Goal: Task Accomplishment & Management: Manage account settings

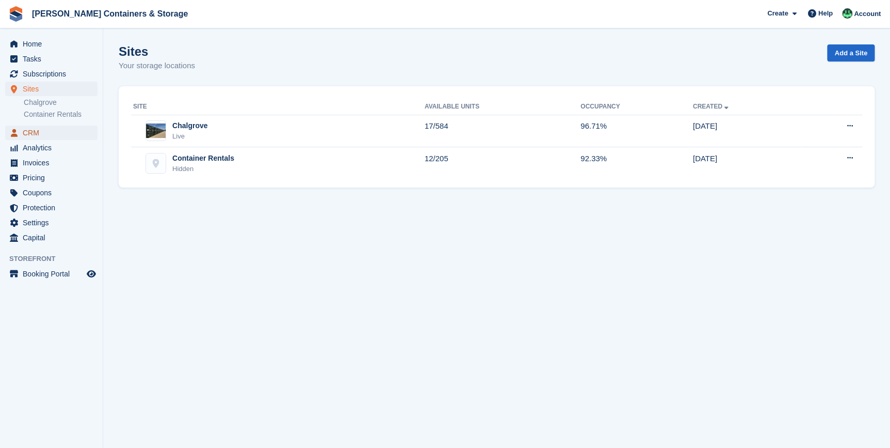
click at [36, 132] on span "CRM" at bounding box center [54, 132] width 62 height 14
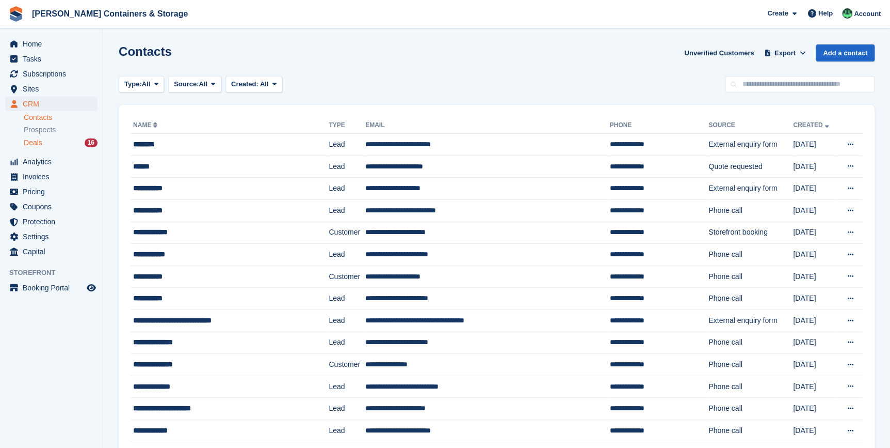
click at [26, 141] on span "Deals" at bounding box center [33, 143] width 19 height 10
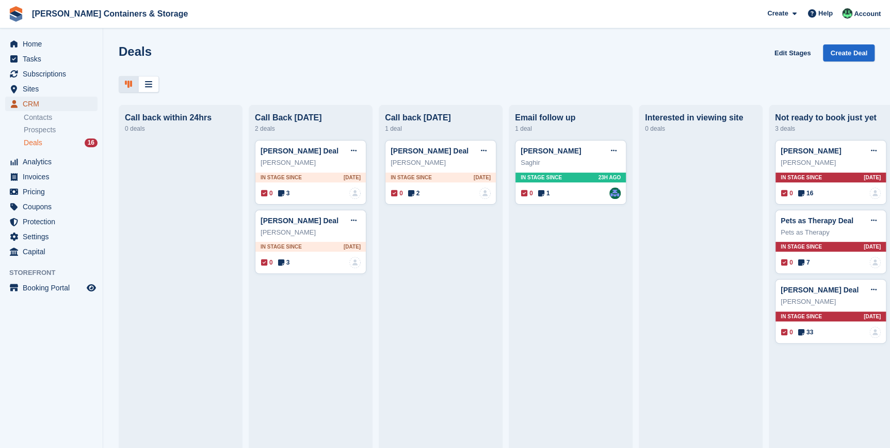
click at [36, 104] on span "CRM" at bounding box center [54, 104] width 62 height 14
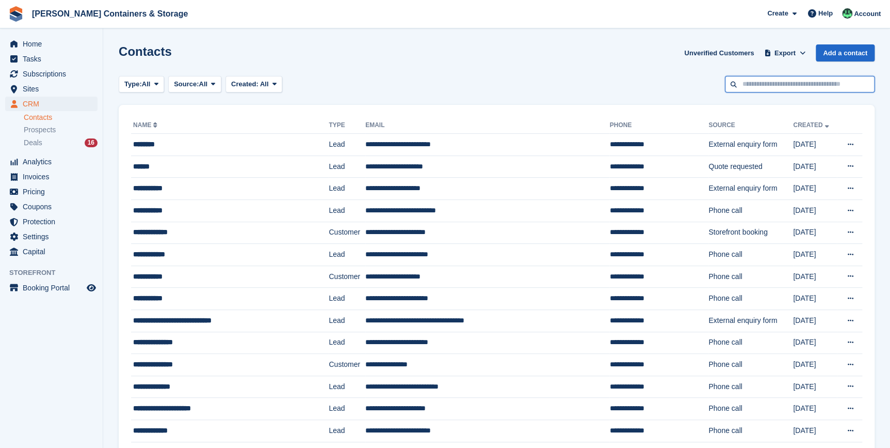
click at [797, 87] on input "text" at bounding box center [800, 84] width 150 height 17
type input "*****"
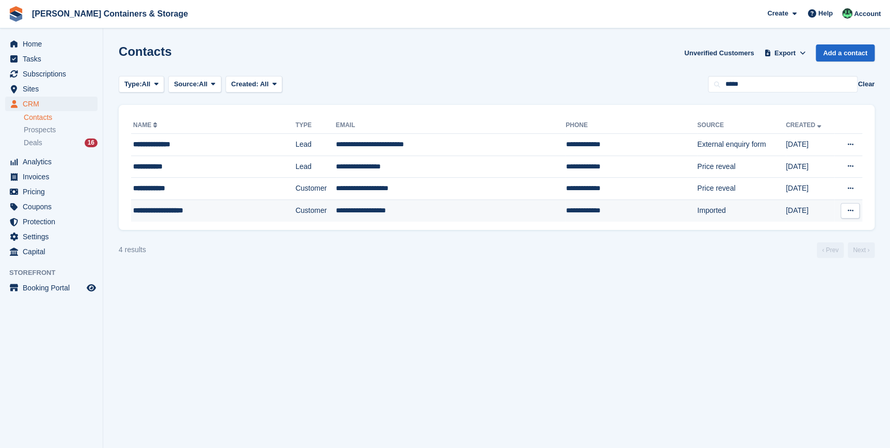
click at [154, 211] on div "**********" at bounding box center [195, 210] width 125 height 11
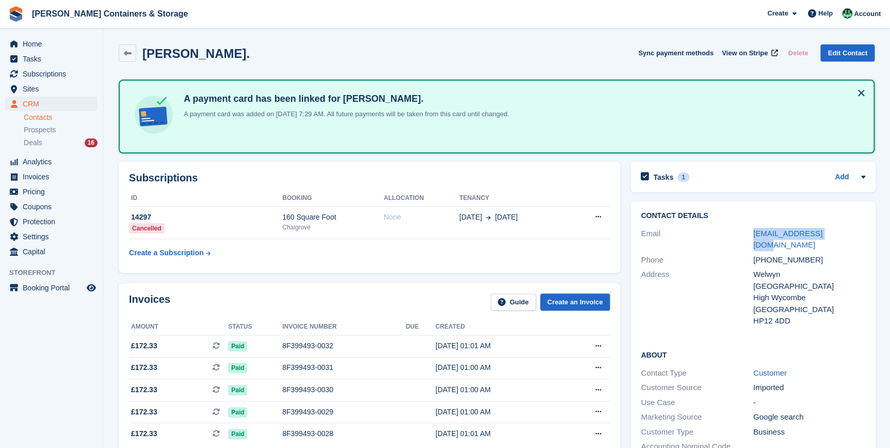
drag, startPoint x: 744, startPoint y: 230, endPoint x: 831, endPoint y: 234, distance: 86.8
click at [831, 234] on div "Email [EMAIL_ADDRESS][DOMAIN_NAME]" at bounding box center [753, 239] width 225 height 26
copy div "[EMAIL_ADDRESS][DOMAIN_NAME]"
click at [727, 232] on div "Email" at bounding box center [697, 239] width 113 height 23
drag, startPoint x: 807, startPoint y: 229, endPoint x: 835, endPoint y: 229, distance: 28.4
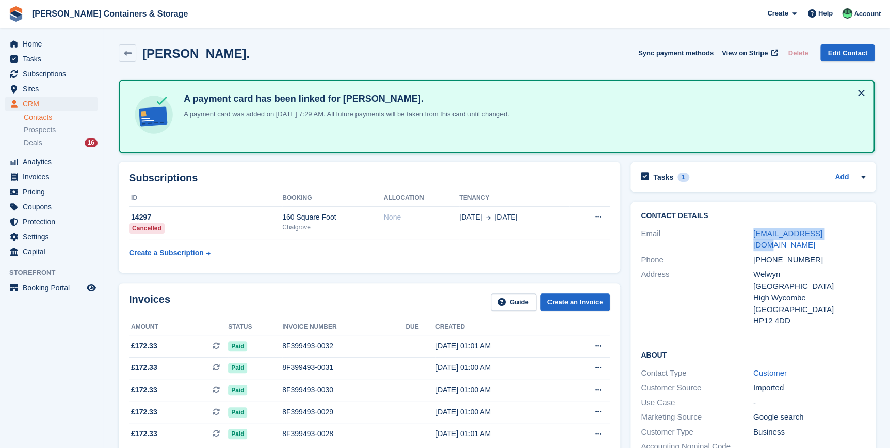
click at [835, 229] on div "Email [EMAIL_ADDRESS][DOMAIN_NAME]" at bounding box center [753, 239] width 225 height 26
copy div "[EMAIL_ADDRESS][DOMAIN_NAME]"
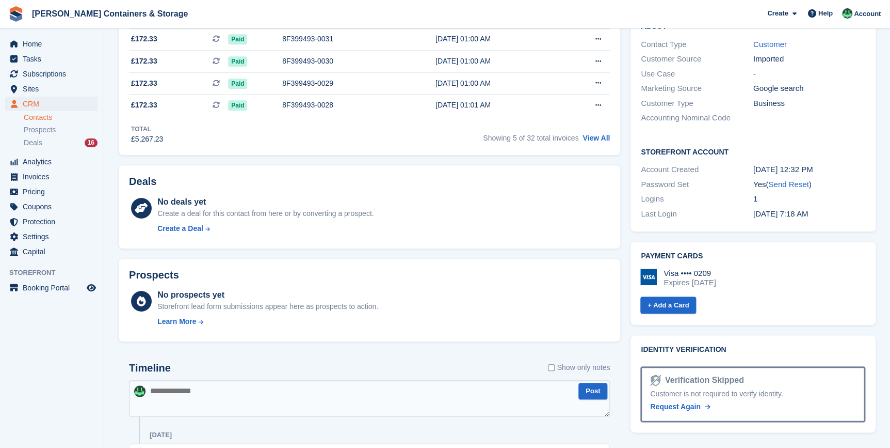
scroll to position [610, 0]
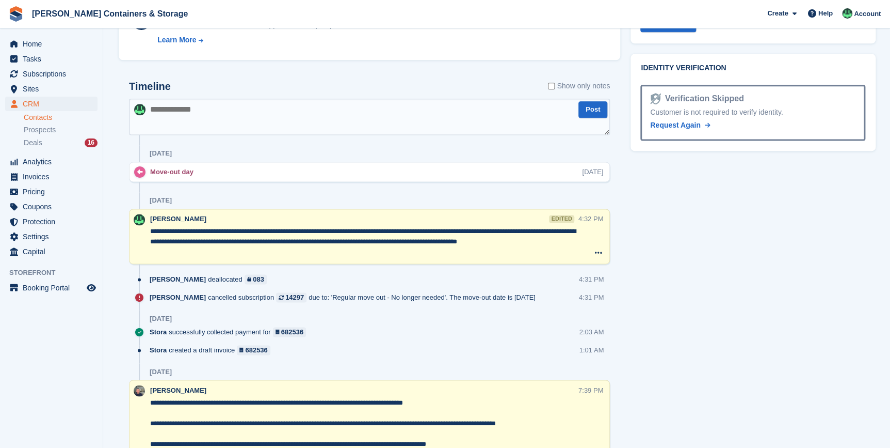
click at [186, 121] on textarea at bounding box center [369, 117] width 481 height 36
paste textarea "**********"
type textarea "**********"
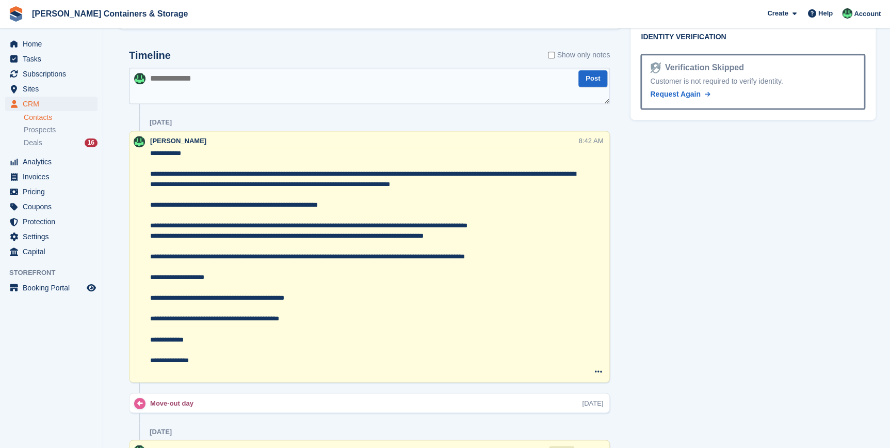
scroll to position [657, 0]
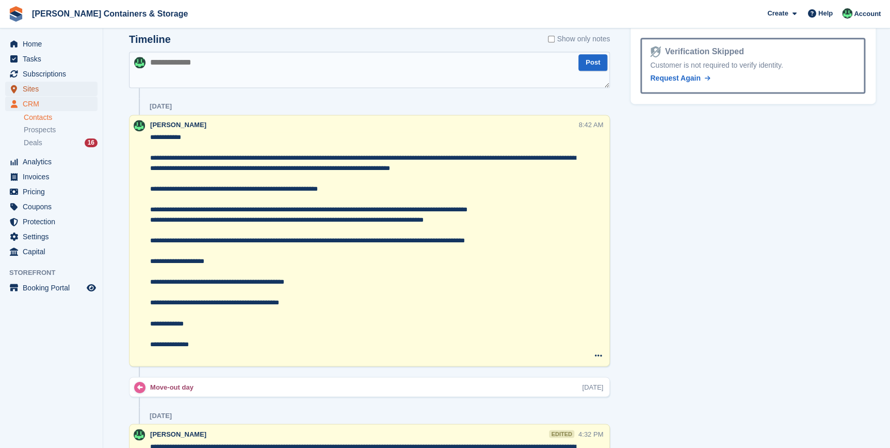
click at [45, 93] on span "Sites" at bounding box center [54, 89] width 62 height 14
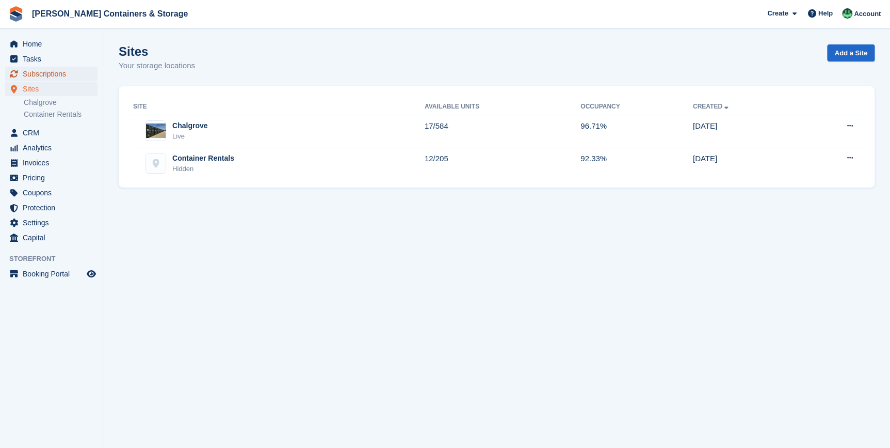
click at [36, 73] on span "Subscriptions" at bounding box center [54, 74] width 62 height 14
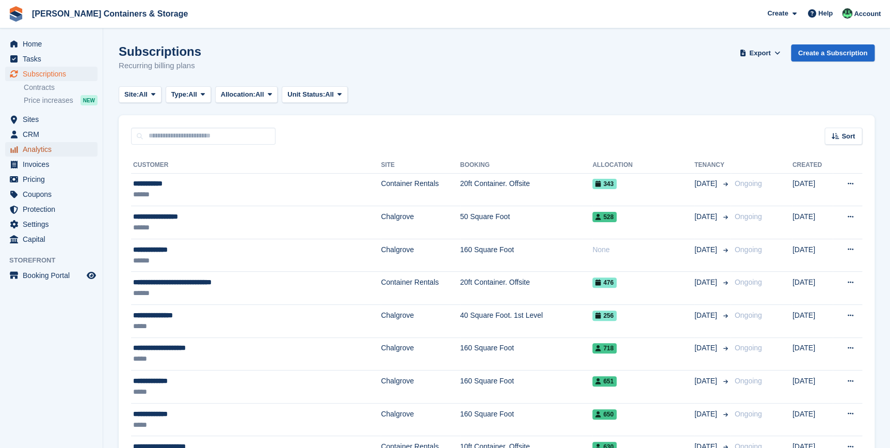
click at [43, 155] on span "Analytics" at bounding box center [54, 149] width 62 height 14
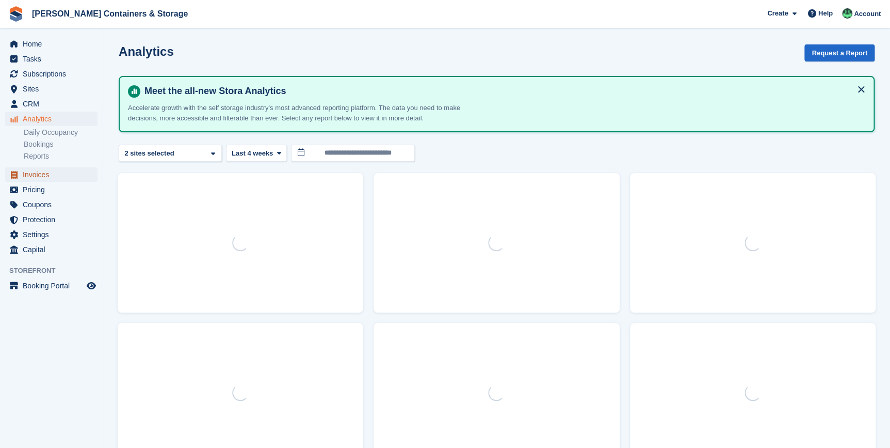
click at [42, 168] on span "Invoices" at bounding box center [54, 174] width 62 height 14
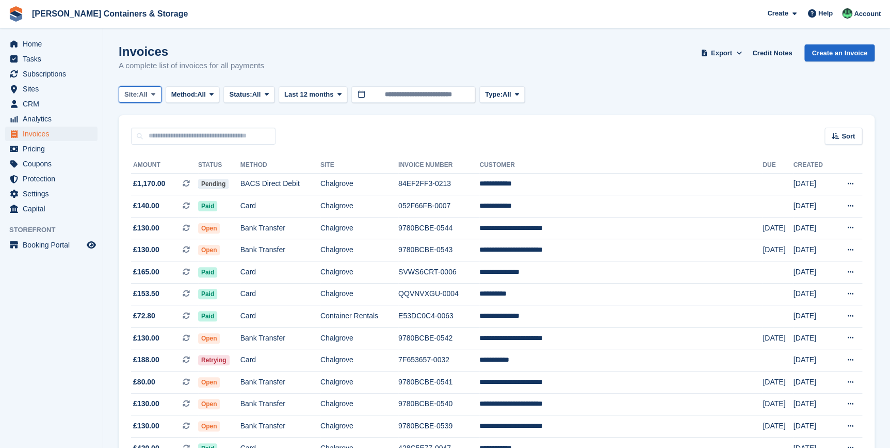
click at [147, 90] on span "All" at bounding box center [143, 94] width 9 height 10
click at [146, 145] on link "Chalgrove" at bounding box center [168, 137] width 90 height 19
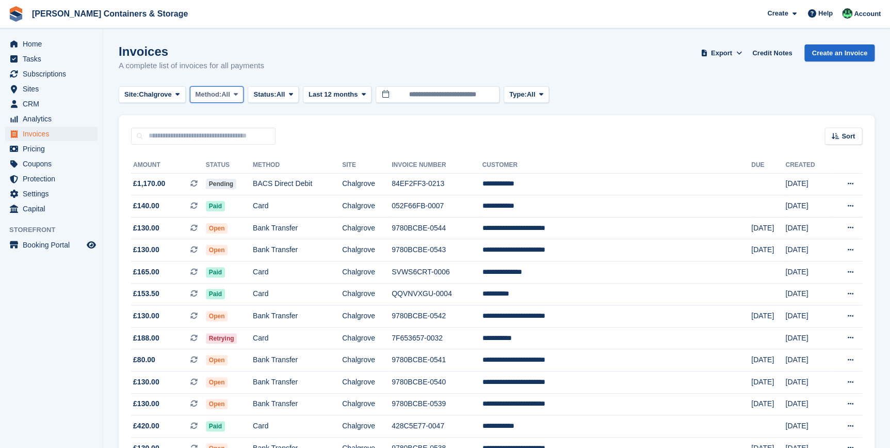
click at [222, 93] on span "Method:" at bounding box center [209, 94] width 26 height 10
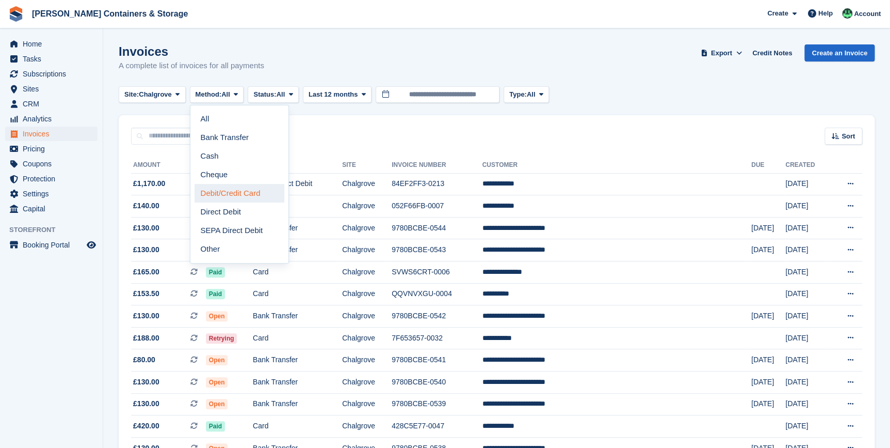
click at [231, 196] on link "Debit/Credit Card" at bounding box center [240, 193] width 90 height 19
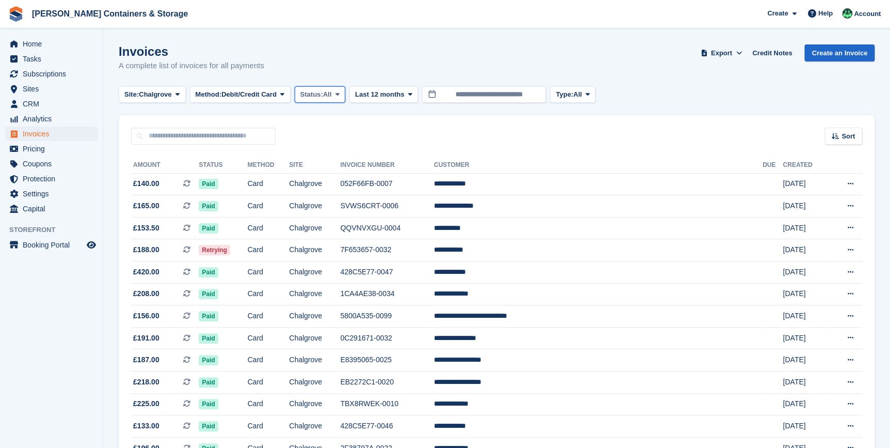
click at [335, 97] on button "Status: All" at bounding box center [320, 94] width 51 height 17
click at [326, 171] on link "Open" at bounding box center [344, 174] width 90 height 19
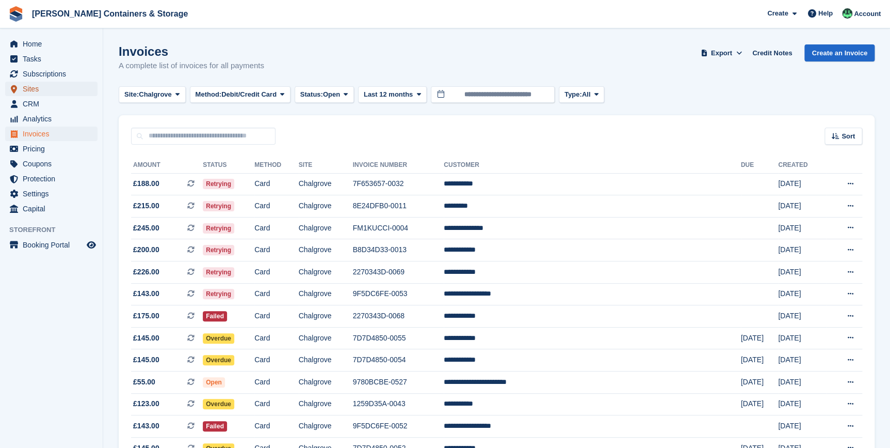
click at [38, 96] on span "Sites" at bounding box center [54, 89] width 62 height 14
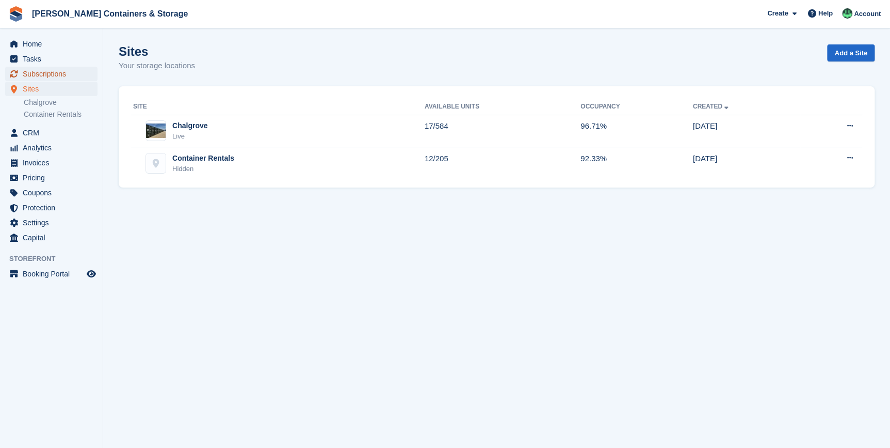
click at [38, 79] on span "Subscriptions" at bounding box center [54, 74] width 62 height 14
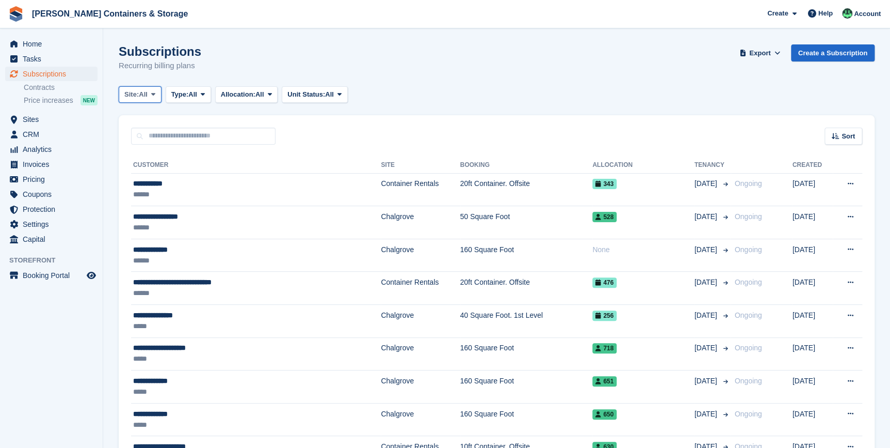
click at [150, 98] on button "Site: All" at bounding box center [140, 94] width 43 height 17
click at [158, 134] on link "Chalgrove" at bounding box center [168, 137] width 90 height 19
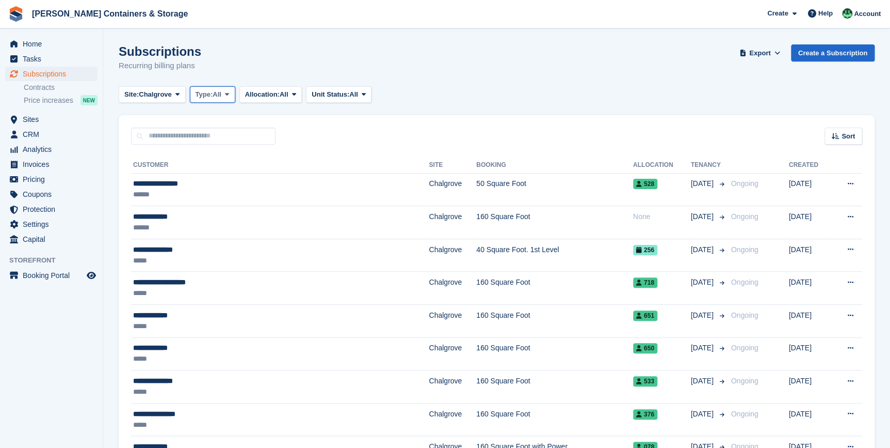
click at [209, 95] on span "Type:" at bounding box center [205, 94] width 18 height 10
click at [225, 176] on link "Active" at bounding box center [240, 174] width 90 height 19
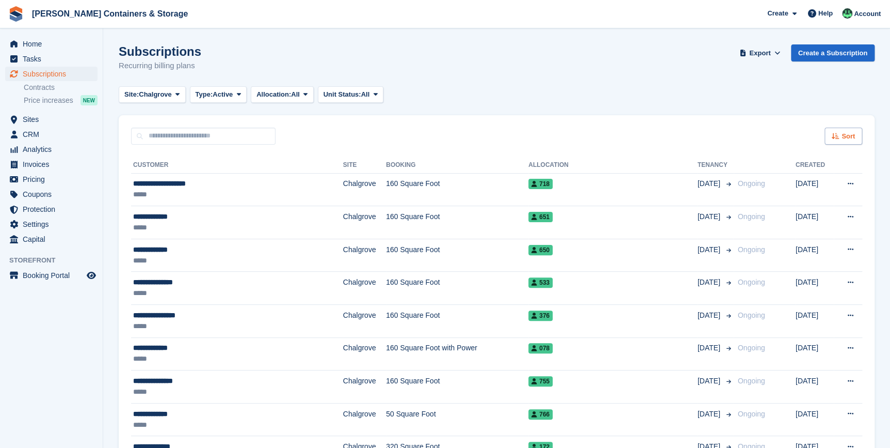
click at [837, 133] on icon at bounding box center [836, 136] width 8 height 7
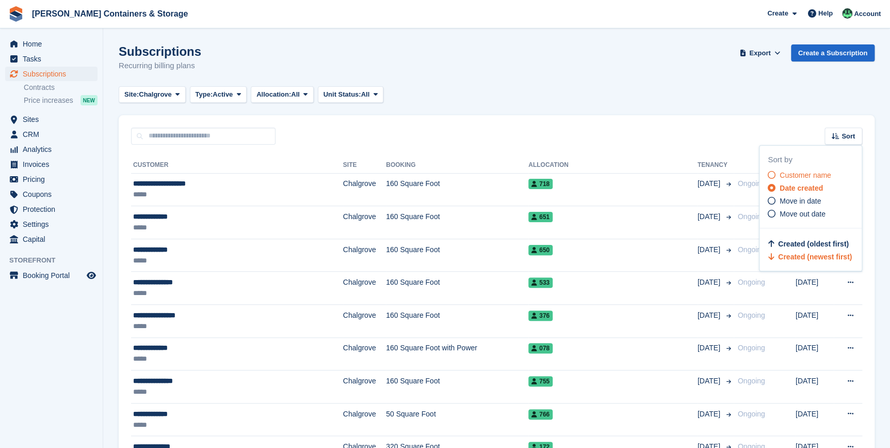
click at [831, 171] on div "Customer name" at bounding box center [815, 175] width 94 height 11
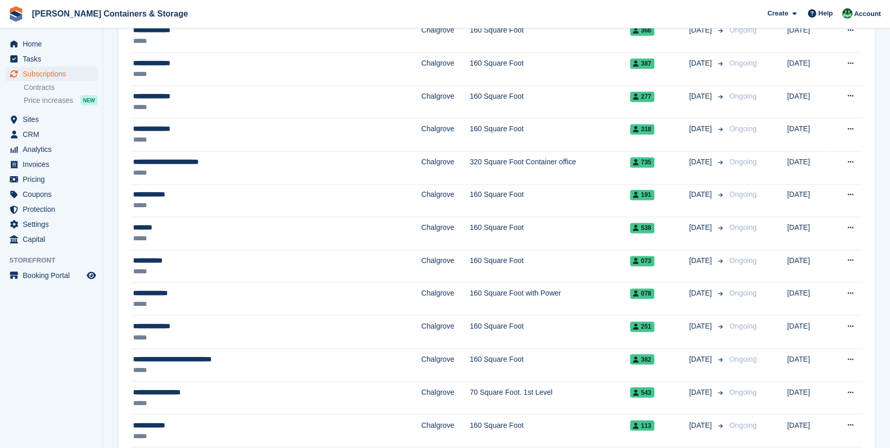
scroll to position [845, 0]
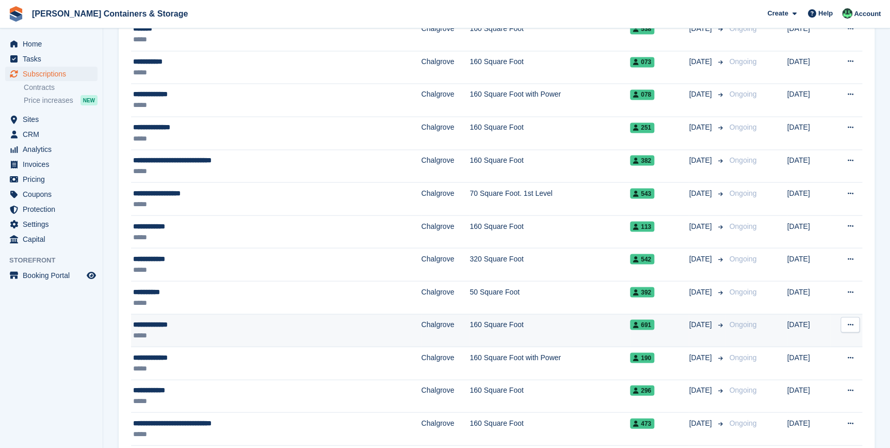
click at [145, 320] on div "**********" at bounding box center [230, 324] width 195 height 11
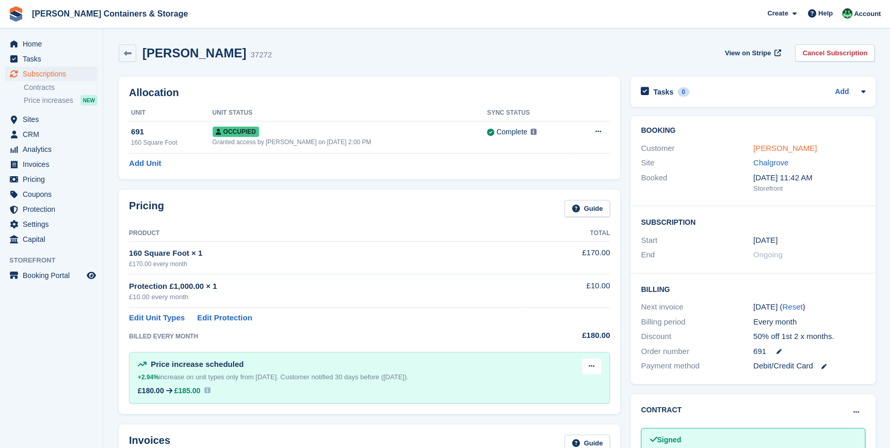
click at [764, 148] on link "Andon Andonov" at bounding box center [785, 148] width 63 height 9
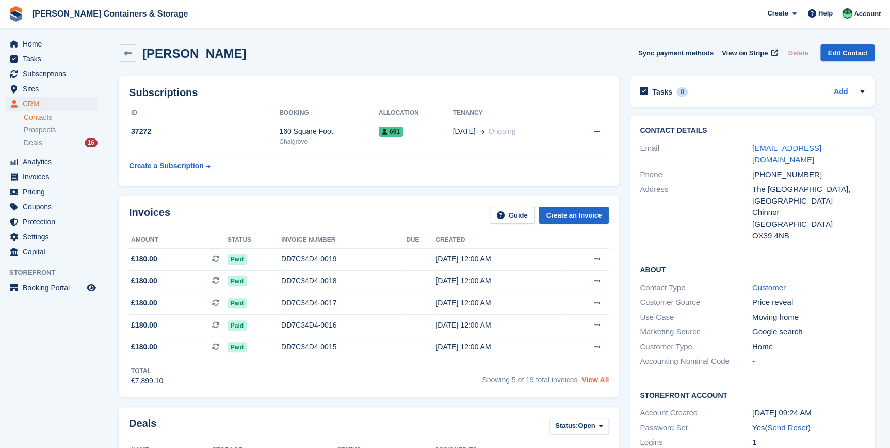
click at [596, 382] on link "View All" at bounding box center [595, 379] width 27 height 8
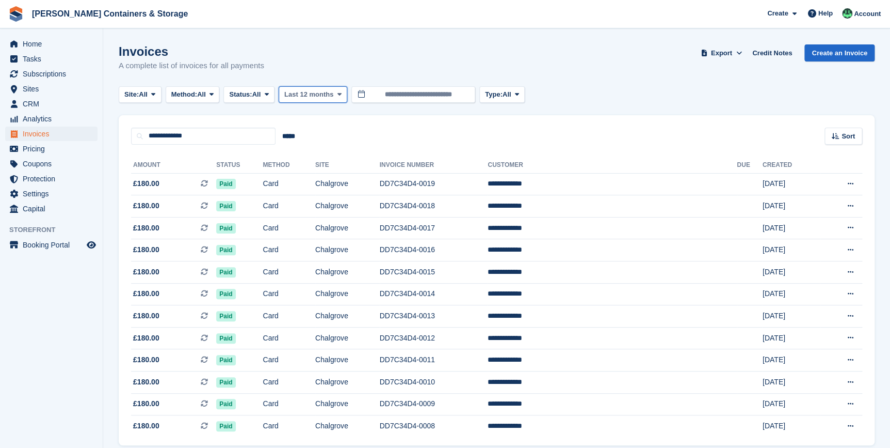
click at [336, 96] on span at bounding box center [340, 94] width 8 height 8
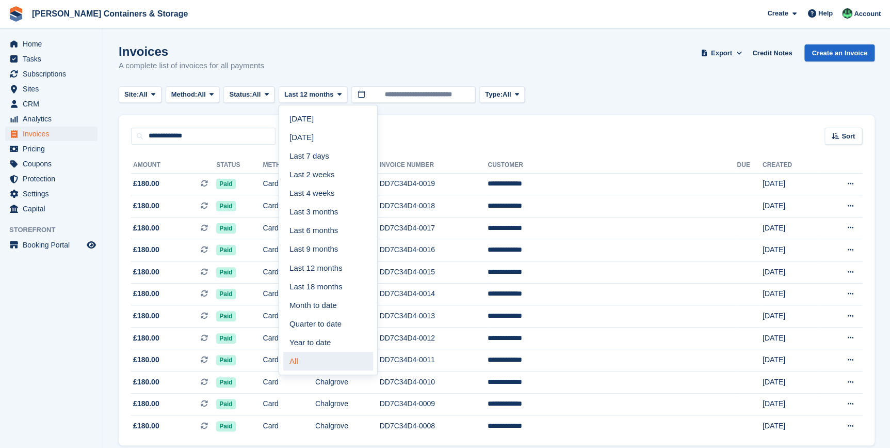
click at [315, 362] on link "All" at bounding box center [328, 361] width 90 height 19
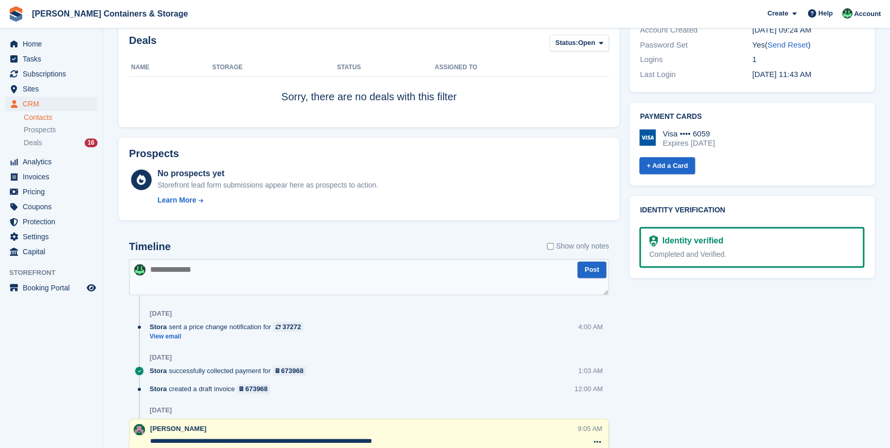
scroll to position [425, 0]
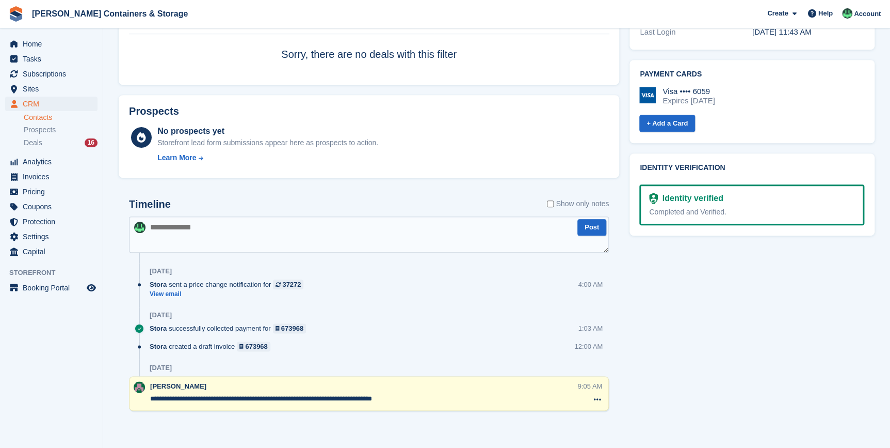
click at [193, 243] on textarea at bounding box center [369, 234] width 480 height 36
type textarea "*"
type textarea "**********"
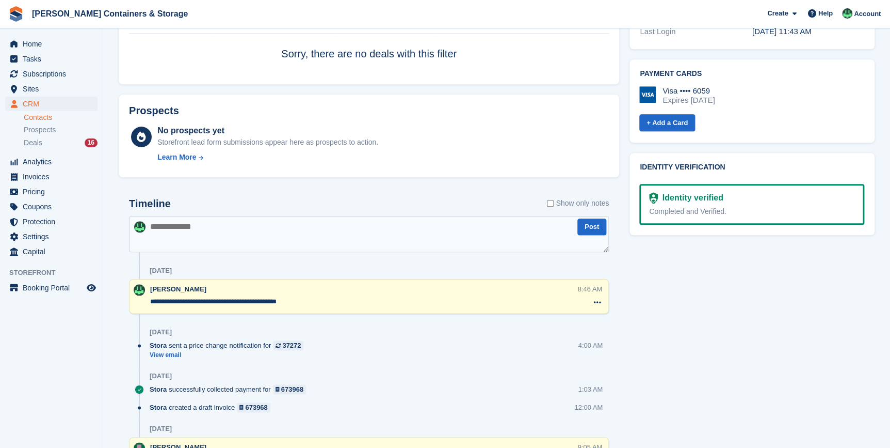
drag, startPoint x: 310, startPoint y: 304, endPoint x: 82, endPoint y: 304, distance: 228.2
click at [82, 304] on div "Home Tasks Subscriptions Subscriptions Subscriptions Contracts Price increases …" at bounding box center [445, 42] width 890 height 934
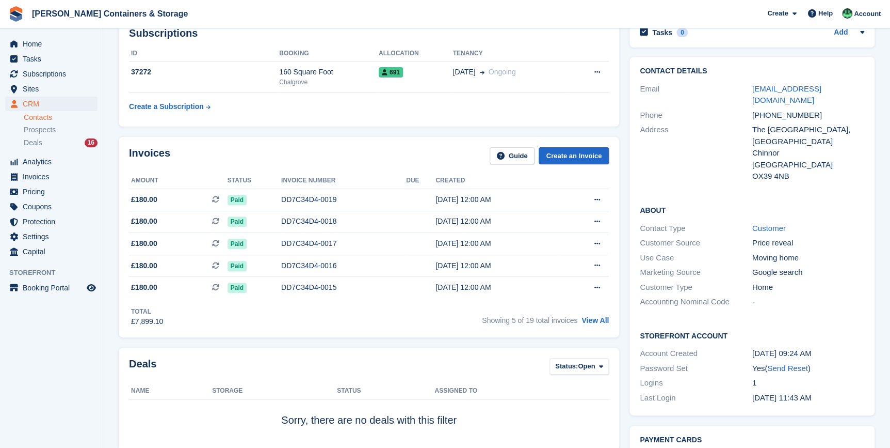
scroll to position [0, 0]
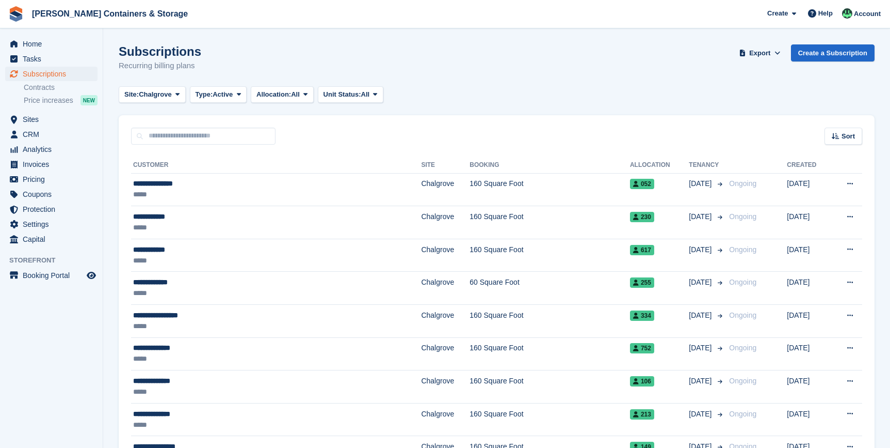
scroll to position [845, 0]
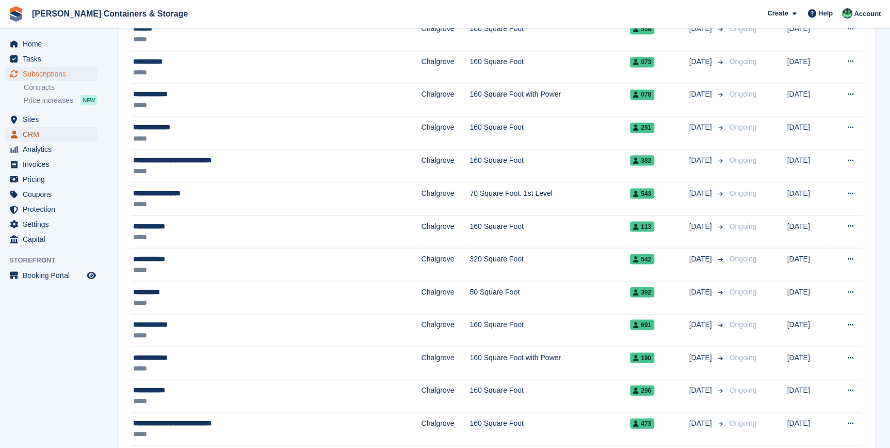
click at [40, 130] on span "CRM" at bounding box center [54, 134] width 62 height 14
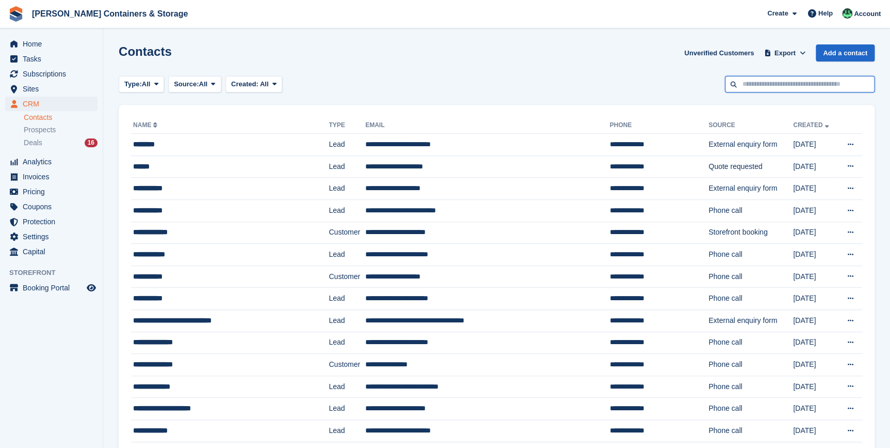
click at [748, 81] on input "text" at bounding box center [800, 84] width 150 height 17
type input "*****"
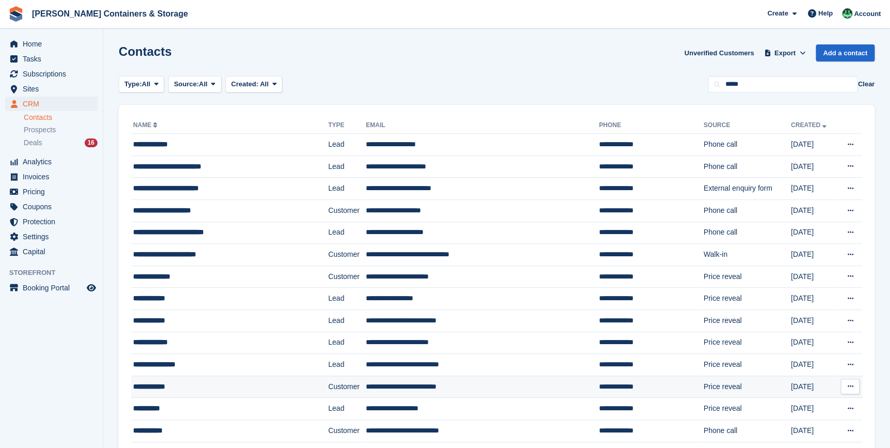
click at [168, 377] on td "**********" at bounding box center [229, 386] width 197 height 22
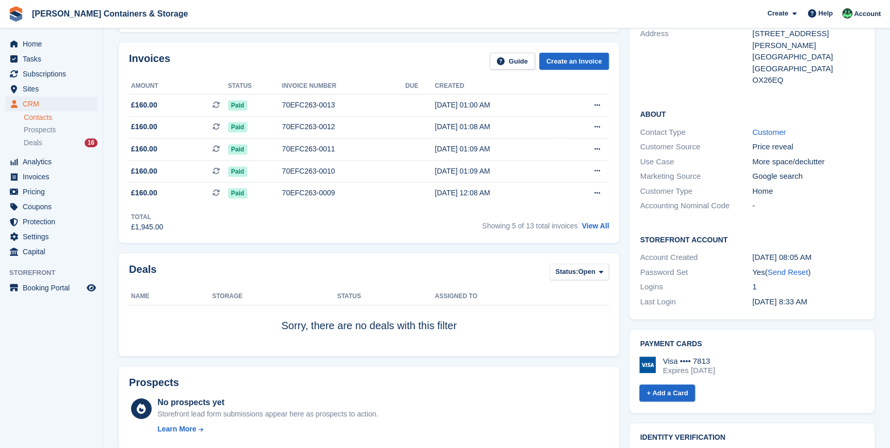
scroll to position [46, 0]
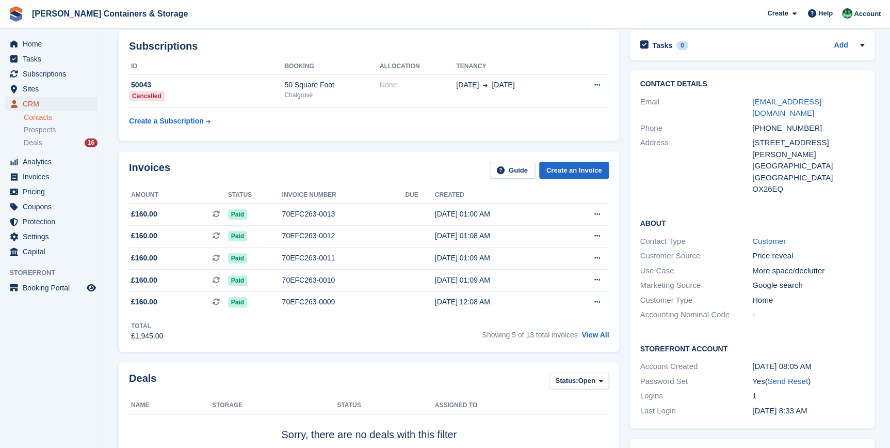
click at [35, 103] on span "CRM" at bounding box center [54, 104] width 62 height 14
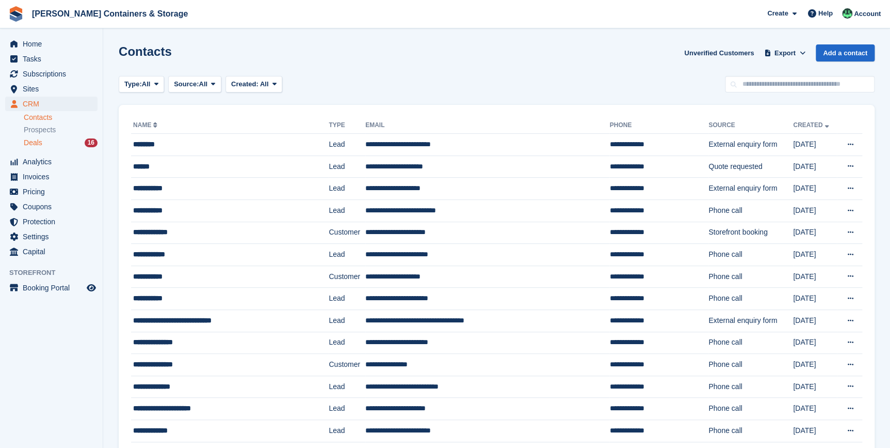
click at [49, 141] on div "Deals 16" at bounding box center [61, 143] width 74 height 10
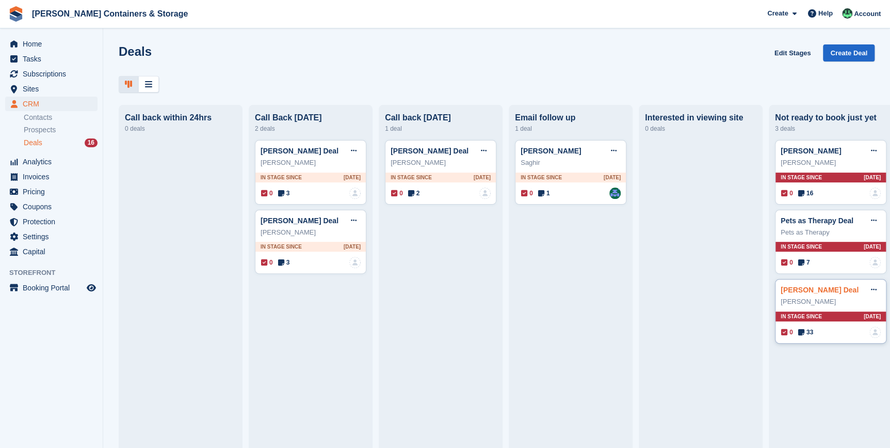
click at [796, 288] on link "Martin Williamson Deal" at bounding box center [820, 289] width 78 height 8
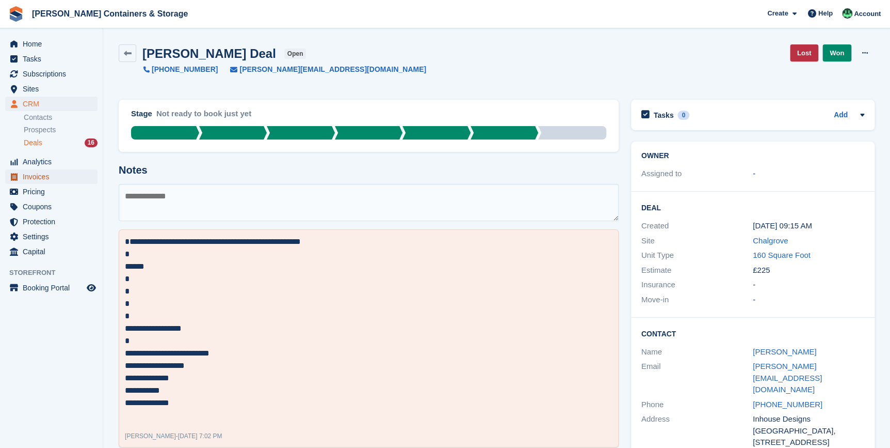
click at [40, 183] on span "Invoices" at bounding box center [54, 176] width 62 height 14
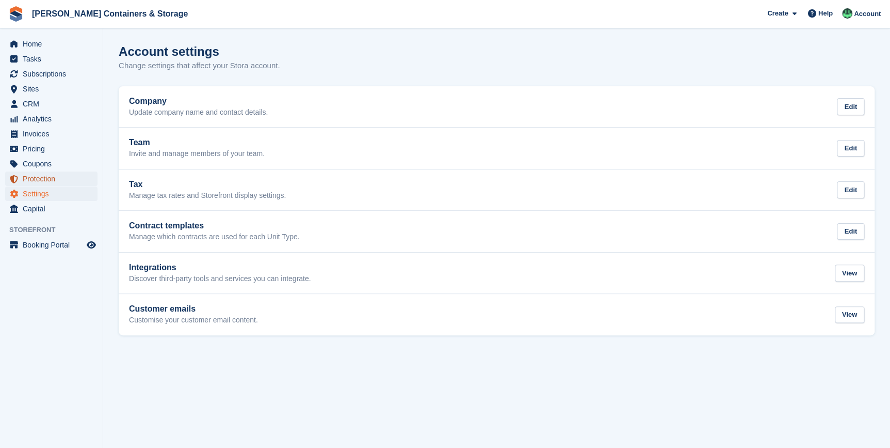
click at [37, 181] on span "Protection" at bounding box center [54, 178] width 62 height 14
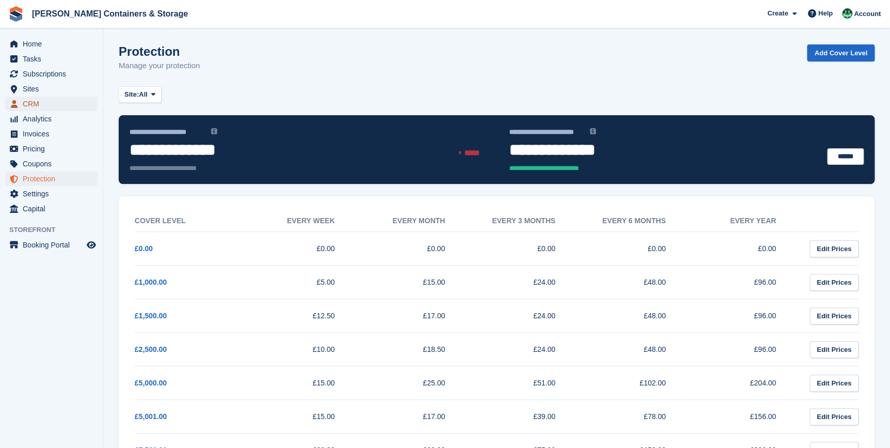
click at [31, 98] on span "CRM" at bounding box center [54, 104] width 62 height 14
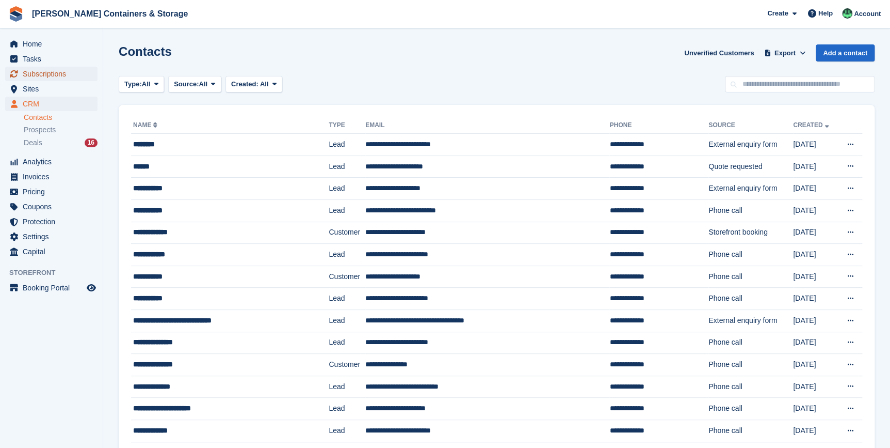
click at [34, 73] on span "Subscriptions" at bounding box center [54, 74] width 62 height 14
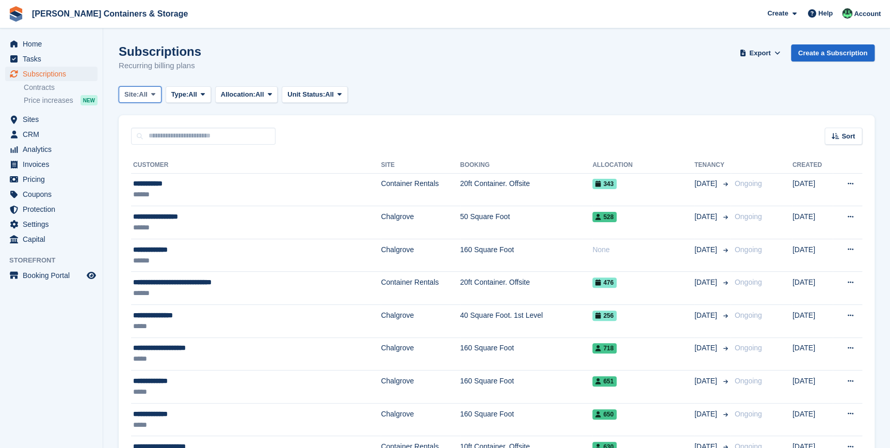
click at [146, 101] on button "Site: All" at bounding box center [140, 94] width 43 height 17
click at [158, 138] on link "Chalgrove" at bounding box center [168, 137] width 90 height 19
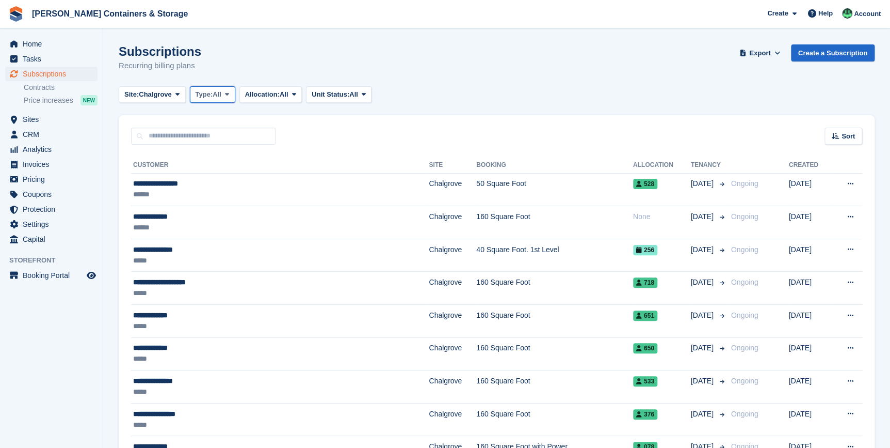
click at [200, 94] on span "Type:" at bounding box center [205, 94] width 18 height 10
click at [219, 177] on link "Active" at bounding box center [240, 174] width 90 height 19
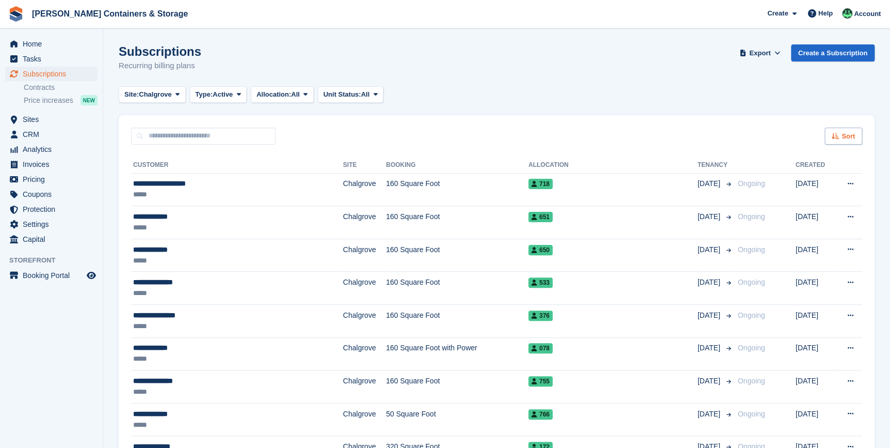
click at [842, 136] on span "Sort" at bounding box center [848, 136] width 13 height 10
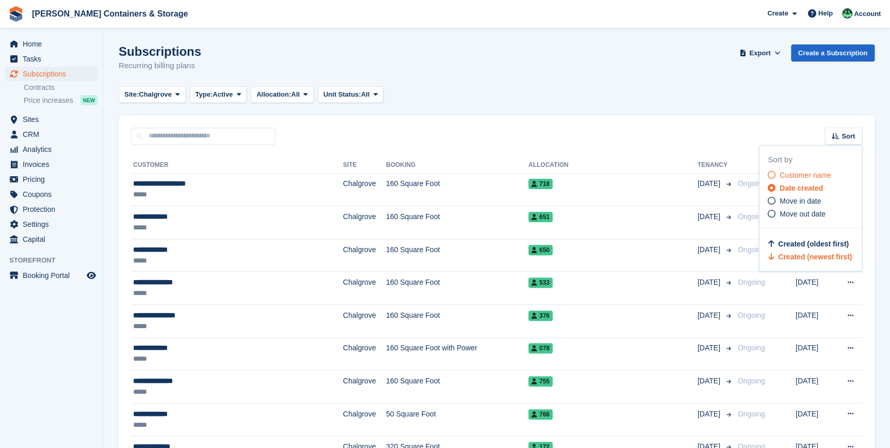
click at [781, 172] on span "Customer name" at bounding box center [806, 175] width 52 height 8
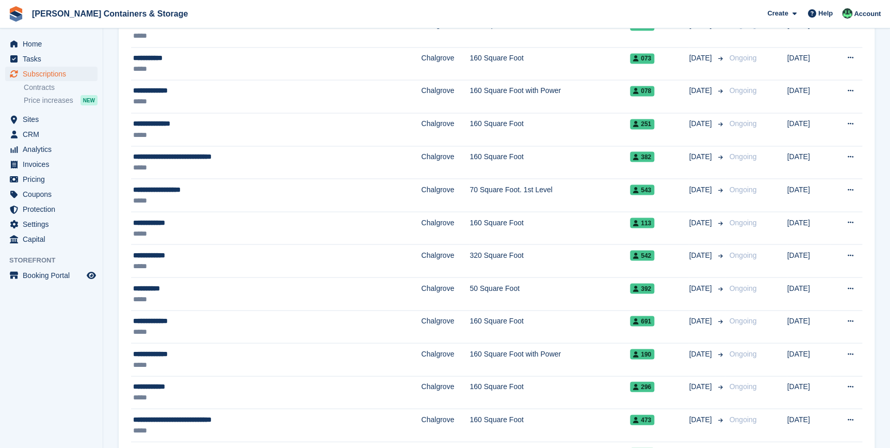
scroll to position [892, 0]
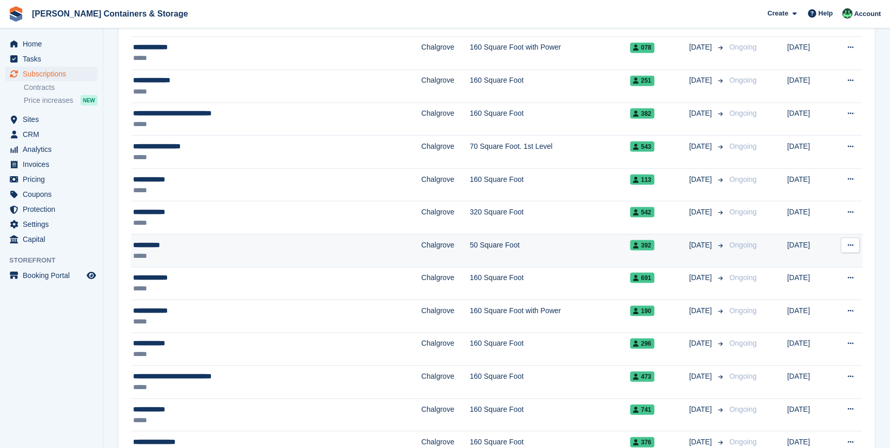
click at [173, 245] on div "**********" at bounding box center [230, 244] width 195 height 11
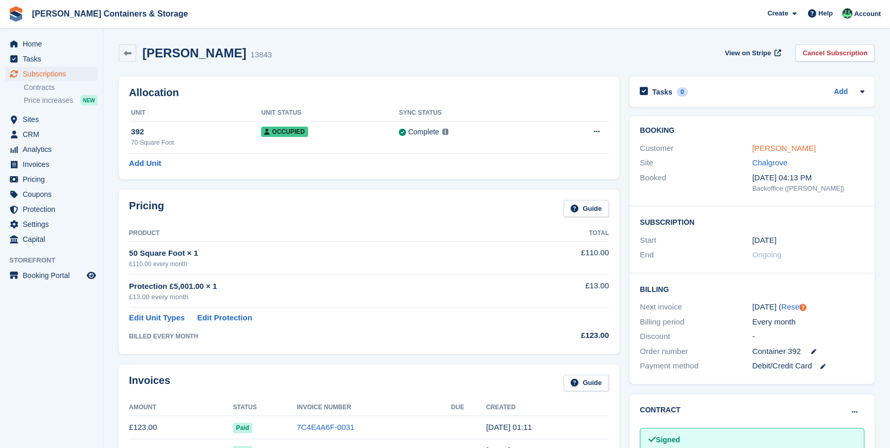
click at [781, 144] on link "[PERSON_NAME]" at bounding box center [784, 148] width 63 height 9
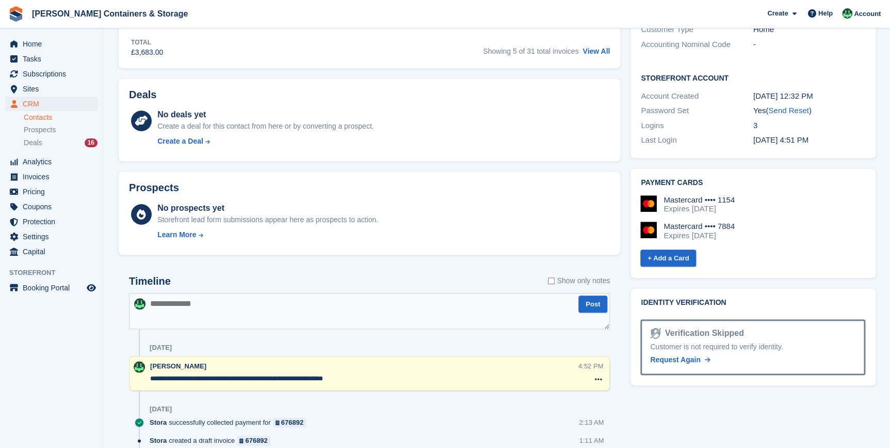
scroll to position [563, 0]
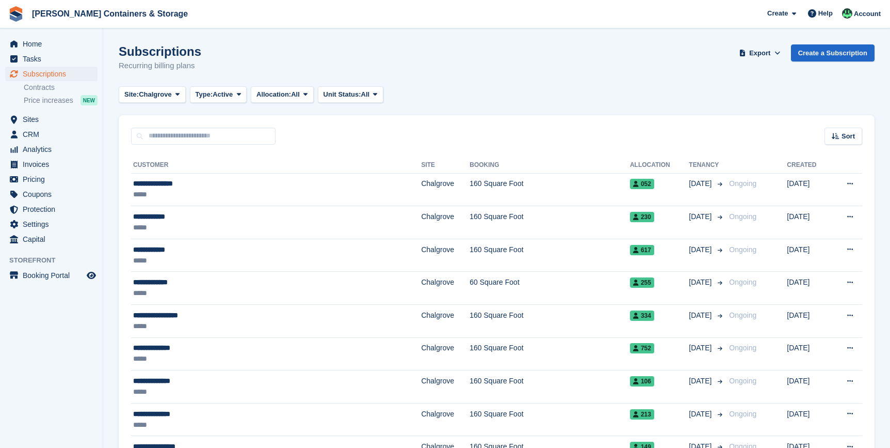
scroll to position [892, 0]
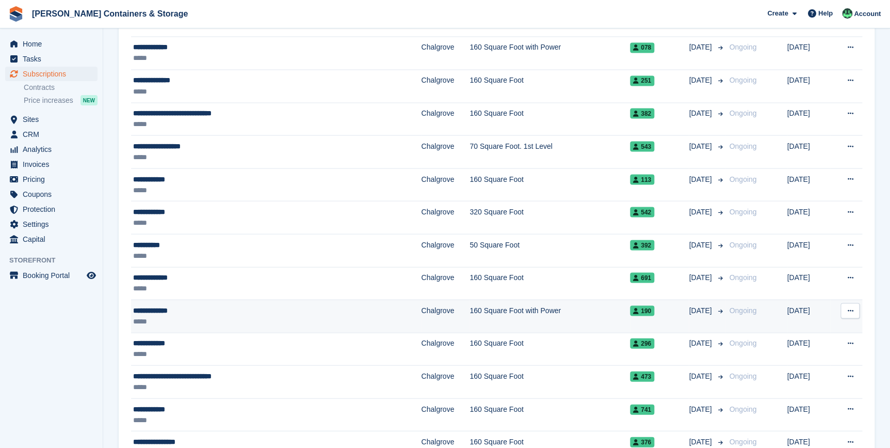
click at [176, 319] on div "*****" at bounding box center [230, 320] width 195 height 11
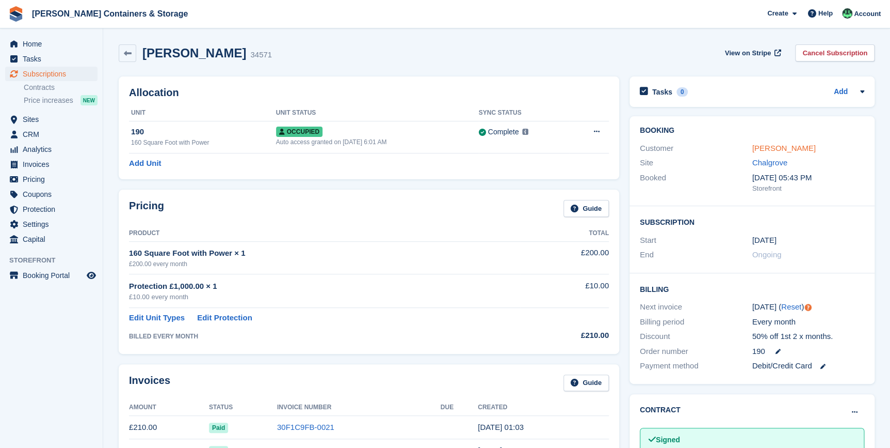
click at [761, 144] on link "[PERSON_NAME]" at bounding box center [784, 148] width 63 height 9
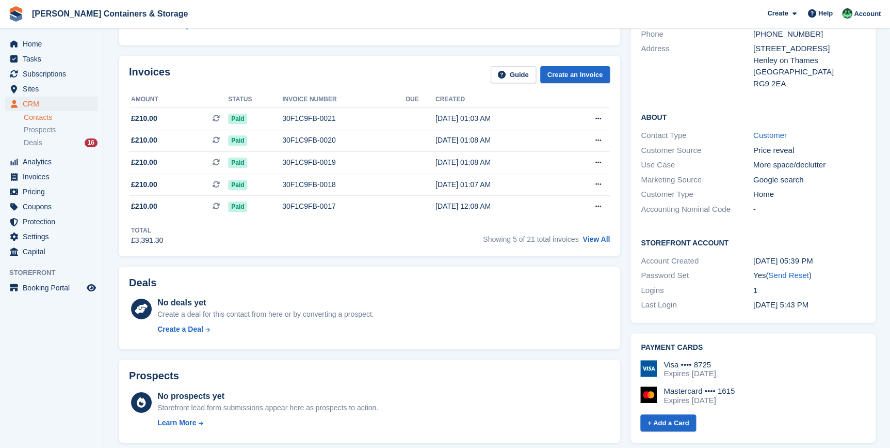
click at [594, 231] on div "Showing 5 of 21 total invoices View All" at bounding box center [546, 238] width 127 height 16
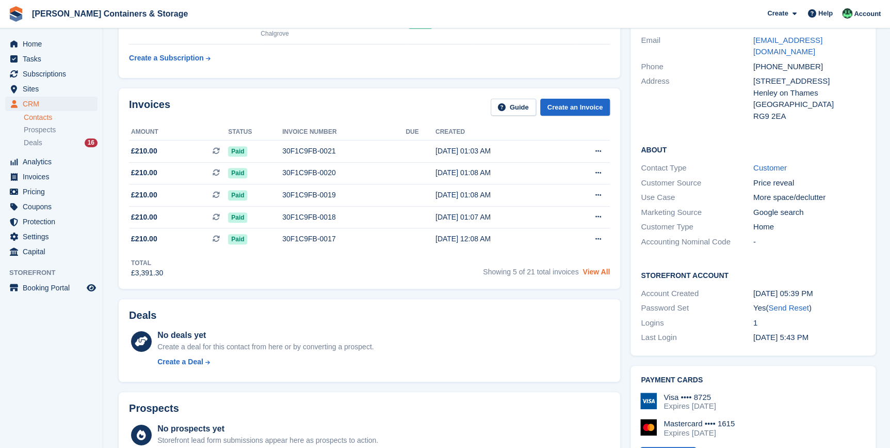
click at [595, 239] on div "Invoices Guide Create an Invoice Amount Status Invoice number Due Created £210.…" at bounding box center [370, 188] width 502 height 200
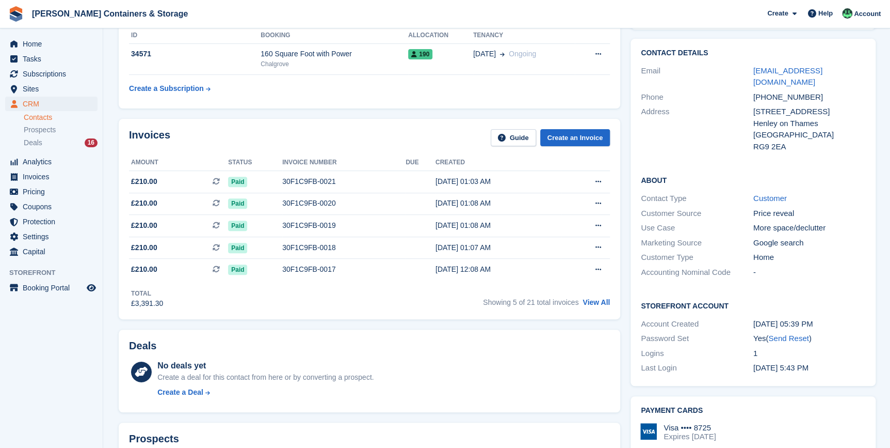
scroll to position [93, 0]
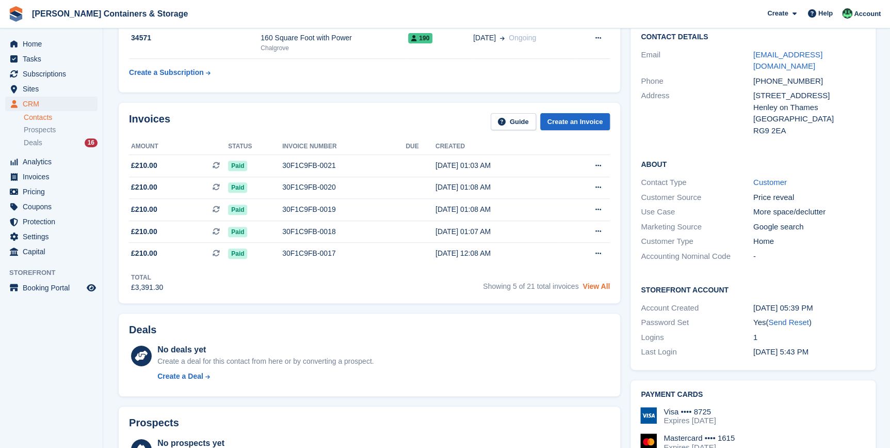
click at [596, 284] on link "View All" at bounding box center [596, 286] width 27 height 8
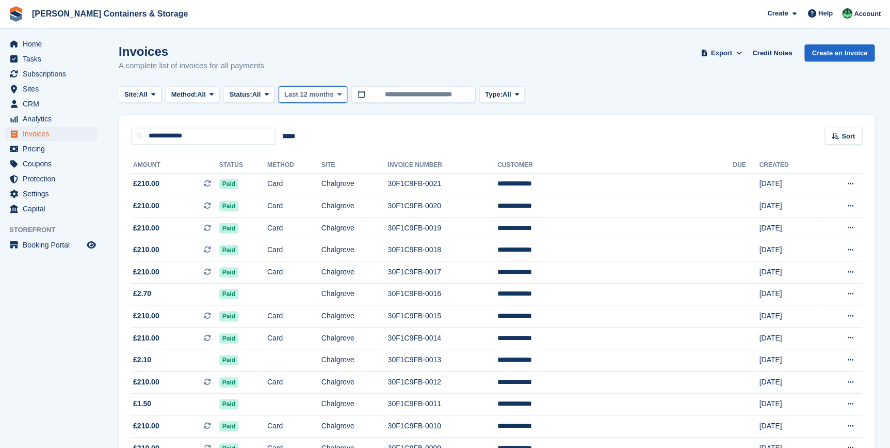
click at [308, 99] on button "Last 12 months" at bounding box center [313, 94] width 69 height 17
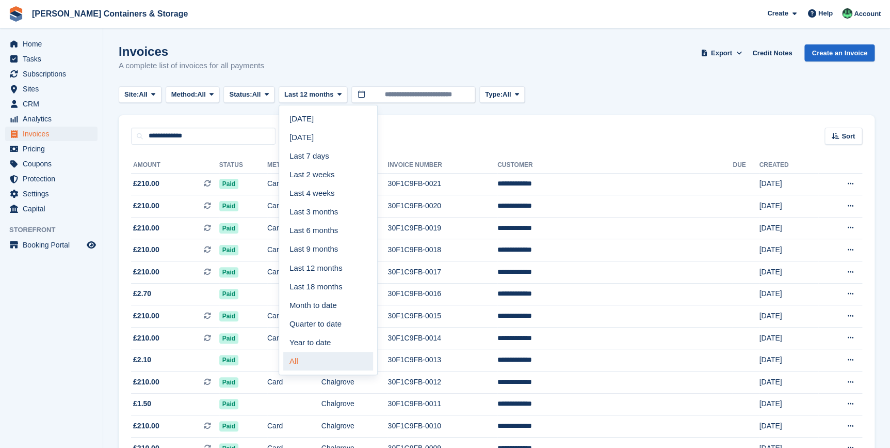
click at [338, 365] on link "All" at bounding box center [328, 361] width 90 height 19
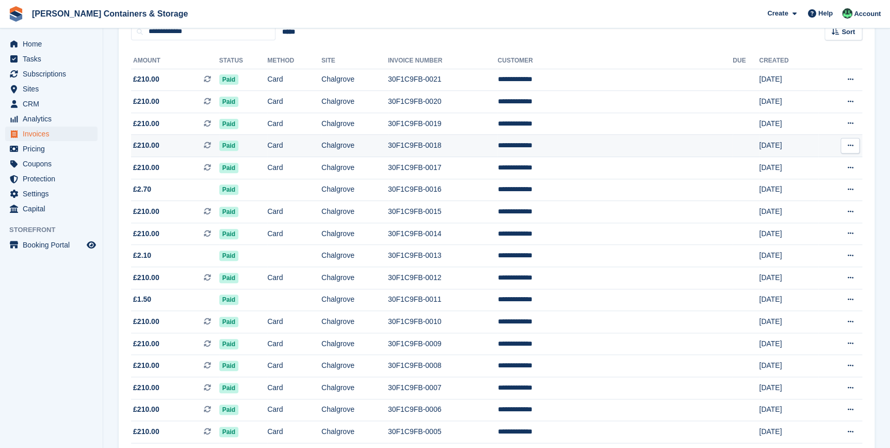
scroll to position [104, 0]
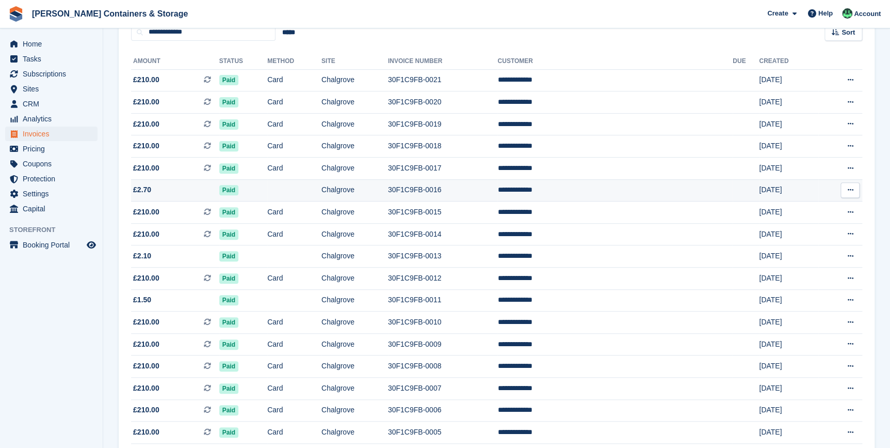
click at [158, 198] on td "£2.70" at bounding box center [175, 190] width 88 height 22
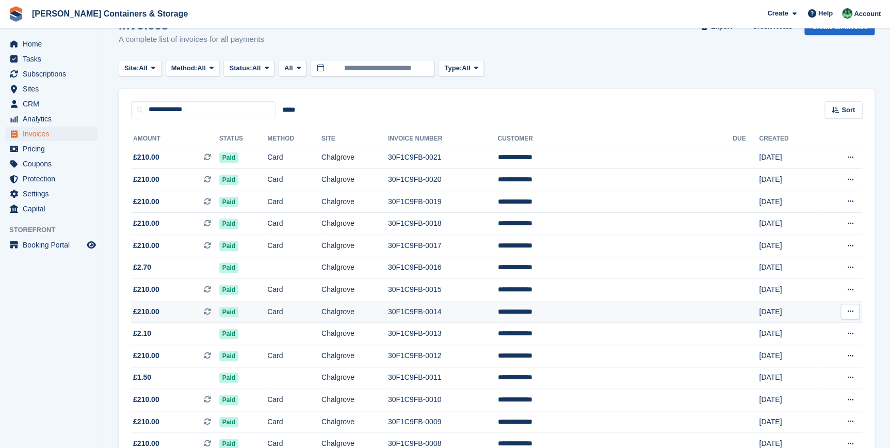
scroll to position [10, 0]
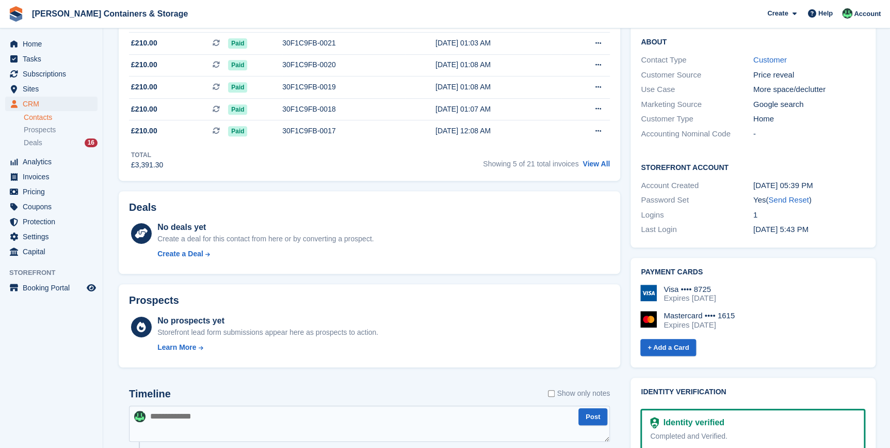
scroll to position [281, 0]
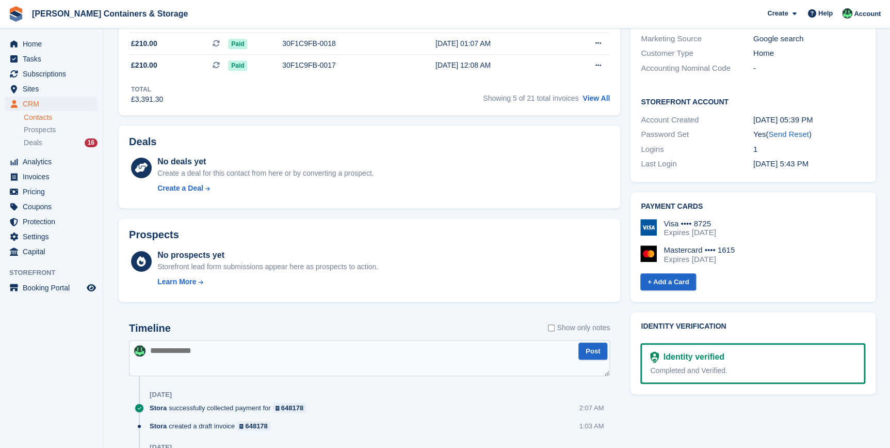
click at [305, 353] on textarea at bounding box center [369, 358] width 481 height 36
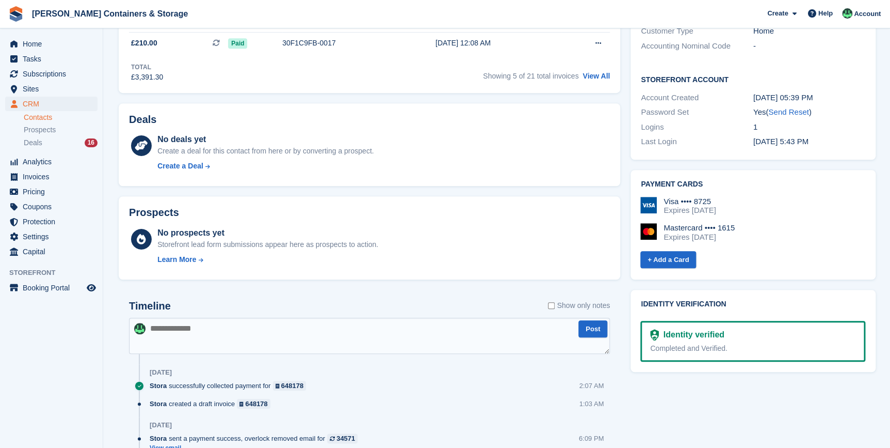
scroll to position [422, 0]
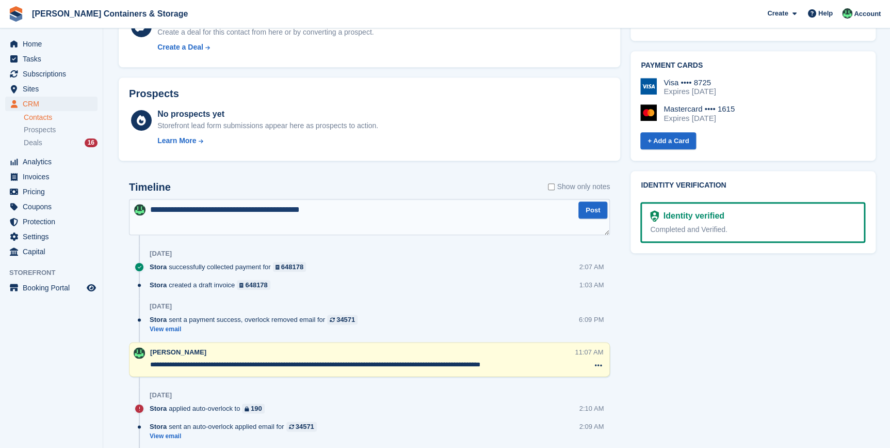
type textarea "**********"
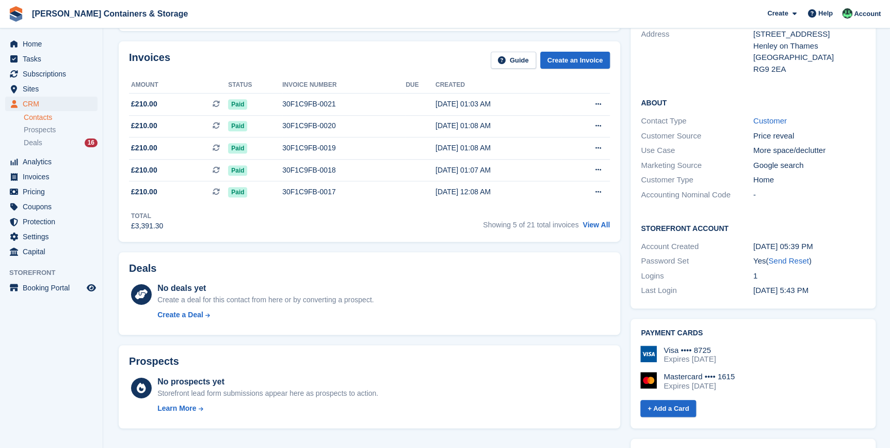
scroll to position [0, 0]
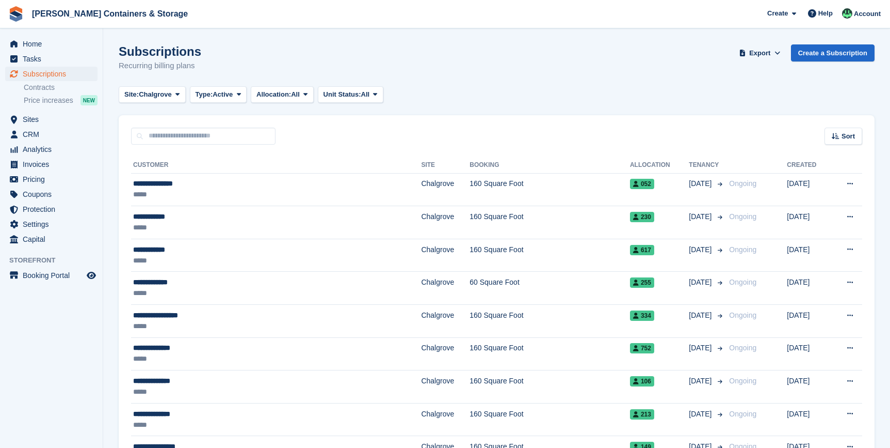
scroll to position [892, 0]
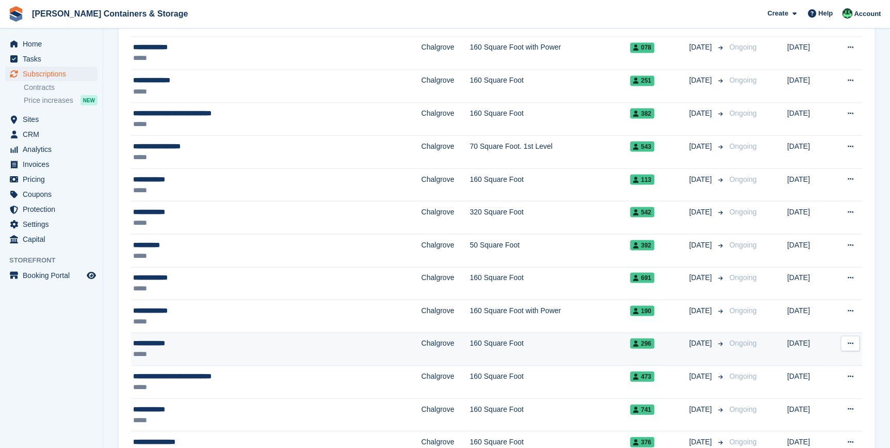
click at [154, 348] on div "*****" at bounding box center [230, 353] width 195 height 11
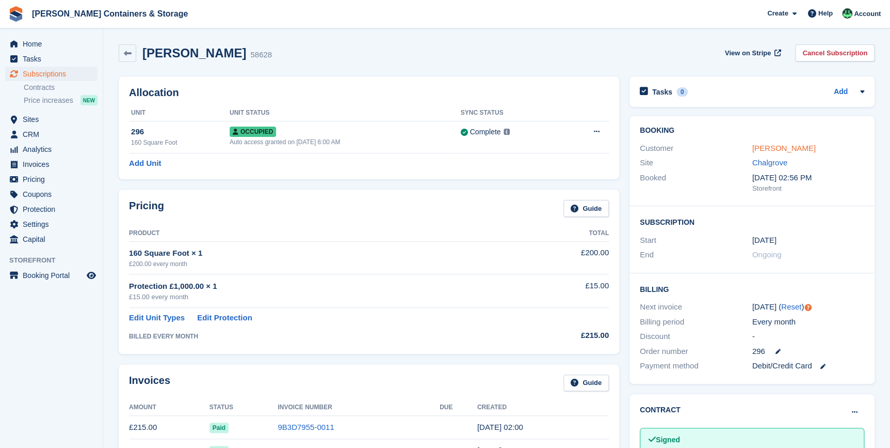
click at [772, 149] on link "Andrew Green" at bounding box center [784, 148] width 63 height 9
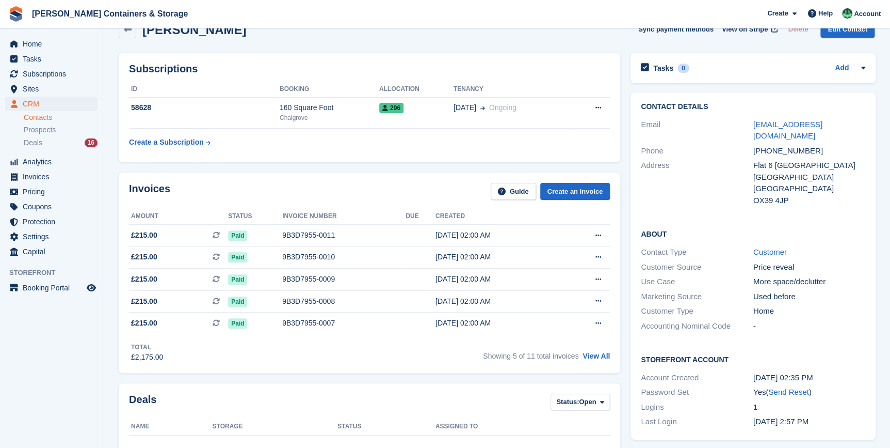
scroll to position [46, 0]
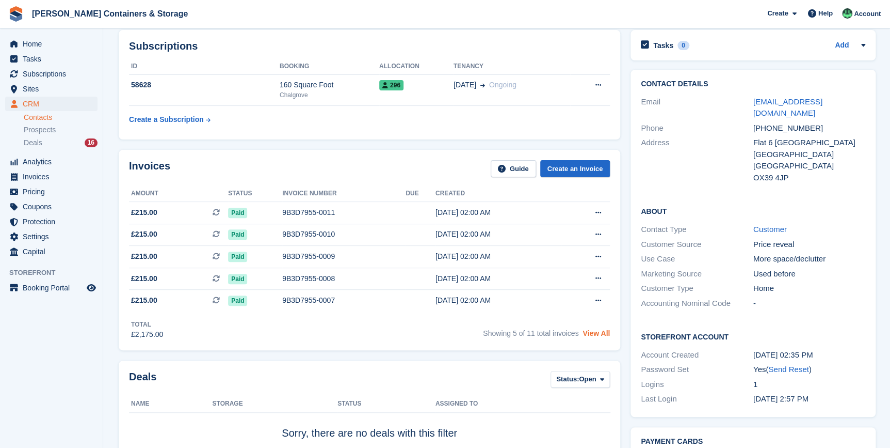
click at [602, 336] on link "View All" at bounding box center [596, 333] width 27 height 8
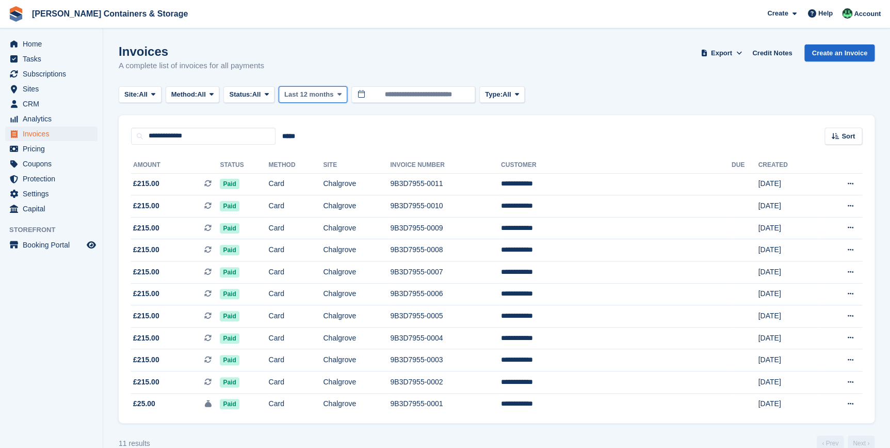
click at [315, 99] on button "Last 12 months" at bounding box center [313, 94] width 69 height 17
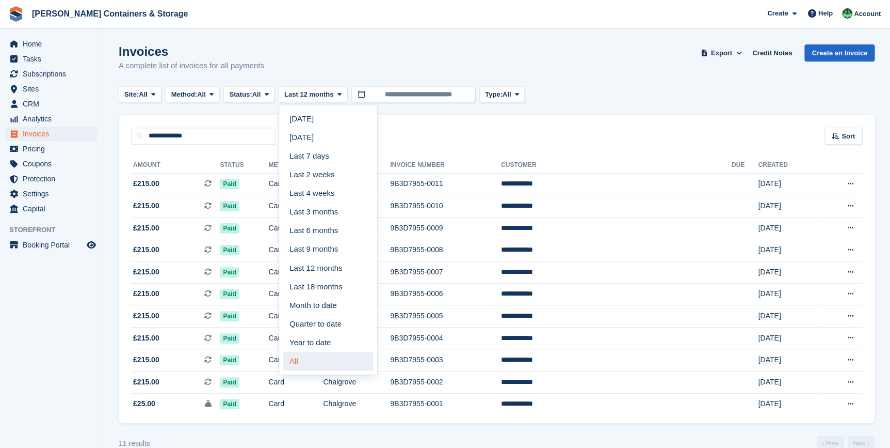
click at [323, 364] on link "All" at bounding box center [328, 361] width 90 height 19
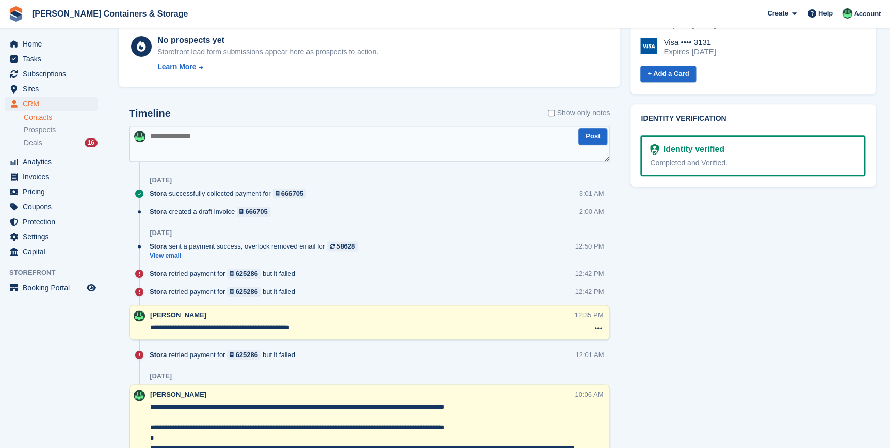
scroll to position [516, 0]
click at [176, 145] on textarea at bounding box center [369, 143] width 481 height 36
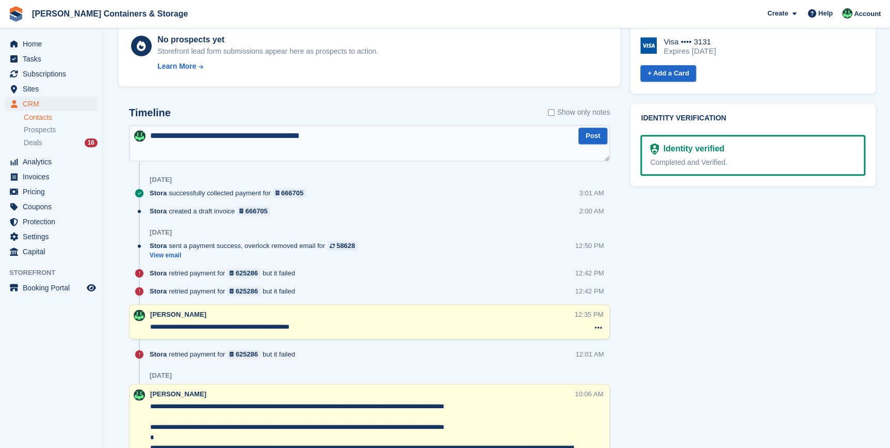
type textarea "**********"
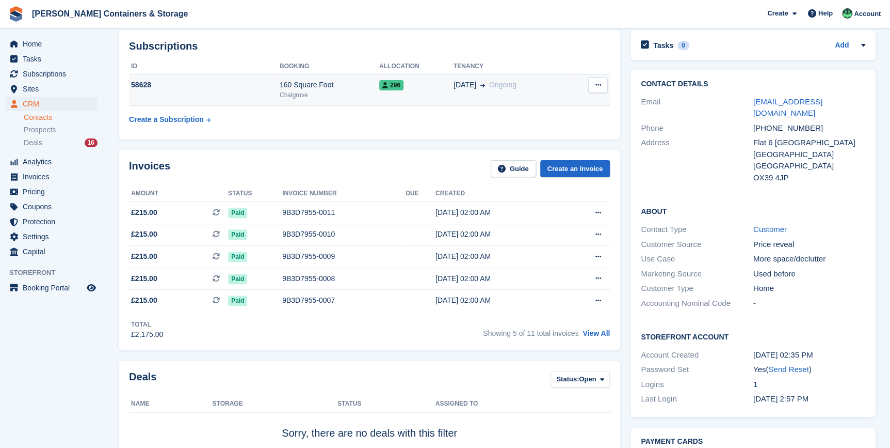
scroll to position [0, 0]
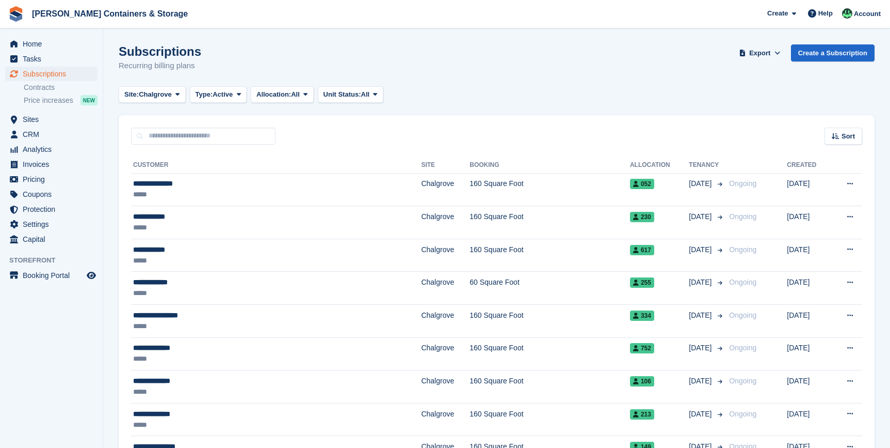
scroll to position [892, 0]
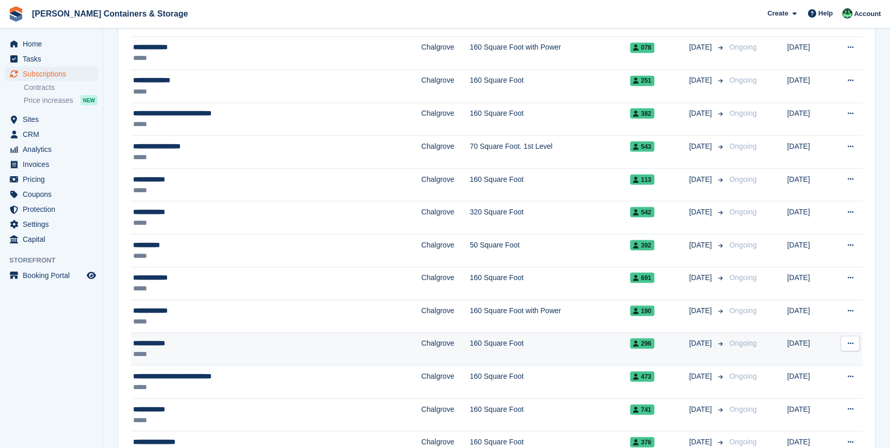
click at [181, 340] on div "**********" at bounding box center [230, 342] width 195 height 11
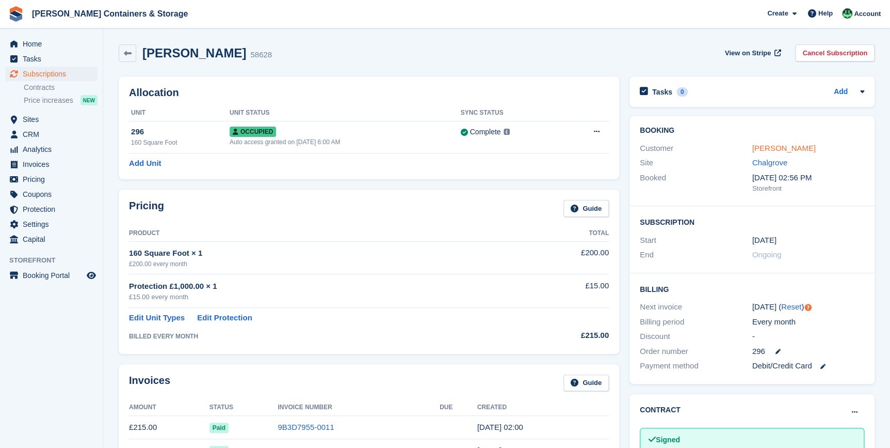
click at [788, 150] on link "Andrew Green" at bounding box center [784, 148] width 63 height 9
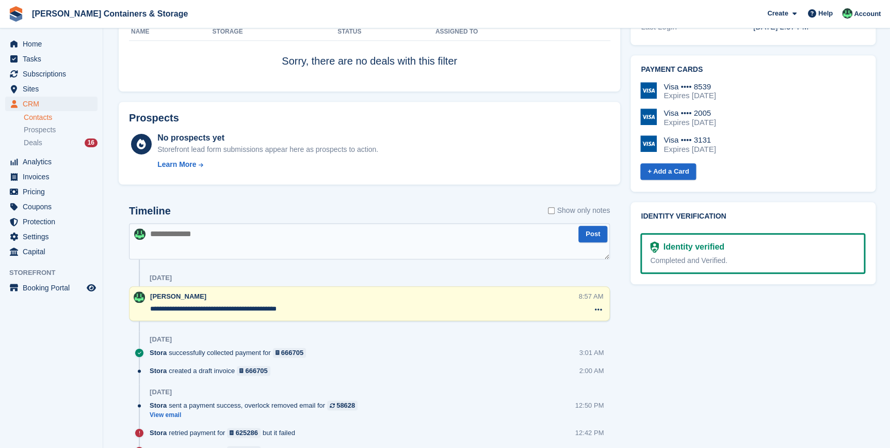
scroll to position [469, 0]
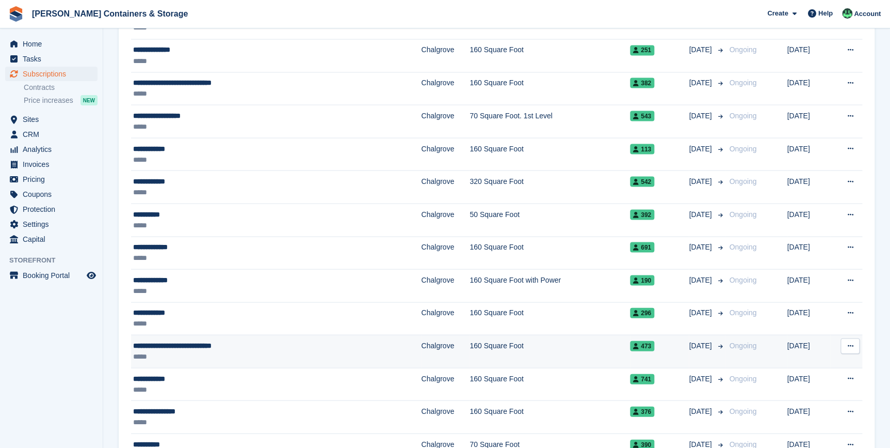
scroll to position [938, 0]
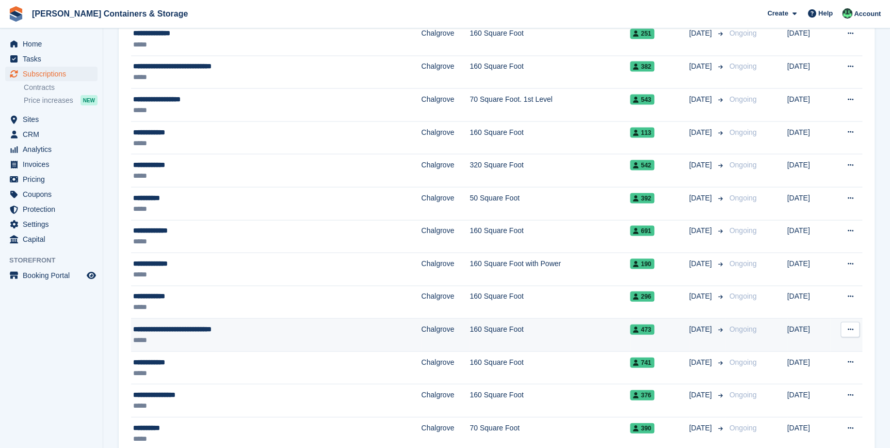
click at [171, 328] on span "**********" at bounding box center [172, 328] width 78 height 7
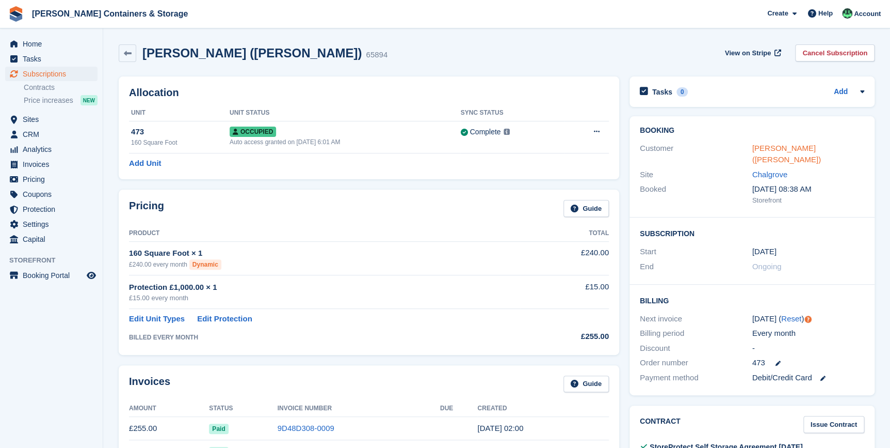
click at [794, 148] on link "[PERSON_NAME] ([PERSON_NAME])" at bounding box center [787, 154] width 69 height 21
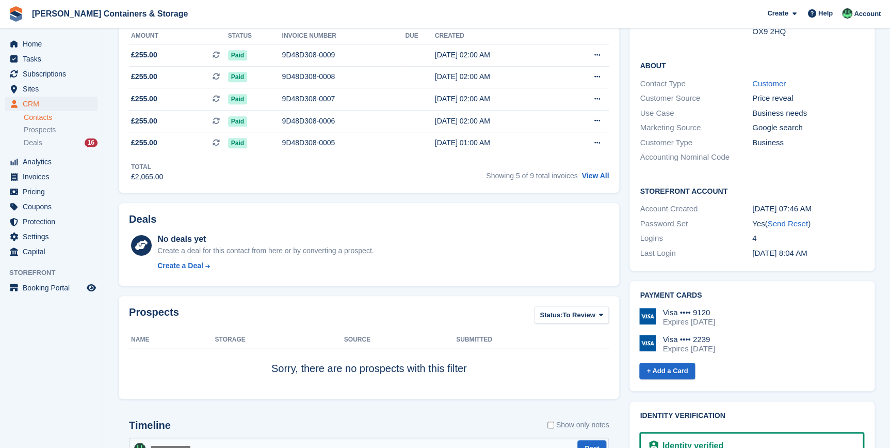
scroll to position [187, 0]
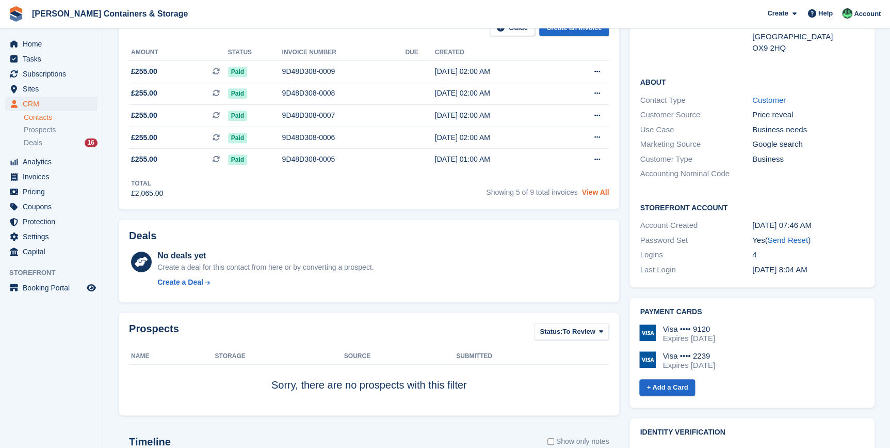
click at [599, 194] on link "View All" at bounding box center [595, 192] width 27 height 8
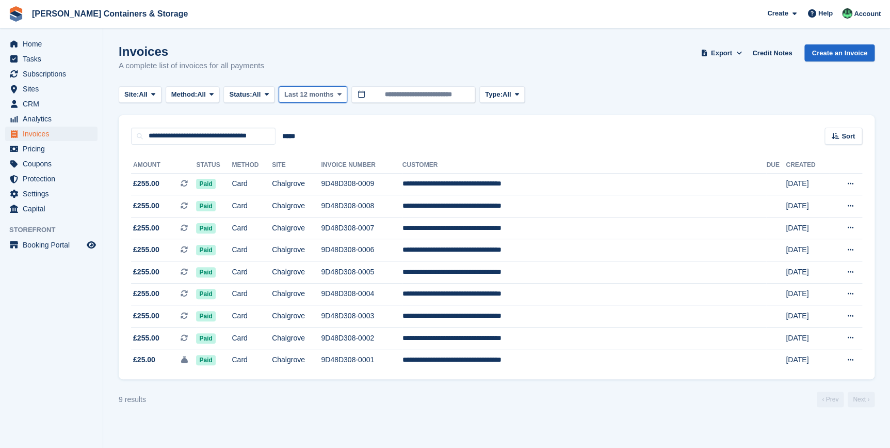
click at [331, 101] on button "Last 12 months" at bounding box center [313, 94] width 69 height 17
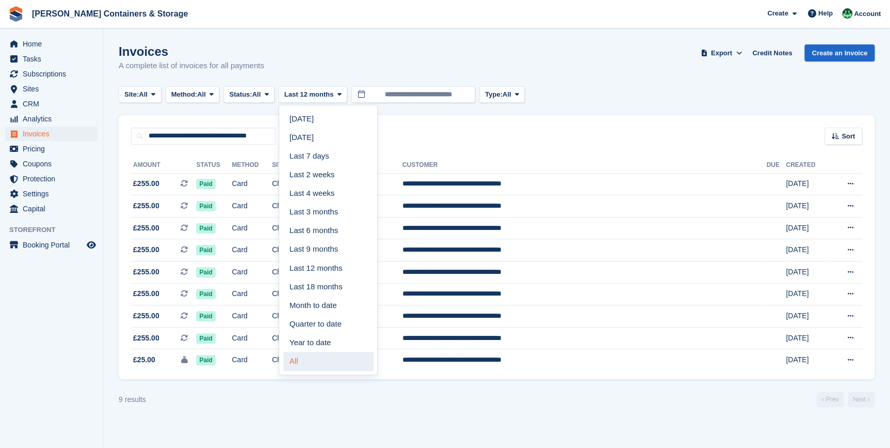
click at [297, 361] on link "All" at bounding box center [328, 361] width 90 height 19
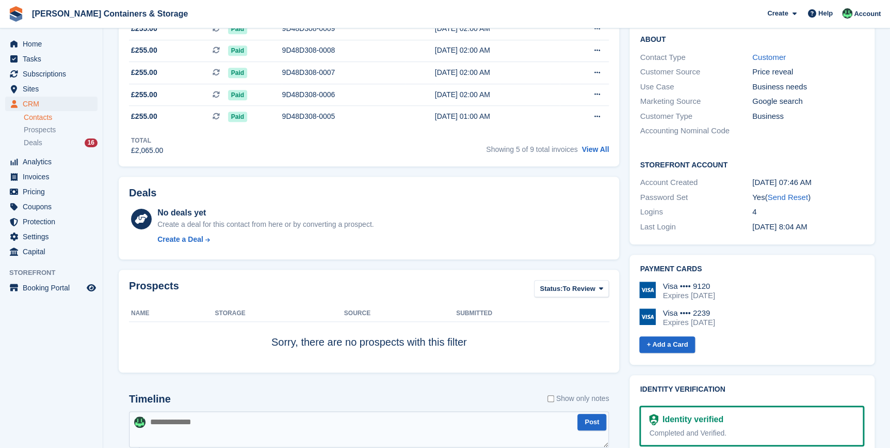
scroll to position [375, 0]
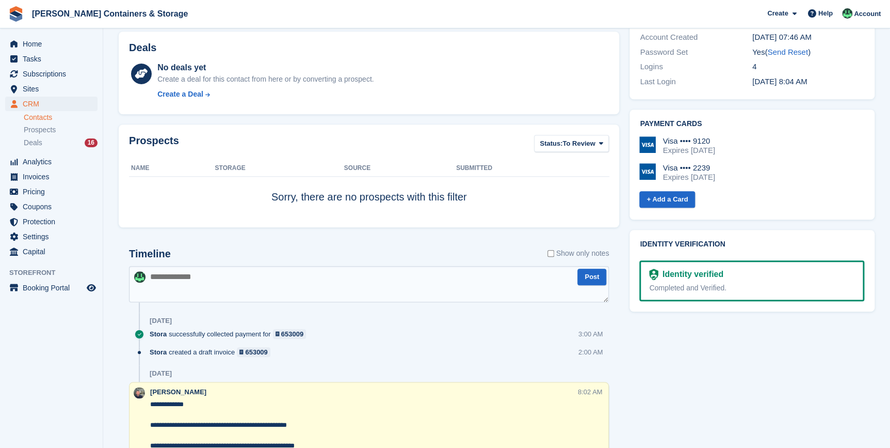
click at [197, 289] on textarea at bounding box center [369, 284] width 480 height 36
paste textarea "**********"
type textarea "**********"
click at [591, 279] on button "Post" at bounding box center [592, 276] width 29 height 17
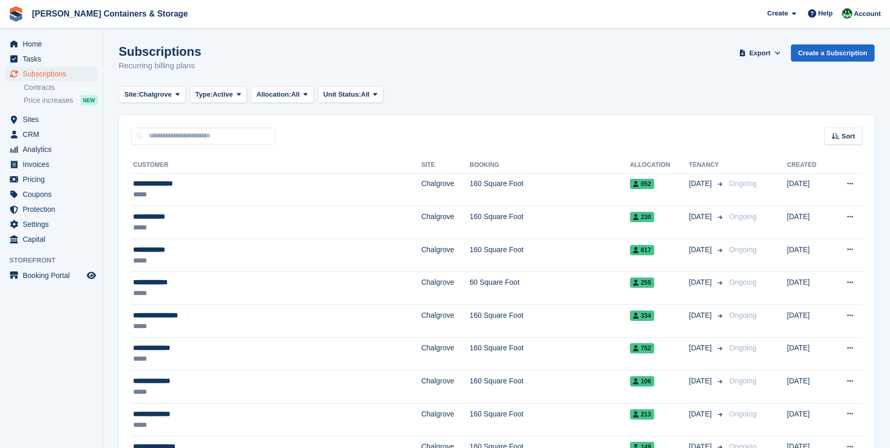
scroll to position [938, 0]
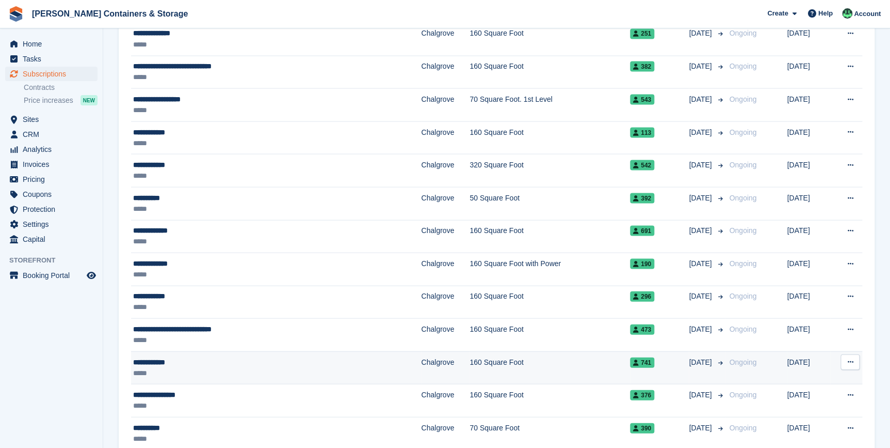
click at [160, 362] on div "**********" at bounding box center [230, 361] width 195 height 11
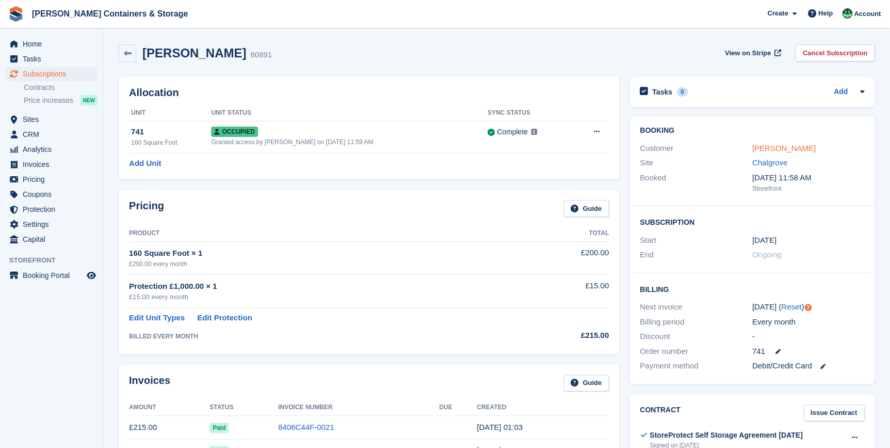
click at [767, 148] on link "Andrew Moore" at bounding box center [784, 148] width 63 height 9
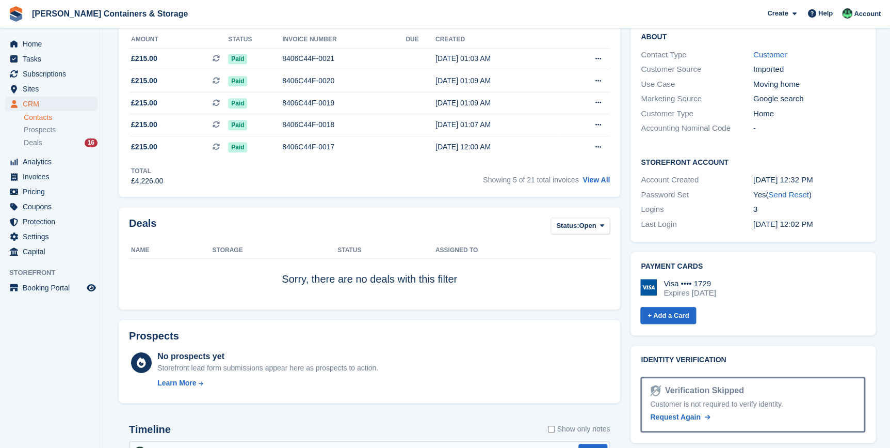
scroll to position [234, 0]
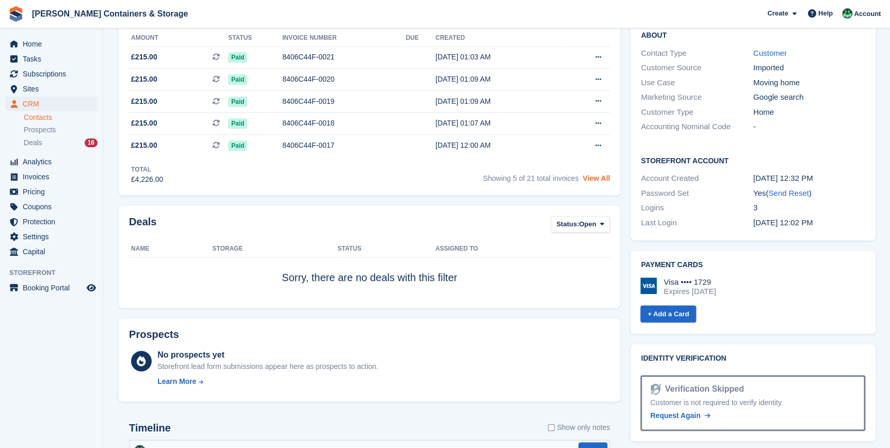
click at [598, 182] on link "View All" at bounding box center [596, 178] width 27 height 8
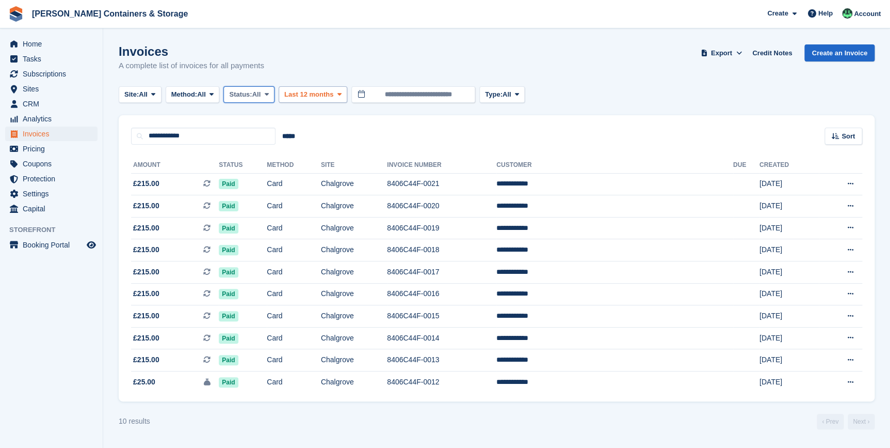
drag, startPoint x: 269, startPoint y: 96, endPoint x: 316, endPoint y: 93, distance: 46.6
click at [315, 93] on div "Site: All All Chalgrove Container Rentals Method: All All Bank Transfer Cash Ch…" at bounding box center [324, 94] width 410 height 17
click at [316, 93] on span "Last 12 months" at bounding box center [308, 94] width 49 height 10
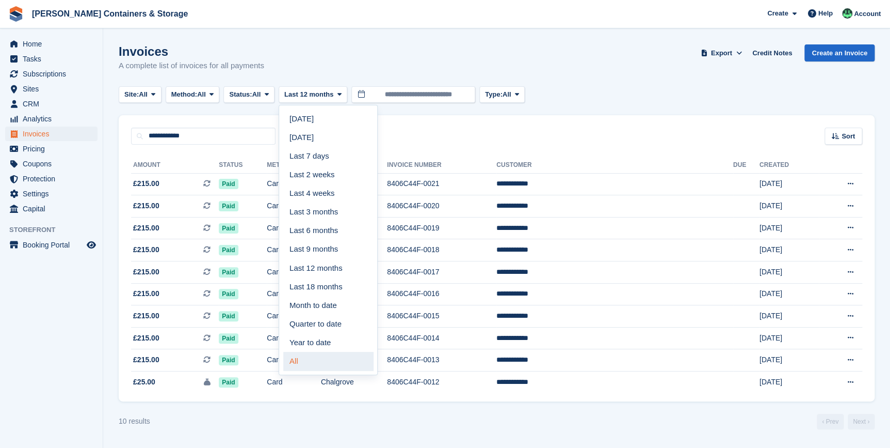
click at [305, 362] on link "All" at bounding box center [328, 361] width 90 height 19
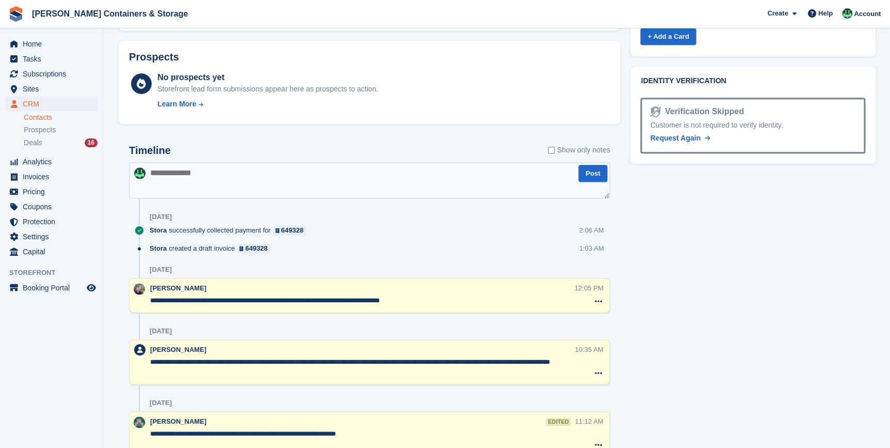
scroll to position [516, 0]
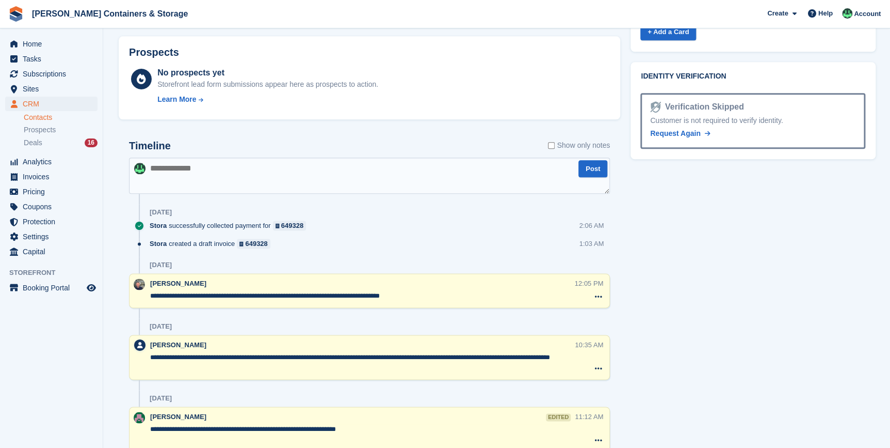
click at [203, 179] on textarea at bounding box center [369, 175] width 481 height 36
paste textarea "**********"
type textarea "**********"
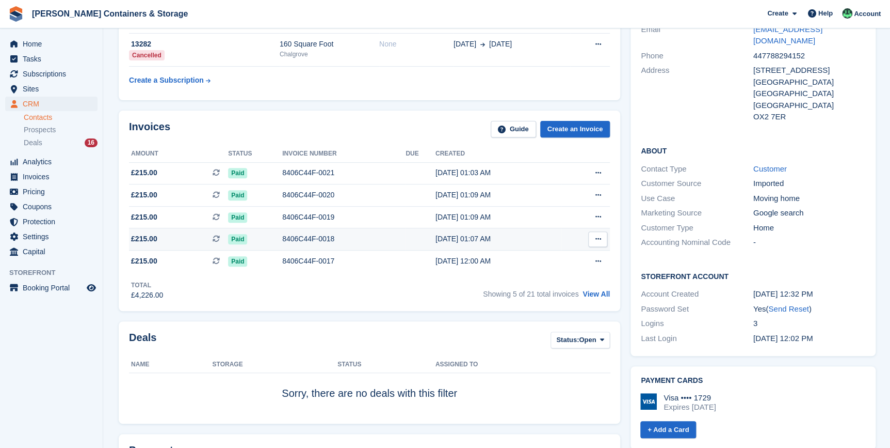
scroll to position [0, 0]
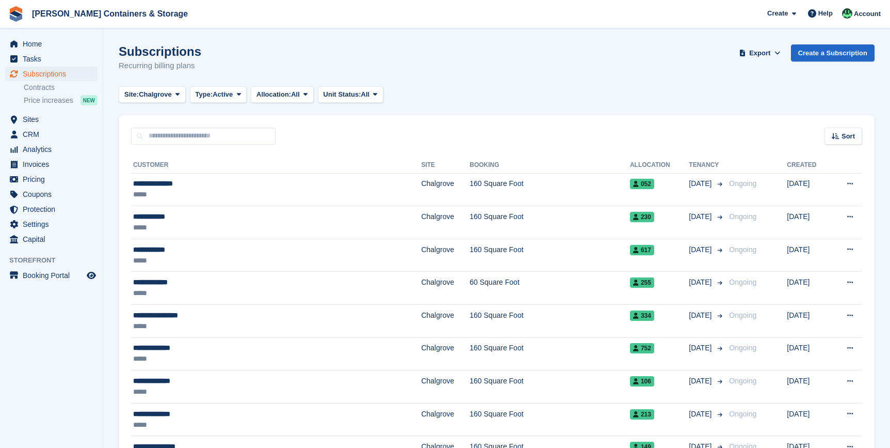
scroll to position [938, 0]
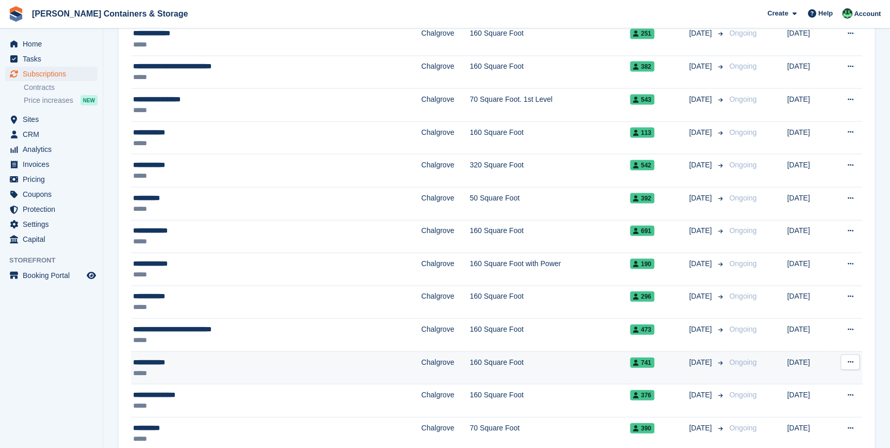
click at [175, 362] on div "**********" at bounding box center [230, 361] width 195 height 11
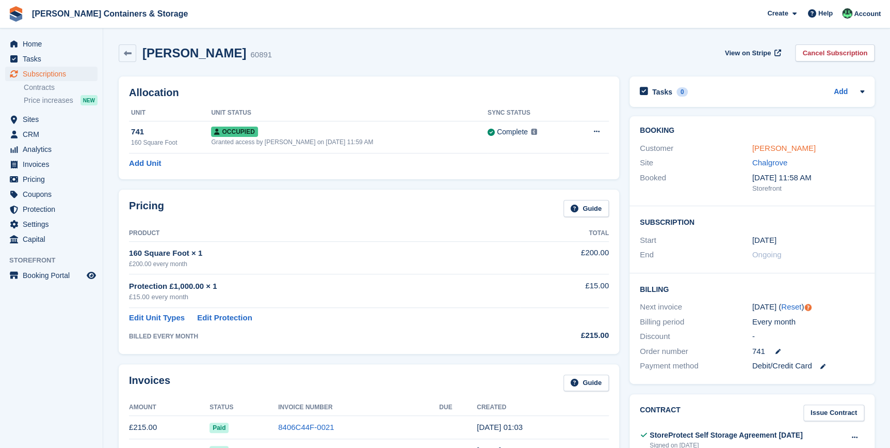
click at [784, 146] on link "Andrew Moore" at bounding box center [784, 148] width 63 height 9
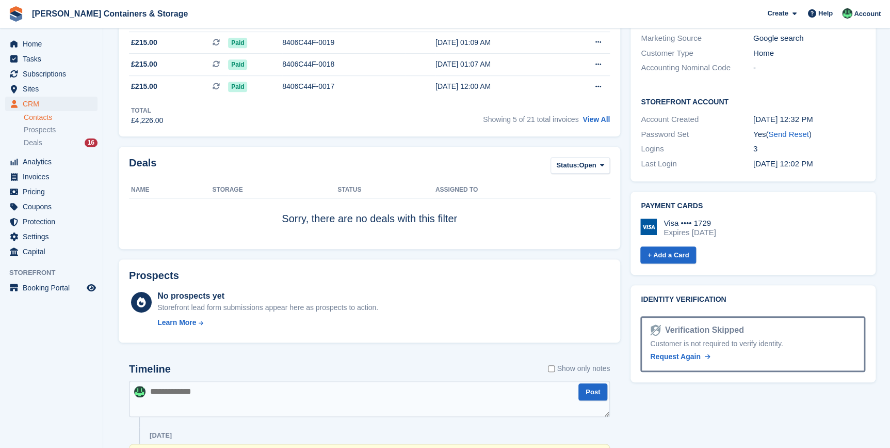
scroll to position [375, 0]
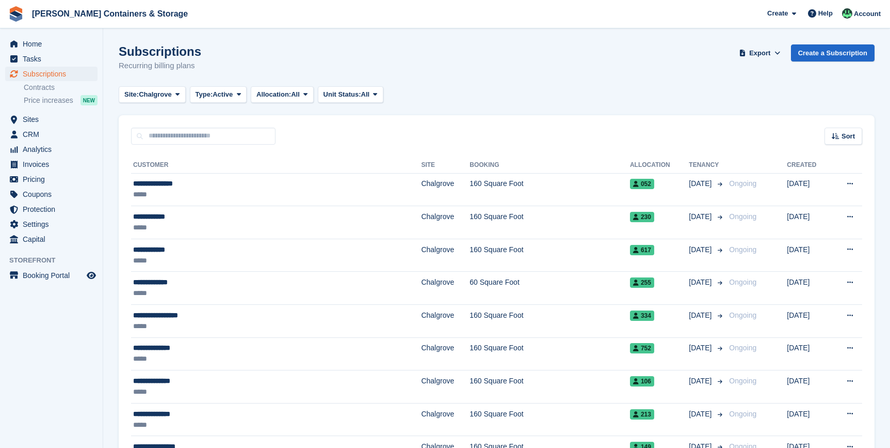
scroll to position [938, 0]
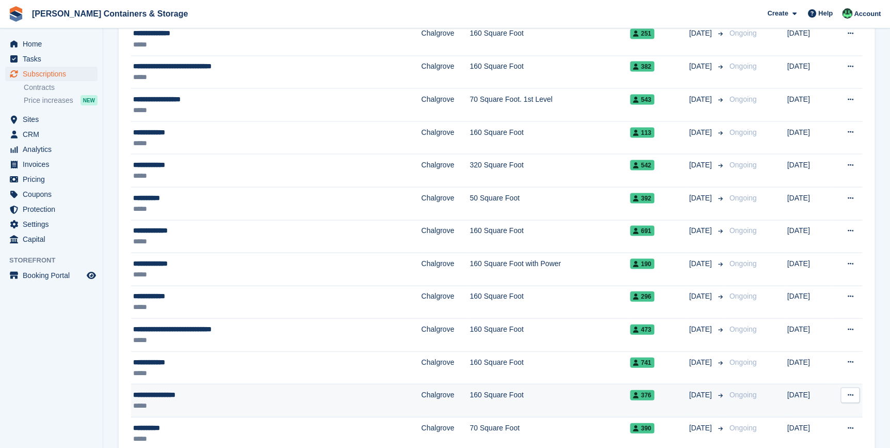
click at [200, 400] on div "*****" at bounding box center [230, 405] width 195 height 11
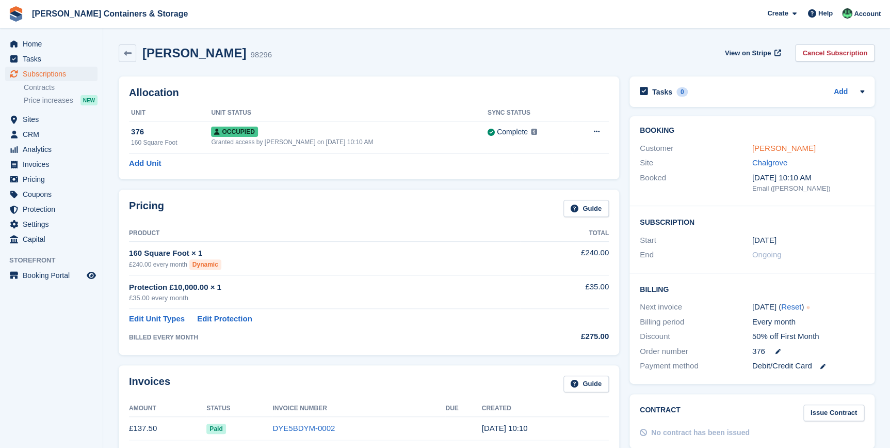
click at [786, 149] on link "Andrew Pammenter" at bounding box center [784, 148] width 63 height 9
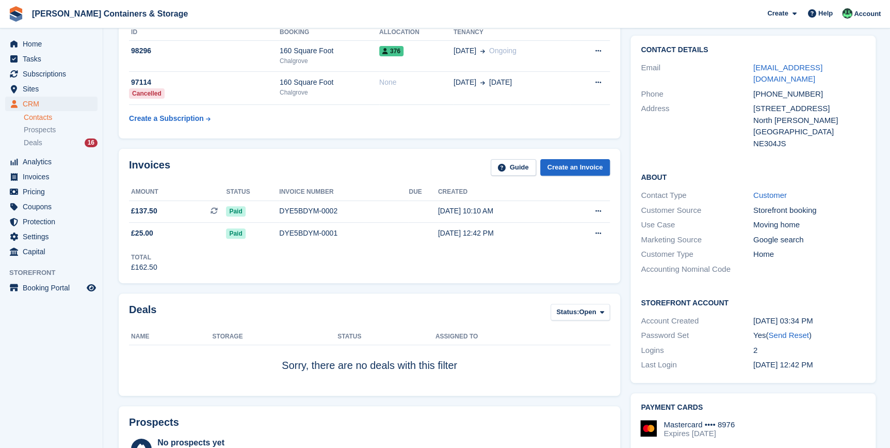
scroll to position [46, 0]
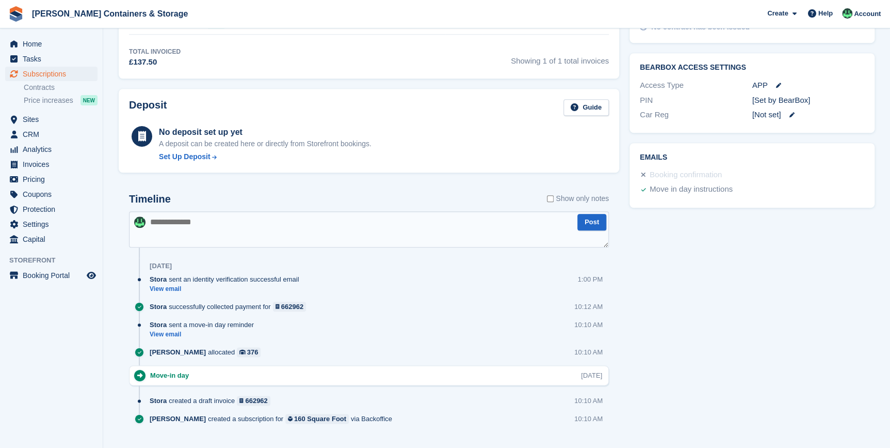
scroll to position [422, 0]
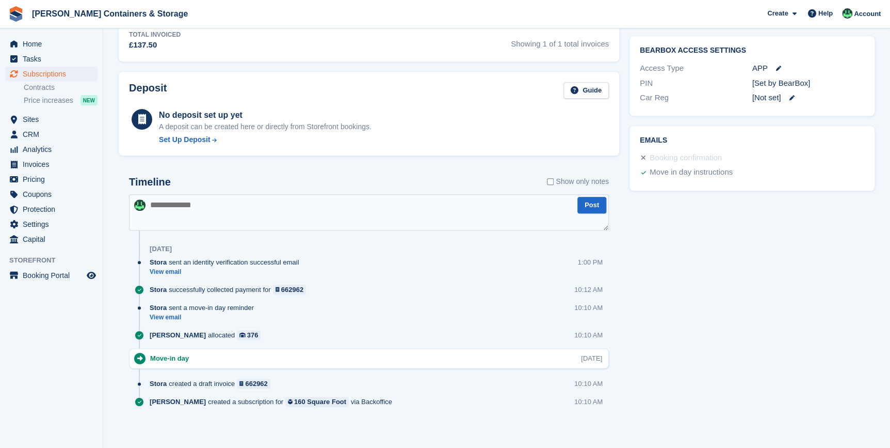
click at [167, 209] on textarea at bounding box center [369, 212] width 480 height 36
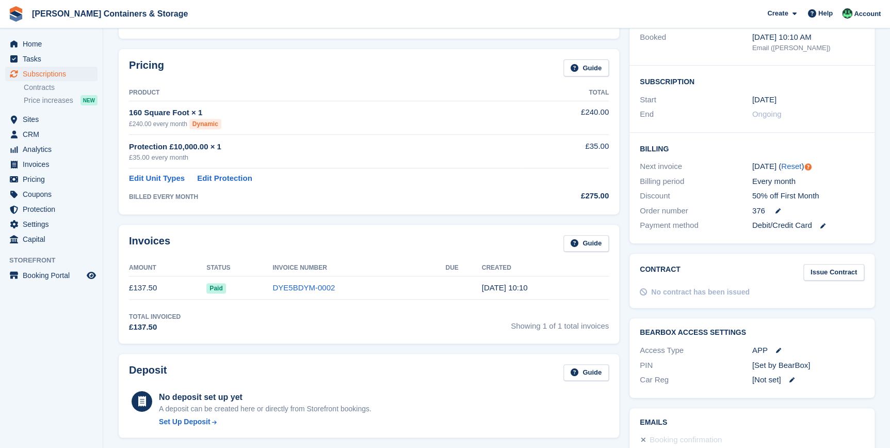
scroll to position [0, 0]
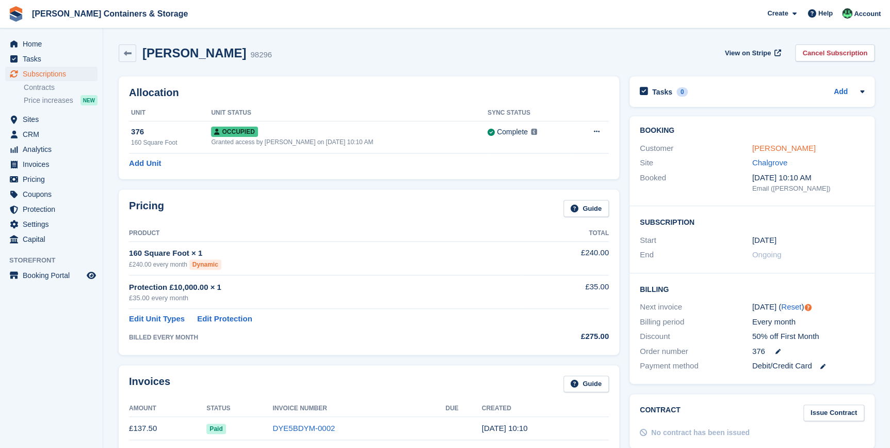
click at [797, 145] on link "Andrew Pammenter" at bounding box center [784, 148] width 63 height 9
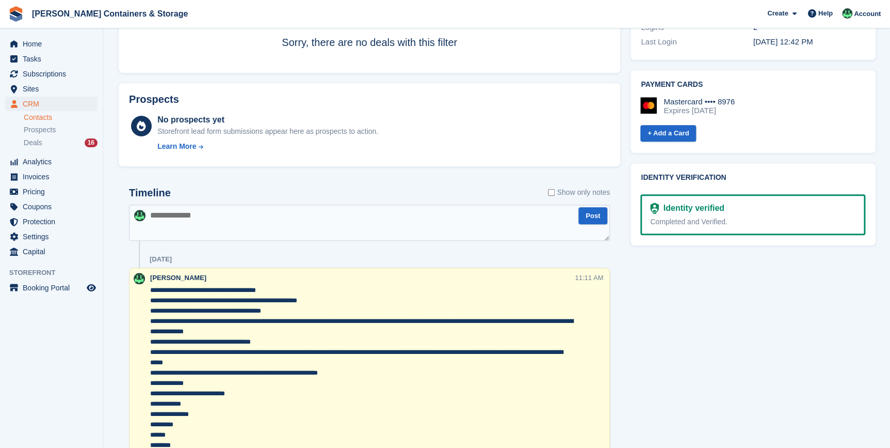
scroll to position [422, 0]
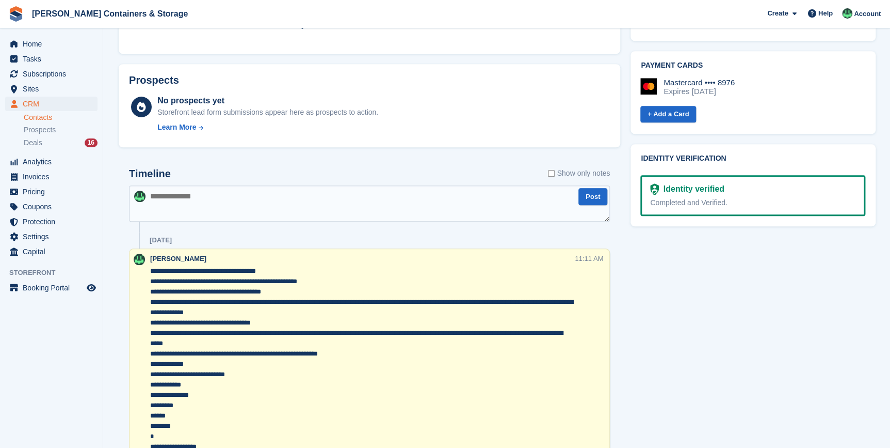
click at [181, 193] on textarea at bounding box center [369, 203] width 481 height 36
paste textarea "**********"
type textarea "**********"
click at [600, 197] on button "Post" at bounding box center [593, 196] width 29 height 17
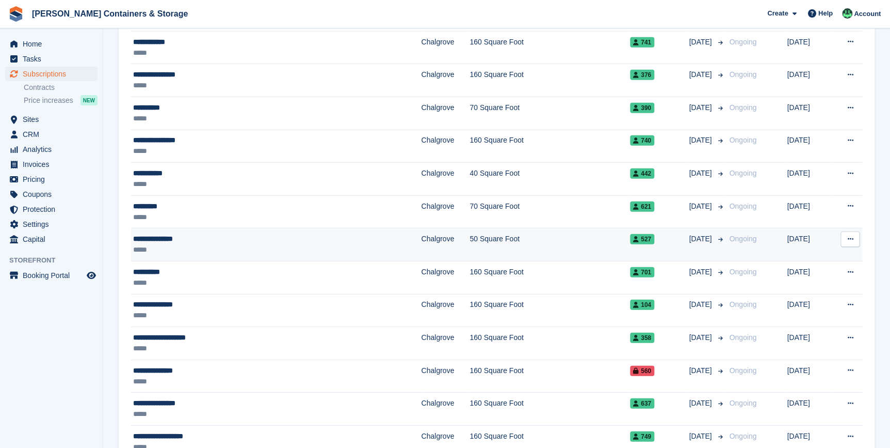
scroll to position [1228, 0]
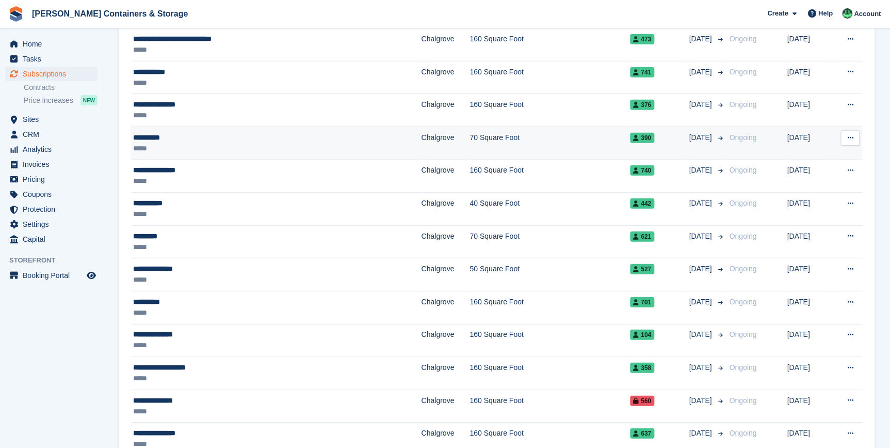
click at [166, 139] on div "**********" at bounding box center [230, 137] width 195 height 11
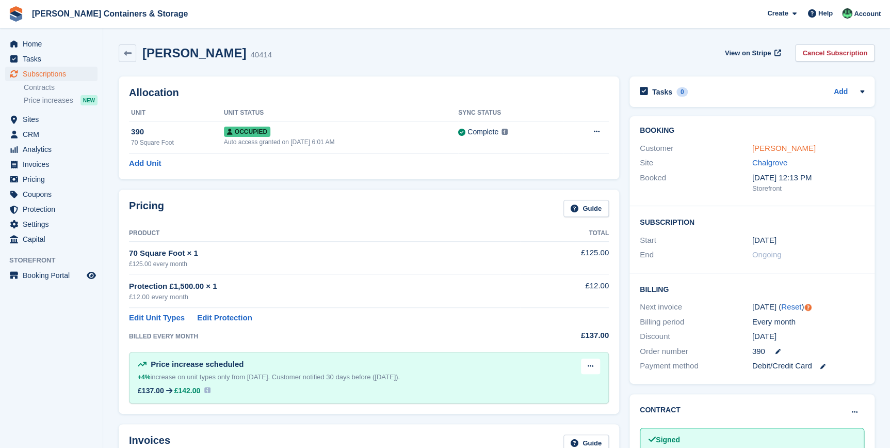
click at [781, 152] on link "[PERSON_NAME]" at bounding box center [784, 148] width 63 height 9
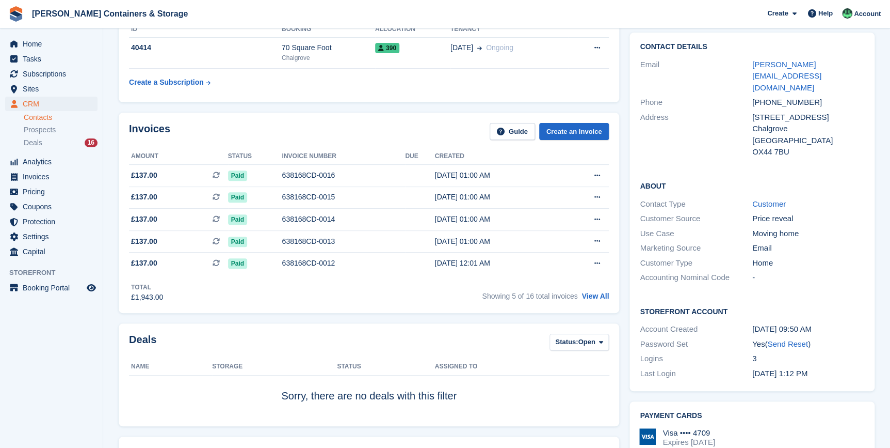
scroll to position [93, 0]
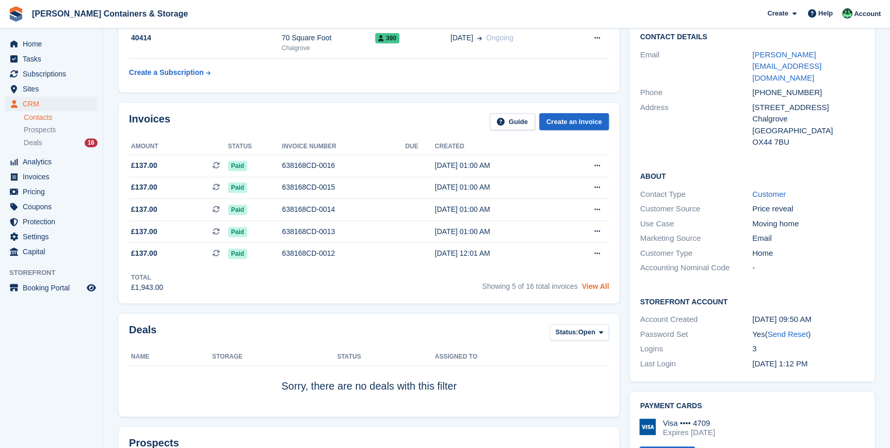
click at [592, 285] on link "View All" at bounding box center [595, 286] width 27 height 8
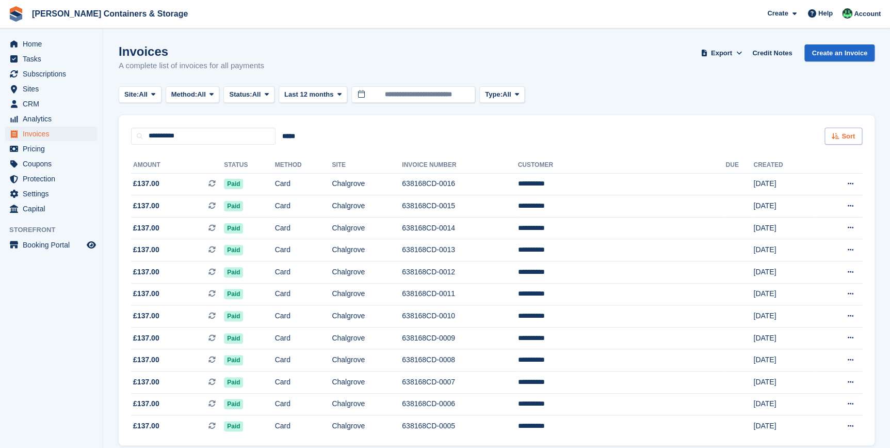
click at [853, 139] on span "Sort" at bounding box center [848, 136] width 13 height 10
click at [328, 94] on span "Last 12 months" at bounding box center [308, 94] width 49 height 10
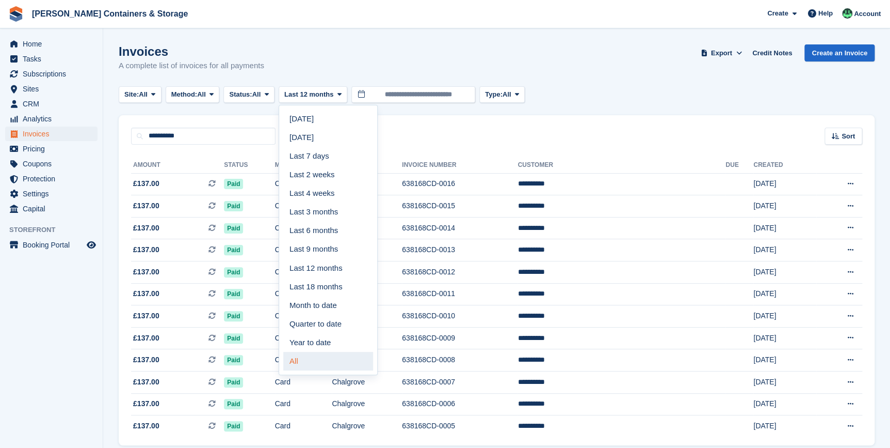
click at [305, 361] on link "All" at bounding box center [328, 361] width 90 height 19
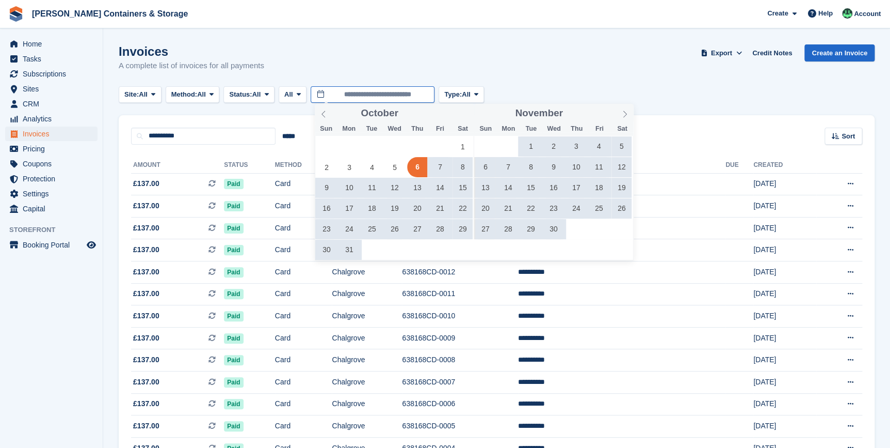
click at [351, 98] on input "**********" at bounding box center [373, 94] width 124 height 17
click at [302, 98] on button "All" at bounding box center [293, 94] width 28 height 17
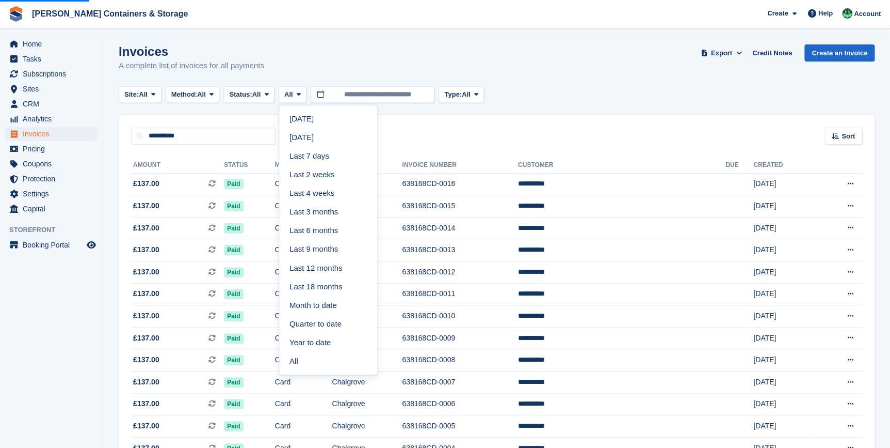
click at [325, 70] on div "Invoices A complete list of invoices for all payments Export Export Invoices Ex…" at bounding box center [497, 64] width 756 height 40
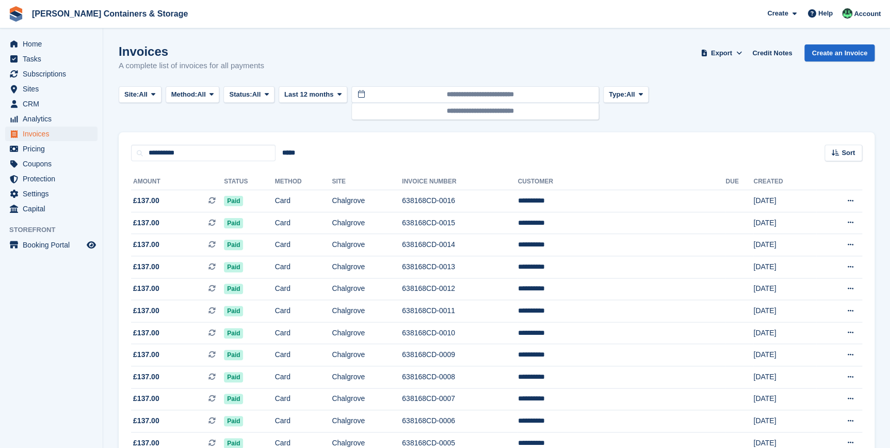
scroll to position [93, 0]
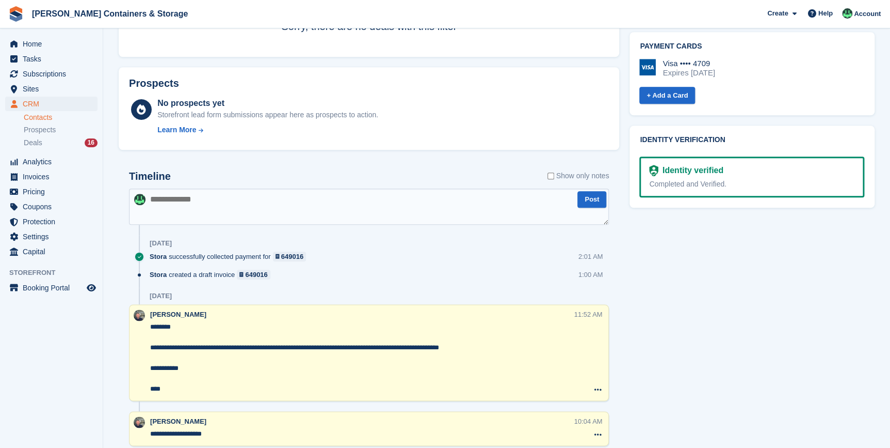
click at [191, 235] on div "Timeline Show only notes Post 17 Jul Stora successfully collected payment for 6…" at bounding box center [369, 307] width 480 height 275
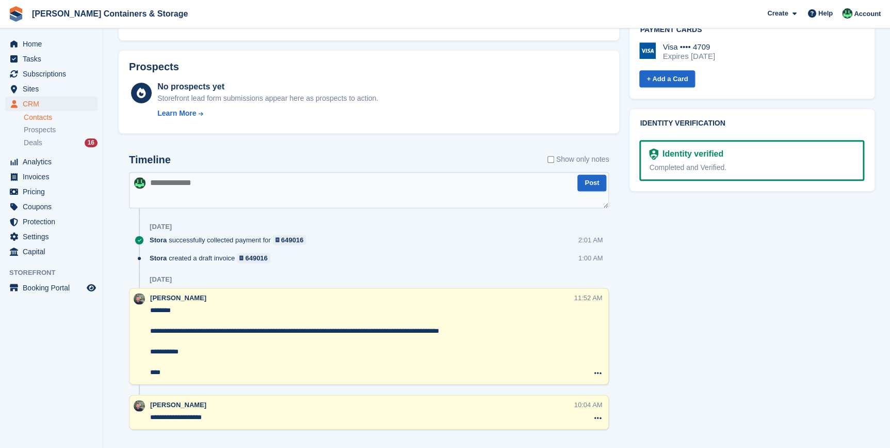
click at [180, 187] on textarea at bounding box center [369, 190] width 480 height 36
paste textarea "**********"
type textarea "**********"
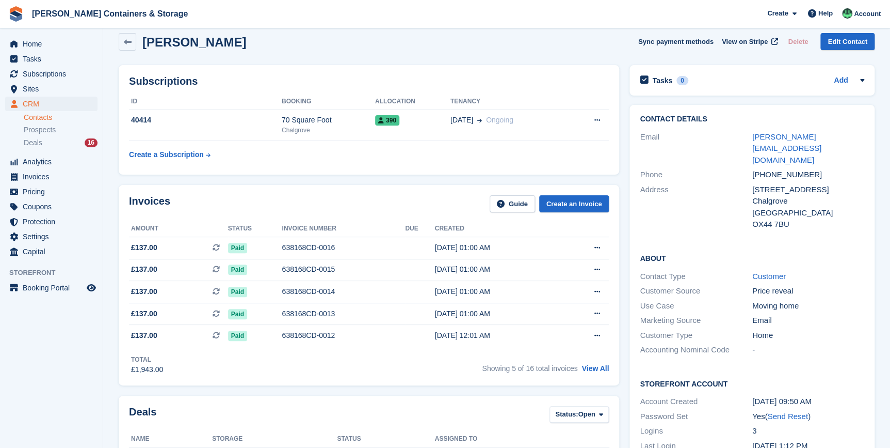
scroll to position [0, 0]
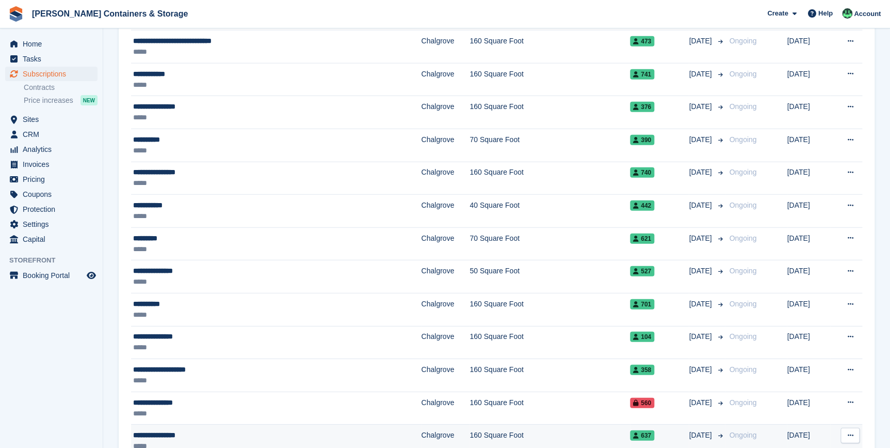
scroll to position [1181, 0]
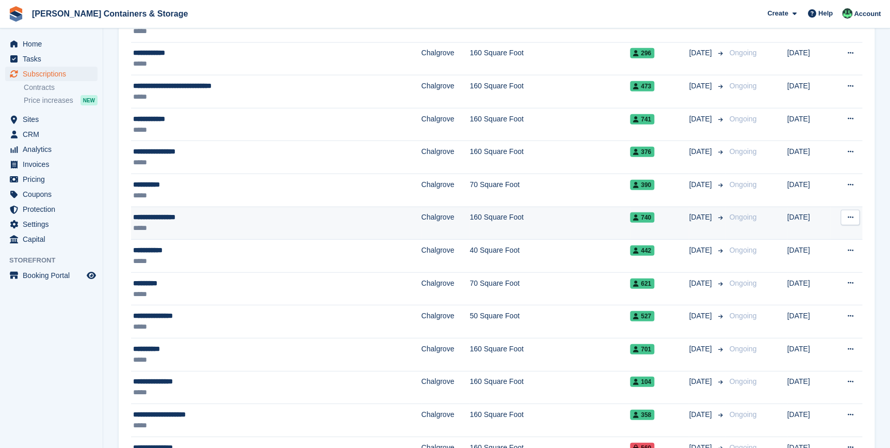
click at [174, 226] on div "*****" at bounding box center [230, 227] width 195 height 11
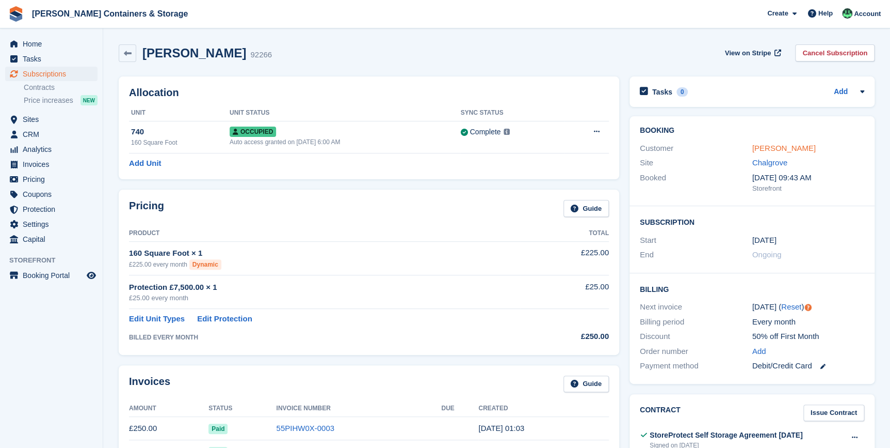
click at [780, 144] on link "Andrew Sherville" at bounding box center [784, 148] width 63 height 9
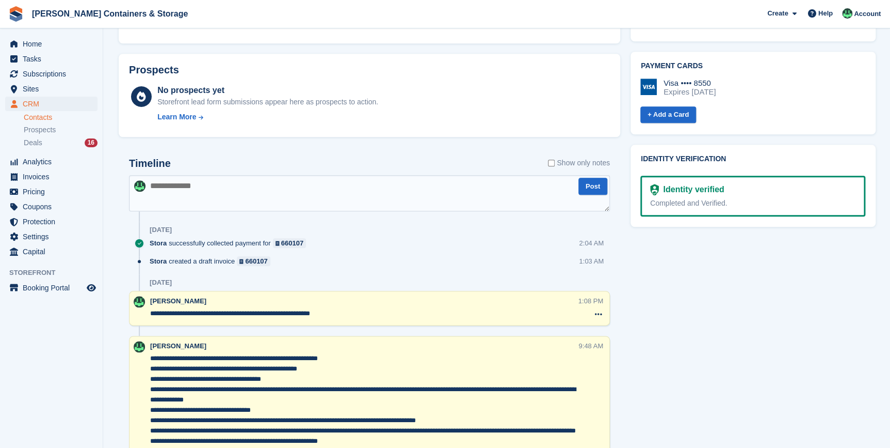
scroll to position [422, 0]
click at [188, 178] on textarea at bounding box center [369, 192] width 481 height 36
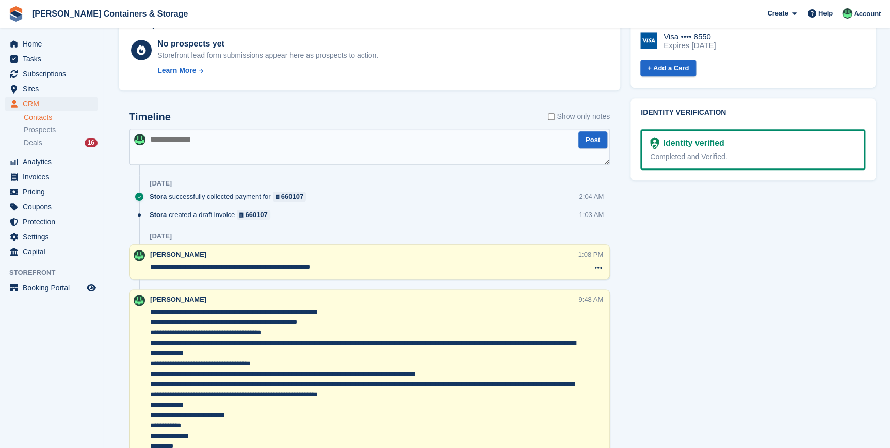
scroll to position [469, 0]
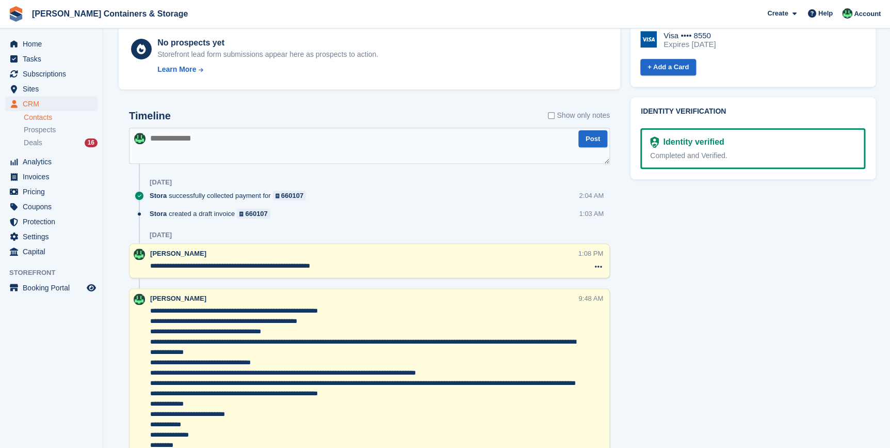
paste textarea "**********"
type textarea "**********"
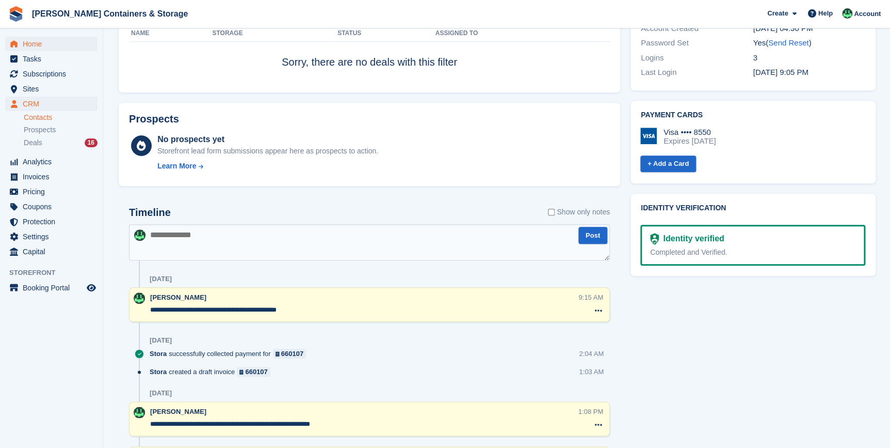
scroll to position [281, 0]
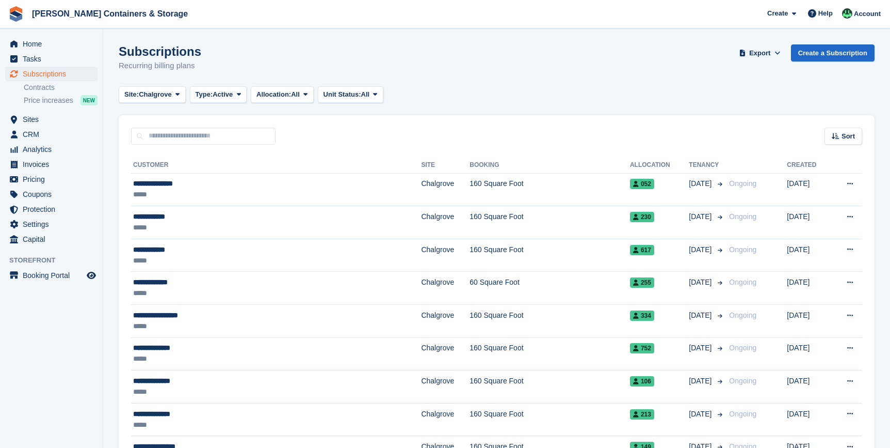
scroll to position [1181, 0]
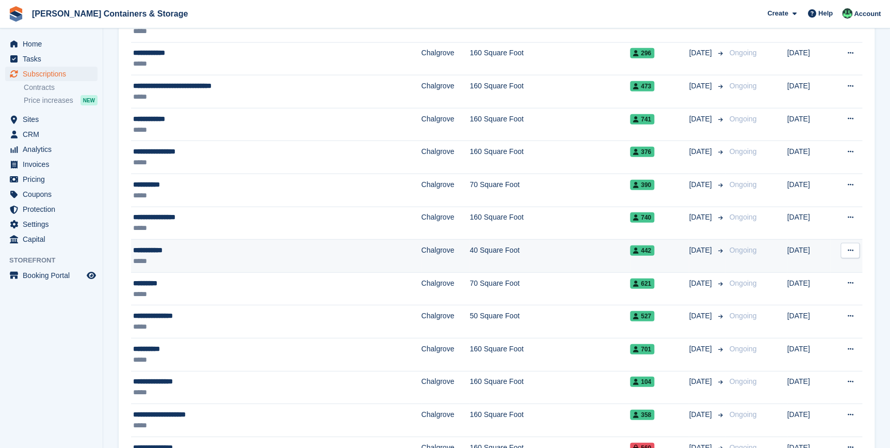
click at [163, 250] on div "**********" at bounding box center [230, 250] width 195 height 11
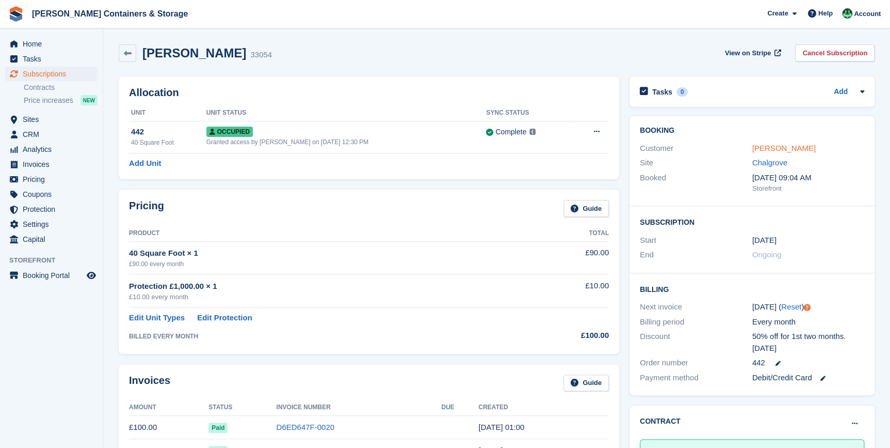
click at [768, 147] on link "[PERSON_NAME]" at bounding box center [784, 148] width 63 height 9
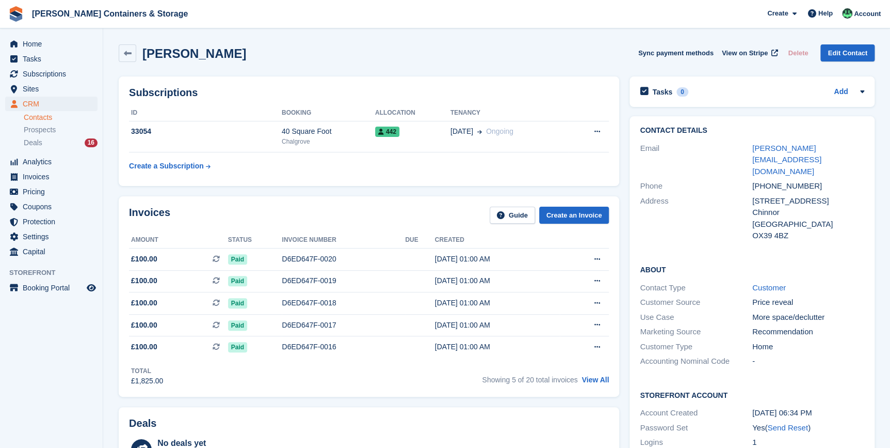
click at [613, 382] on div "Invoices Guide Create an Invoice Amount Status Invoice number Due Created £100.…" at bounding box center [369, 296] width 501 height 200
click at [596, 378] on link "View All" at bounding box center [595, 379] width 27 height 8
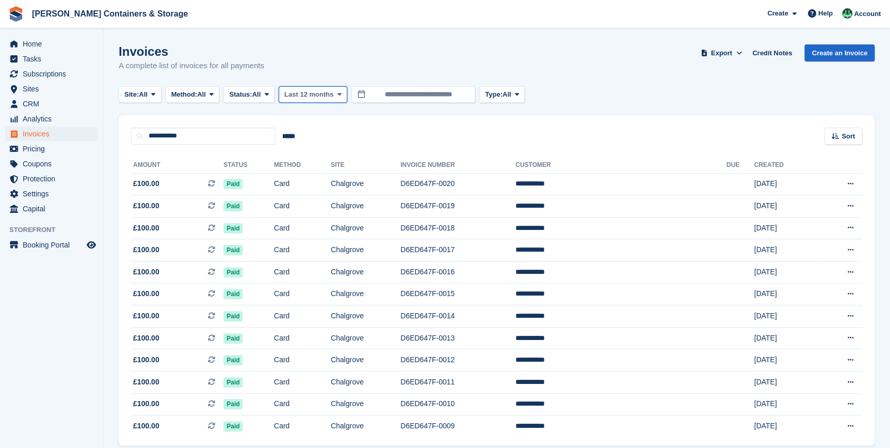
click at [330, 98] on span "Last 12 months" at bounding box center [308, 94] width 49 height 10
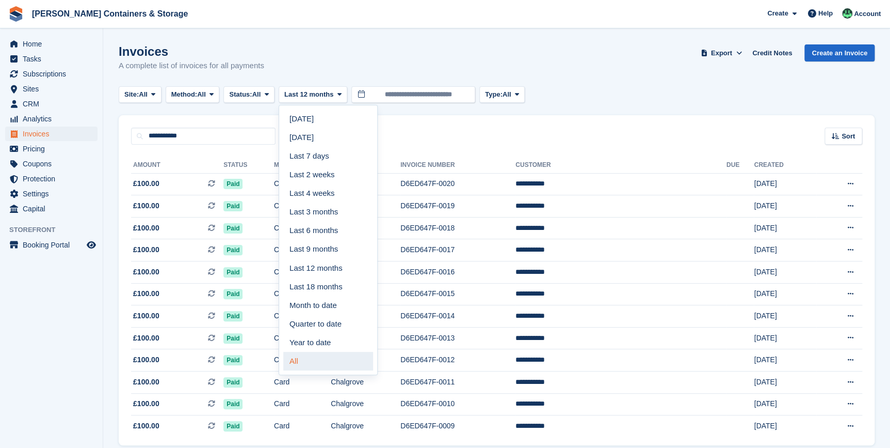
click at [331, 357] on link "All" at bounding box center [328, 361] width 90 height 19
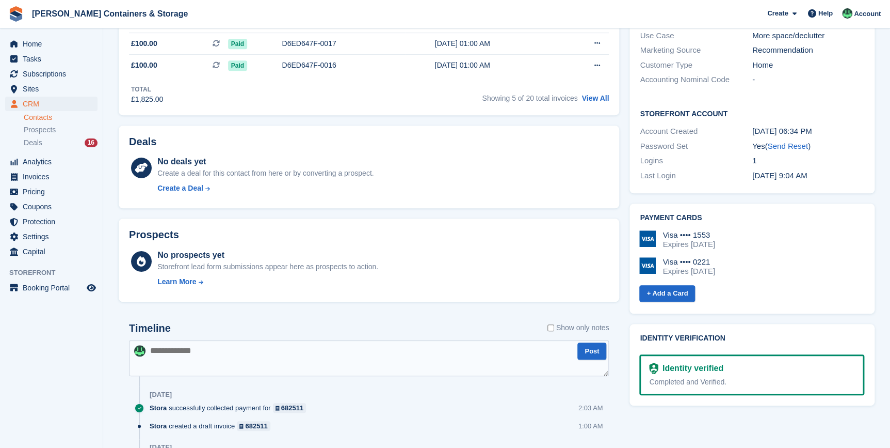
scroll to position [459, 0]
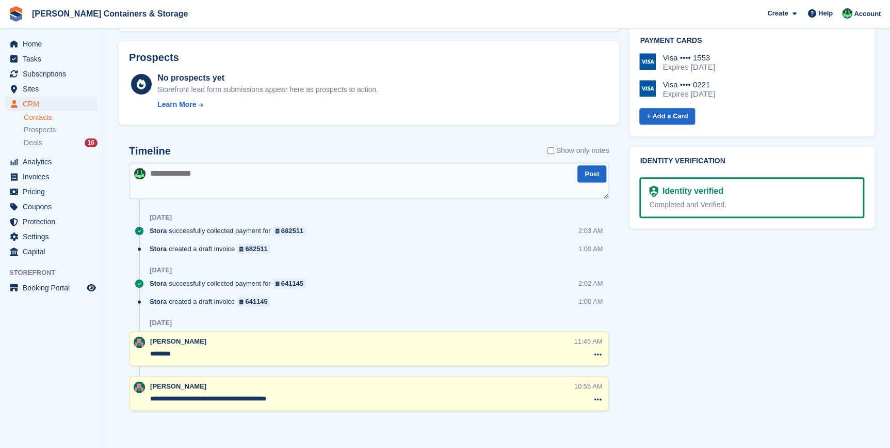
click at [187, 176] on textarea at bounding box center [369, 181] width 480 height 36
paste textarea "**********"
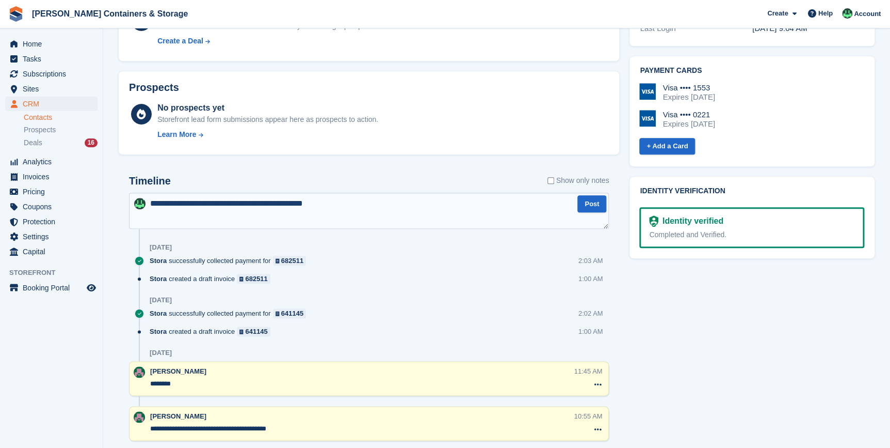
scroll to position [412, 0]
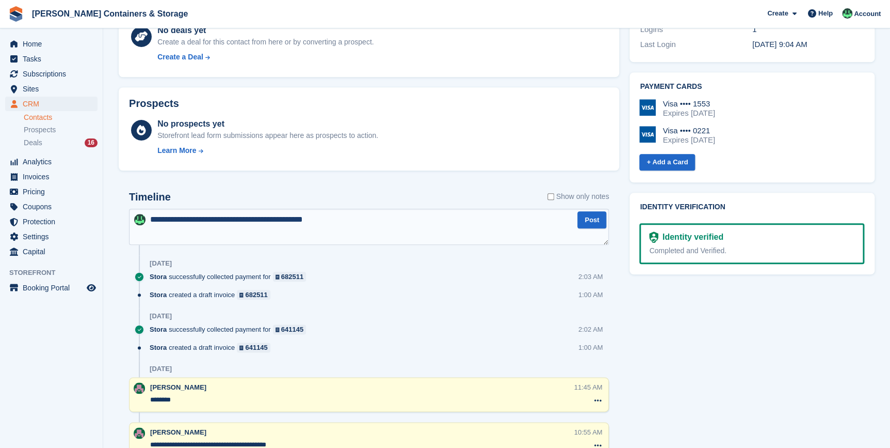
type textarea "**********"
click at [609, 222] on div "**********" at bounding box center [369, 330] width 501 height 299
click at [593, 220] on button "Post" at bounding box center [592, 219] width 29 height 17
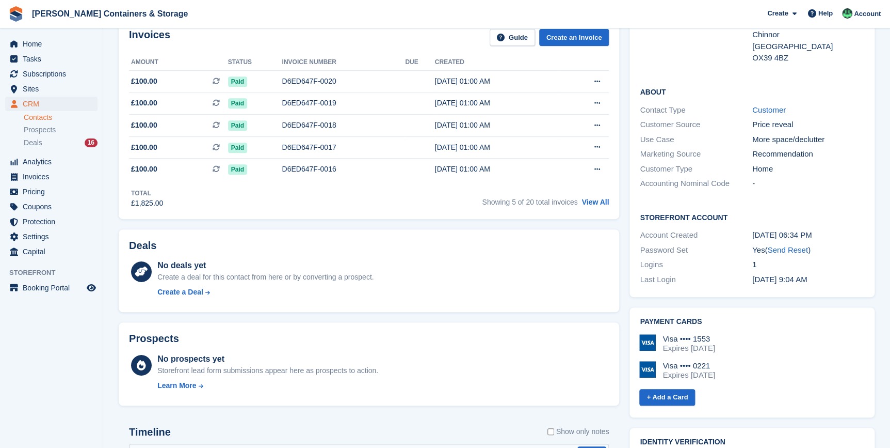
scroll to position [0, 0]
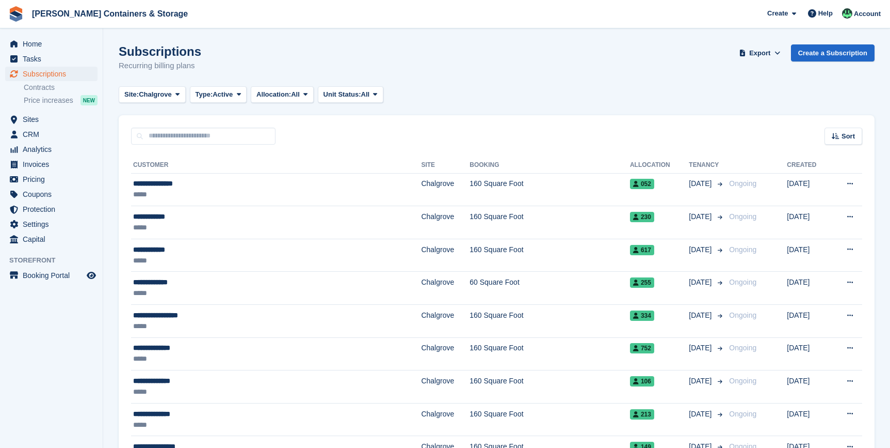
scroll to position [1181, 0]
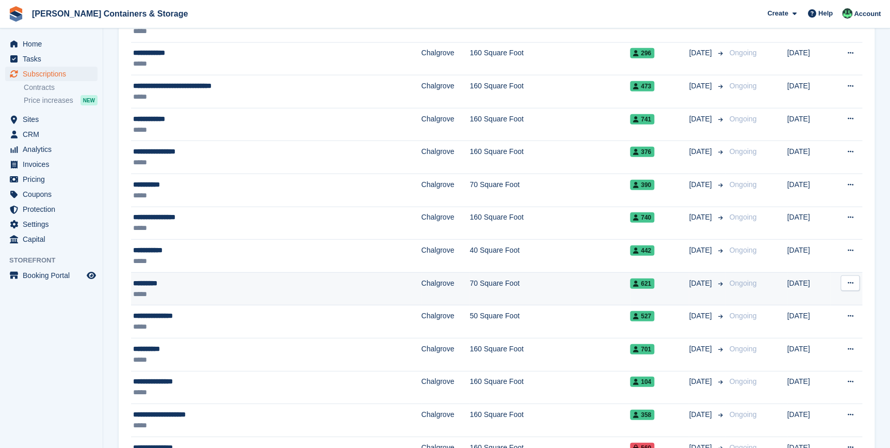
click at [154, 284] on div "*********" at bounding box center [230, 283] width 195 height 11
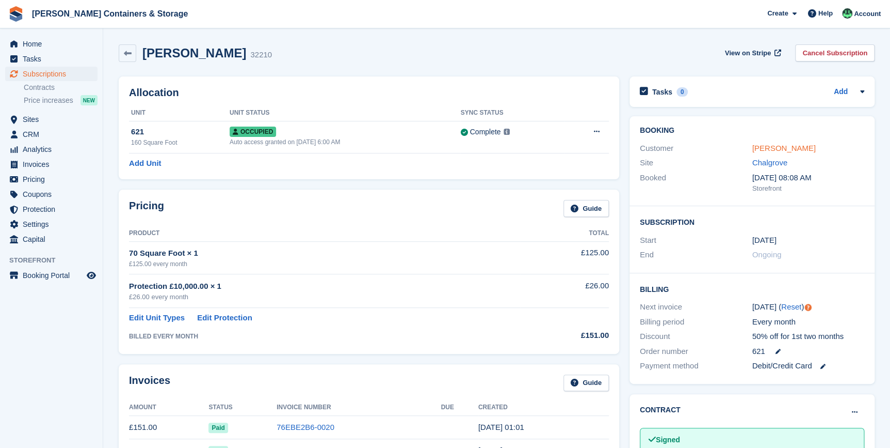
click at [763, 147] on link "[PERSON_NAME]" at bounding box center [784, 148] width 63 height 9
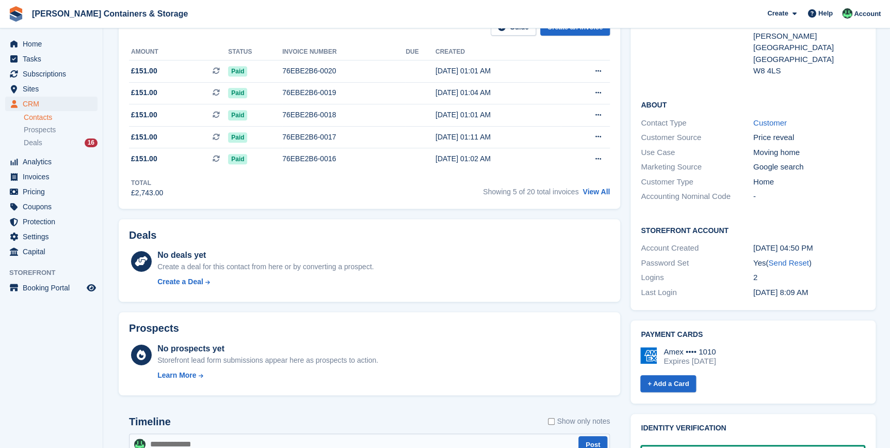
scroll to position [187, 0]
click at [593, 195] on link "View All" at bounding box center [596, 192] width 27 height 8
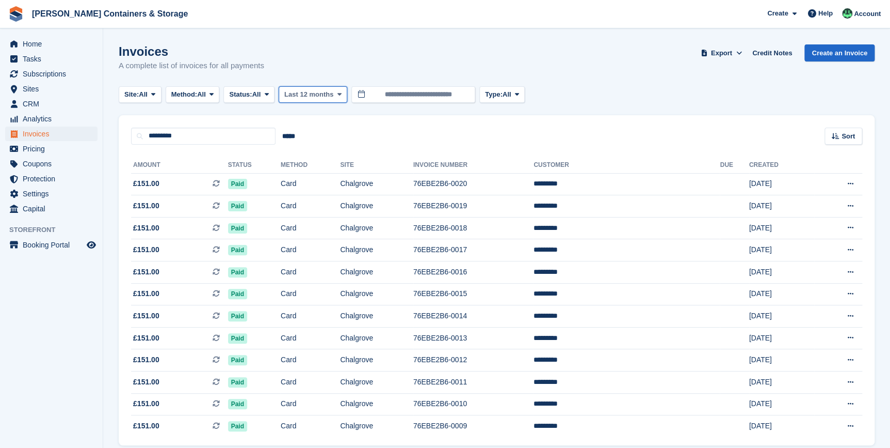
click at [331, 91] on span "Last 12 months" at bounding box center [308, 94] width 49 height 10
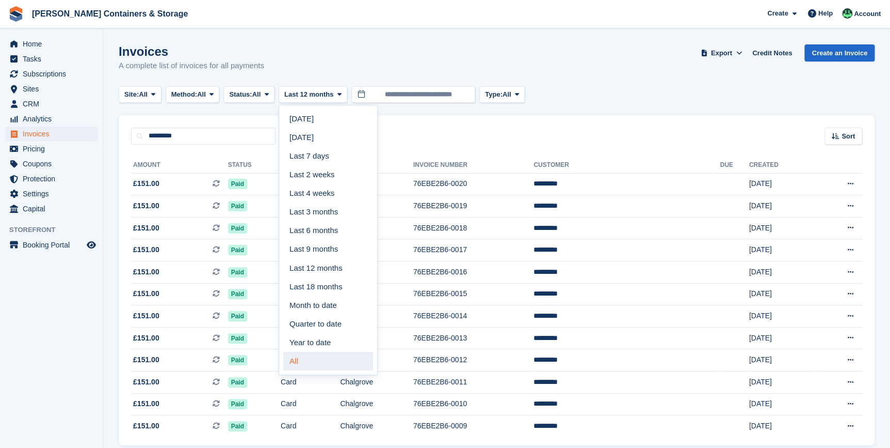
click at [307, 360] on link "All" at bounding box center [328, 361] width 90 height 19
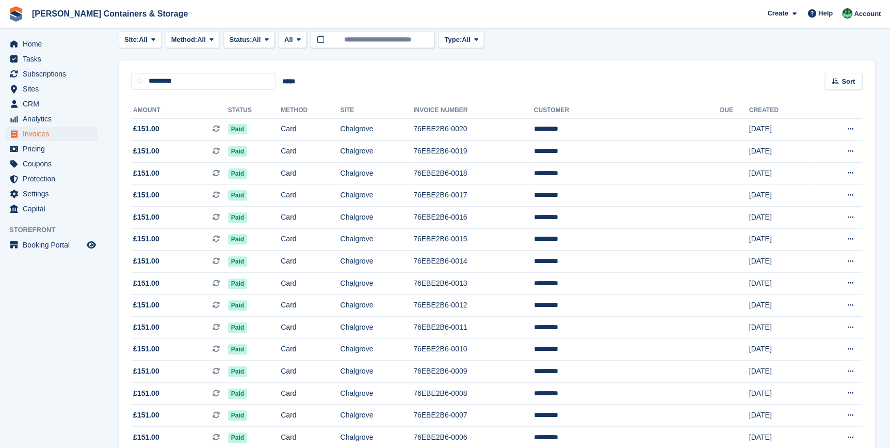
scroll to position [35, 0]
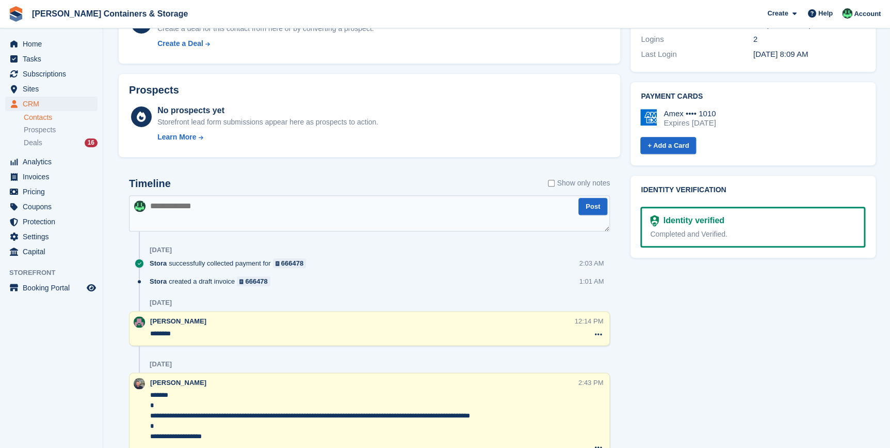
scroll to position [328, 0]
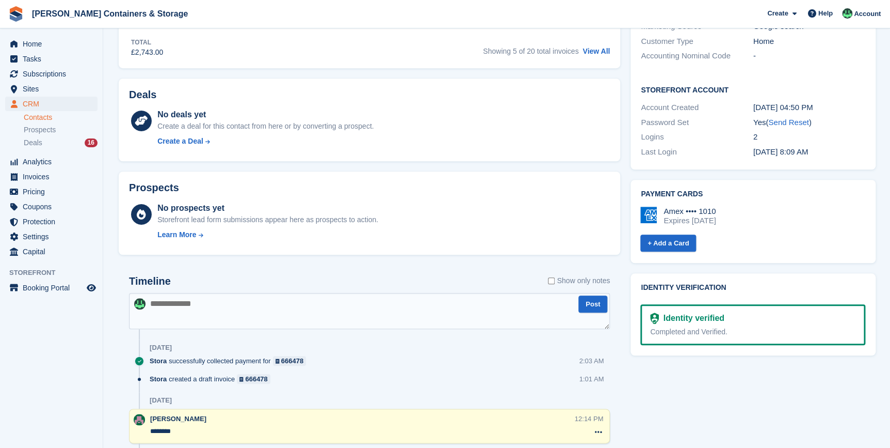
click at [217, 313] on textarea at bounding box center [369, 311] width 481 height 36
paste textarea "**********"
type textarea "**********"
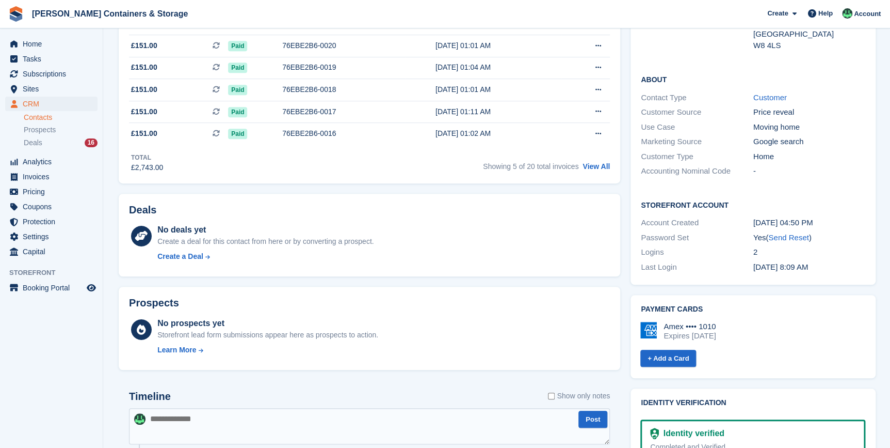
scroll to position [0, 0]
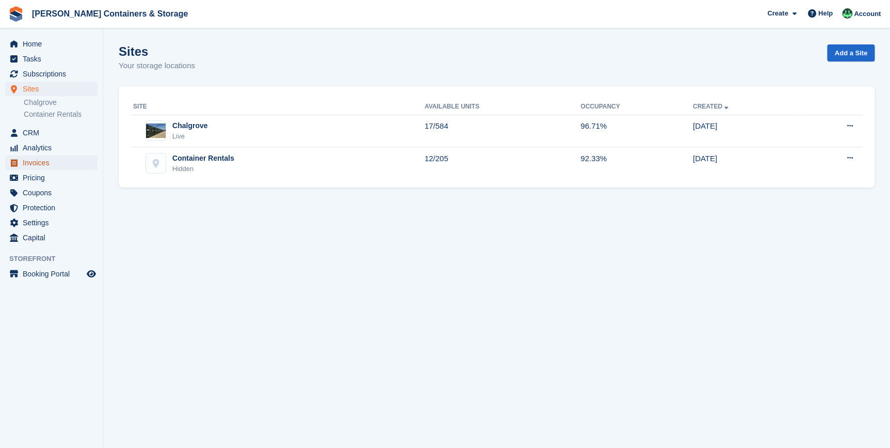
click at [47, 163] on span "Invoices" at bounding box center [54, 162] width 62 height 14
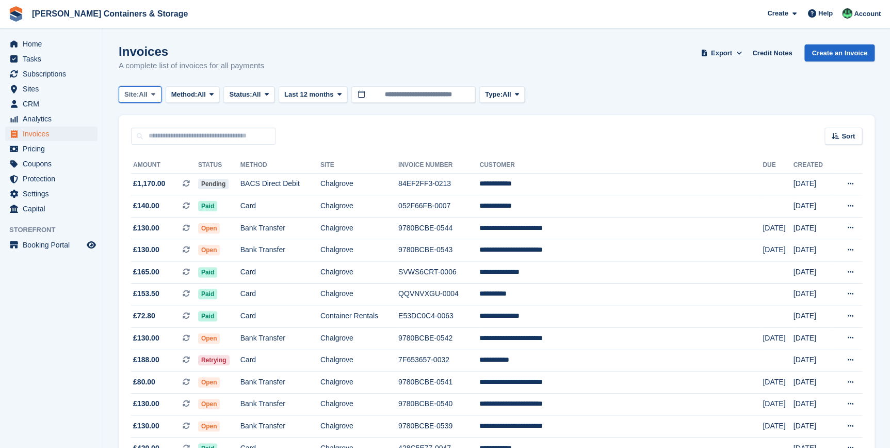
click at [148, 98] on span "All" at bounding box center [143, 94] width 9 height 10
click at [153, 133] on link "Chalgrove" at bounding box center [168, 137] width 90 height 19
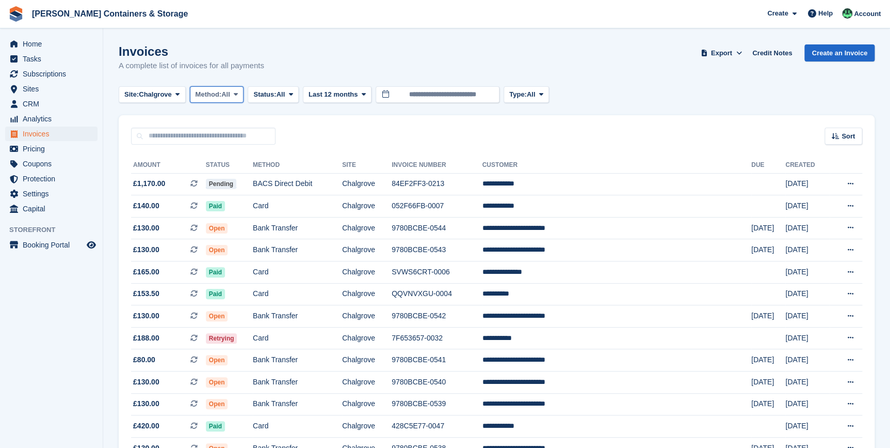
click at [210, 96] on span "Method:" at bounding box center [209, 94] width 26 height 10
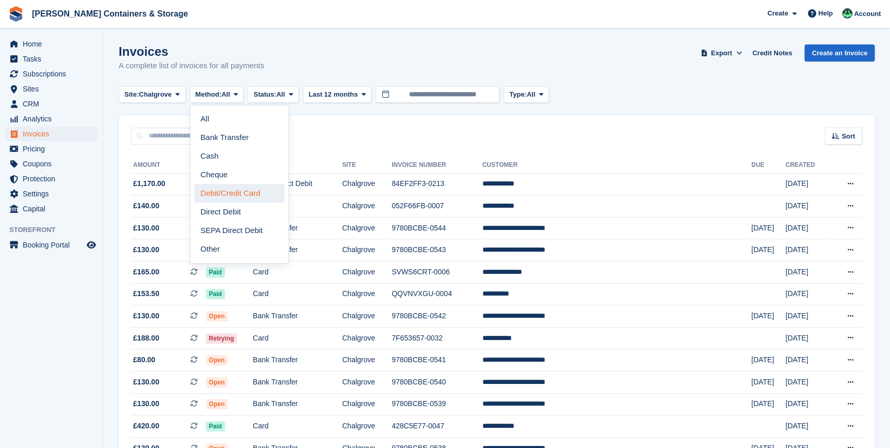
click at [231, 190] on link "Debit/Credit Card" at bounding box center [240, 193] width 90 height 19
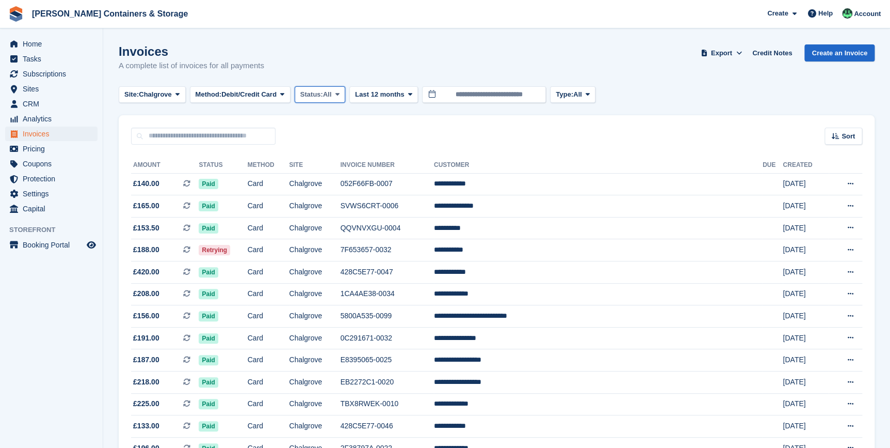
click at [315, 93] on span "Status:" at bounding box center [311, 94] width 23 height 10
click at [331, 179] on link "Open" at bounding box center [344, 174] width 90 height 19
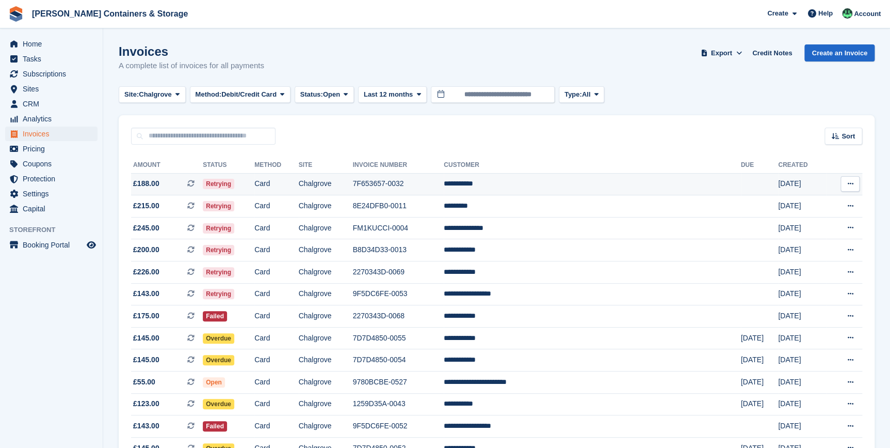
click at [353, 191] on td "Chalgrove" at bounding box center [326, 184] width 54 height 22
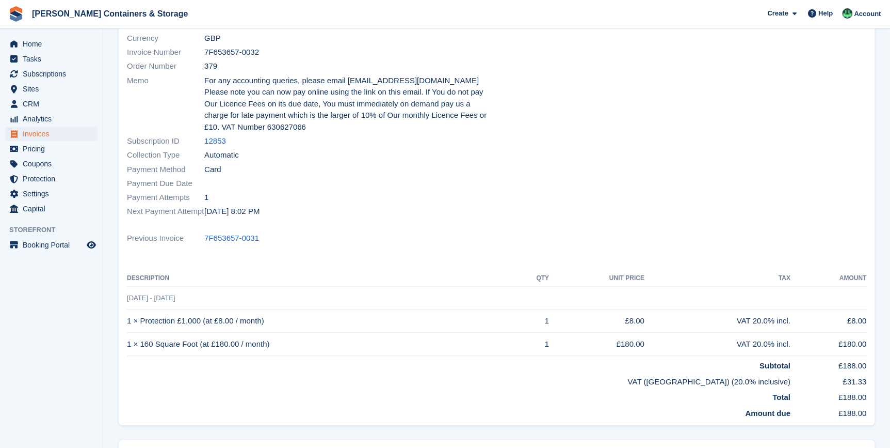
scroll to position [13, 0]
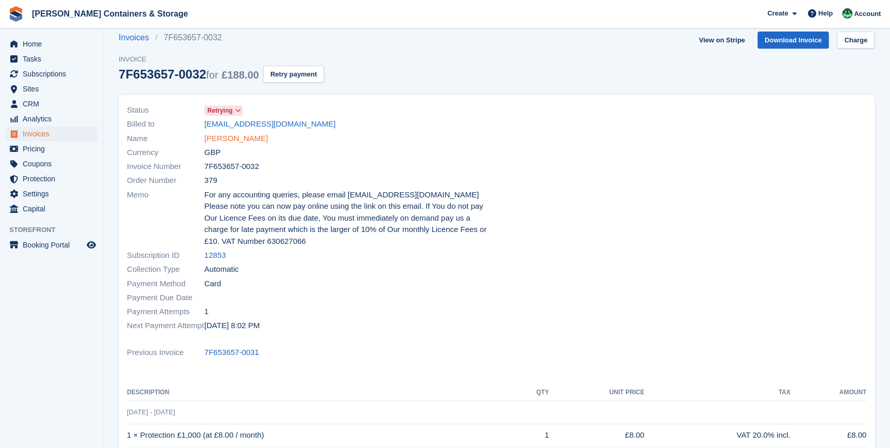
click at [229, 133] on link "[PERSON_NAME]" at bounding box center [235, 139] width 63 height 12
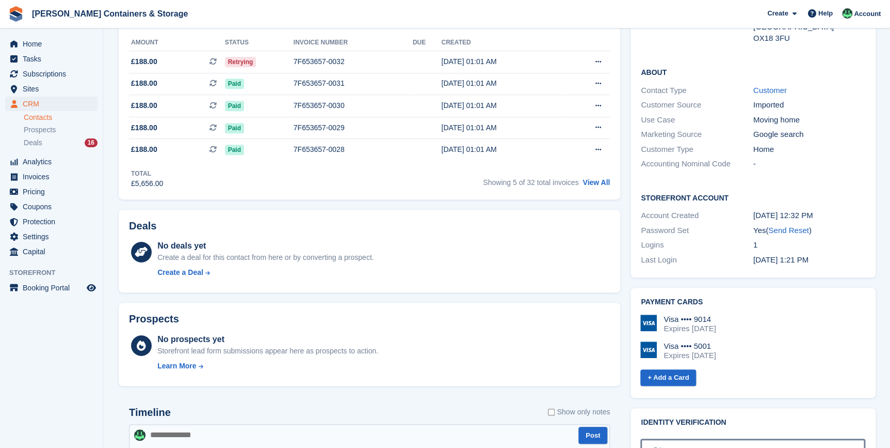
scroll to position [328, 0]
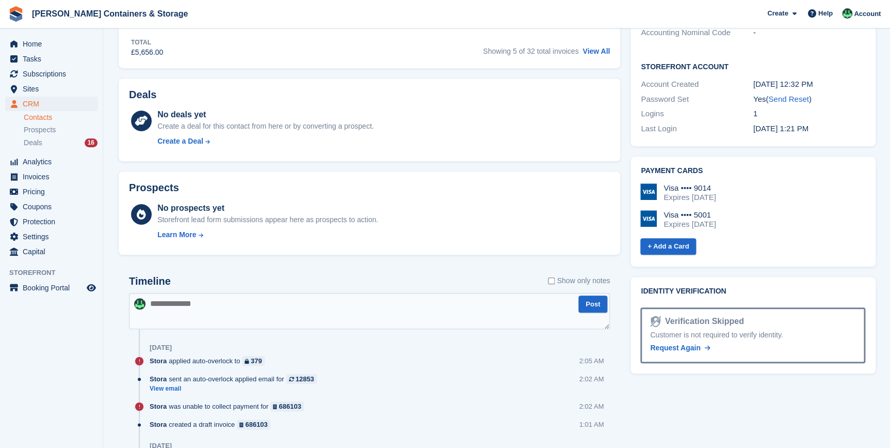
click at [220, 296] on textarea at bounding box center [369, 311] width 481 height 36
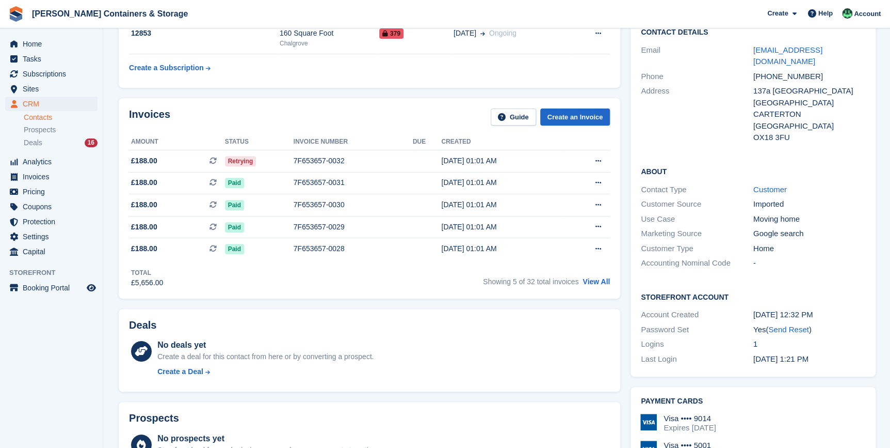
scroll to position [46, 0]
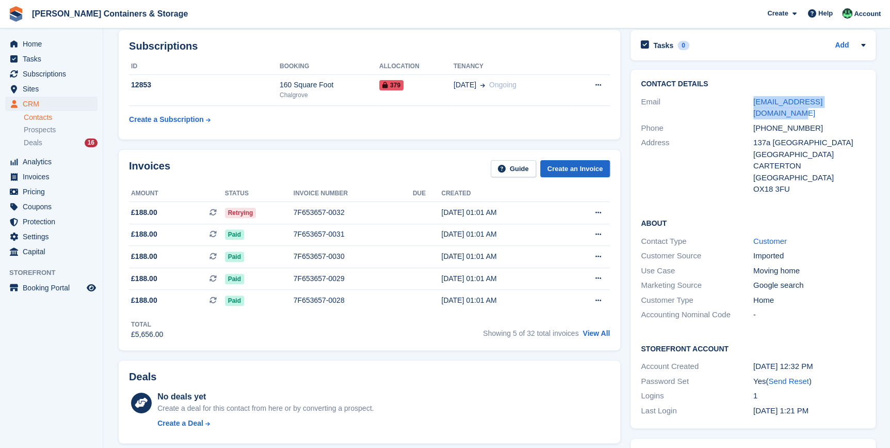
drag, startPoint x: 751, startPoint y: 100, endPoint x: 867, endPoint y: 102, distance: 116.2
click at [867, 102] on div "Contact Details Email davidmichaelcole@gmail.com Phone +447736064878 Address 13…" at bounding box center [753, 138] width 245 height 137
copy div "davidmichaelcole@gmail.com"
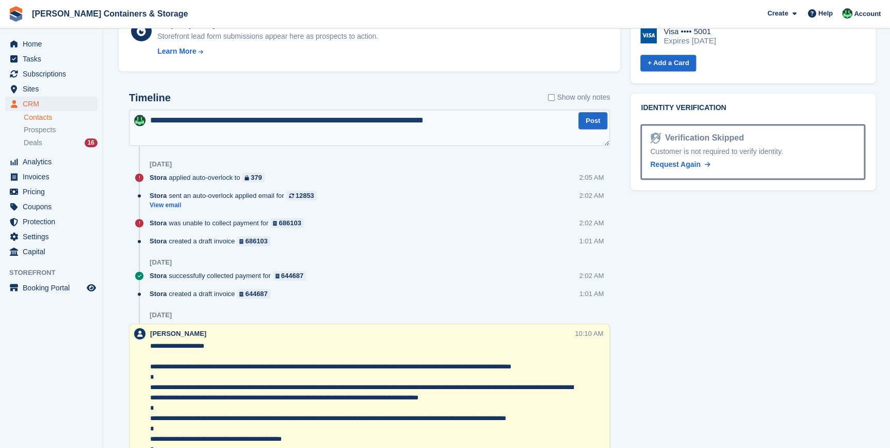
scroll to position [516, 0]
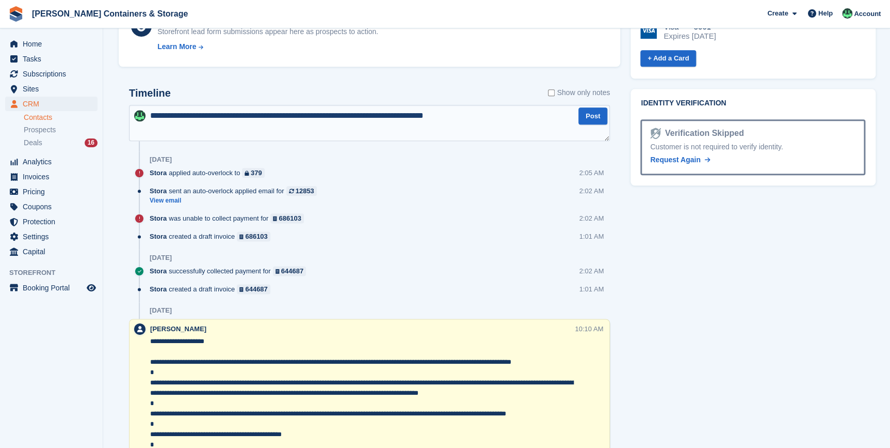
click at [499, 119] on textarea "**********" at bounding box center [369, 123] width 481 height 36
paste textarea "**********"
type textarea "**********"
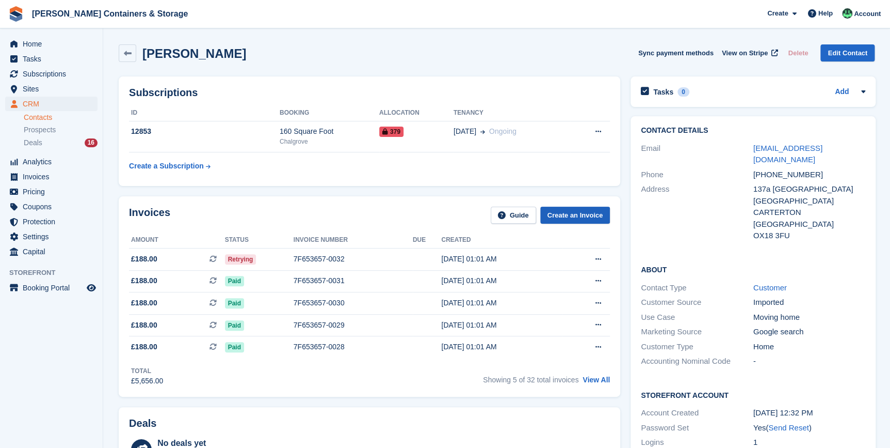
scroll to position [0, 0]
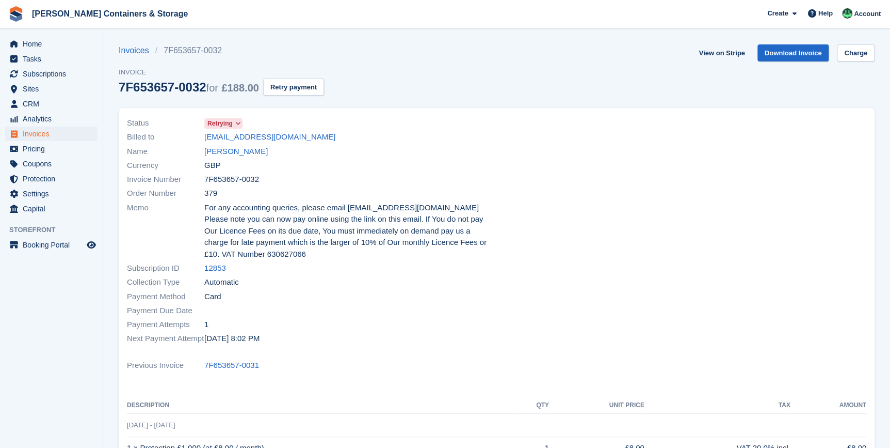
scroll to position [13, 0]
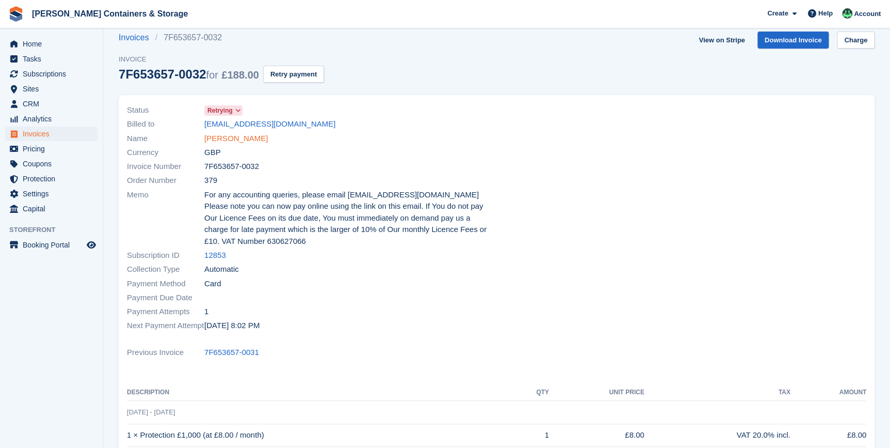
click at [232, 139] on link "Cole, David" at bounding box center [235, 139] width 63 height 12
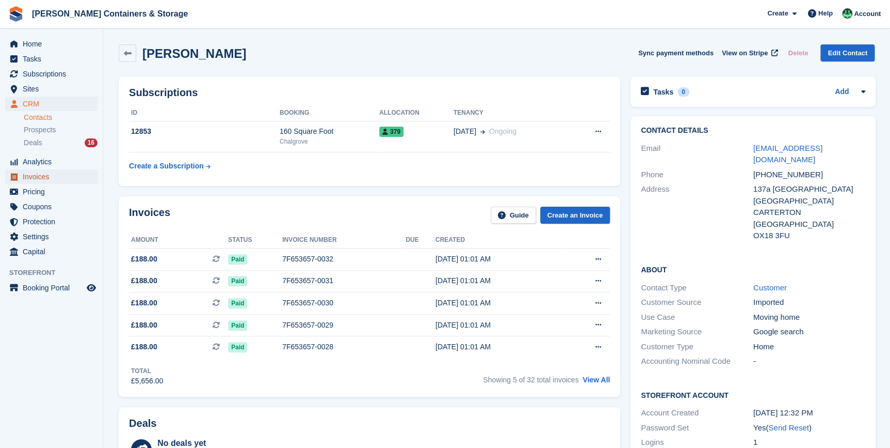
click at [41, 176] on span "Invoices" at bounding box center [54, 176] width 62 height 14
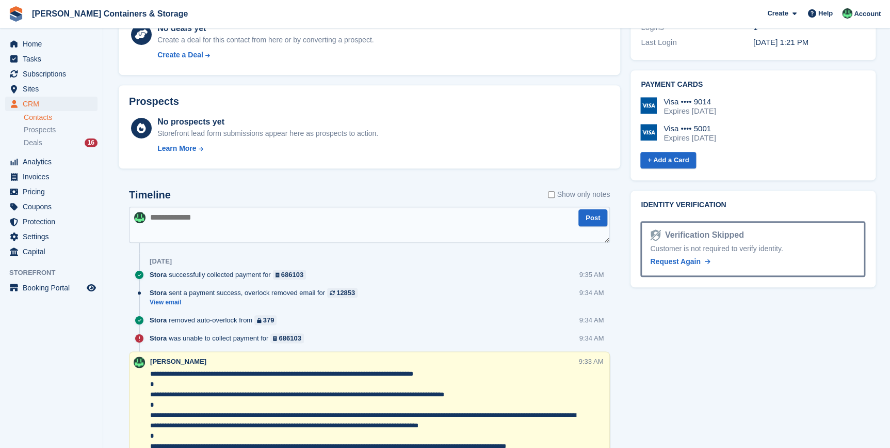
scroll to position [469, 0]
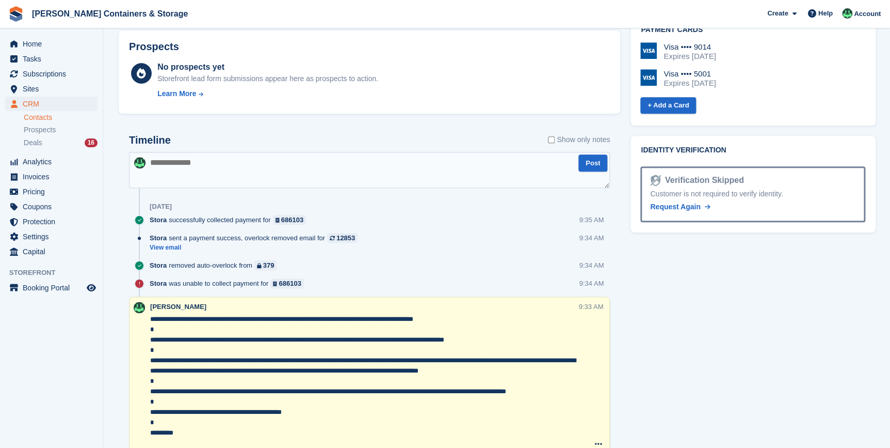
click at [171, 166] on textarea at bounding box center [369, 170] width 481 height 36
paste textarea "**********"
type textarea "**********"
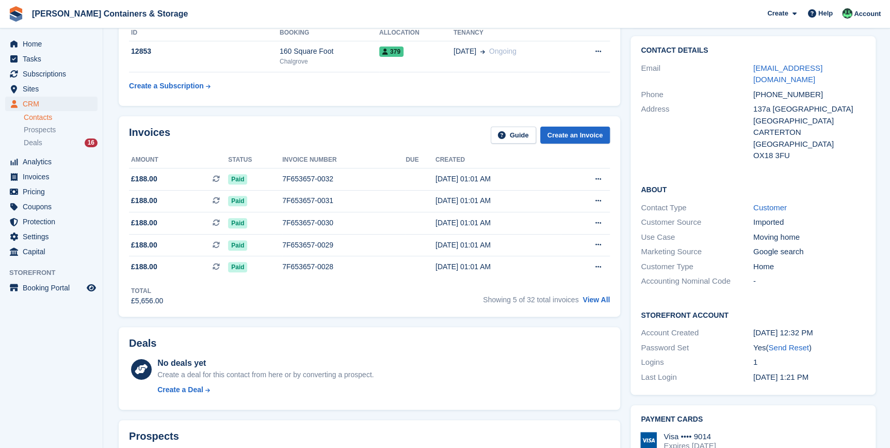
scroll to position [0, 0]
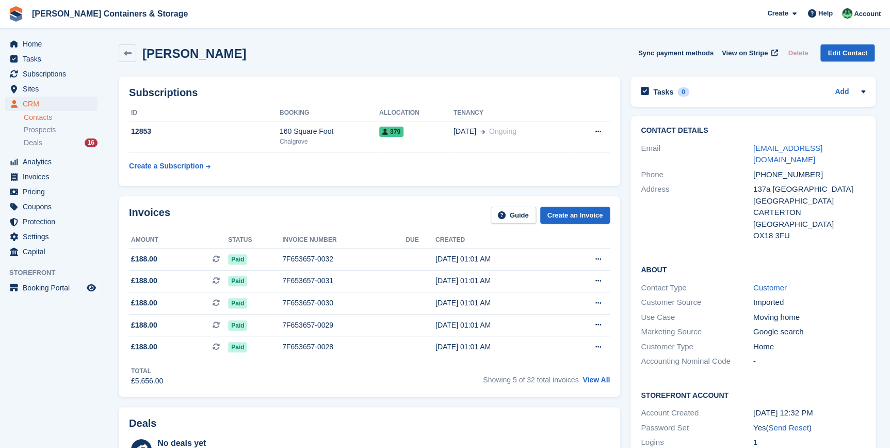
click at [47, 148] on li "Deals 16" at bounding box center [63, 143] width 79 height 12
click at [47, 147] on div "Deals 16" at bounding box center [61, 143] width 74 height 10
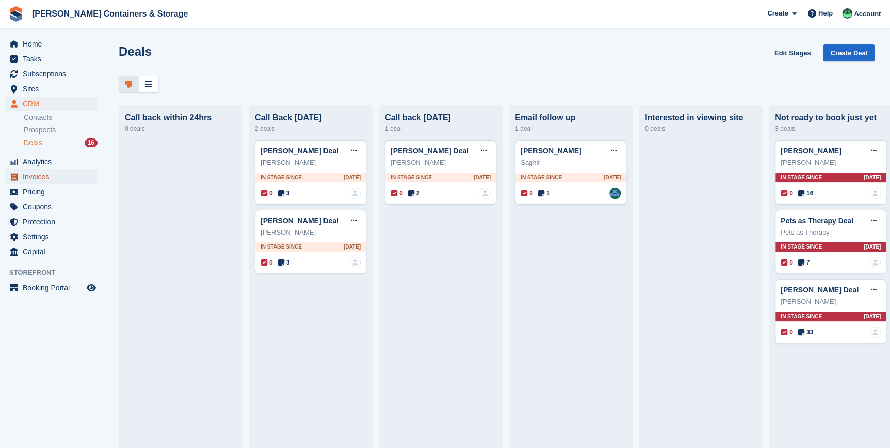
click at [45, 183] on span "Invoices" at bounding box center [54, 176] width 62 height 14
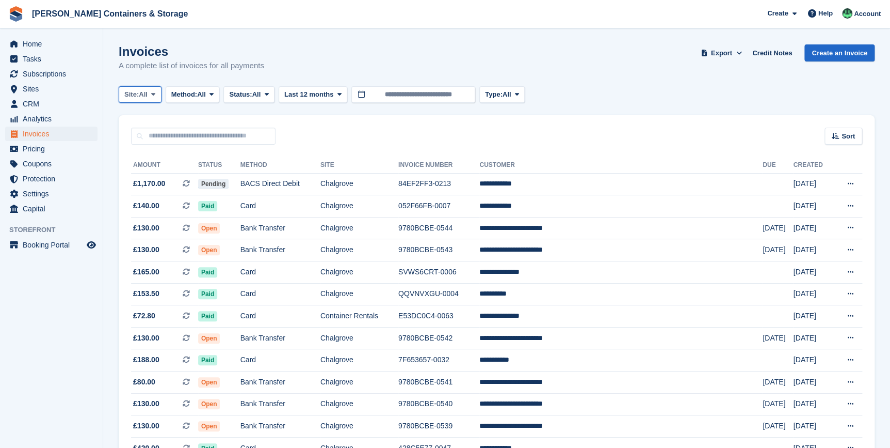
click at [155, 98] on span at bounding box center [153, 94] width 8 height 8
click at [158, 137] on link "Chalgrove" at bounding box center [168, 137] width 90 height 19
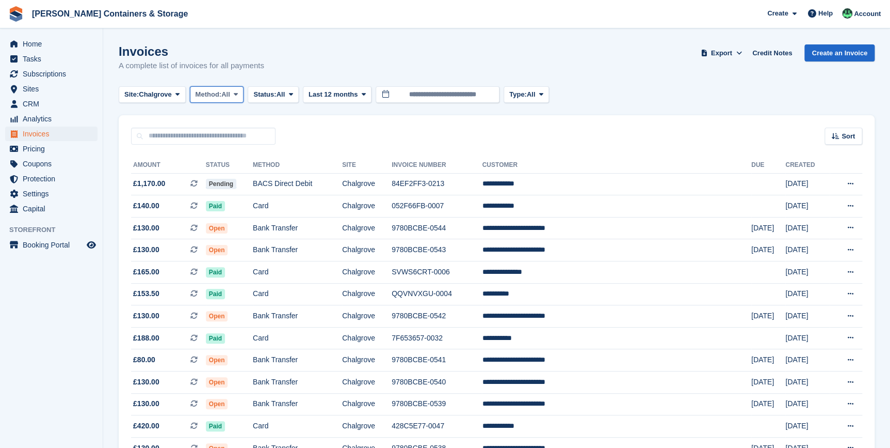
click at [238, 91] on icon at bounding box center [236, 94] width 4 height 7
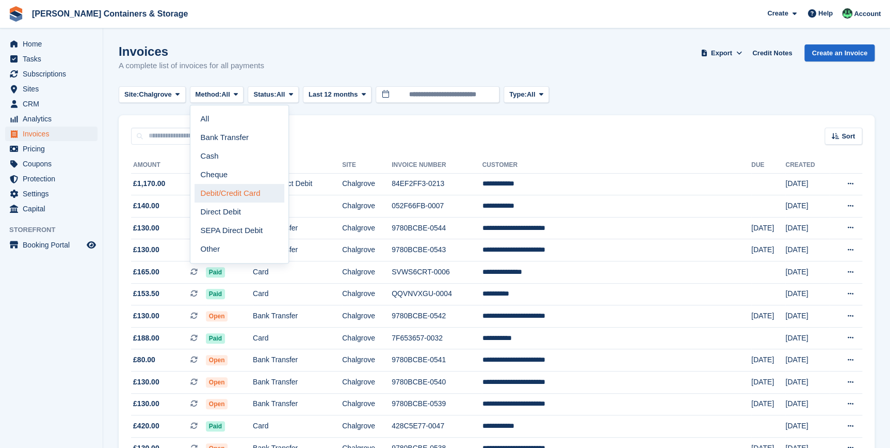
click at [230, 198] on link "Debit/Credit Card" at bounding box center [240, 193] width 90 height 19
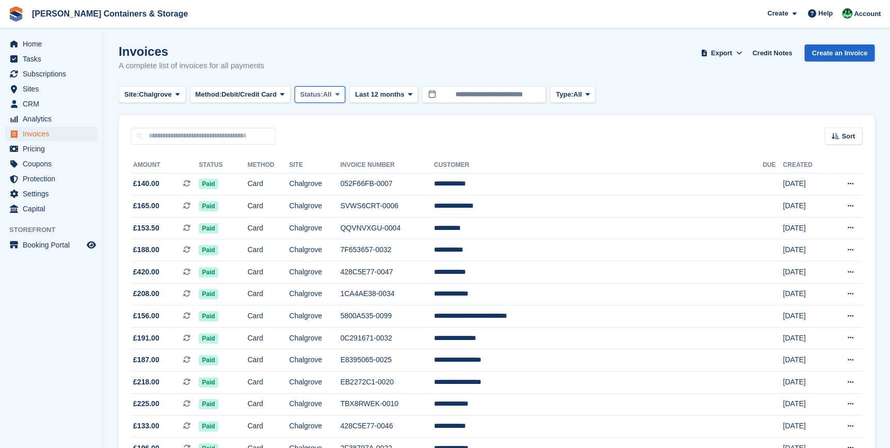
click at [299, 97] on button "Status: All" at bounding box center [320, 94] width 51 height 17
click at [315, 170] on link "Open" at bounding box center [344, 174] width 90 height 19
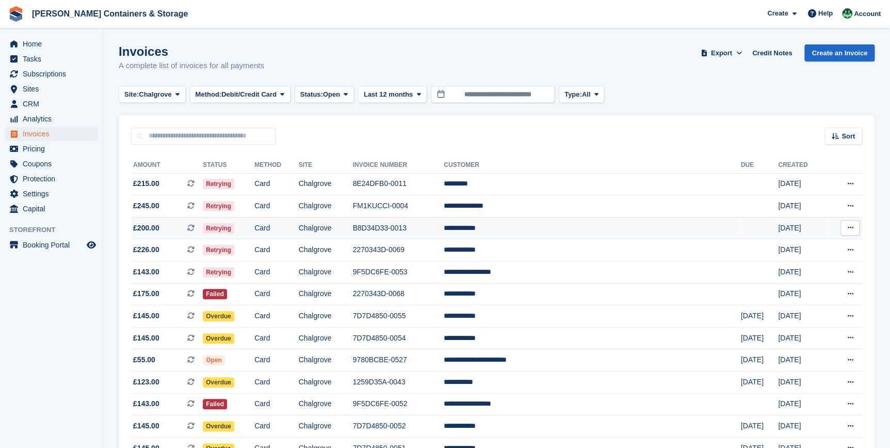
click at [254, 230] on td "Retrying" at bounding box center [229, 228] width 52 height 22
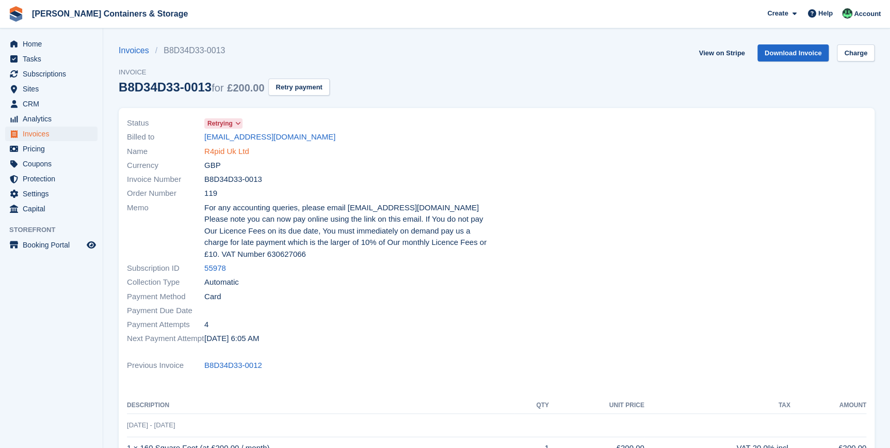
click at [248, 150] on link "R4pid Uk Ltd" at bounding box center [226, 152] width 45 height 12
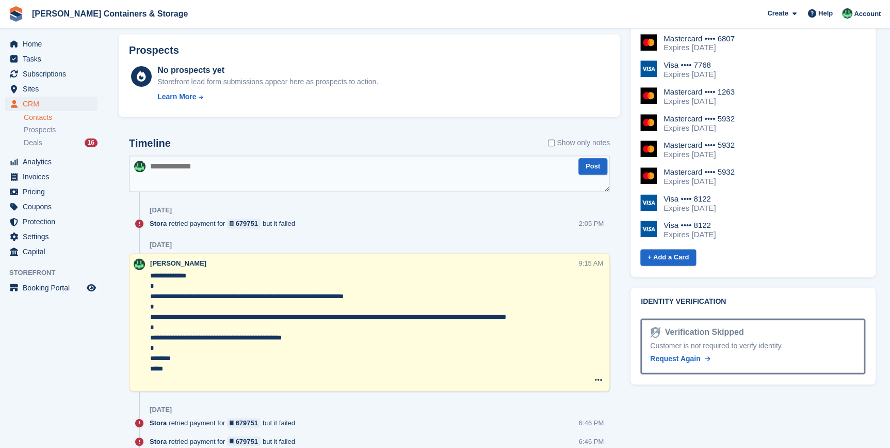
scroll to position [610, 0]
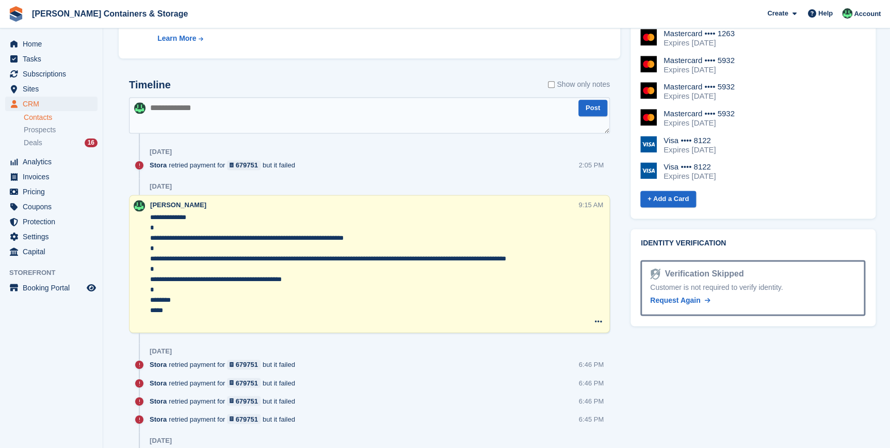
click at [233, 107] on textarea at bounding box center [369, 115] width 481 height 36
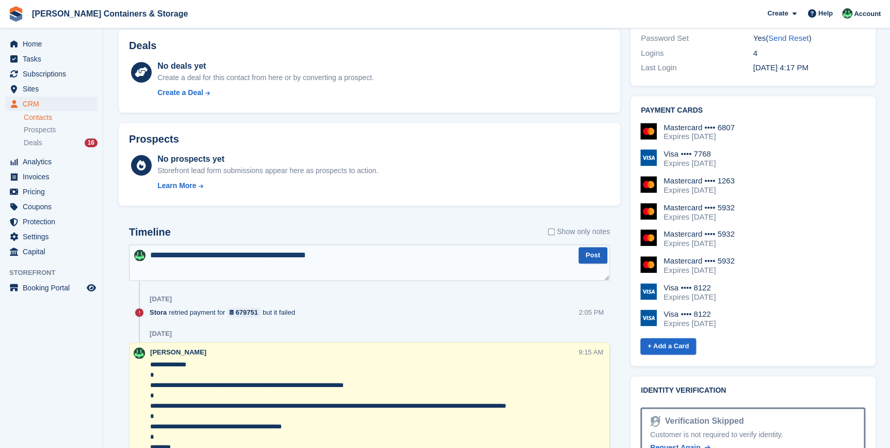
scroll to position [469, 0]
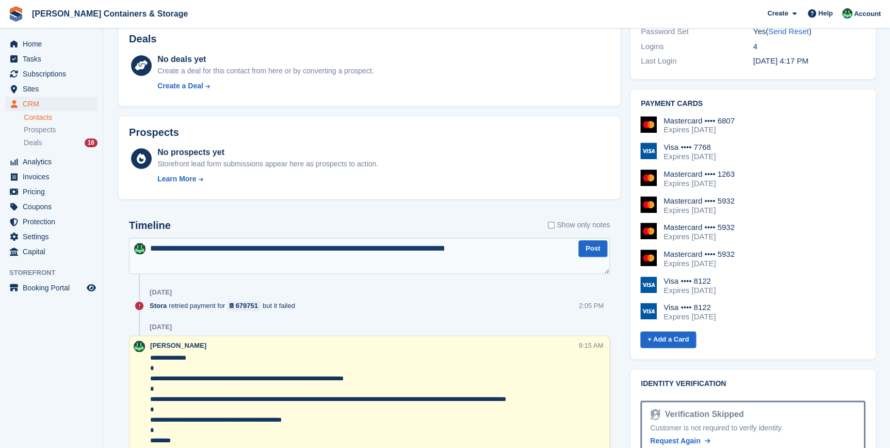
type textarea "**********"
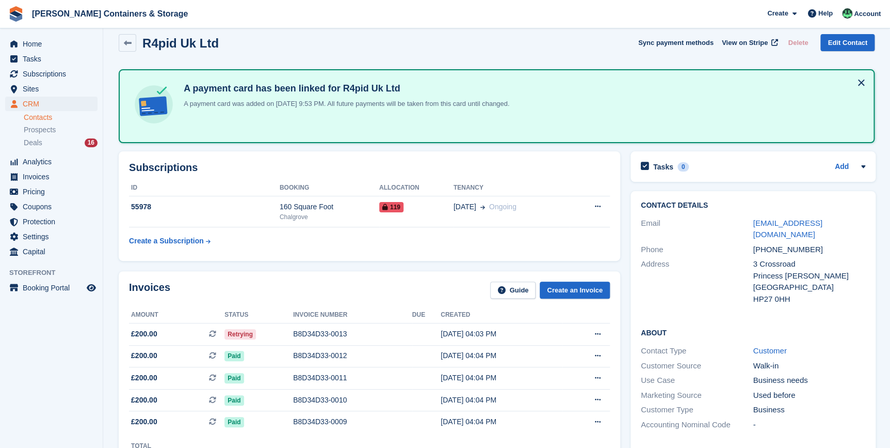
scroll to position [0, 0]
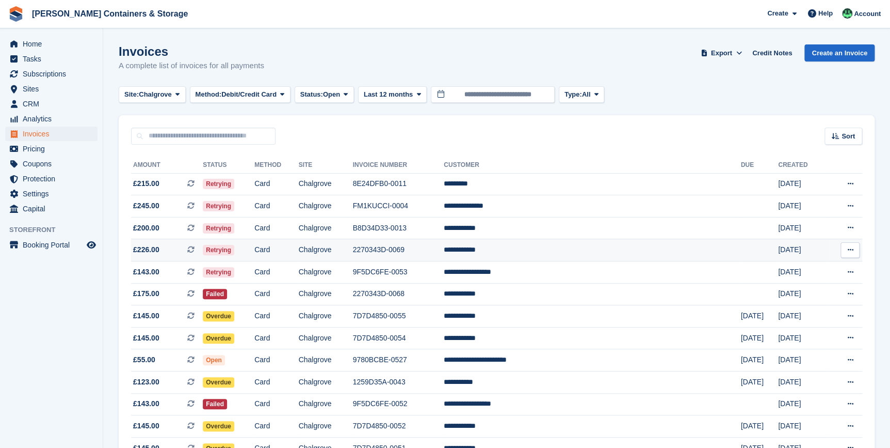
click at [254, 248] on td "Retrying" at bounding box center [229, 250] width 52 height 22
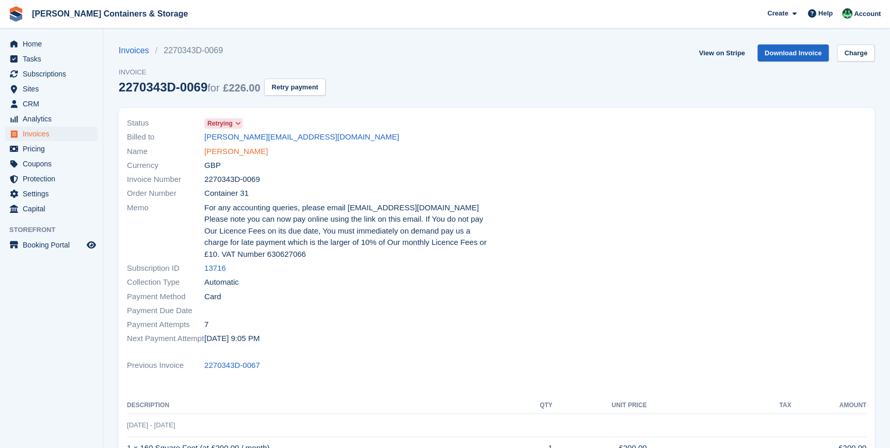
click at [232, 150] on link "[PERSON_NAME]" at bounding box center [235, 152] width 63 height 12
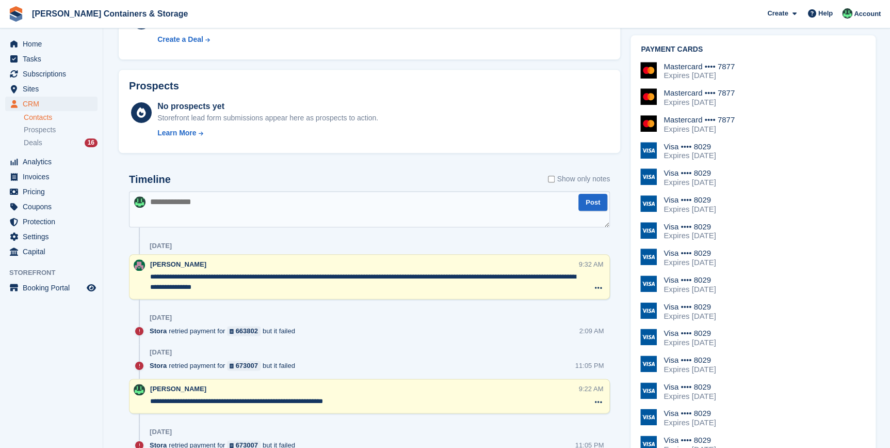
scroll to position [469, 0]
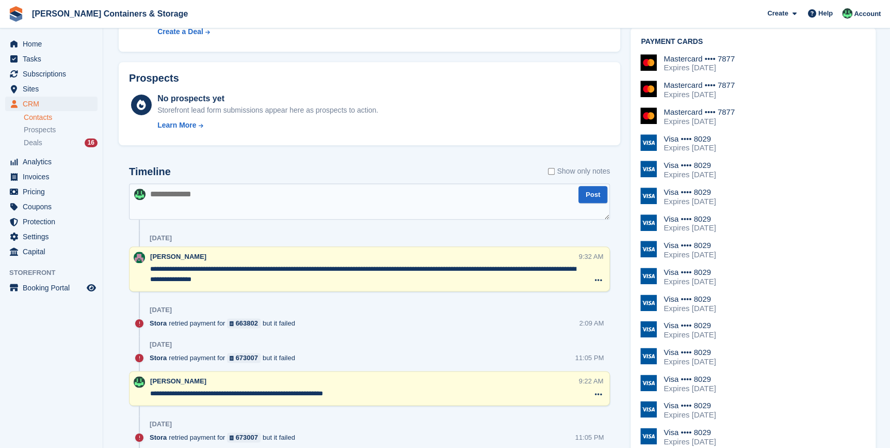
click at [198, 198] on textarea at bounding box center [369, 201] width 481 height 36
type textarea "*"
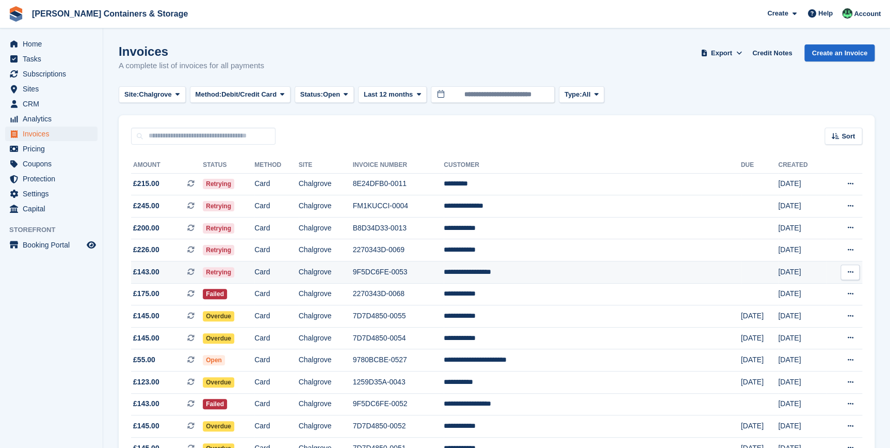
click at [254, 280] on td "Retrying" at bounding box center [229, 272] width 52 height 22
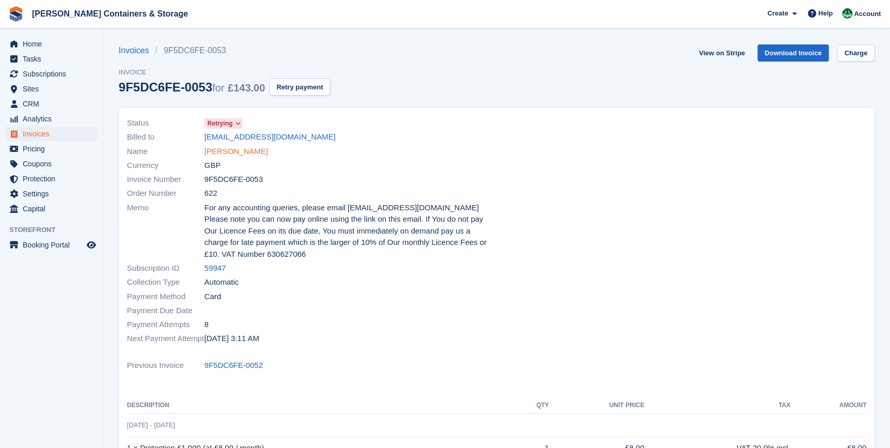
click link "Christopher eltham"
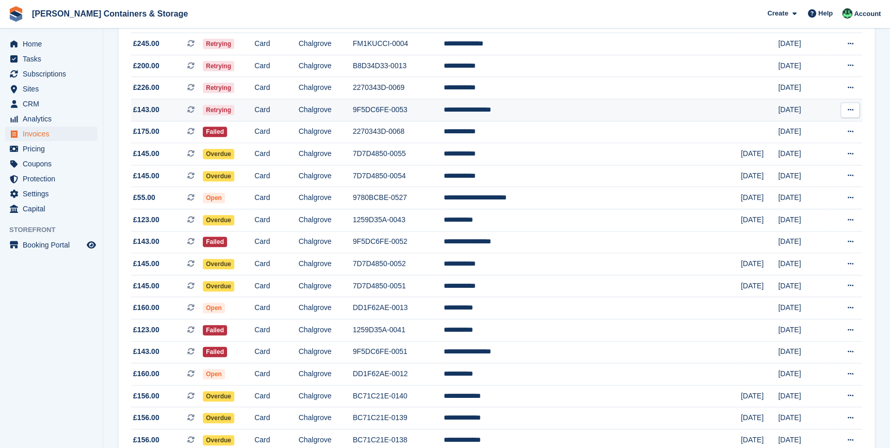
scroll to position [162, 0]
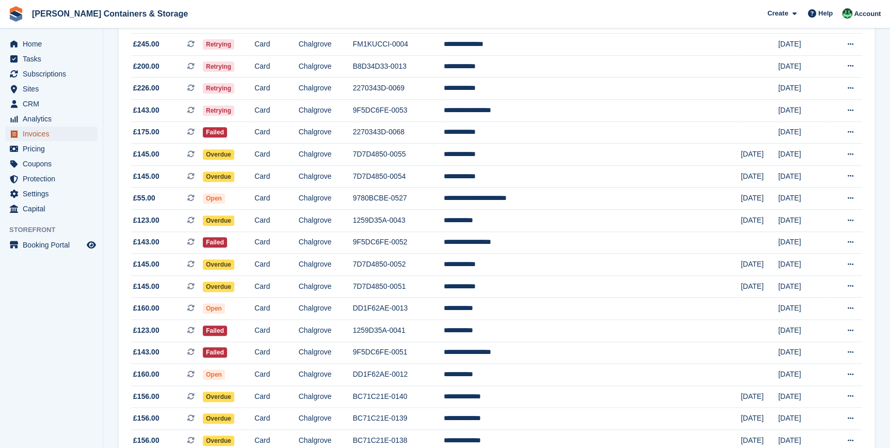
click at [46, 134] on span "Invoices" at bounding box center [54, 133] width 62 height 14
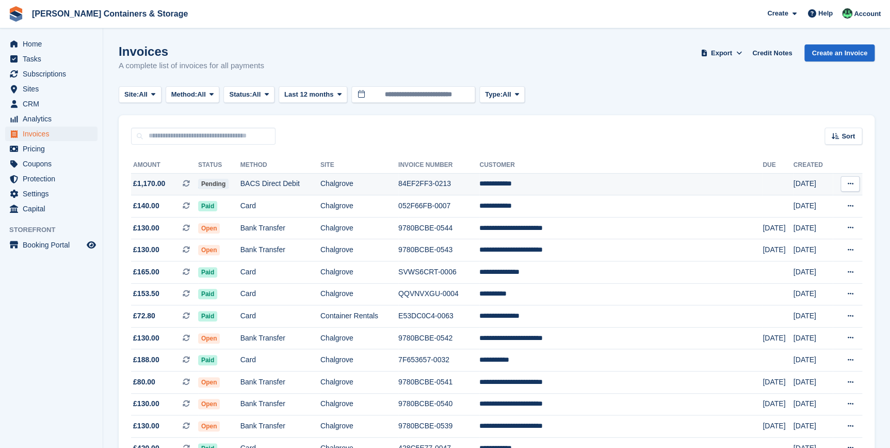
click at [175, 181] on span "£1,170.00 This is a recurring subscription invoice." at bounding box center [164, 183] width 67 height 11
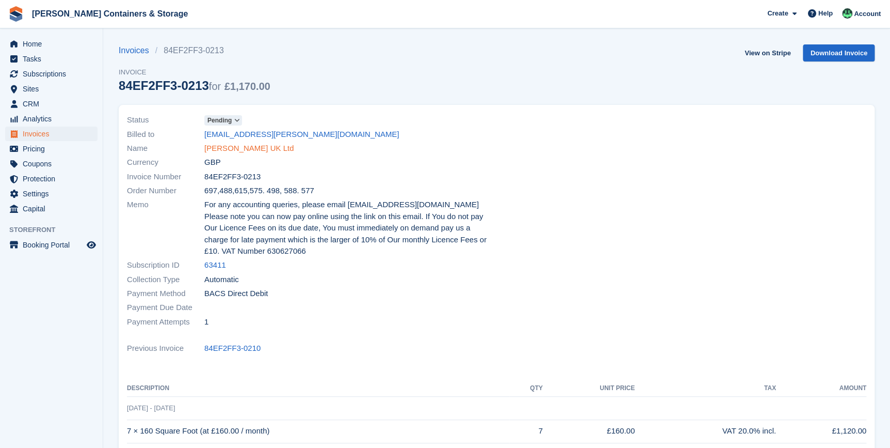
click at [238, 147] on link "Knapp UK Ltd" at bounding box center [248, 148] width 89 height 12
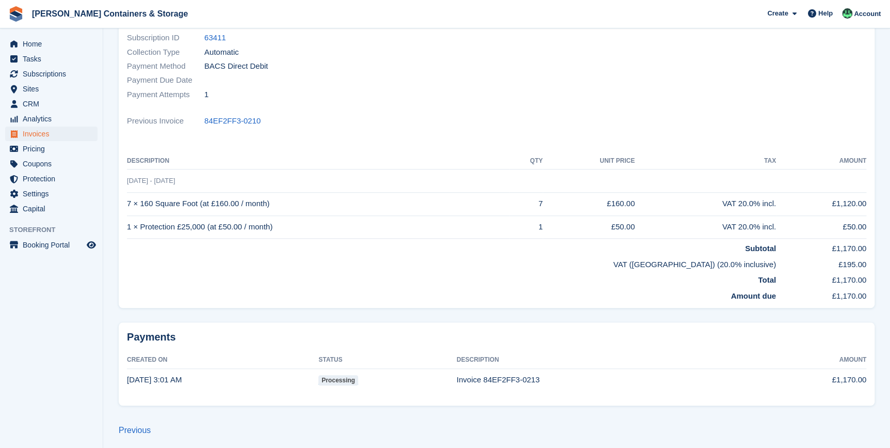
scroll to position [231, 0]
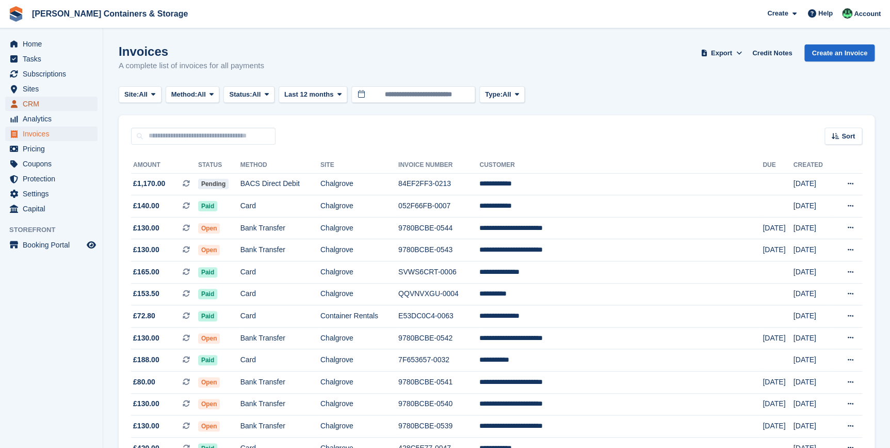
click at [29, 100] on span "CRM" at bounding box center [54, 104] width 62 height 14
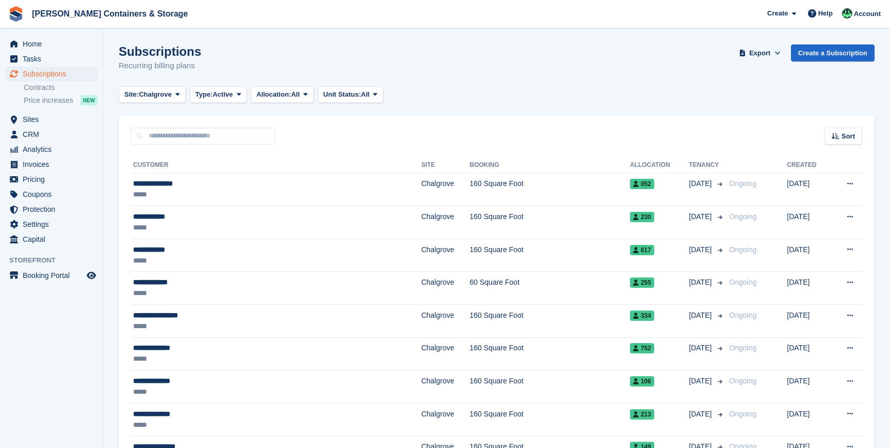
scroll to position [1181, 0]
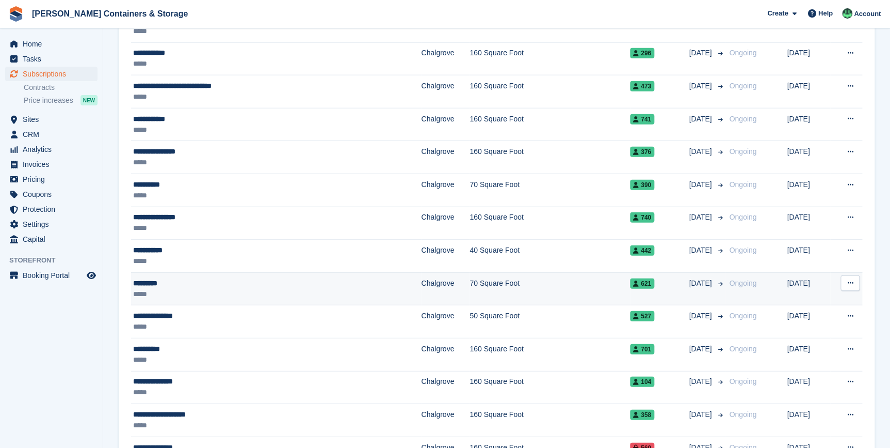
click at [173, 281] on div "*********" at bounding box center [230, 283] width 195 height 11
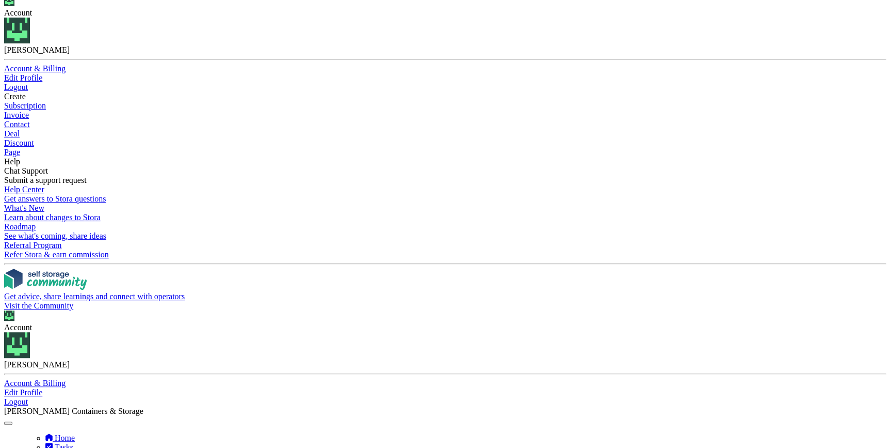
scroll to position [281, 0]
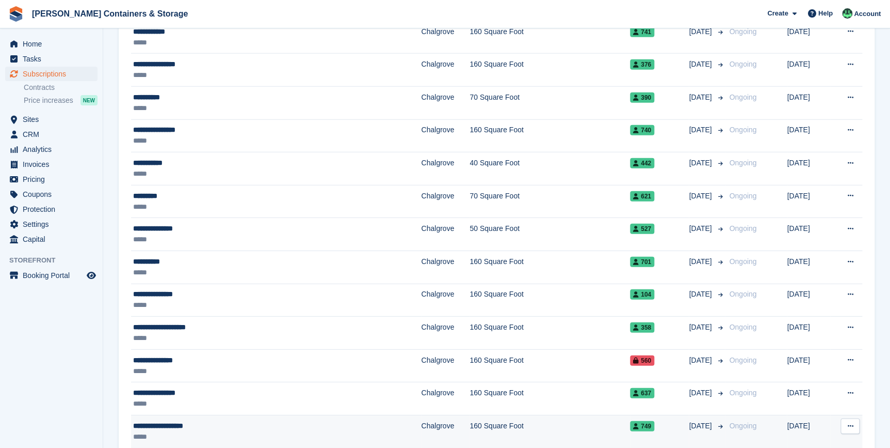
scroll to position [1415, 0]
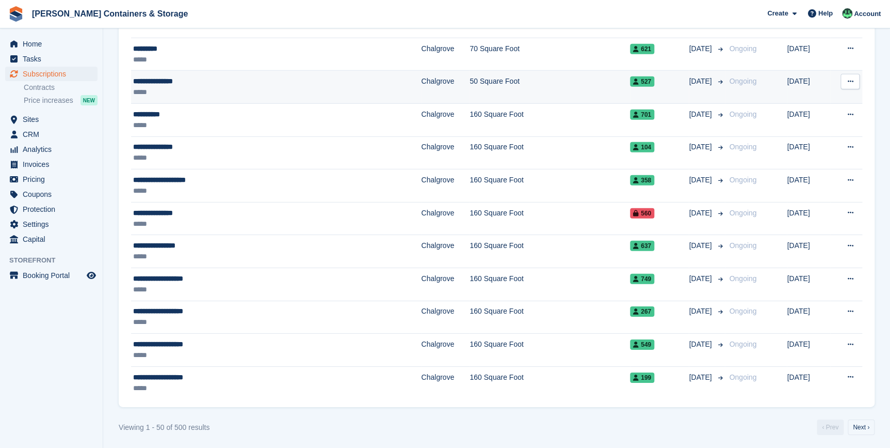
click at [172, 91] on div "*****" at bounding box center [230, 92] width 195 height 11
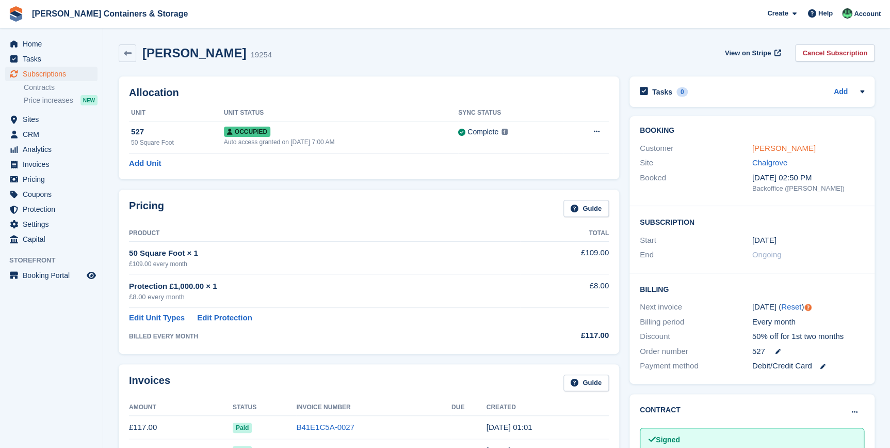
click at [761, 144] on link "[PERSON_NAME]" at bounding box center [784, 148] width 63 height 9
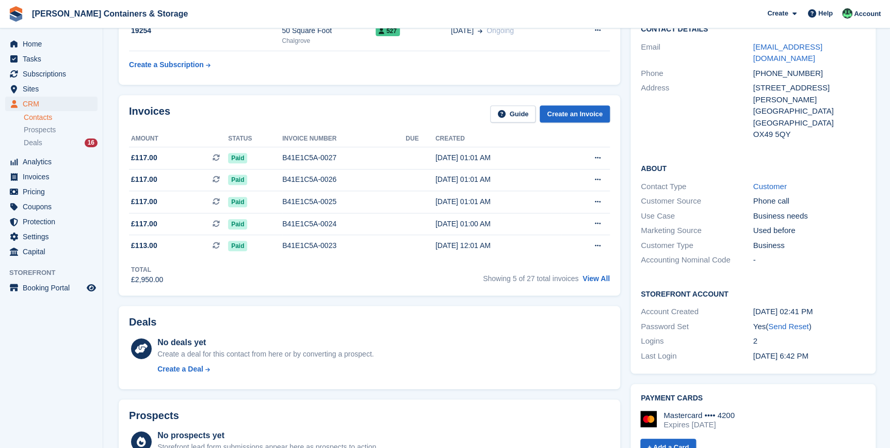
scroll to position [187, 0]
click at [593, 281] on link "View All" at bounding box center [596, 277] width 27 height 8
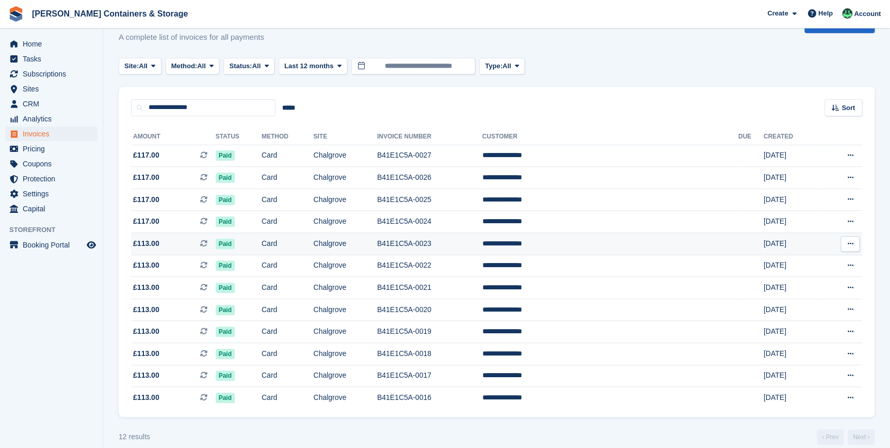
scroll to position [44, 0]
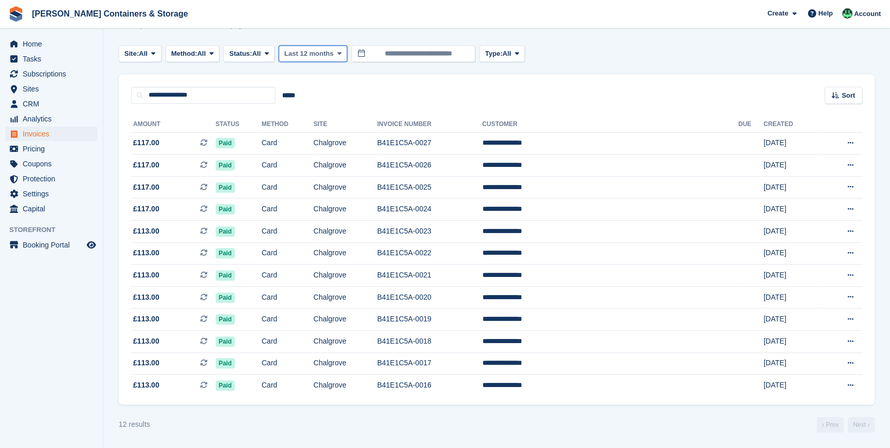
click at [332, 49] on span "Last 12 months" at bounding box center [308, 54] width 49 height 10
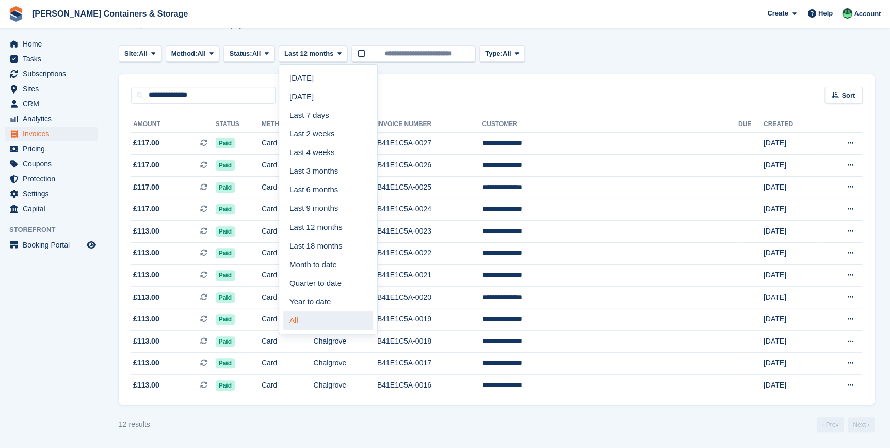
click at [312, 321] on link "All" at bounding box center [328, 320] width 90 height 19
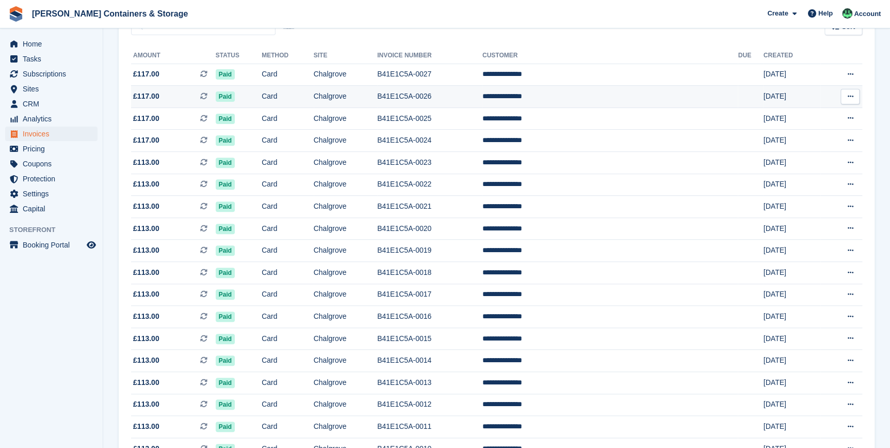
scroll to position [97, 0]
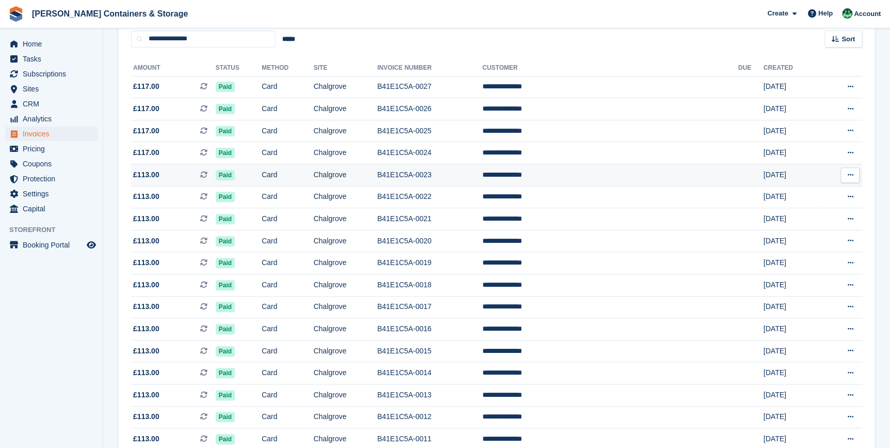
click at [157, 180] on span "£113.00 This is a recurring subscription invoice." at bounding box center [173, 174] width 85 height 11
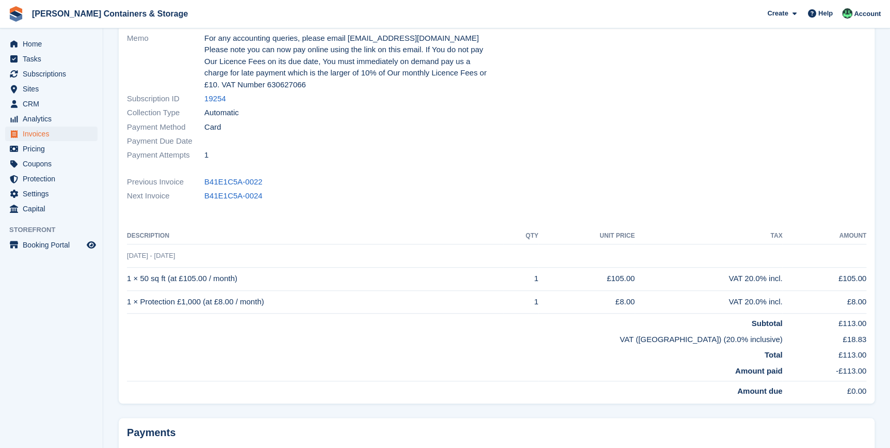
scroll to position [187, 0]
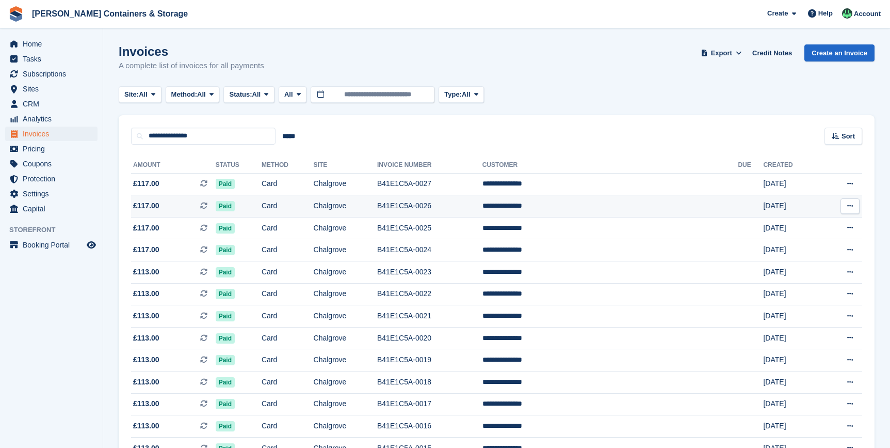
scroll to position [97, 0]
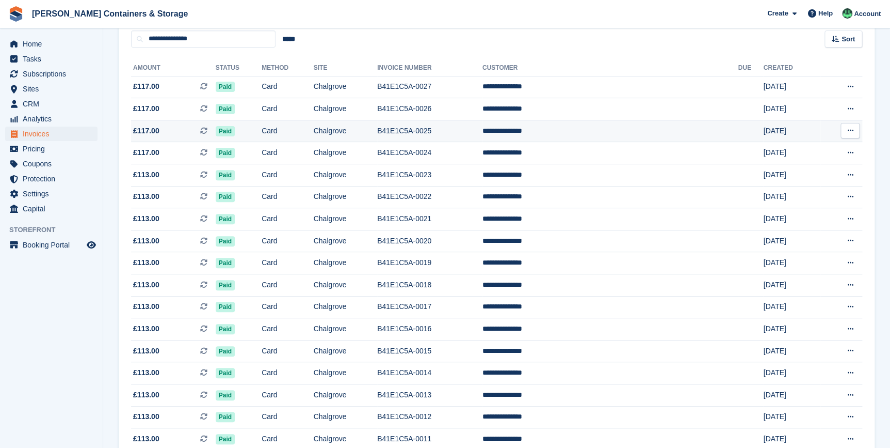
click at [144, 126] on span "£117.00" at bounding box center [146, 130] width 26 height 11
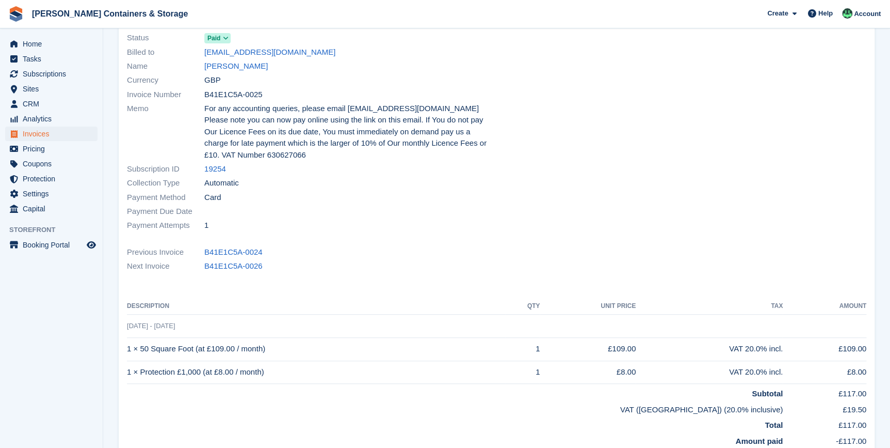
scroll to position [46, 0]
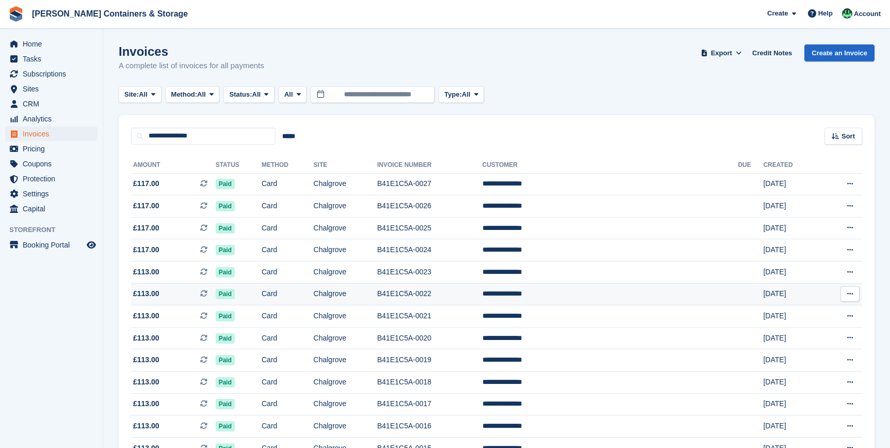
scroll to position [97, 0]
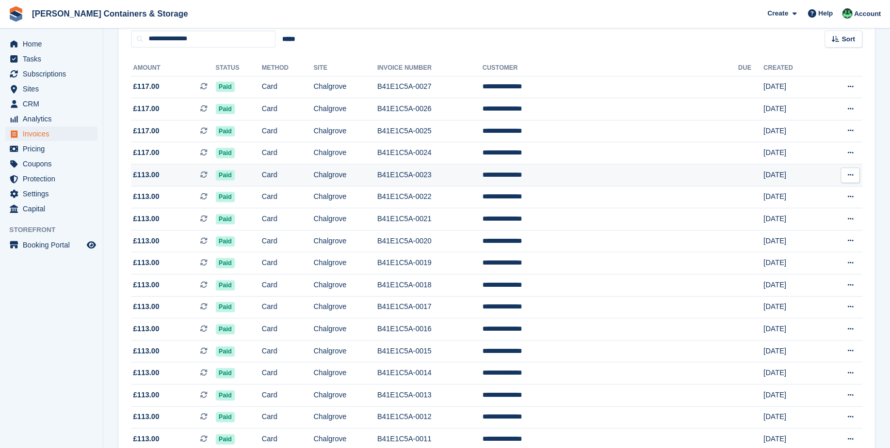
click at [145, 170] on span "£113.00" at bounding box center [146, 174] width 26 height 11
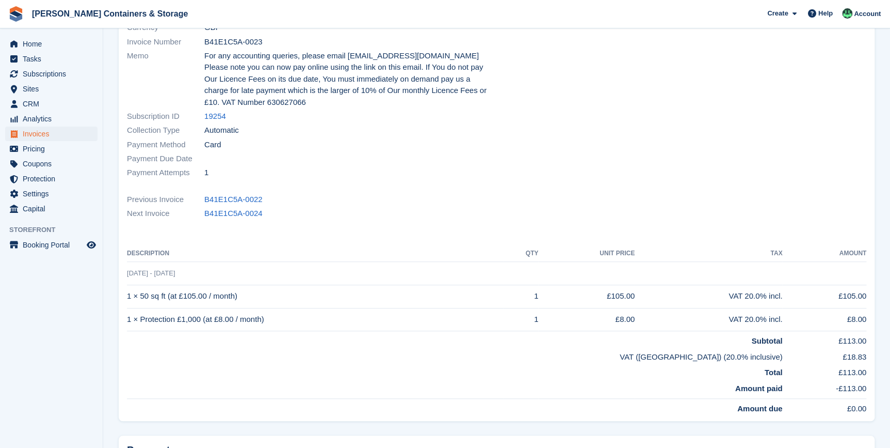
scroll to position [187, 0]
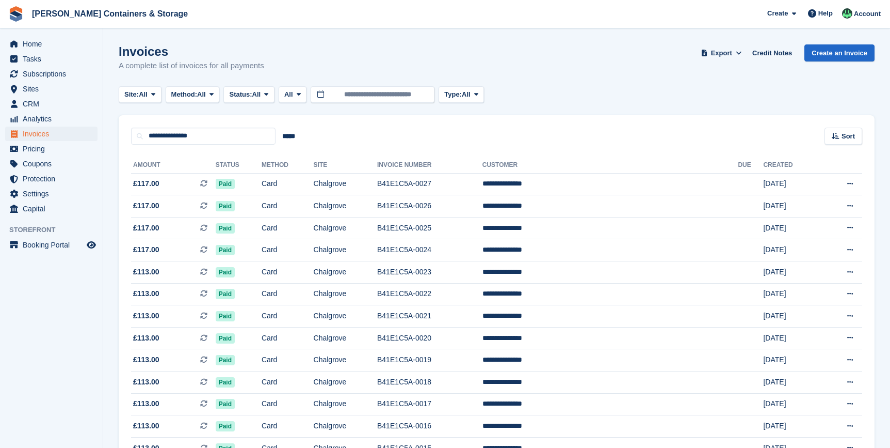
scroll to position [97, 0]
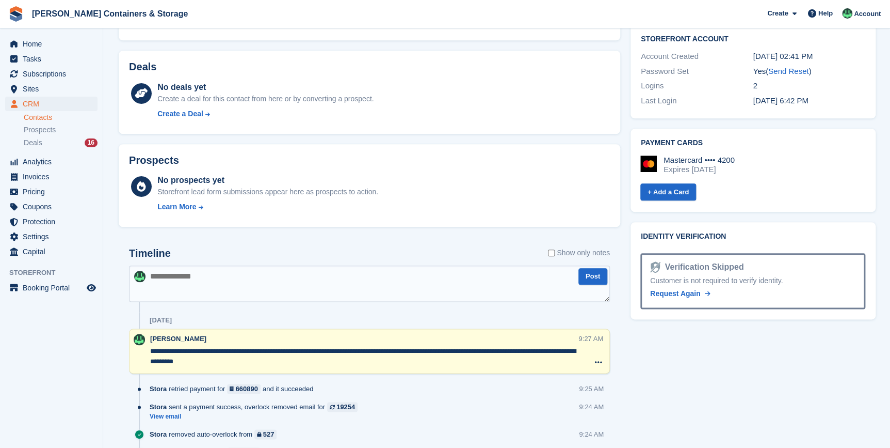
scroll to position [447, 0]
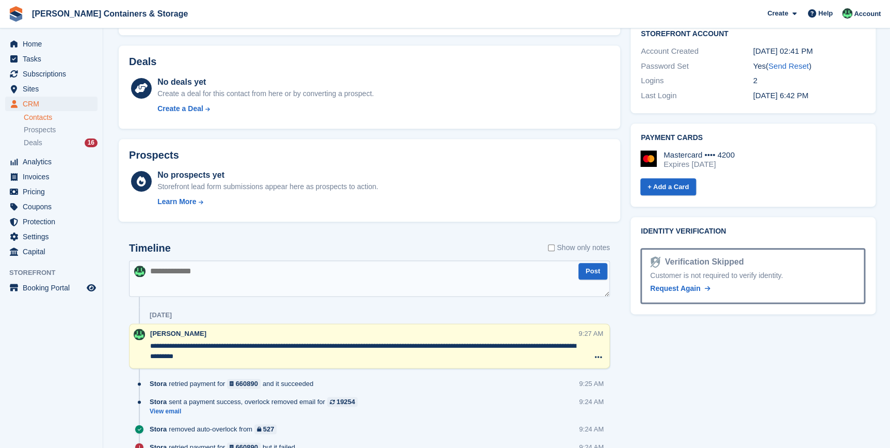
click at [198, 266] on textarea at bounding box center [369, 278] width 481 height 36
paste textarea "**********"
type textarea "**********"
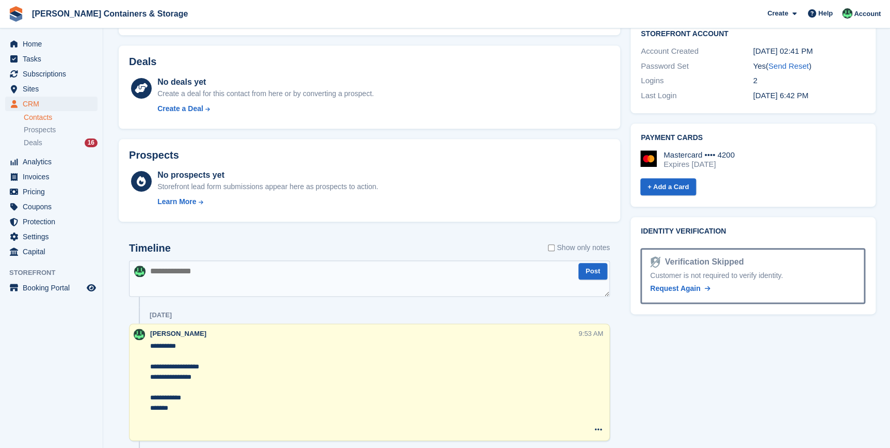
click at [206, 405] on textarea "**********" at bounding box center [363, 387] width 427 height 93
drag, startPoint x: 194, startPoint y: 410, endPoint x: 110, endPoint y: 337, distance: 111.3
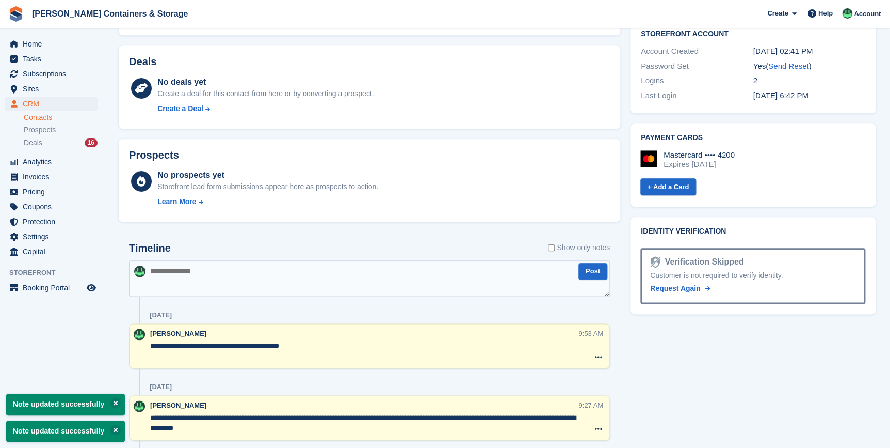
type textarea "**********"
click at [204, 271] on textarea at bounding box center [369, 278] width 481 height 36
click at [41, 107] on span "CRM" at bounding box center [54, 104] width 62 height 14
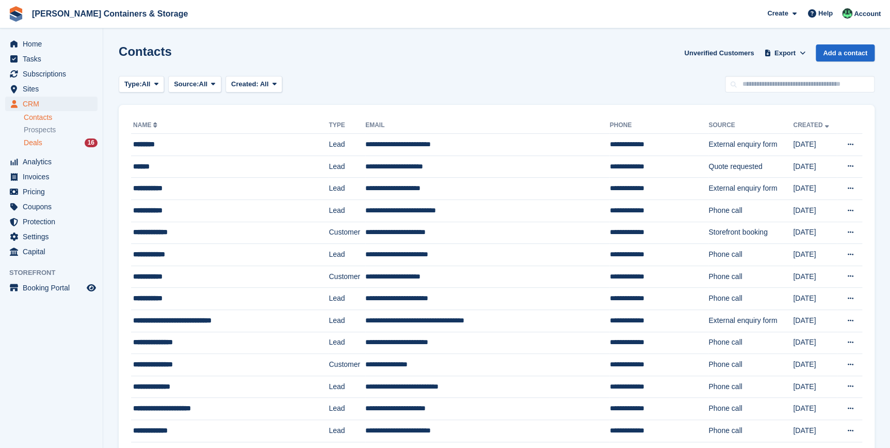
click at [44, 142] on div "Deals 16" at bounding box center [61, 143] width 74 height 10
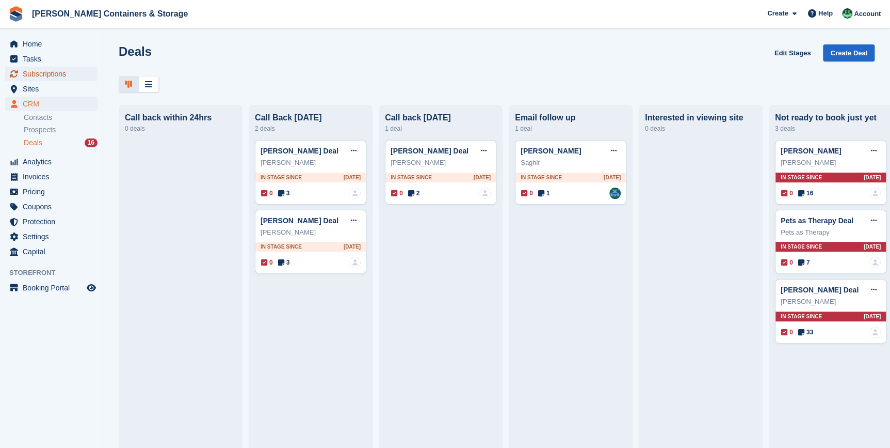
click at [47, 72] on span "Subscriptions" at bounding box center [54, 74] width 62 height 14
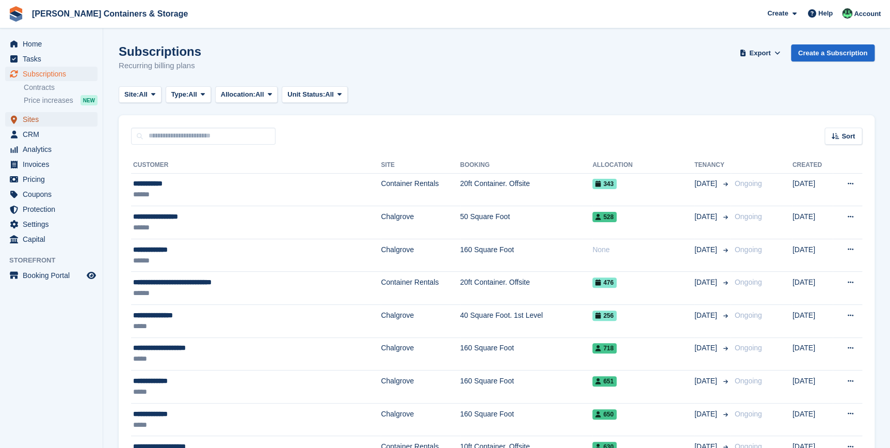
click at [33, 120] on span "Sites" at bounding box center [54, 119] width 62 height 14
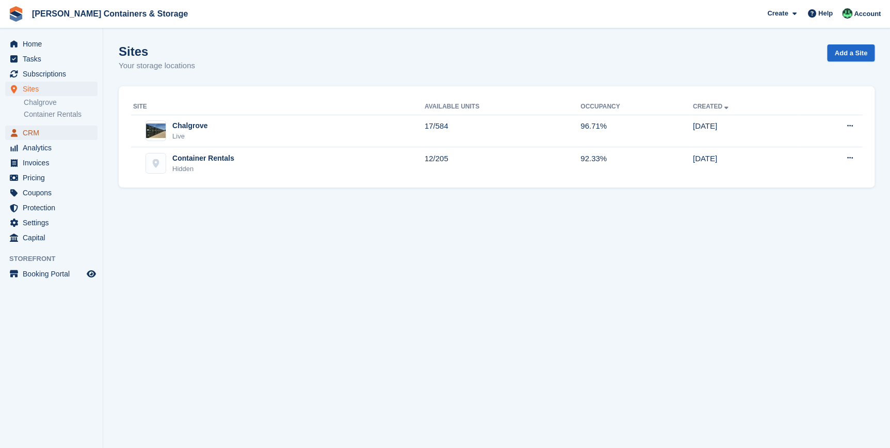
click at [31, 133] on span "CRM" at bounding box center [54, 132] width 62 height 14
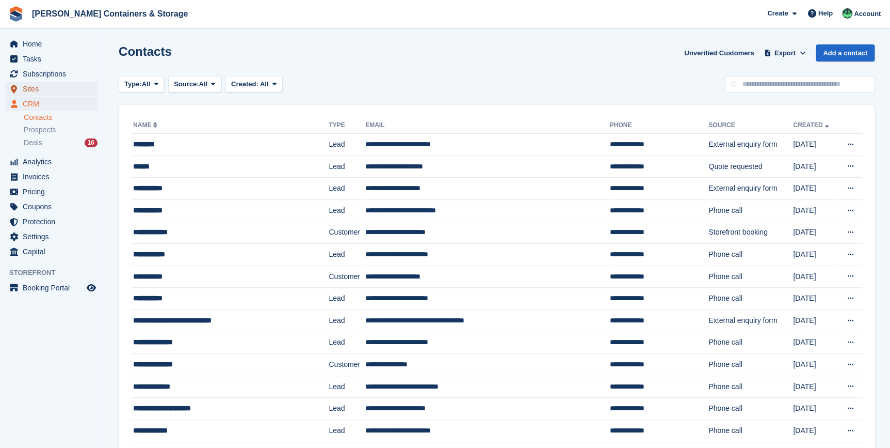
click at [46, 90] on span "Sites" at bounding box center [54, 89] width 62 height 14
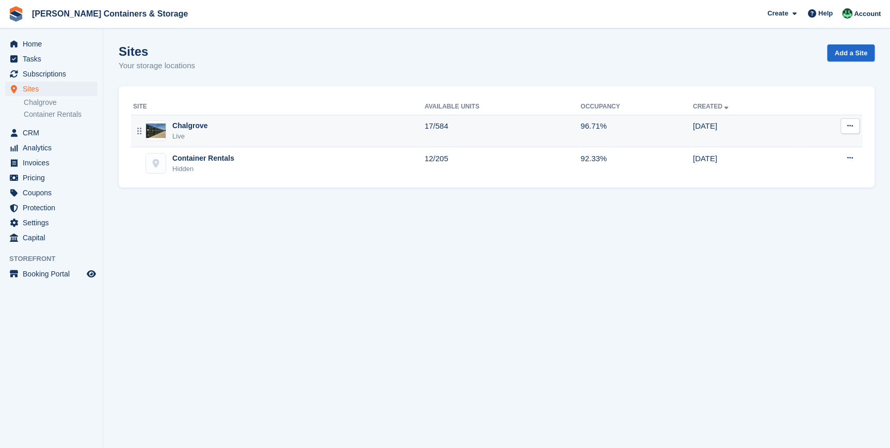
click at [188, 128] on div "Chalgrove" at bounding box center [189, 125] width 35 height 11
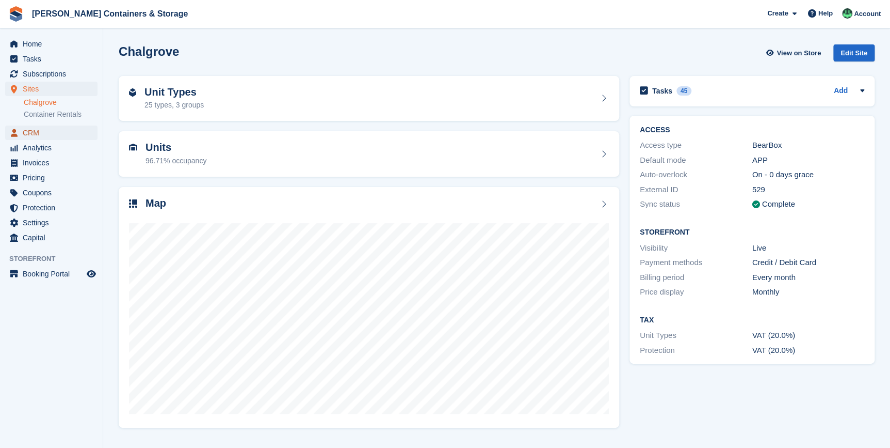
click at [41, 130] on span "CRM" at bounding box center [54, 132] width 62 height 14
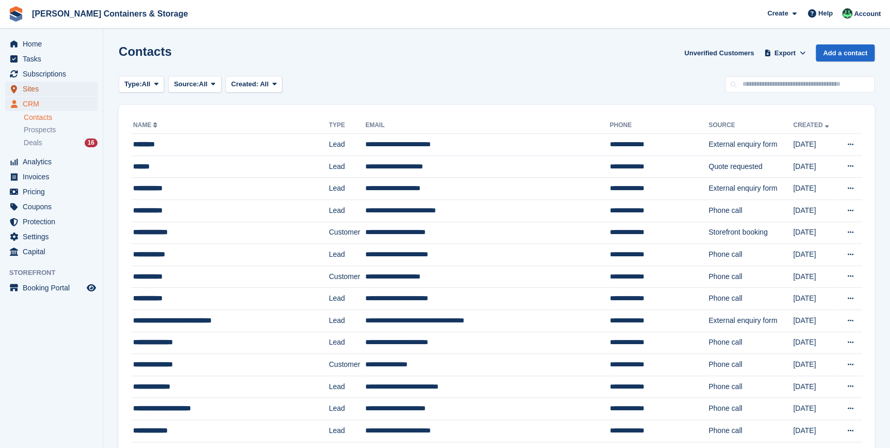
click at [79, 93] on span "Sites" at bounding box center [54, 89] width 62 height 14
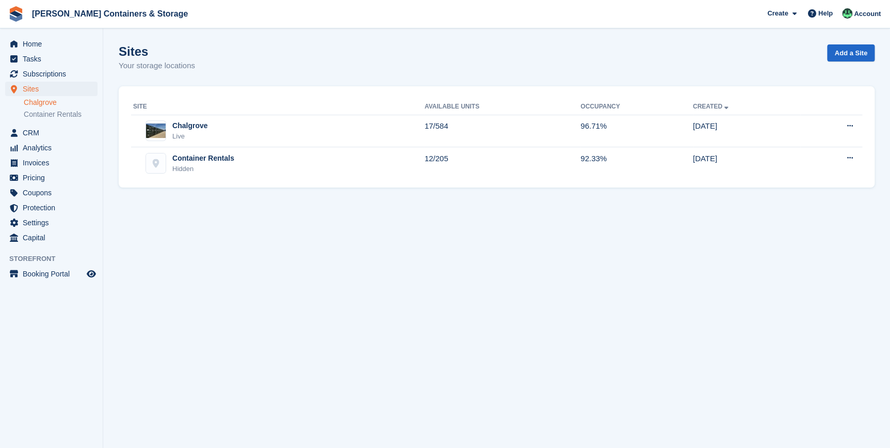
click at [81, 100] on link "Chalgrove" at bounding box center [61, 103] width 74 height 10
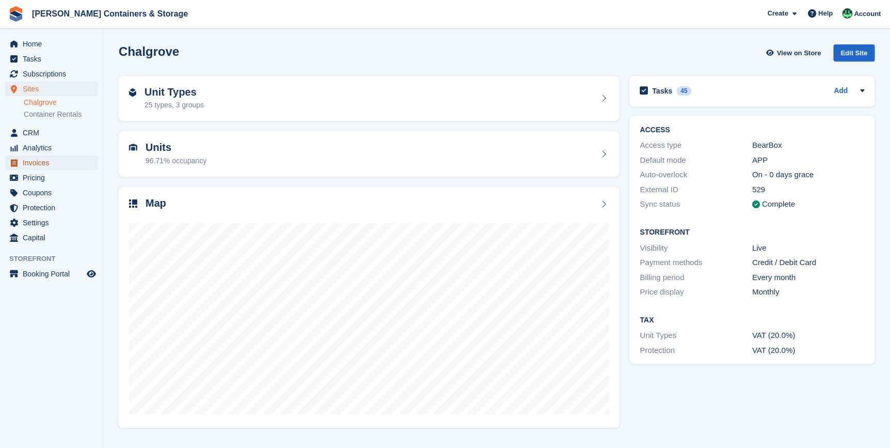
click at [46, 161] on span "Invoices" at bounding box center [54, 162] width 62 height 14
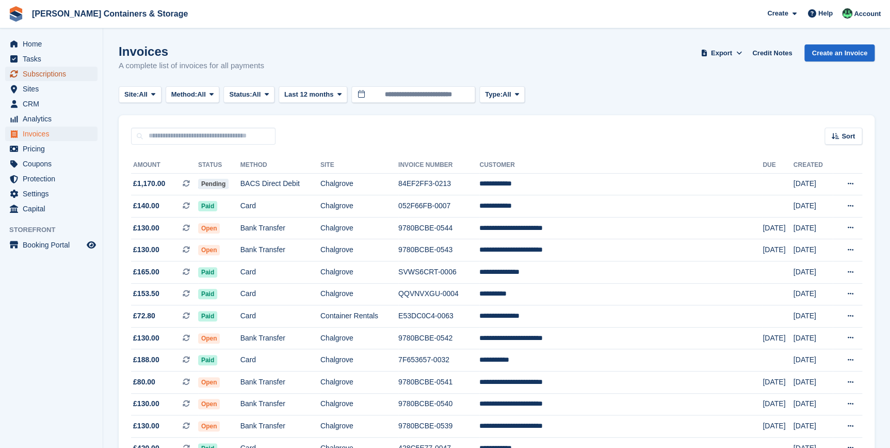
click at [40, 73] on span "Subscriptions" at bounding box center [54, 74] width 62 height 14
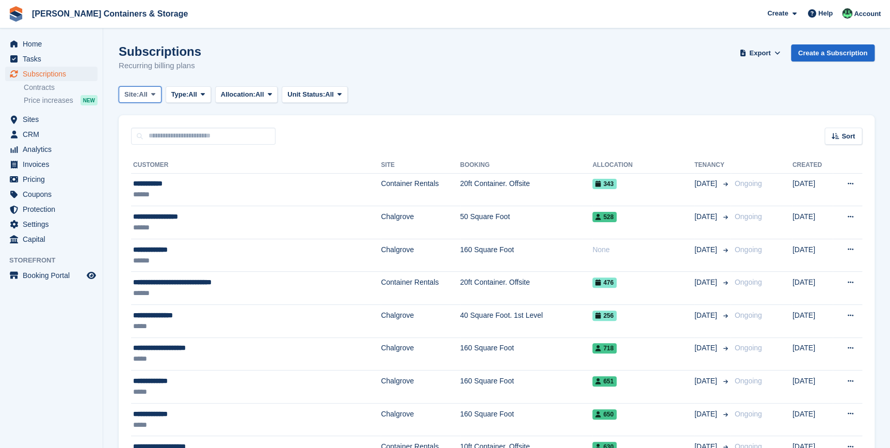
click at [154, 99] on button "Site: All" at bounding box center [140, 94] width 43 height 17
click at [157, 132] on link "Chalgrove" at bounding box center [168, 137] width 90 height 19
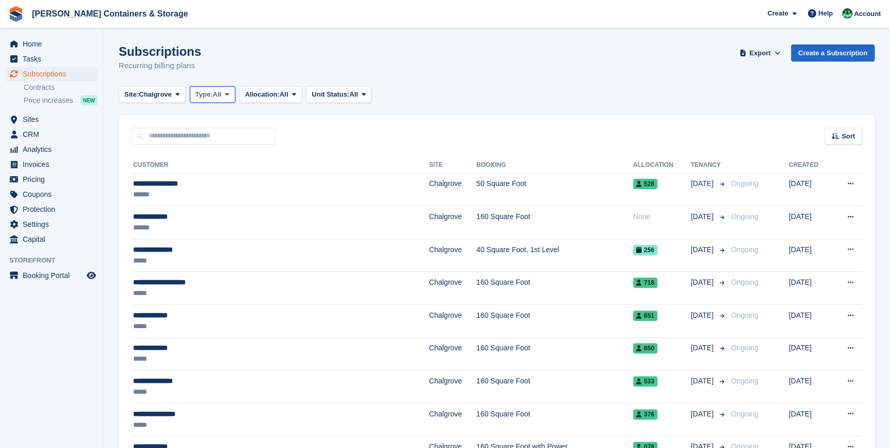
drag, startPoint x: 193, startPoint y: 98, endPoint x: 206, endPoint y: 93, distance: 14.4
click at [206, 93] on span "Type:" at bounding box center [205, 94] width 18 height 10
click at [227, 173] on link "Active" at bounding box center [240, 174] width 90 height 19
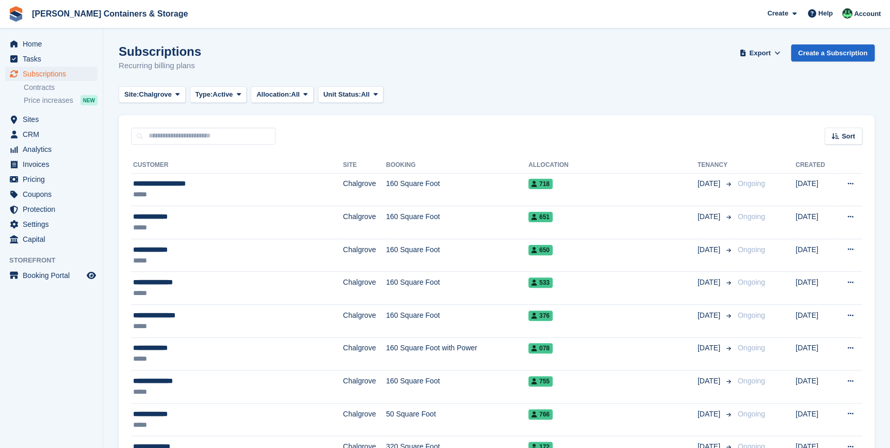
click at [853, 141] on div "Sort" at bounding box center [844, 136] width 38 height 17
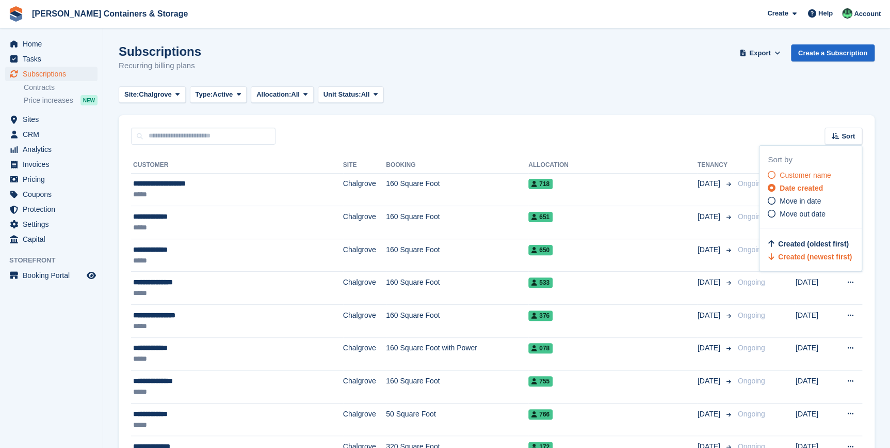
click at [787, 174] on span "Customer name" at bounding box center [806, 175] width 52 height 8
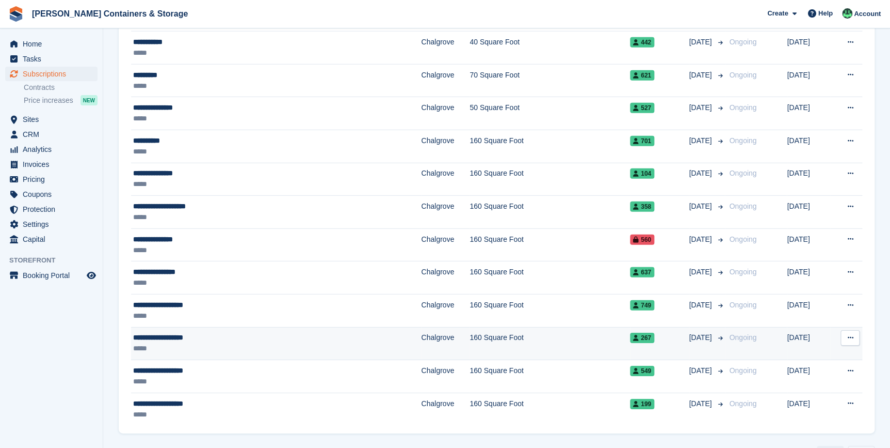
scroll to position [1415, 0]
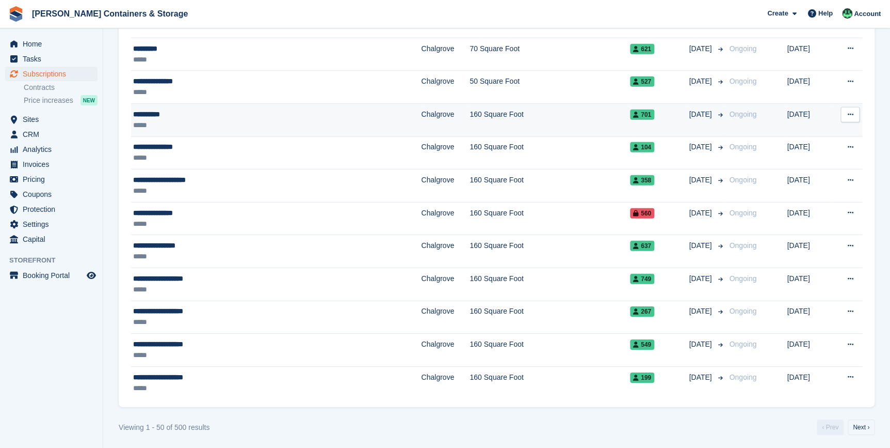
click at [179, 132] on td "**********" at bounding box center [276, 120] width 290 height 33
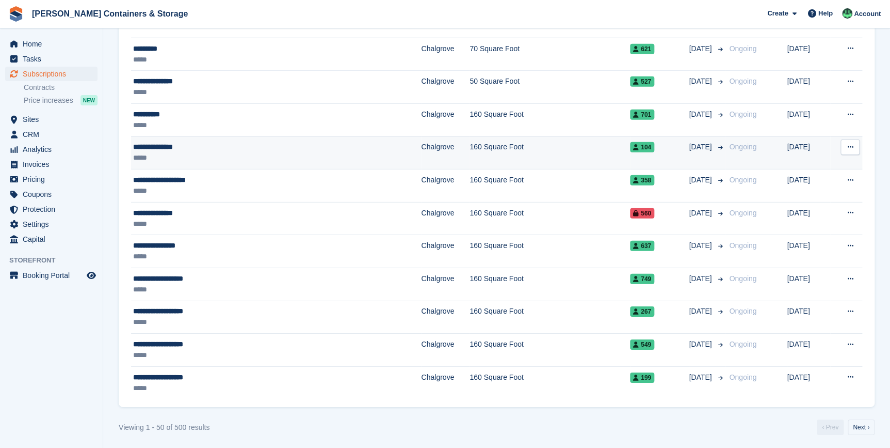
click at [160, 152] on div "*****" at bounding box center [230, 157] width 195 height 11
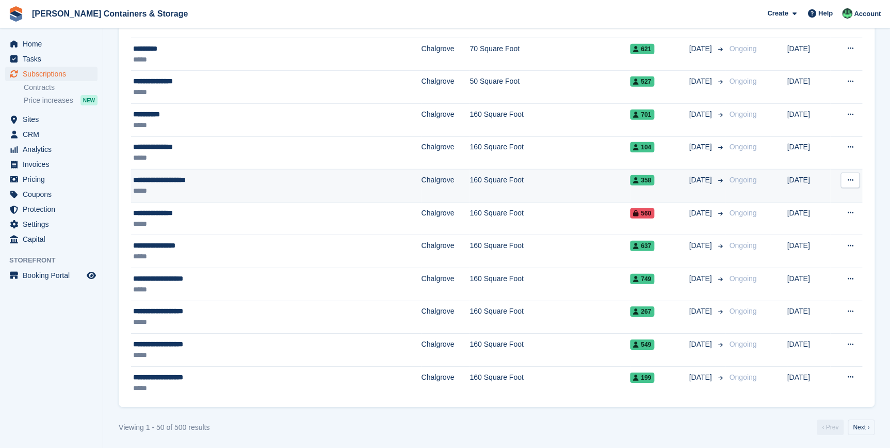
click at [199, 185] on div "*****" at bounding box center [230, 190] width 195 height 11
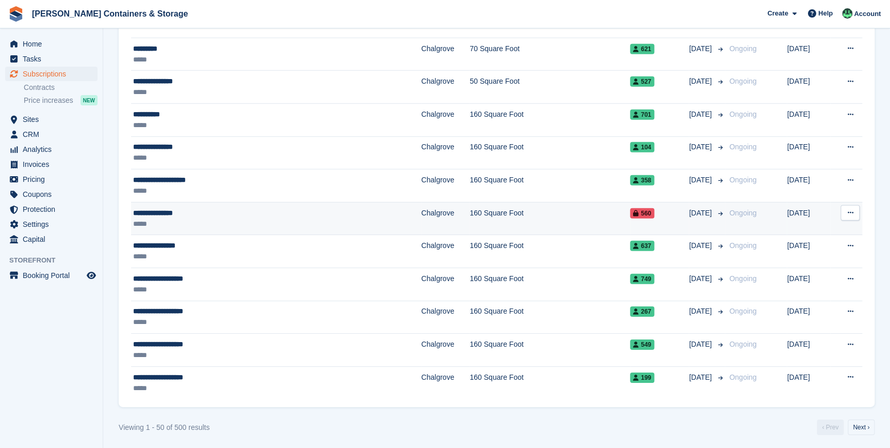
click at [155, 213] on div "**********" at bounding box center [230, 213] width 195 height 11
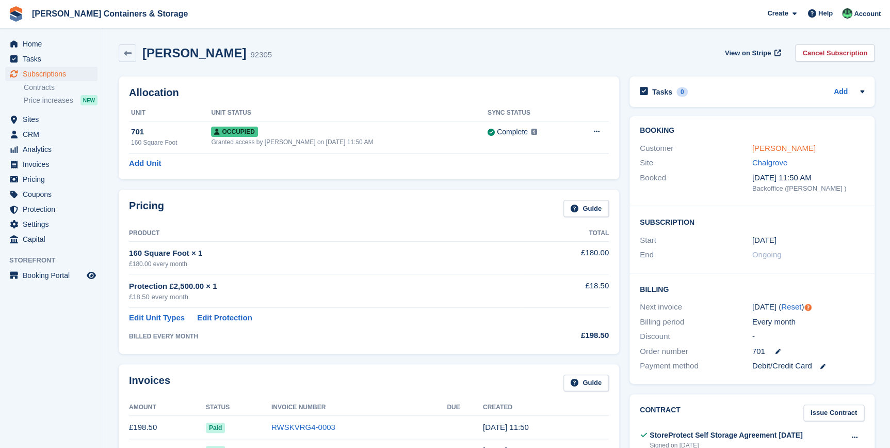
click at [767, 150] on link "[PERSON_NAME]" at bounding box center [784, 148] width 63 height 9
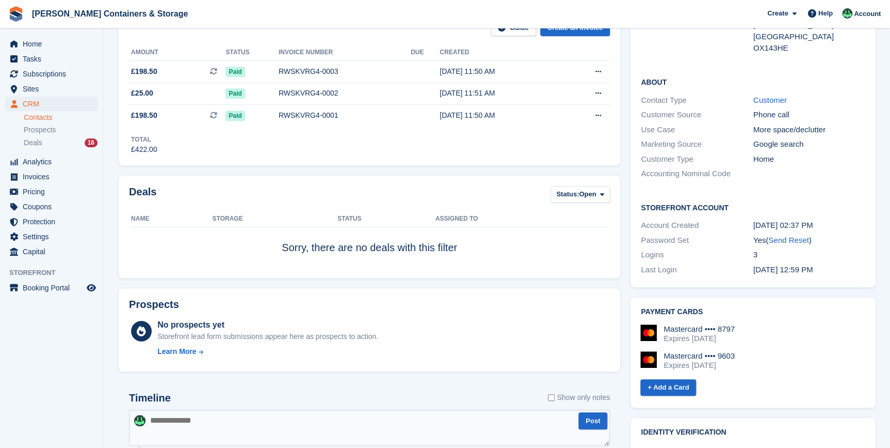
scroll to position [375, 0]
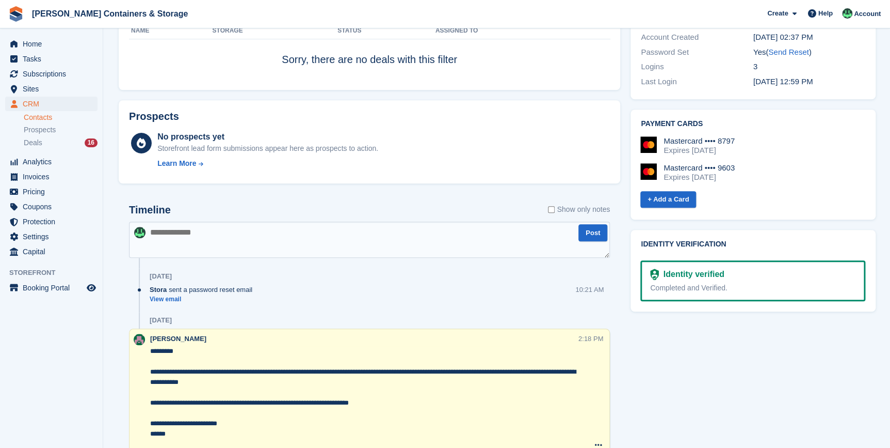
click at [194, 242] on textarea at bounding box center [369, 239] width 481 height 36
type textarea "**********"
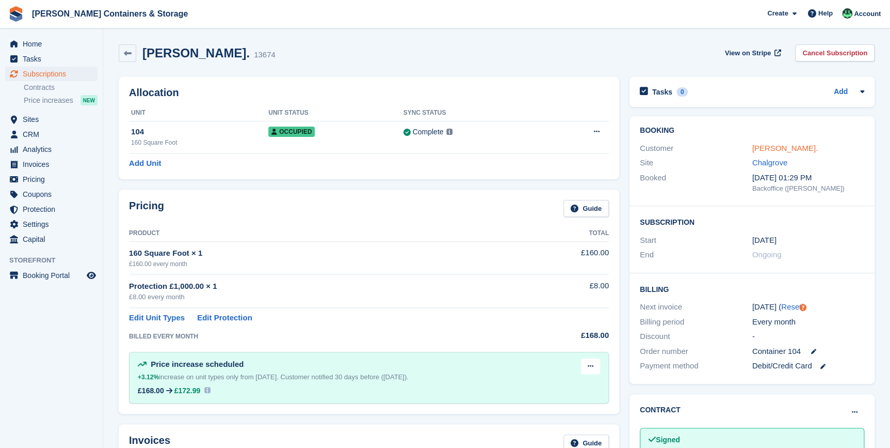
click at [767, 145] on link "[PERSON_NAME]." at bounding box center [786, 148] width 66 height 9
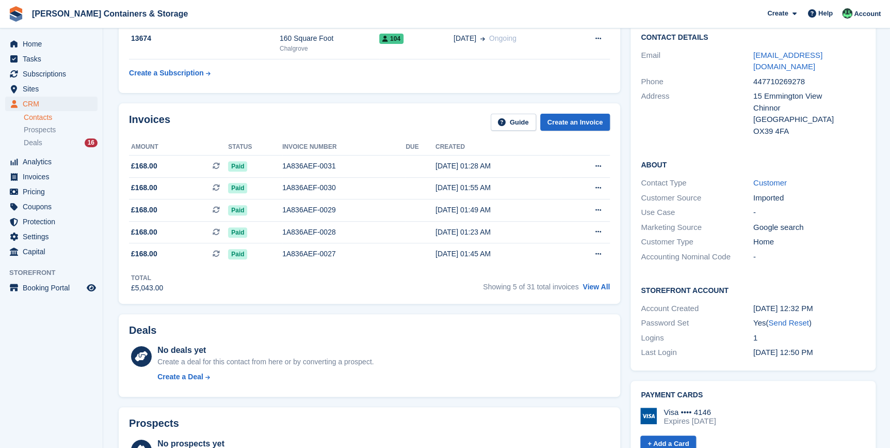
scroll to position [93, 0]
click at [594, 289] on link "View All" at bounding box center [596, 286] width 27 height 8
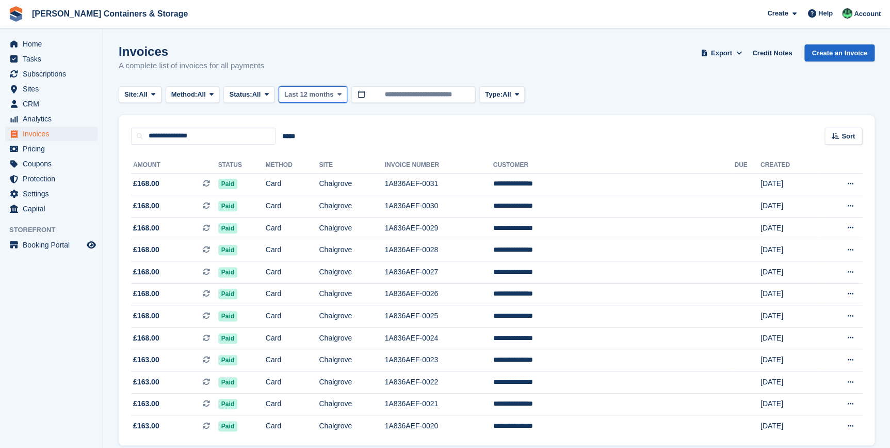
click at [330, 97] on span "Last 12 months" at bounding box center [308, 94] width 49 height 10
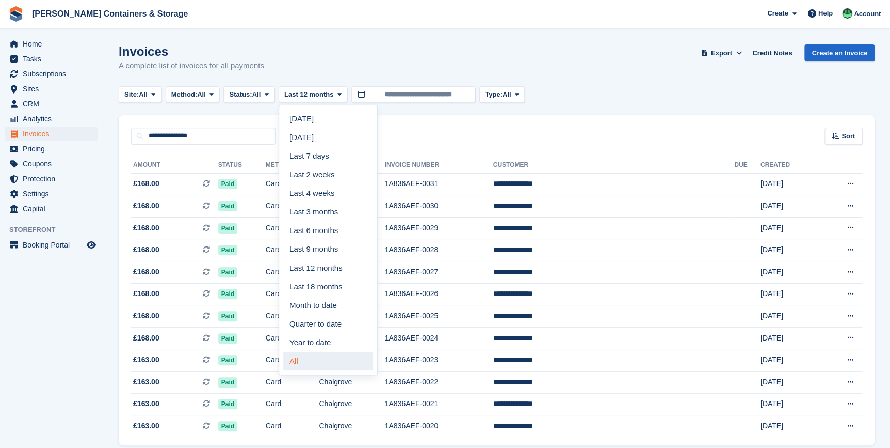
click at [324, 363] on link "All" at bounding box center [328, 361] width 90 height 19
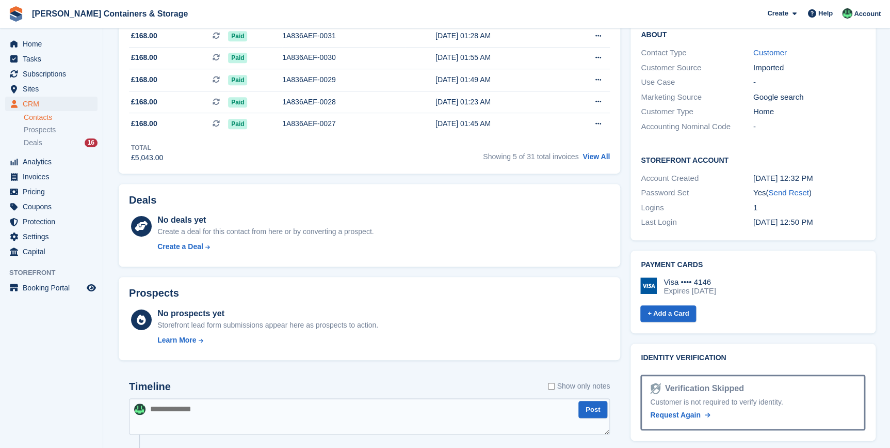
scroll to position [375, 0]
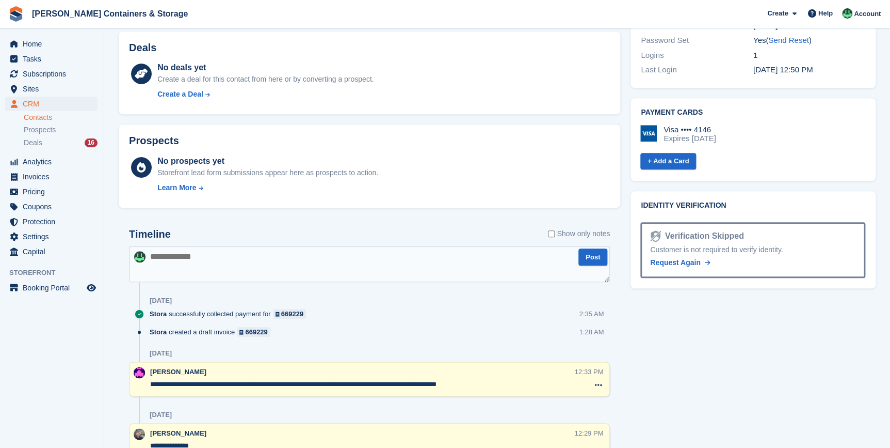
click at [183, 255] on textarea at bounding box center [369, 264] width 481 height 36
drag, startPoint x: 331, startPoint y: 252, endPoint x: 108, endPoint y: 262, distance: 223.2
click at [108, 262] on section "Annan, Frankie. Sync payment methods View on Stripe Delete Edit Contact Subscri…" at bounding box center [496, 281] width 787 height 1312
type textarea "**********"
click at [586, 259] on button "Post" at bounding box center [593, 256] width 29 height 17
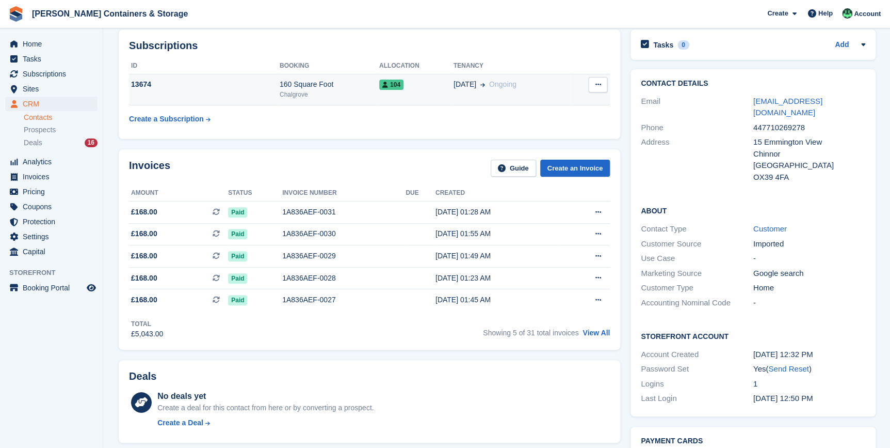
scroll to position [0, 0]
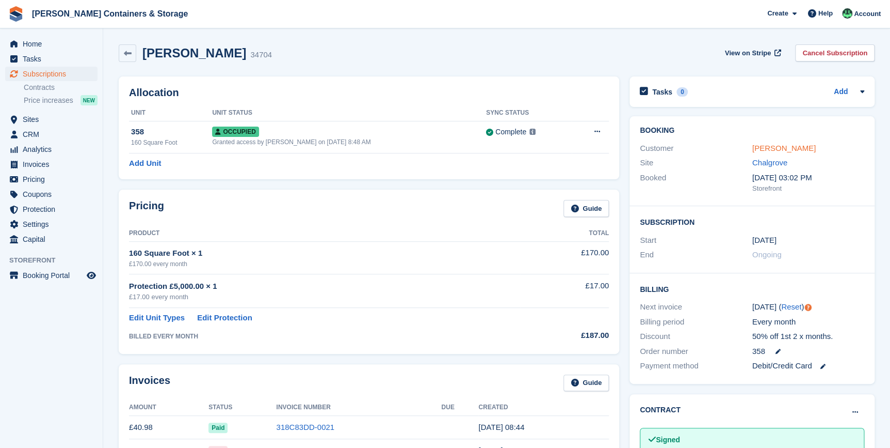
click at [760, 151] on link "Anne Simmonds-Davies" at bounding box center [784, 148] width 63 height 9
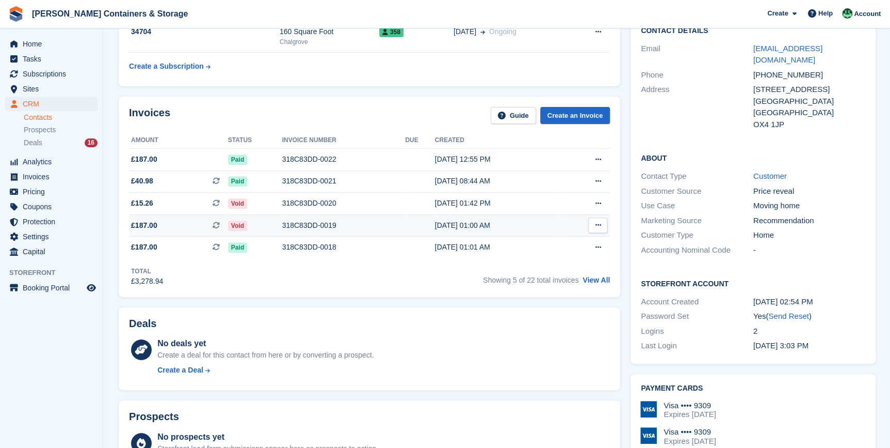
scroll to position [93, 0]
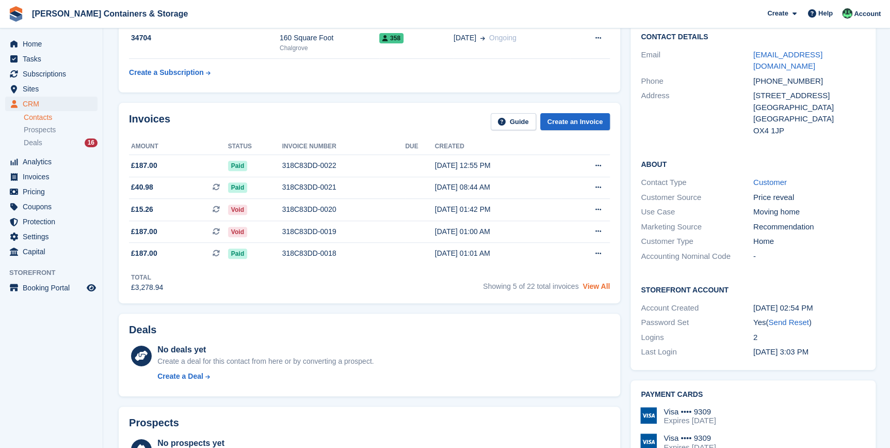
click at [595, 289] on link "View All" at bounding box center [596, 286] width 27 height 8
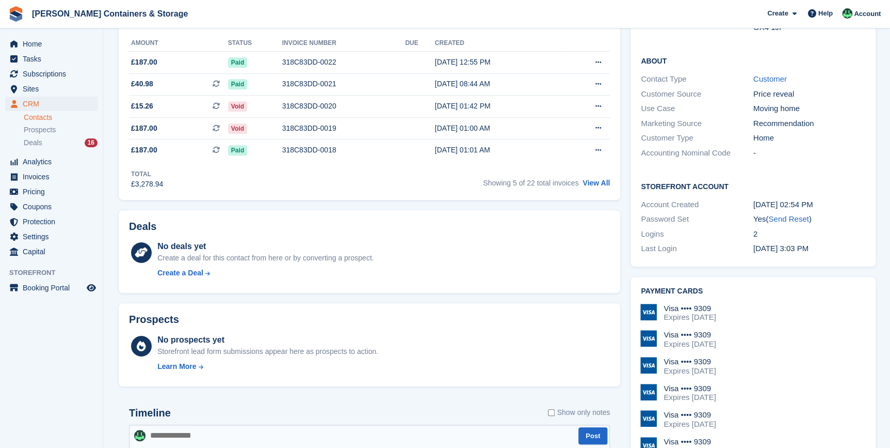
scroll to position [422, 0]
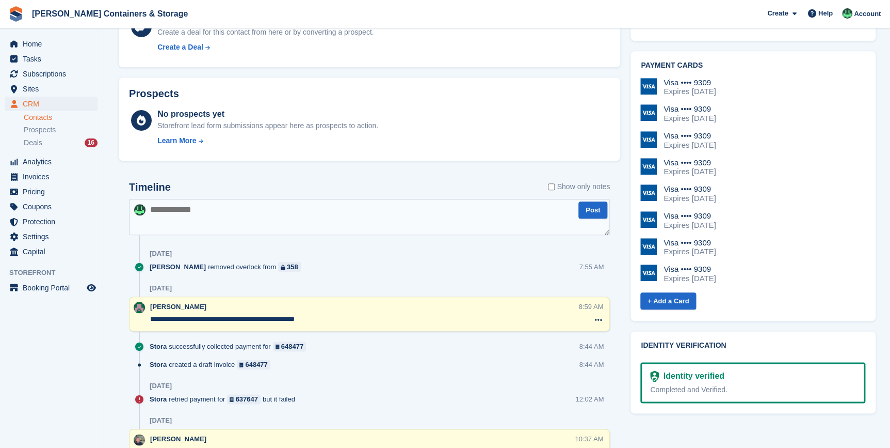
click at [215, 222] on textarea at bounding box center [369, 217] width 481 height 36
paste textarea "**********"
type textarea "**********"
click at [598, 216] on button "Post" at bounding box center [593, 209] width 29 height 17
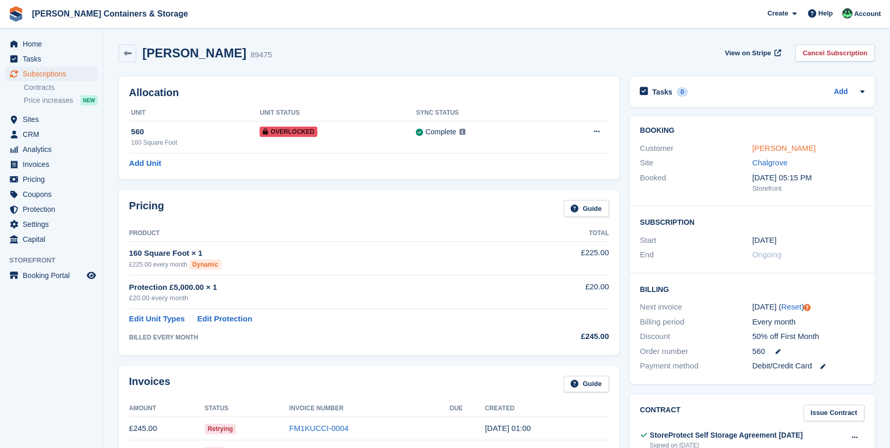
click at [782, 148] on link "[PERSON_NAME]" at bounding box center [784, 148] width 63 height 9
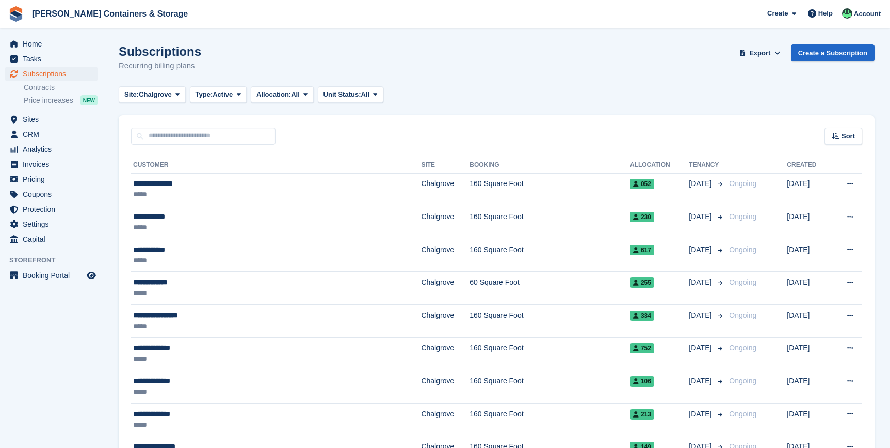
scroll to position [1415, 0]
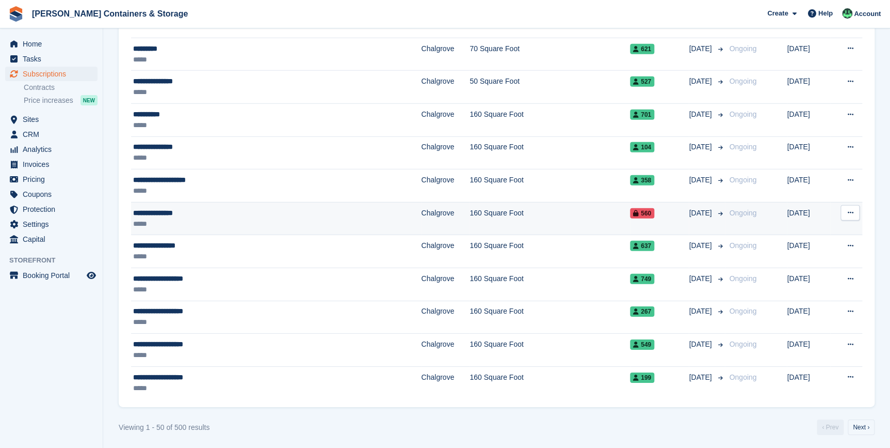
click at [158, 219] on div "*****" at bounding box center [230, 223] width 195 height 11
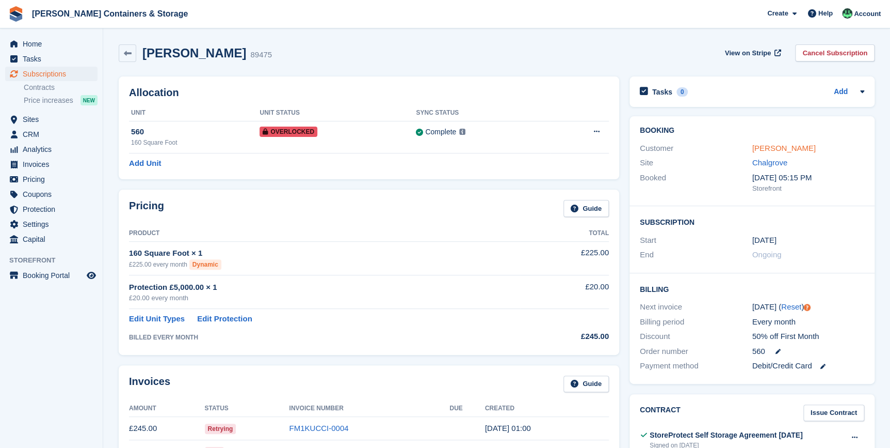
click at [764, 152] on link "[PERSON_NAME]" at bounding box center [784, 148] width 63 height 9
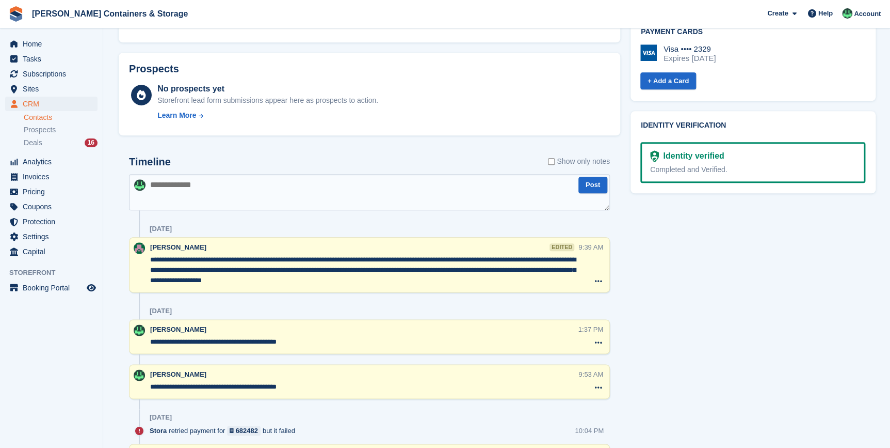
scroll to position [469, 0]
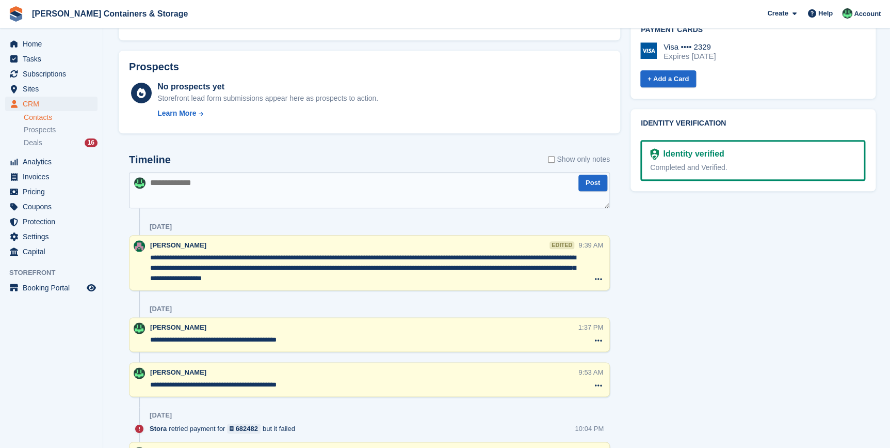
click at [193, 187] on textarea at bounding box center [369, 190] width 481 height 36
type textarea "*"
type textarea "**********"
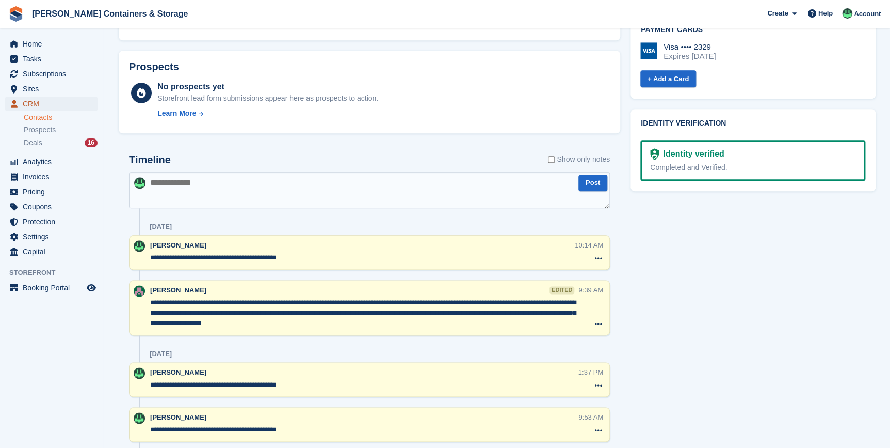
click at [39, 104] on span "CRM" at bounding box center [54, 104] width 62 height 14
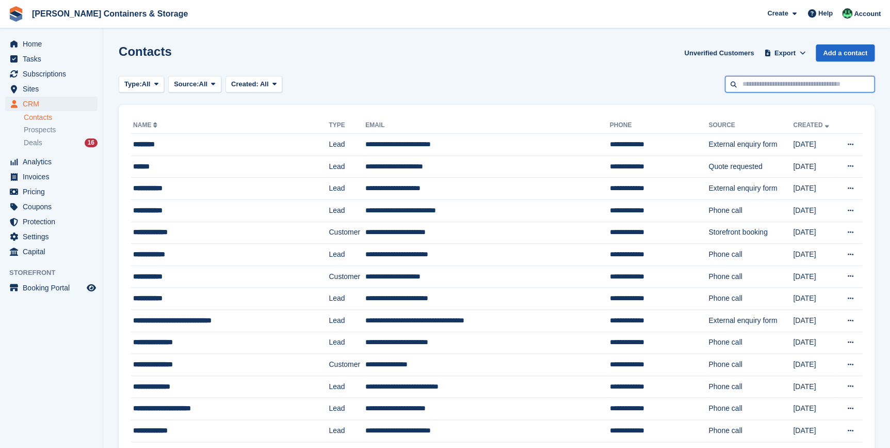
click at [751, 86] on input "text" at bounding box center [800, 84] width 150 height 17
type input "*******"
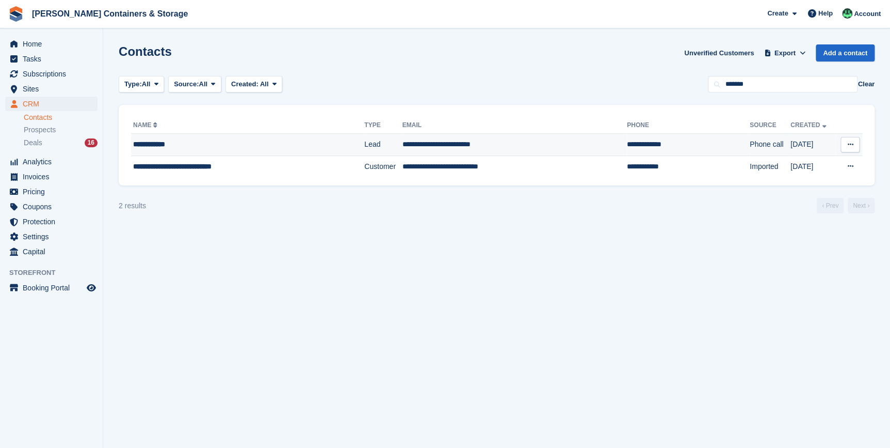
click at [176, 140] on div "**********" at bounding box center [228, 144] width 191 height 11
click at [188, 168] on span "**********" at bounding box center [172, 166] width 78 height 7
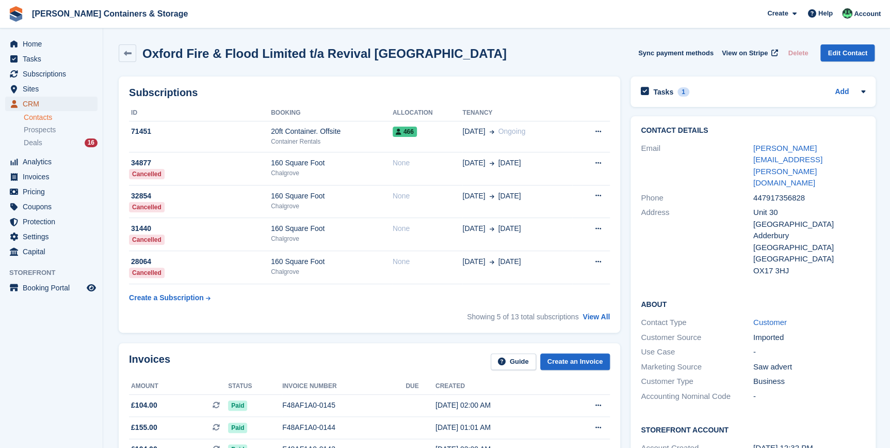
click at [26, 105] on span "CRM" at bounding box center [54, 104] width 62 height 14
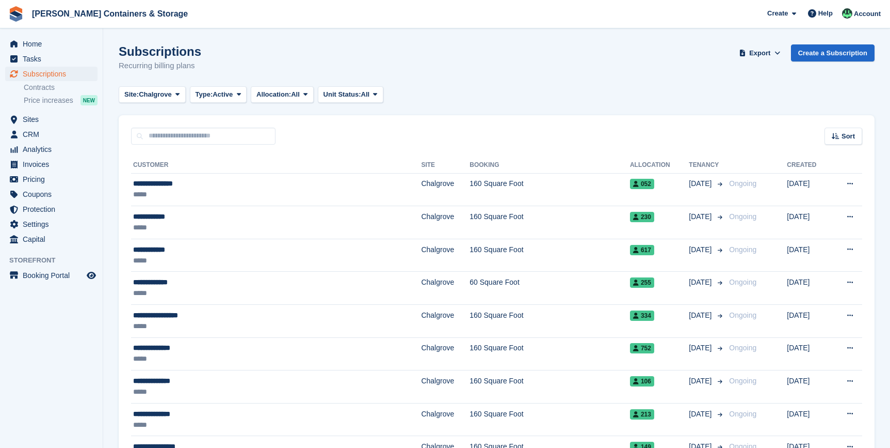
scroll to position [1415, 0]
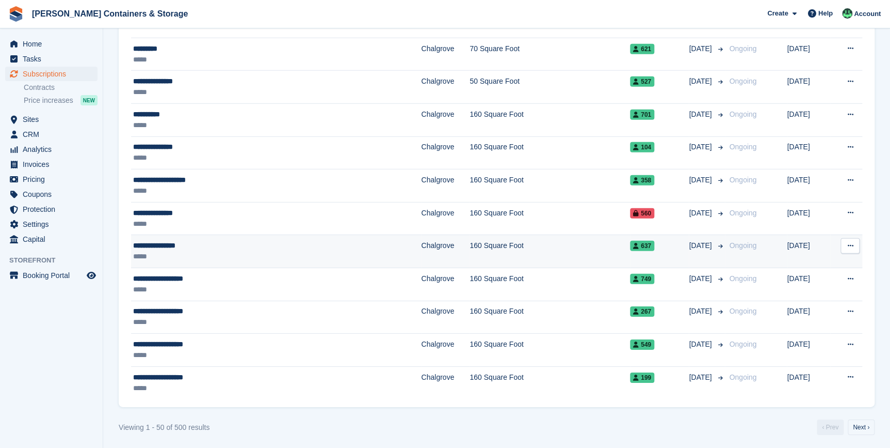
click at [188, 251] on div "*****" at bounding box center [230, 256] width 195 height 11
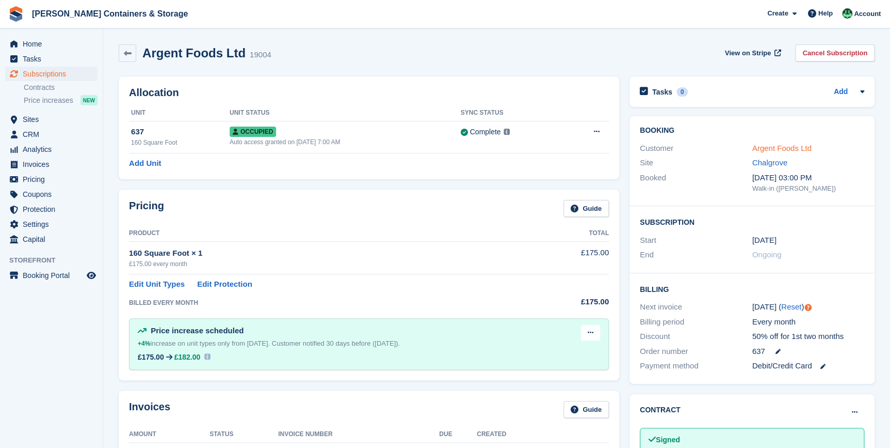
click at [773, 151] on link "Argent Foods Ltd" at bounding box center [782, 148] width 59 height 9
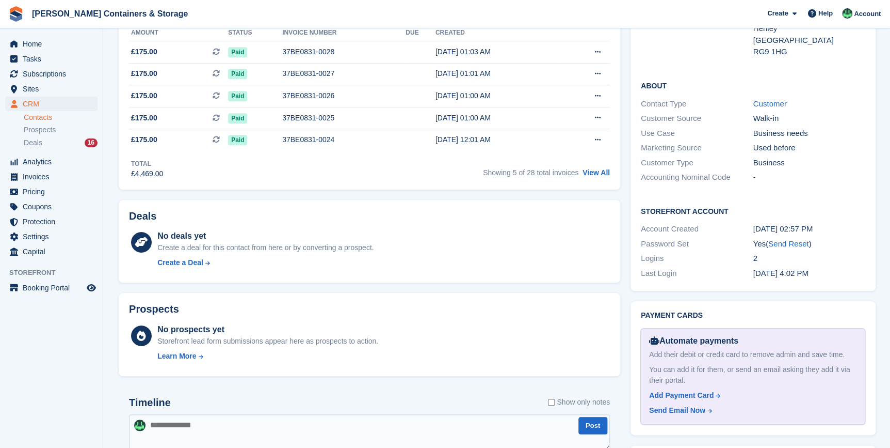
scroll to position [328, 0]
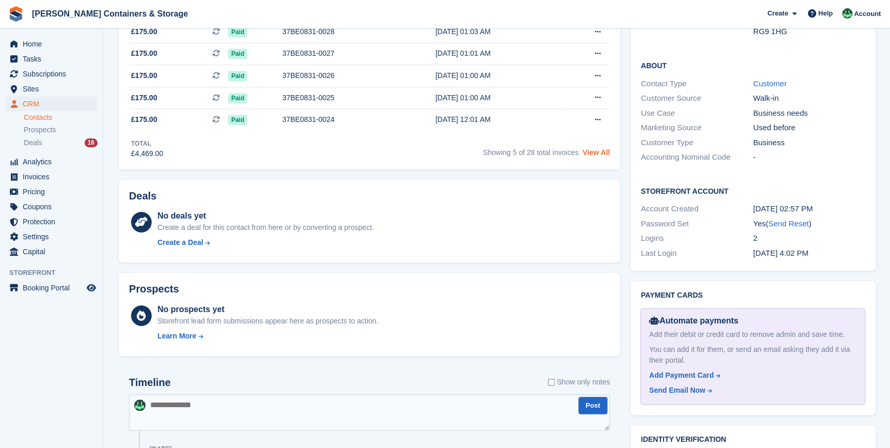
click at [603, 153] on link "View All" at bounding box center [596, 152] width 27 height 8
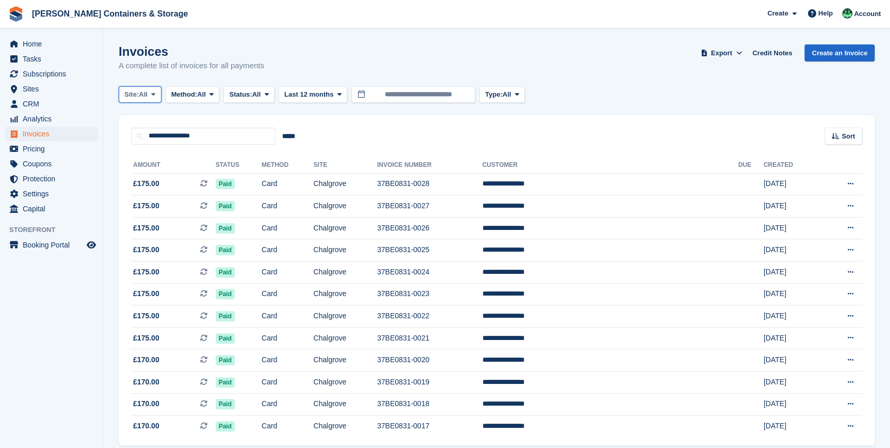
click at [151, 89] on button "Site: All" at bounding box center [140, 94] width 43 height 17
click at [161, 137] on link "Chalgrove" at bounding box center [168, 137] width 90 height 19
click at [222, 93] on span "Method:" at bounding box center [209, 94] width 26 height 10
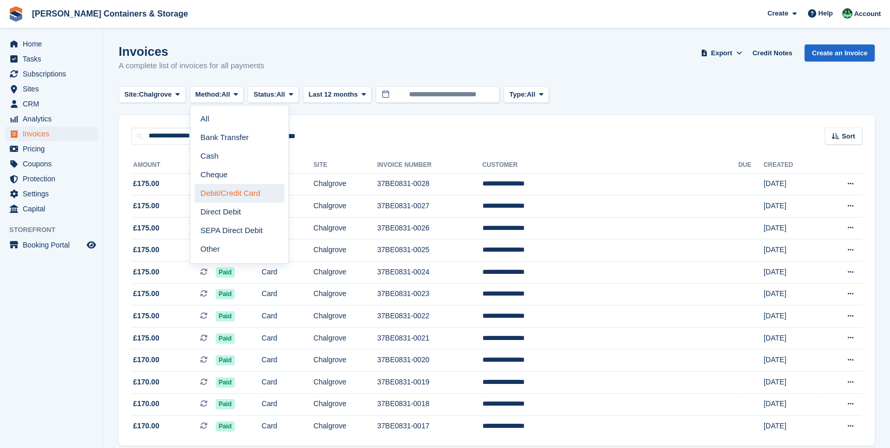
click at [226, 198] on link "Debit/Credit Card" at bounding box center [240, 193] width 90 height 19
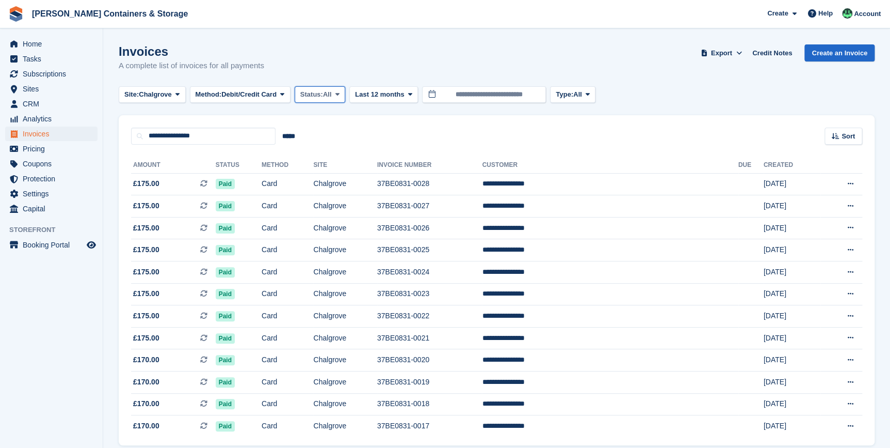
click at [335, 97] on button "Status: All" at bounding box center [320, 94] width 51 height 17
click at [345, 59] on div "Invoices A complete list of invoices for all payments Export Export Invoices Ex…" at bounding box center [497, 64] width 756 height 40
click at [179, 92] on icon at bounding box center [178, 94] width 4 height 7
click at [300, 67] on div "Invoices A complete list of invoices for all payments Export Export Invoices Ex…" at bounding box center [497, 64] width 756 height 40
click at [182, 87] on button "Site: Chalgrove" at bounding box center [152, 94] width 67 height 17
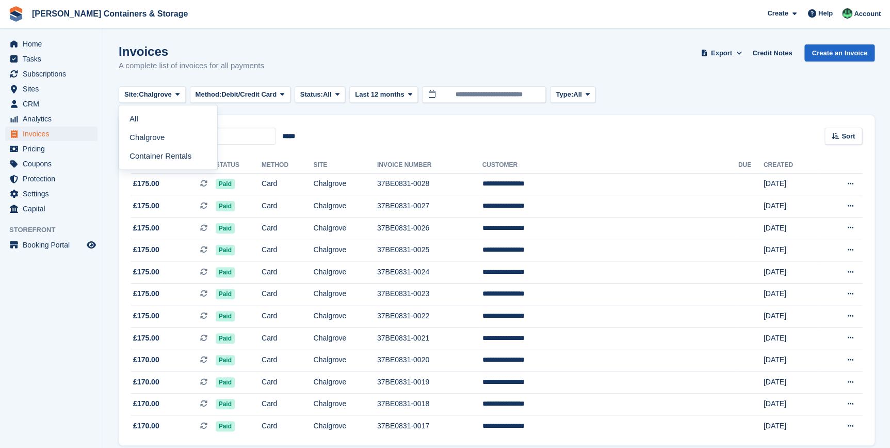
click at [309, 78] on div "Invoices A complete list of invoices for all payments Export Export Invoices Ex…" at bounding box center [497, 64] width 756 height 40
click at [174, 93] on span at bounding box center [177, 94] width 8 height 8
click at [42, 77] on span "Subscriptions" at bounding box center [54, 74] width 62 height 14
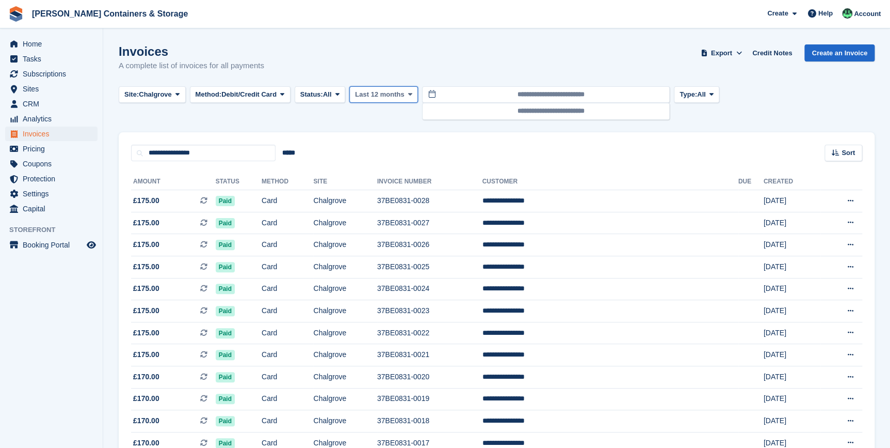
click at [385, 87] on button "Last 12 months" at bounding box center [383, 94] width 69 height 17
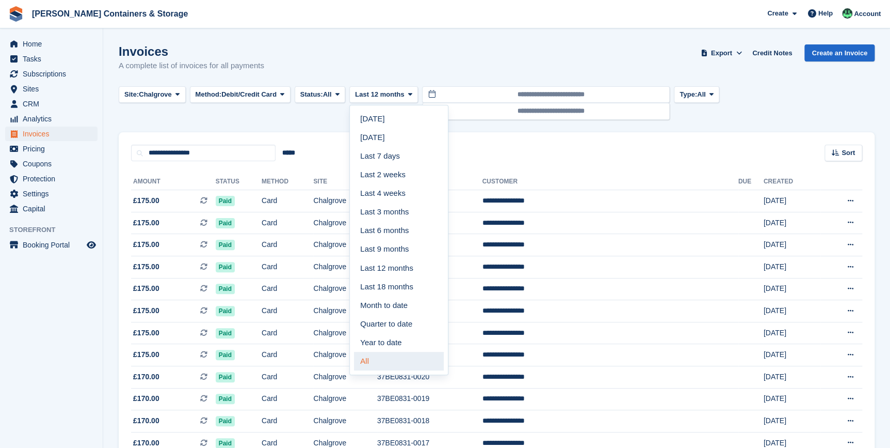
click at [392, 356] on link "All" at bounding box center [399, 361] width 90 height 19
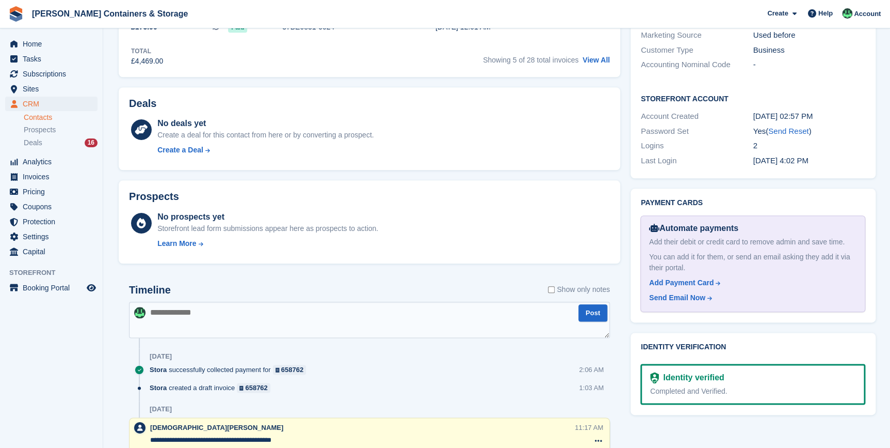
scroll to position [422, 0]
click at [186, 320] on textarea at bounding box center [369, 318] width 481 height 36
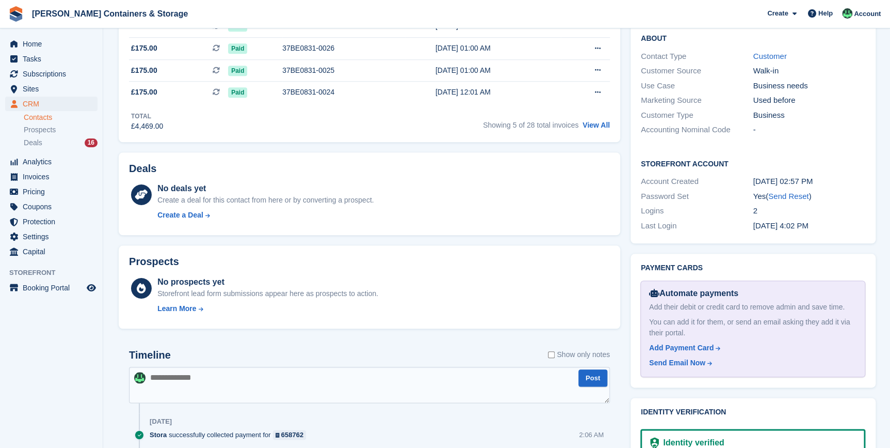
scroll to position [375, 0]
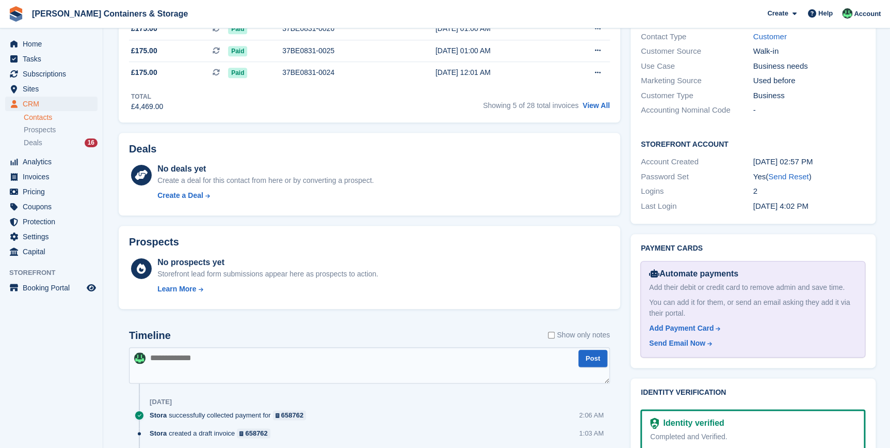
click at [198, 360] on textarea at bounding box center [369, 365] width 481 height 36
paste textarea "**********"
type textarea "**********"
click at [594, 362] on button "Post" at bounding box center [593, 357] width 29 height 17
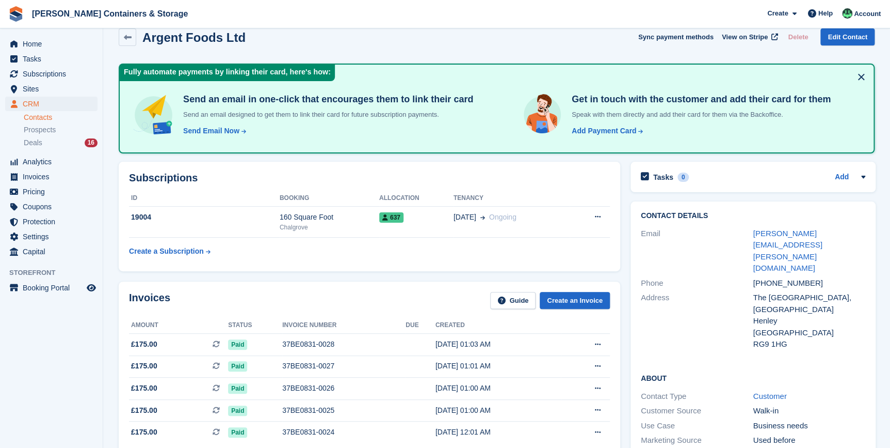
scroll to position [0, 0]
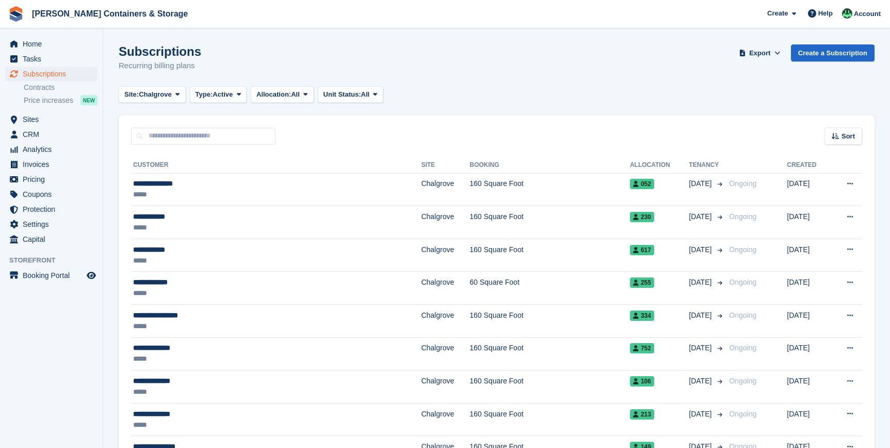
scroll to position [1415, 0]
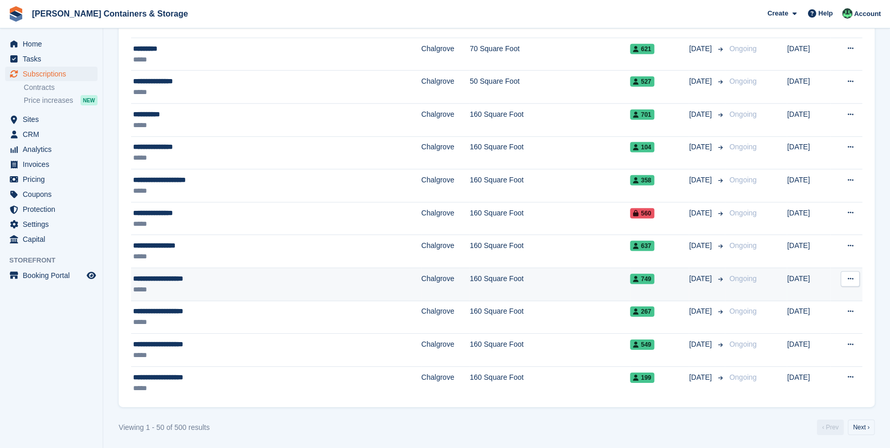
click at [196, 284] on div "*****" at bounding box center [230, 289] width 195 height 11
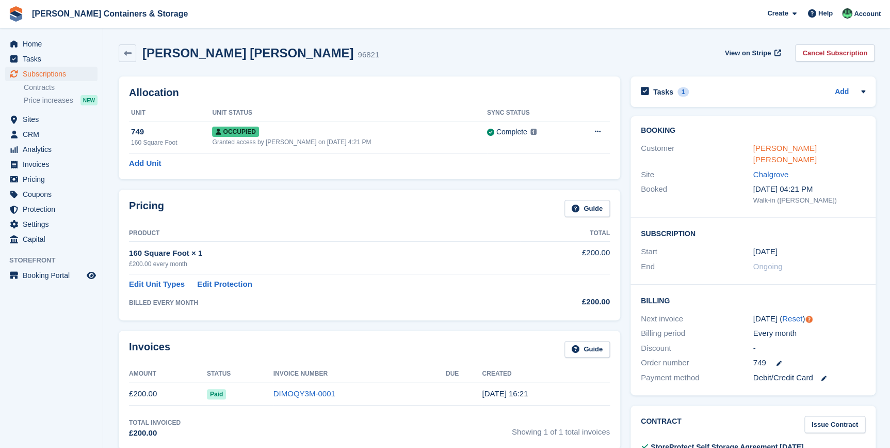
click at [772, 148] on link "Arshdeep Singh Sohi" at bounding box center [784, 154] width 63 height 21
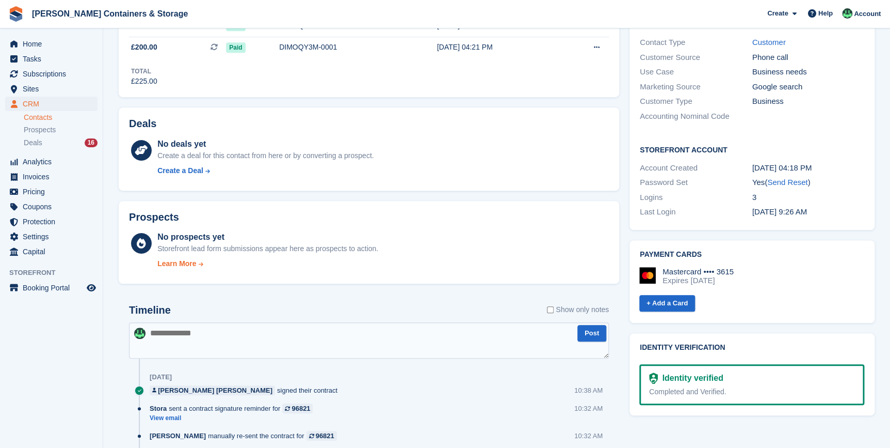
scroll to position [234, 0]
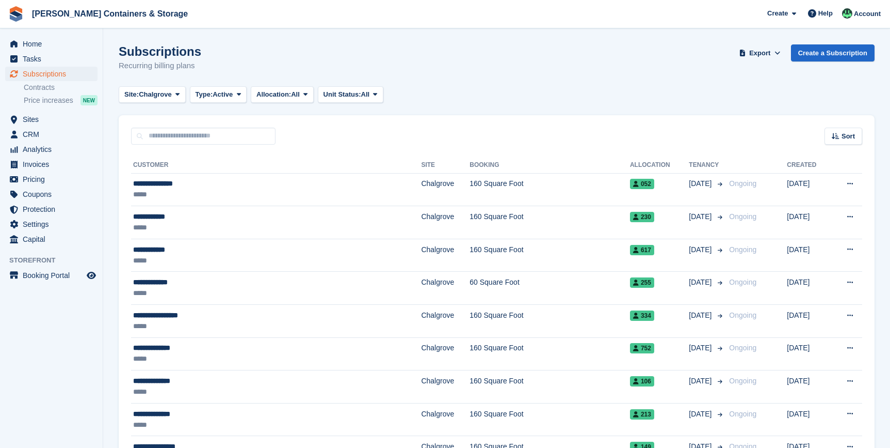
scroll to position [1415, 0]
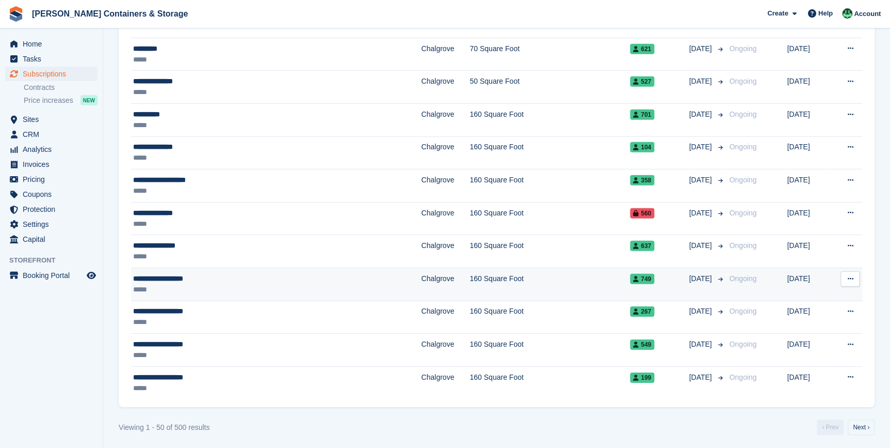
click at [185, 280] on div "**********" at bounding box center [230, 278] width 195 height 11
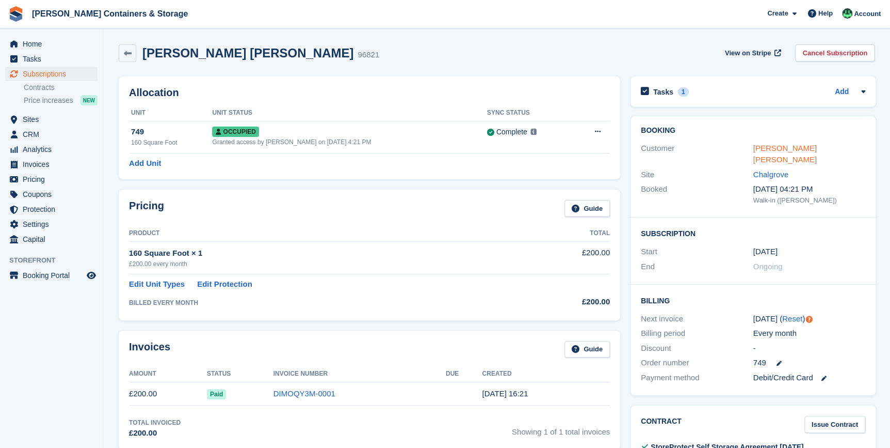
click at [776, 146] on link "Arshdeep Singh Sohi" at bounding box center [784, 154] width 63 height 21
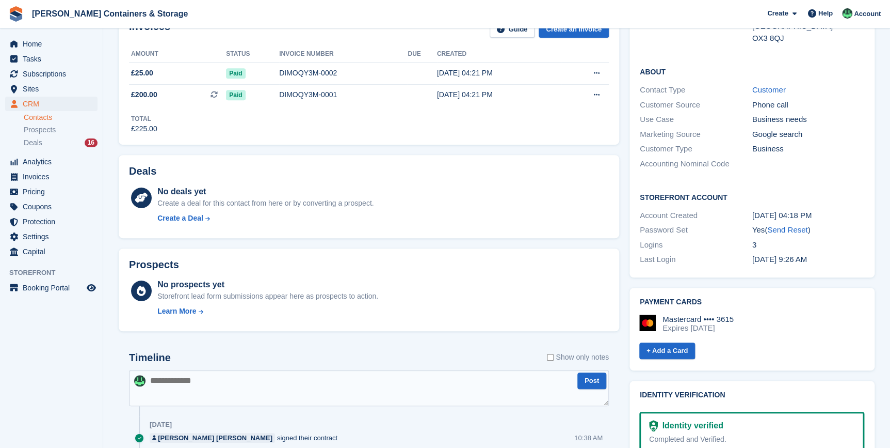
scroll to position [281, 0]
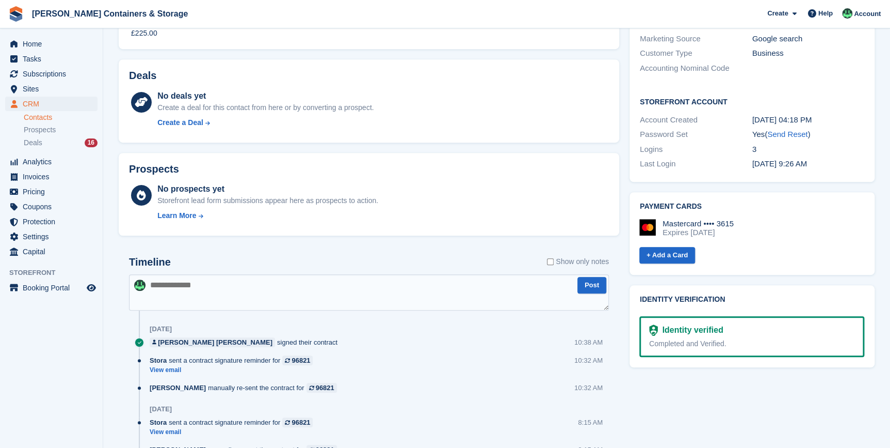
click at [180, 284] on textarea at bounding box center [369, 292] width 480 height 36
paste textarea "**********"
type textarea "**********"
click at [586, 289] on button "Post" at bounding box center [592, 285] width 29 height 17
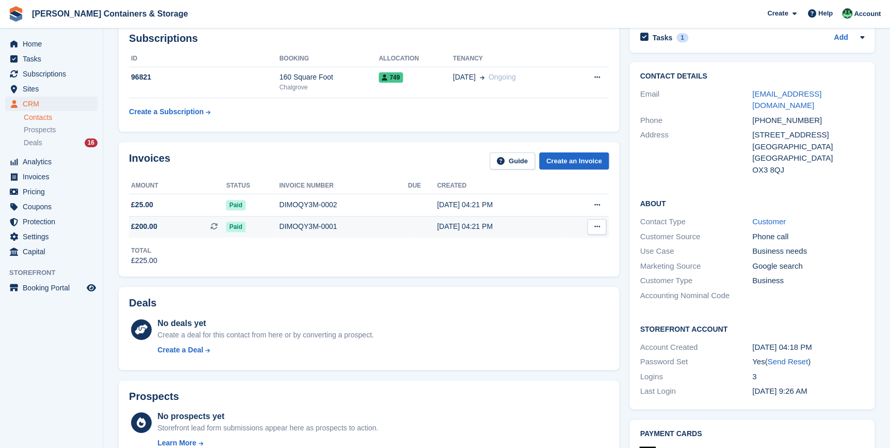
scroll to position [0, 0]
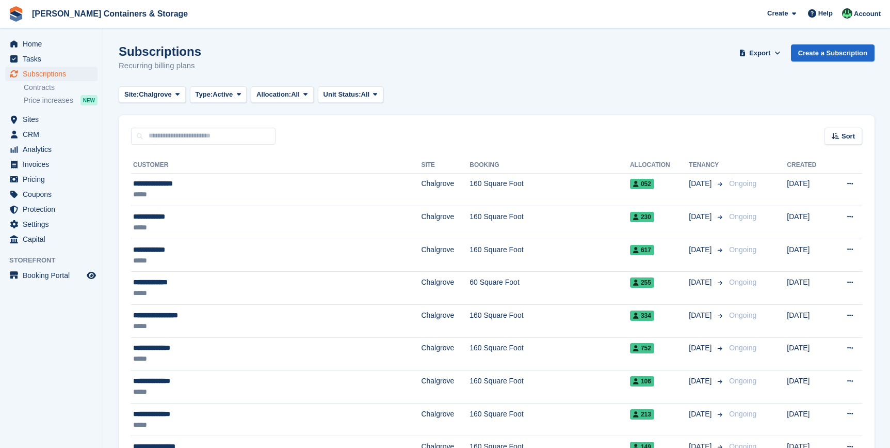
scroll to position [1415, 0]
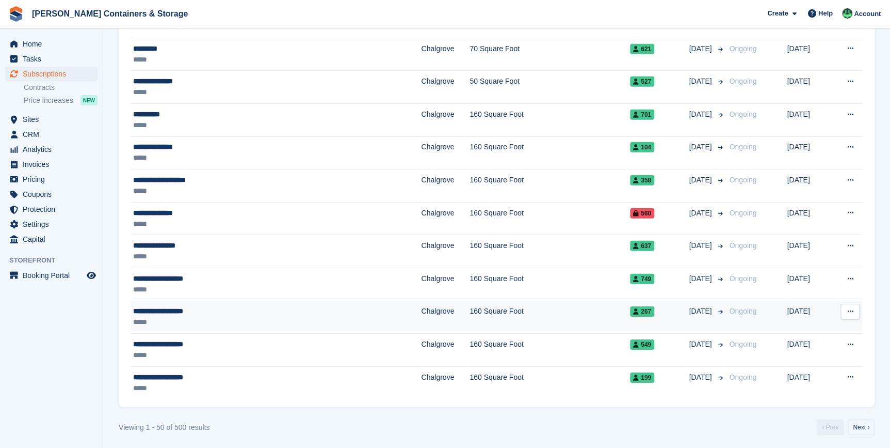
click at [171, 310] on div "**********" at bounding box center [230, 311] width 195 height 11
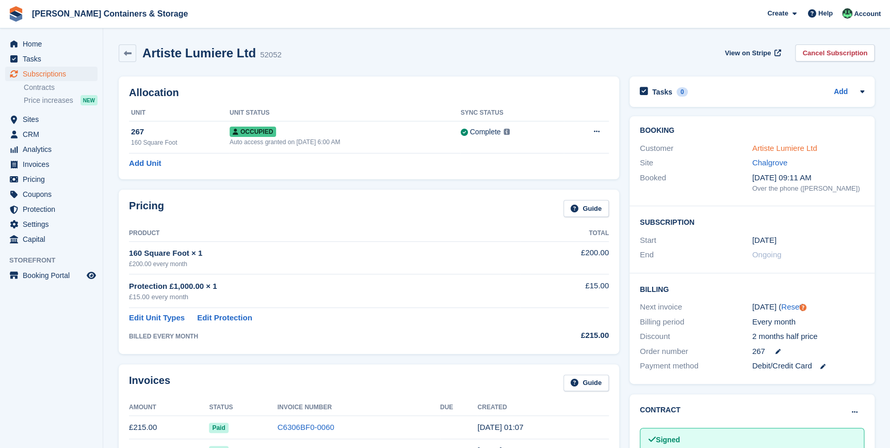
click at [781, 146] on link "Artiste Lumiere Ltd" at bounding box center [785, 148] width 65 height 9
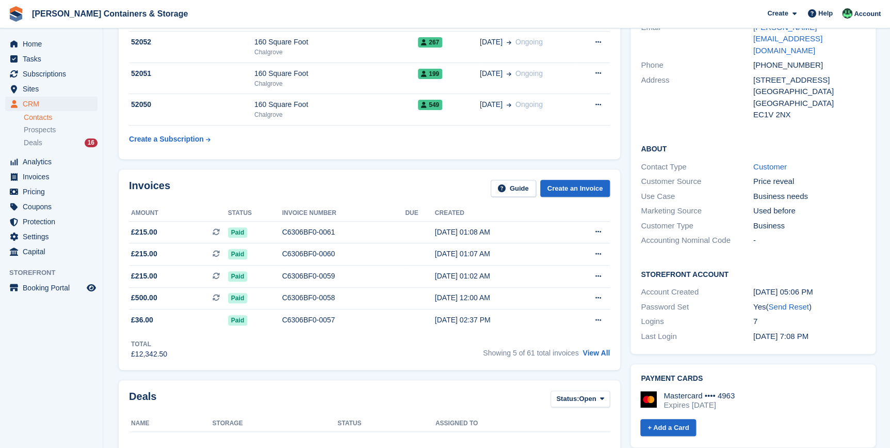
scroll to position [187, 0]
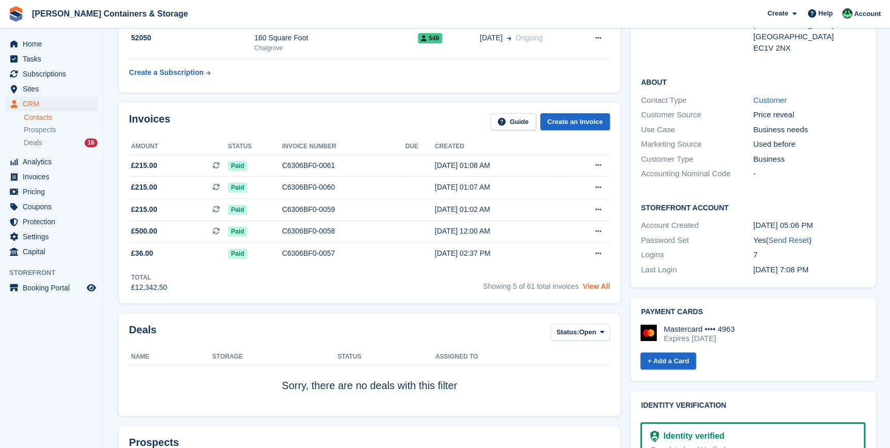
click at [595, 288] on link "View All" at bounding box center [596, 286] width 27 height 8
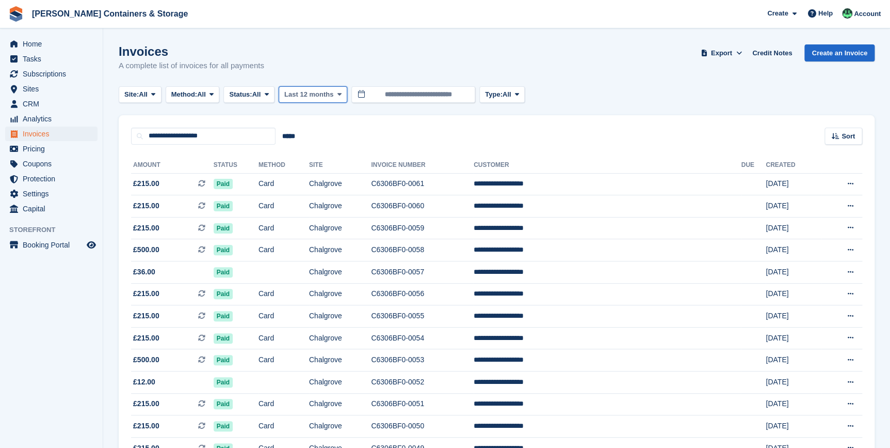
click at [337, 97] on span at bounding box center [340, 94] width 8 height 8
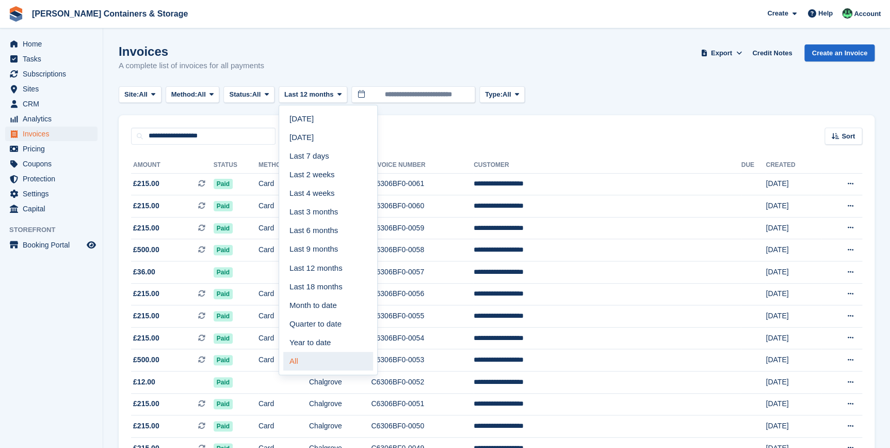
click at [315, 357] on link "All" at bounding box center [328, 361] width 90 height 19
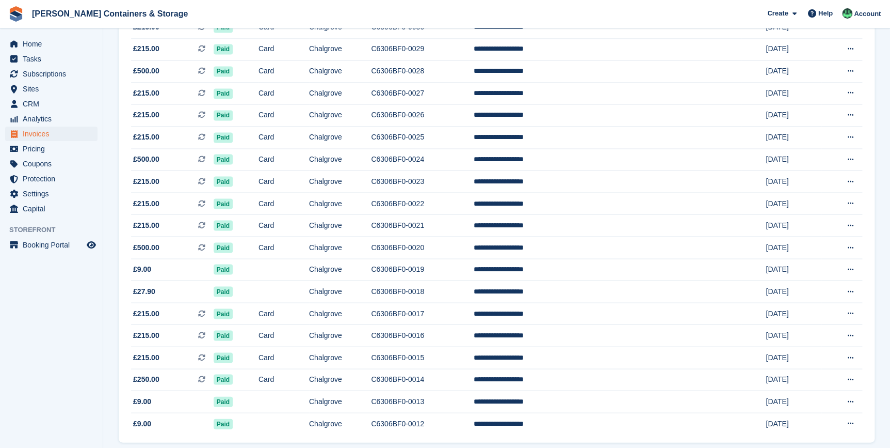
scroll to position [892, 0]
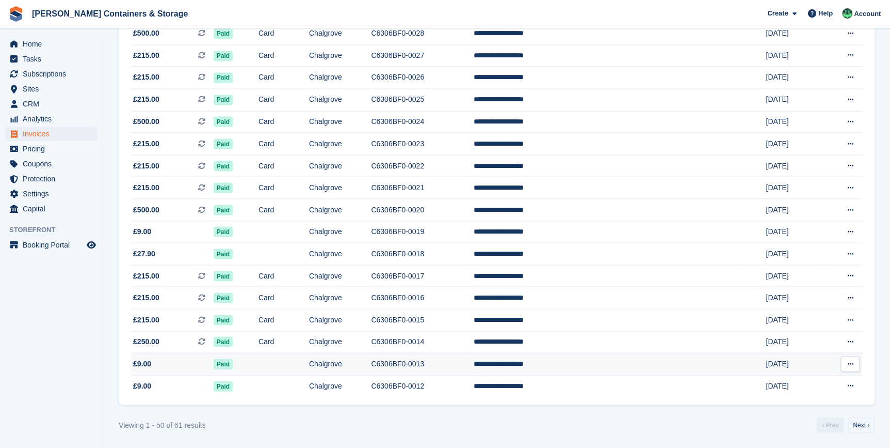
click at [173, 365] on span "£9.00" at bounding box center [172, 363] width 83 height 11
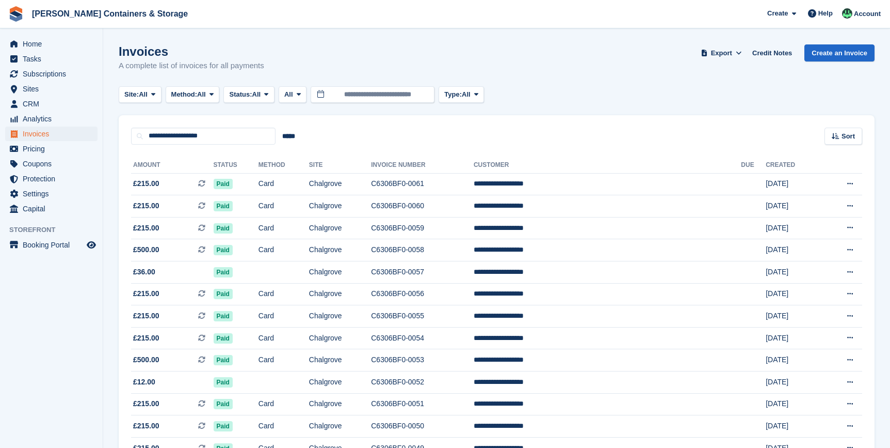
scroll to position [892, 0]
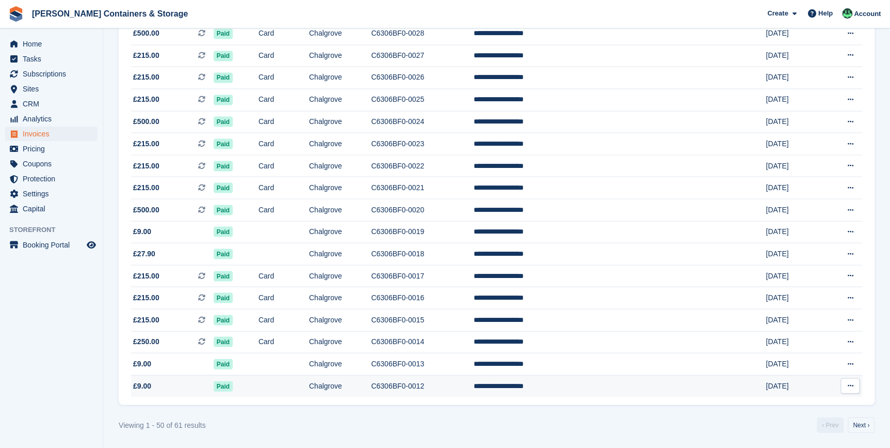
click at [186, 385] on span "£9.00" at bounding box center [172, 385] width 83 height 11
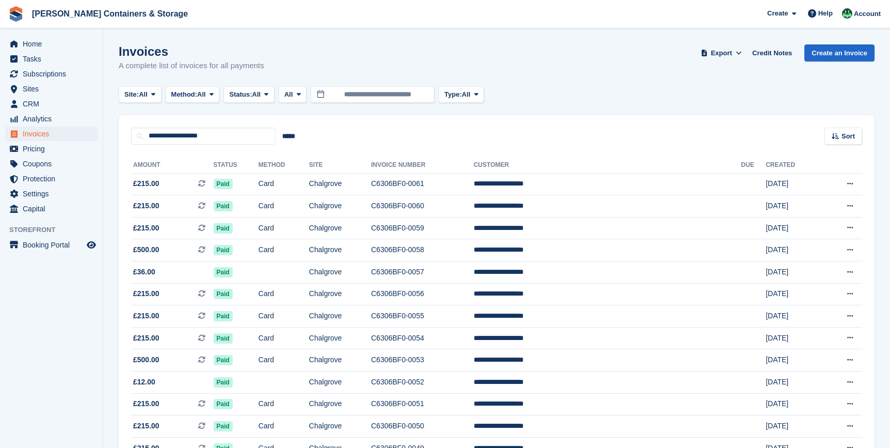
scroll to position [892, 0]
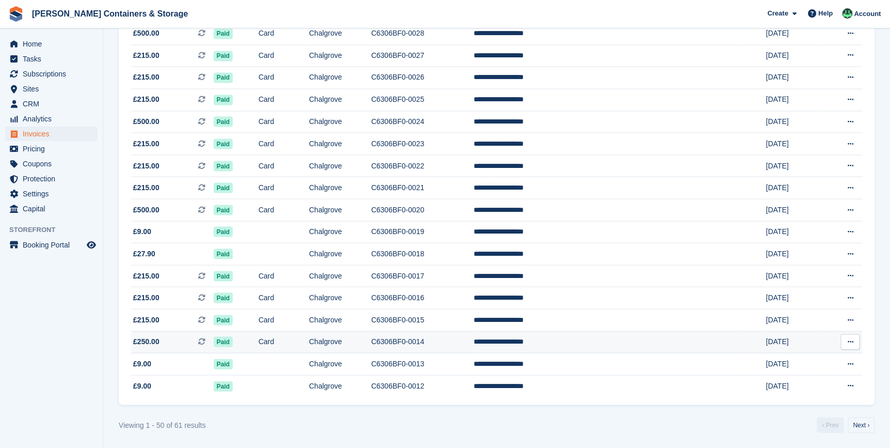
click at [150, 343] on span "£250.00" at bounding box center [146, 341] width 26 height 11
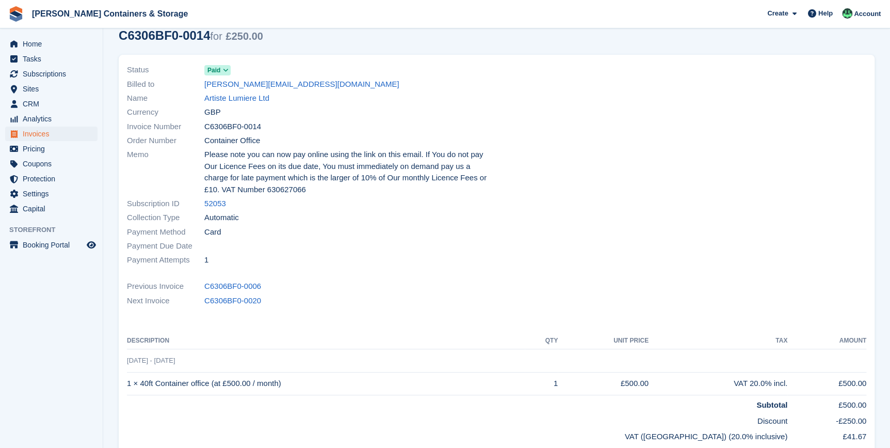
scroll to position [187, 0]
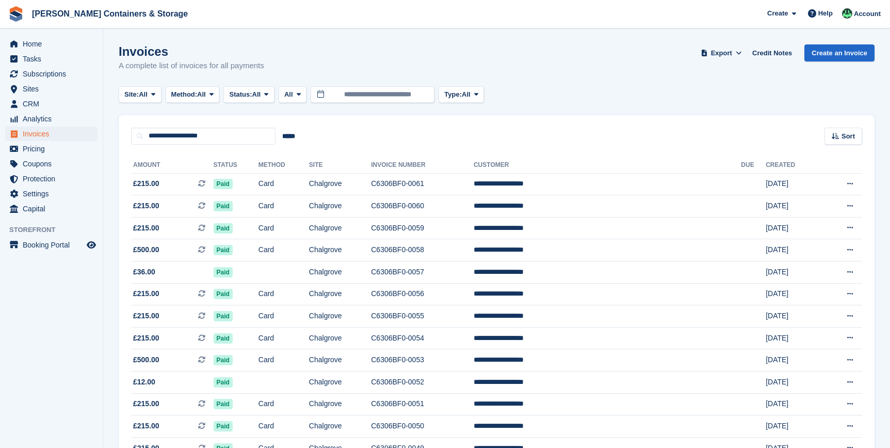
scroll to position [892, 0]
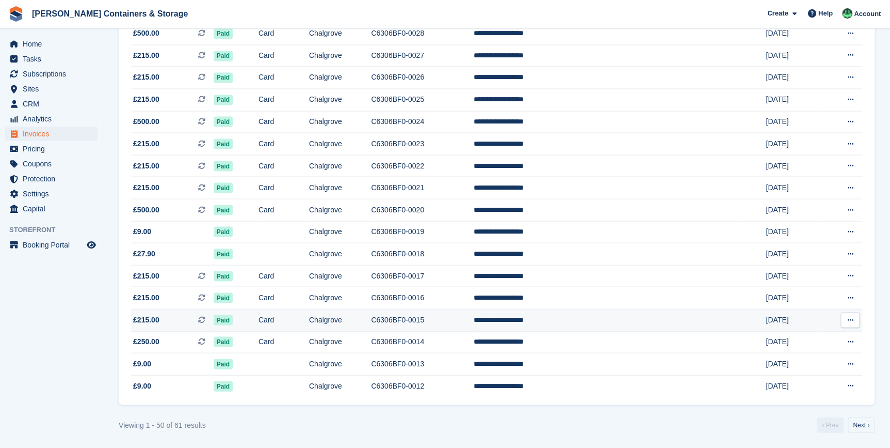
click at [160, 318] on span "£215.00 This is a recurring subscription invoice." at bounding box center [172, 319] width 83 height 11
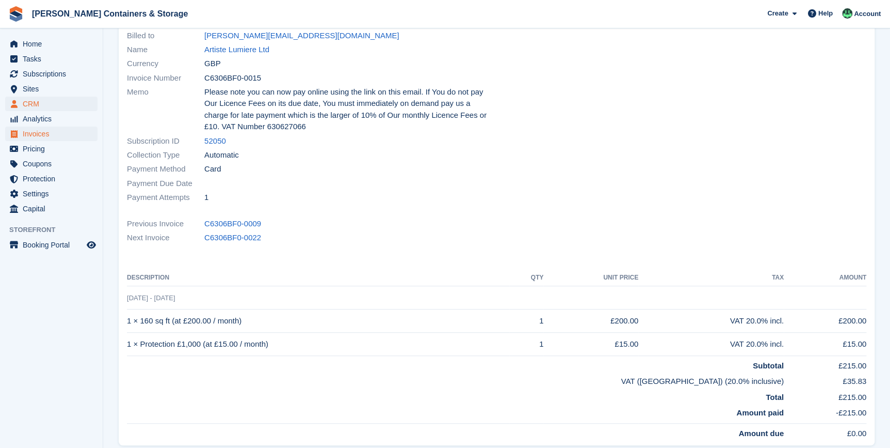
scroll to position [93, 0]
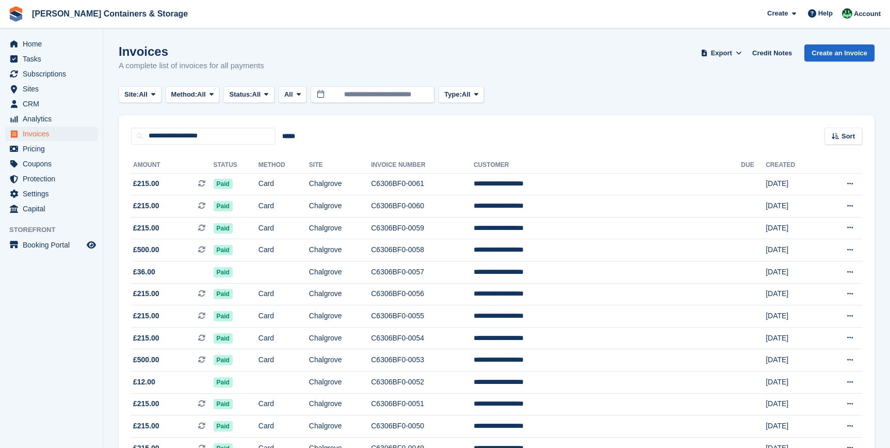
scroll to position [892, 0]
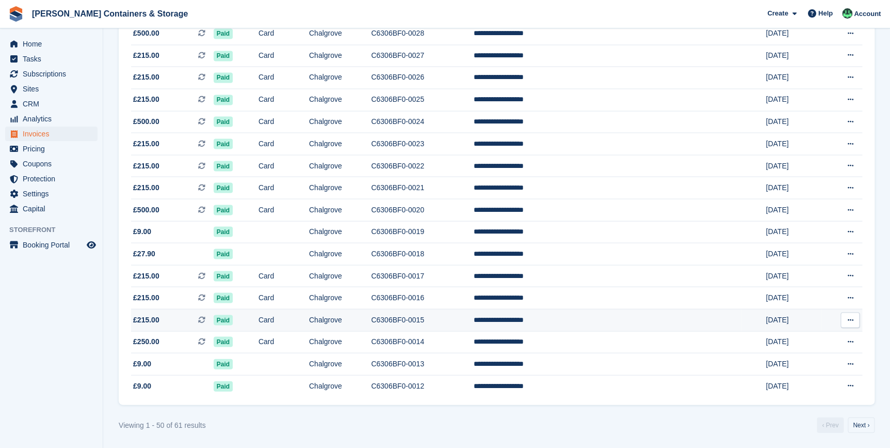
click at [154, 320] on span "£215.00" at bounding box center [146, 319] width 26 height 11
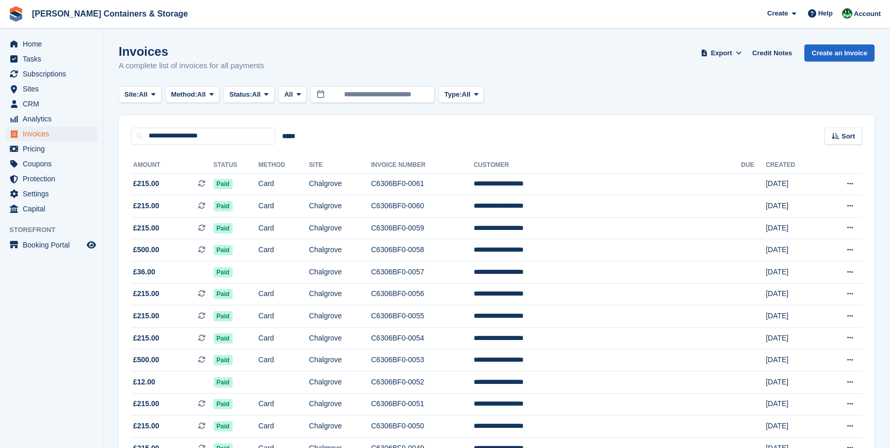
scroll to position [892, 0]
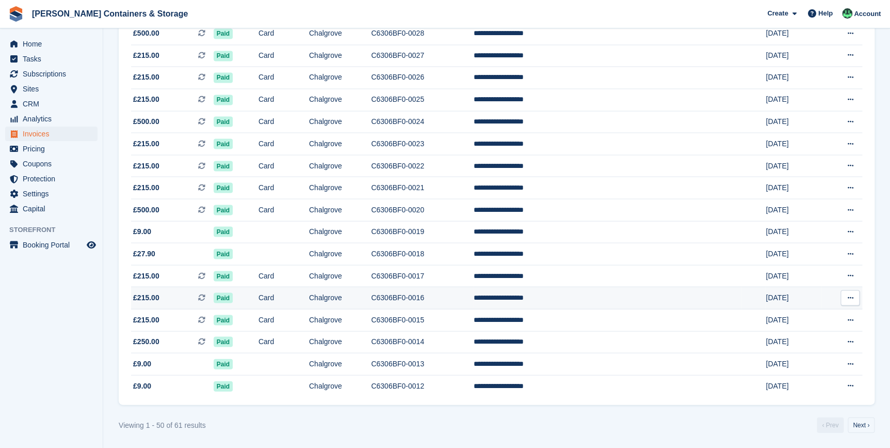
click at [170, 297] on span "£215.00 This is a recurring subscription invoice." at bounding box center [172, 297] width 83 height 11
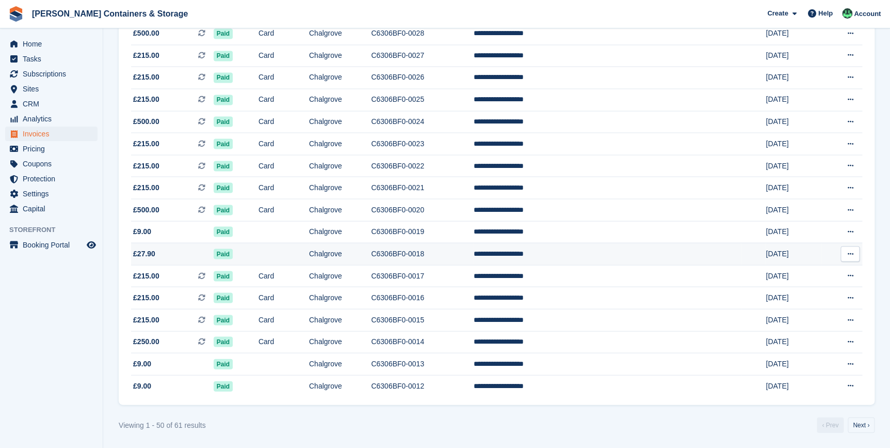
click at [160, 258] on td "£27.90" at bounding box center [172, 254] width 83 height 22
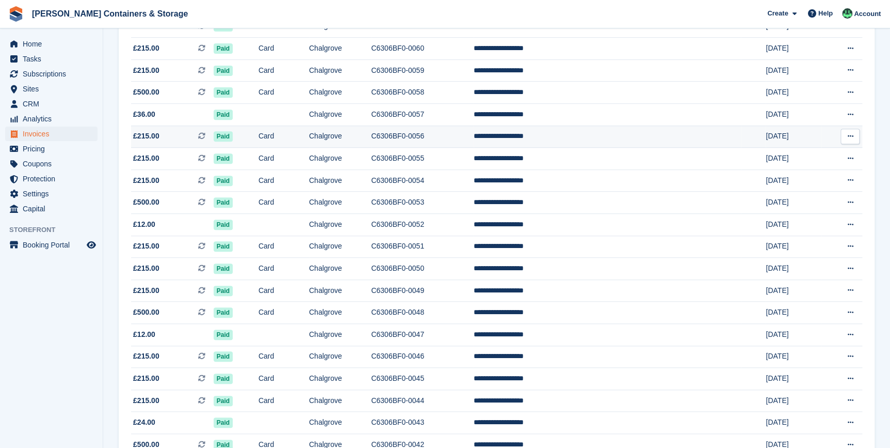
scroll to position [141, 0]
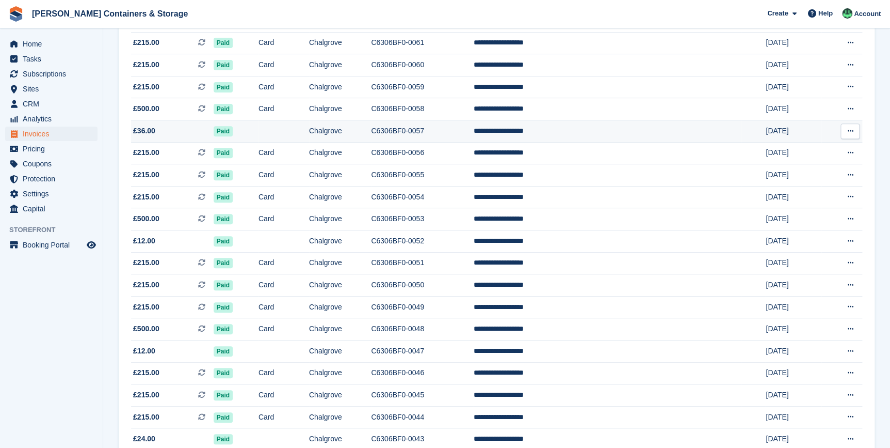
click at [157, 135] on span "£36.00" at bounding box center [172, 130] width 83 height 11
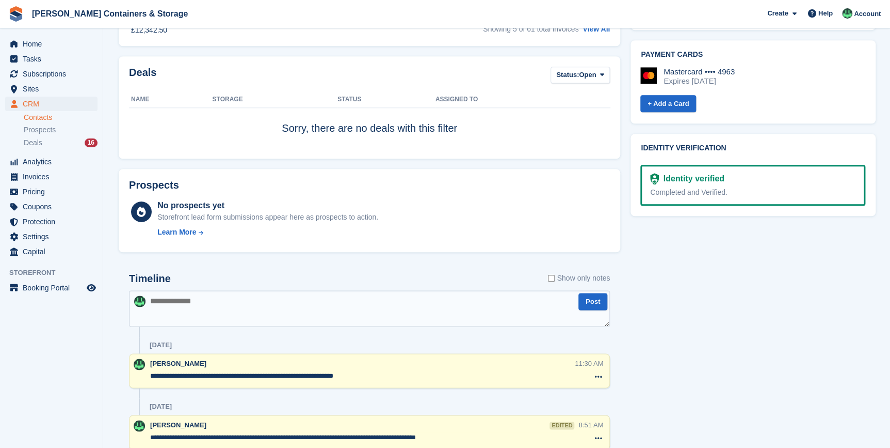
scroll to position [516, 0]
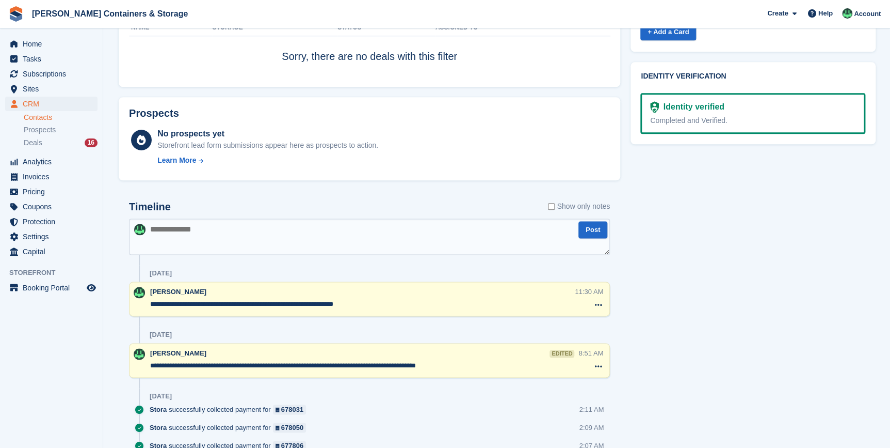
click at [183, 246] on textarea at bounding box center [369, 236] width 481 height 36
paste textarea "**********"
type textarea "**********"
click at [592, 230] on button "Post" at bounding box center [593, 229] width 29 height 17
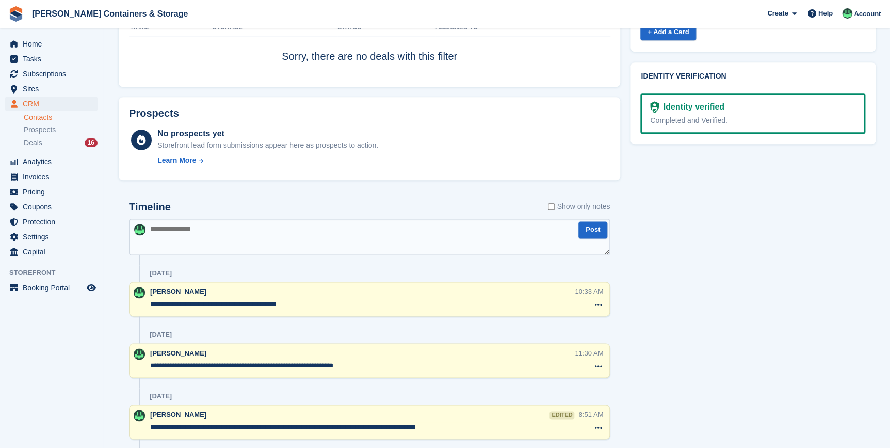
click at [184, 238] on textarea at bounding box center [369, 236] width 481 height 36
click at [285, 227] on textarea "**********" at bounding box center [369, 236] width 481 height 36
click at [502, 232] on textarea "**********" at bounding box center [369, 236] width 481 height 36
drag, startPoint x: 315, startPoint y: 230, endPoint x: 284, endPoint y: 234, distance: 31.2
click at [284, 234] on textarea "**********" at bounding box center [369, 236] width 481 height 36
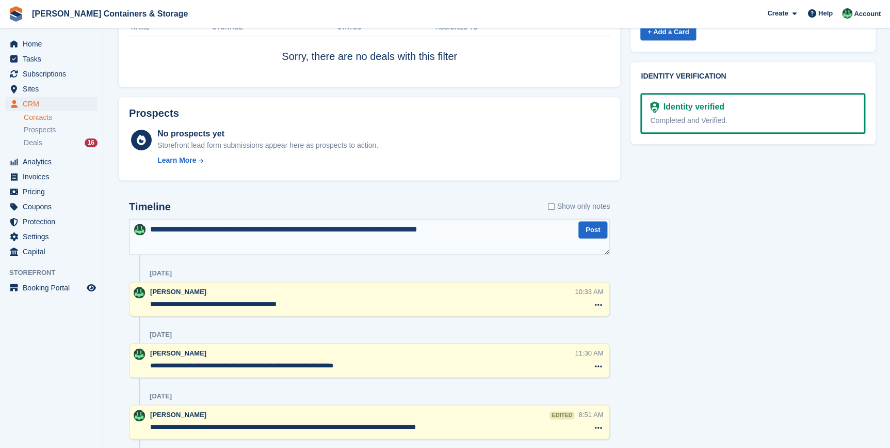
click at [473, 232] on textarea "**********" at bounding box center [369, 236] width 481 height 36
type textarea "**********"
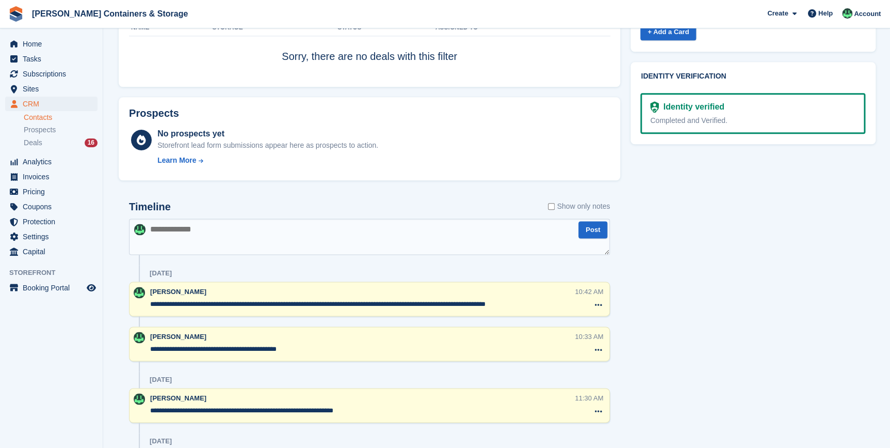
click at [294, 252] on textarea at bounding box center [369, 236] width 481 height 36
type textarea "*"
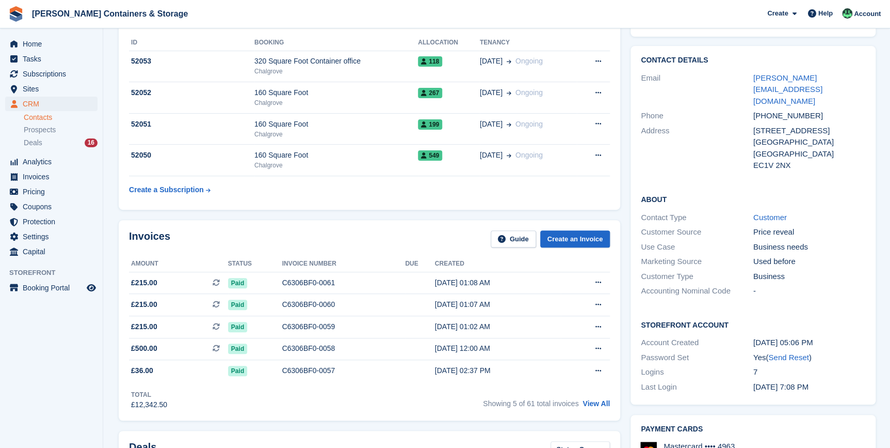
scroll to position [0, 0]
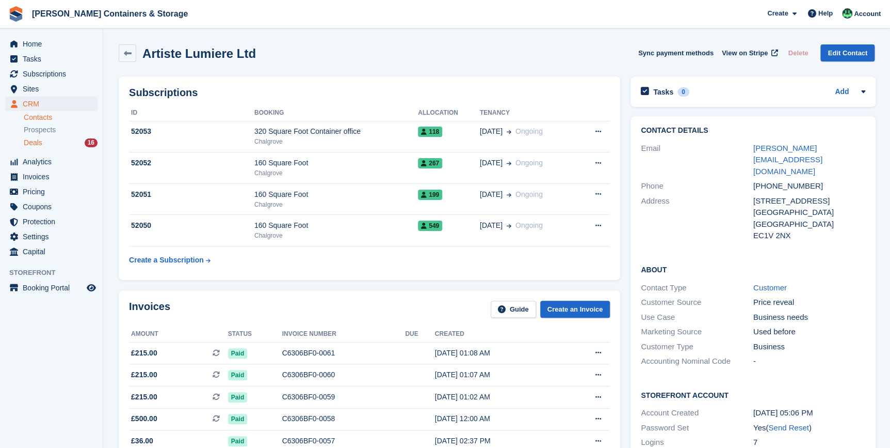
click at [27, 144] on span "Deals" at bounding box center [33, 143] width 19 height 10
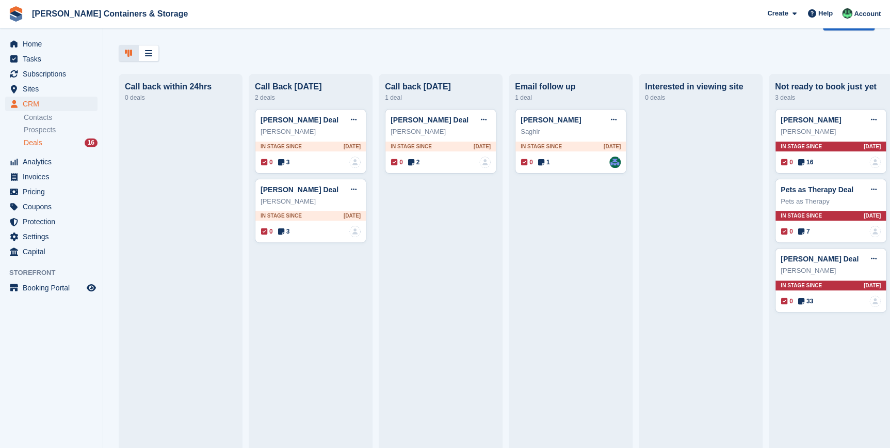
scroll to position [46, 0]
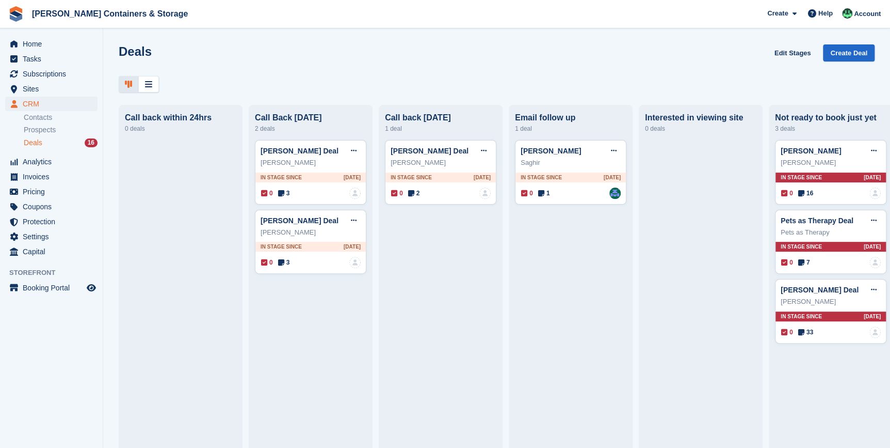
click at [47, 139] on div "Deals 16" at bounding box center [61, 143] width 74 height 10
click at [36, 138] on span "Deals" at bounding box center [33, 143] width 19 height 10
click at [22, 135] on div "CRM CRM CRM Contacts Prospects Deals 16 Contacts Prospects Deals 16" at bounding box center [51, 126] width 103 height 58
click at [26, 140] on span "Deals" at bounding box center [33, 143] width 19 height 10
click at [46, 103] on span "CRM" at bounding box center [54, 104] width 62 height 14
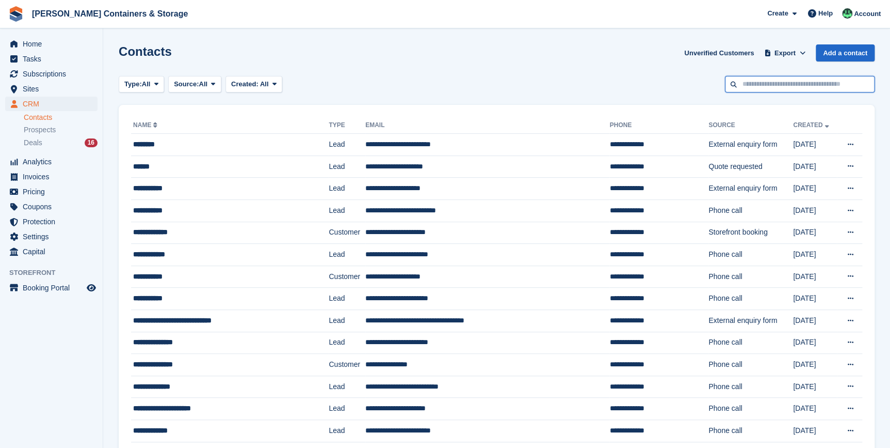
click at [822, 88] on input "text" at bounding box center [800, 84] width 150 height 17
type input "*********"
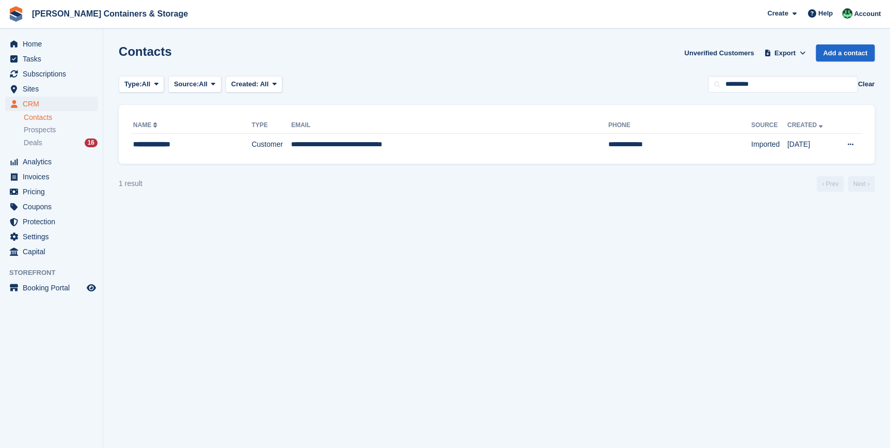
click at [206, 156] on div "**********" at bounding box center [497, 134] width 756 height 59
click at [196, 141] on div "**********" at bounding box center [179, 144] width 93 height 11
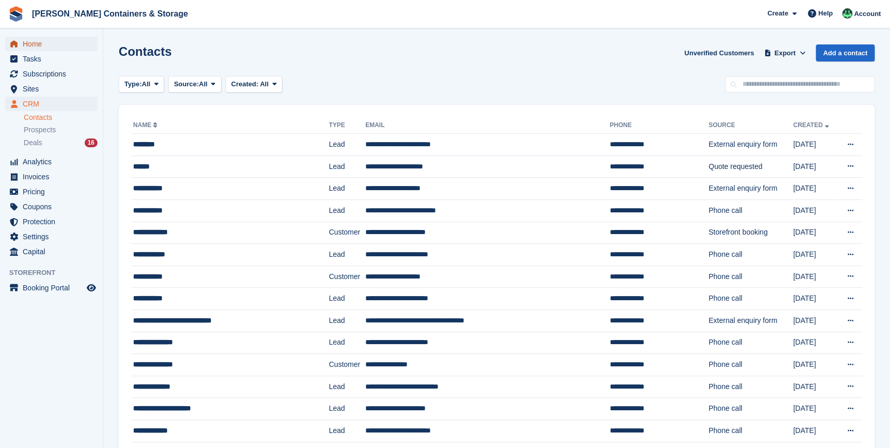
click at [46, 39] on span "Home" at bounding box center [54, 44] width 62 height 14
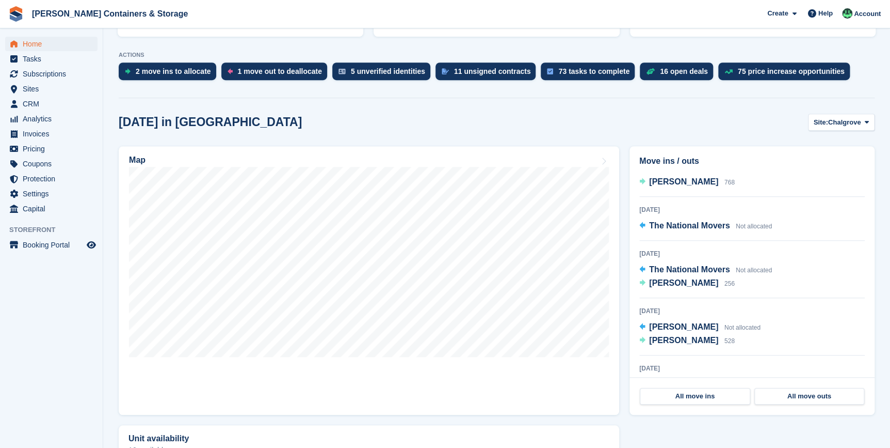
scroll to position [187, 0]
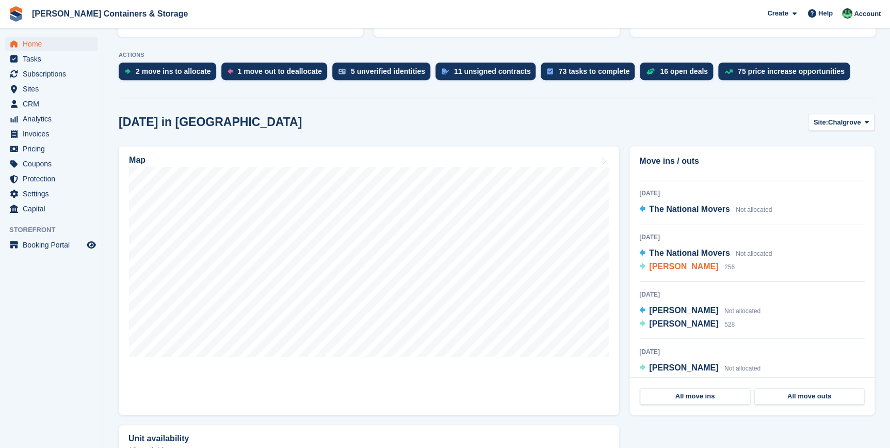
click at [662, 268] on span "[PERSON_NAME]" at bounding box center [683, 266] width 69 height 9
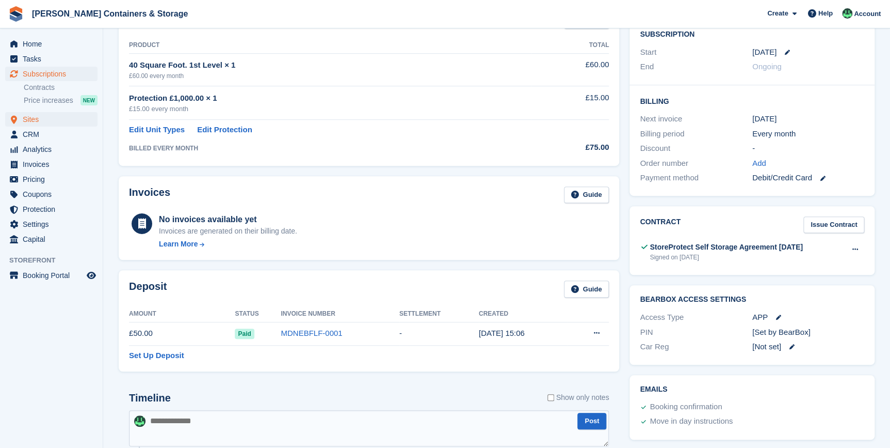
scroll to position [187, 0]
click at [50, 117] on span "Sites" at bounding box center [54, 119] width 62 height 14
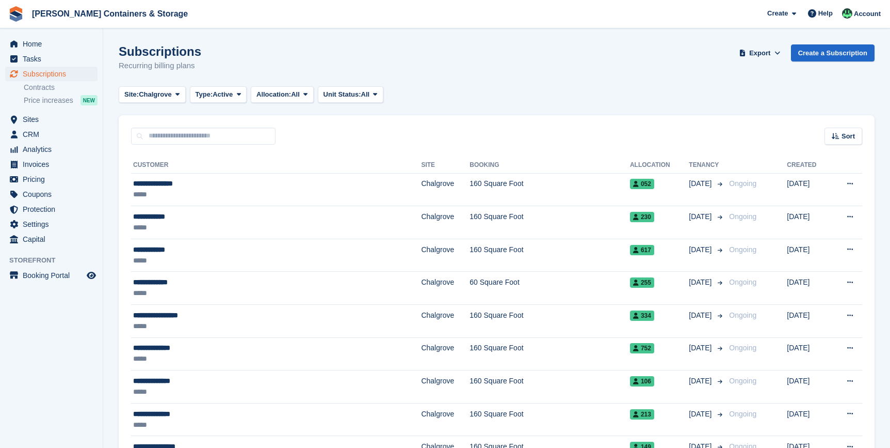
scroll to position [1415, 0]
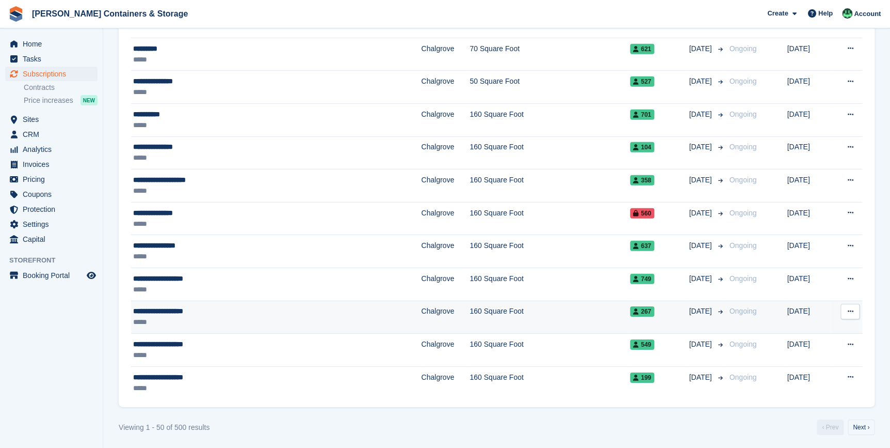
click at [152, 310] on div "**********" at bounding box center [230, 311] width 195 height 11
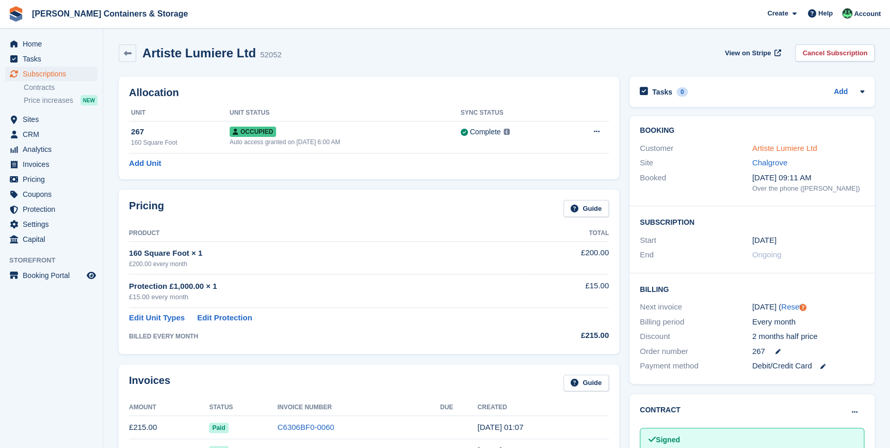
click at [771, 149] on link "Artiste Lumiere Ltd" at bounding box center [785, 148] width 65 height 9
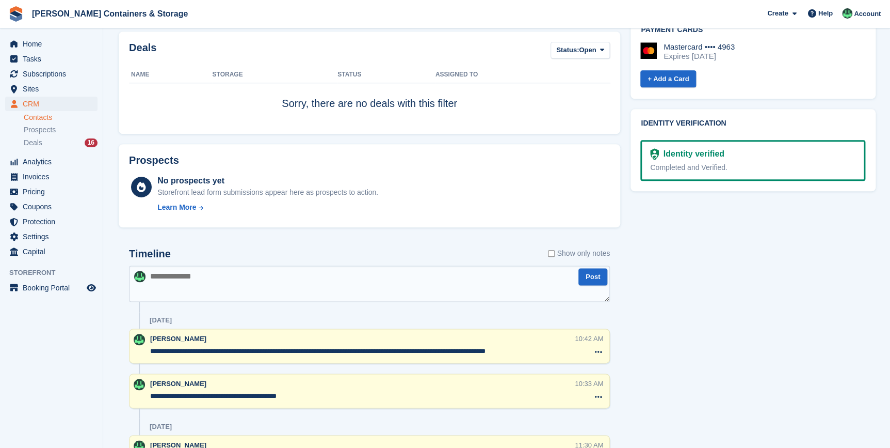
scroll to position [563, 0]
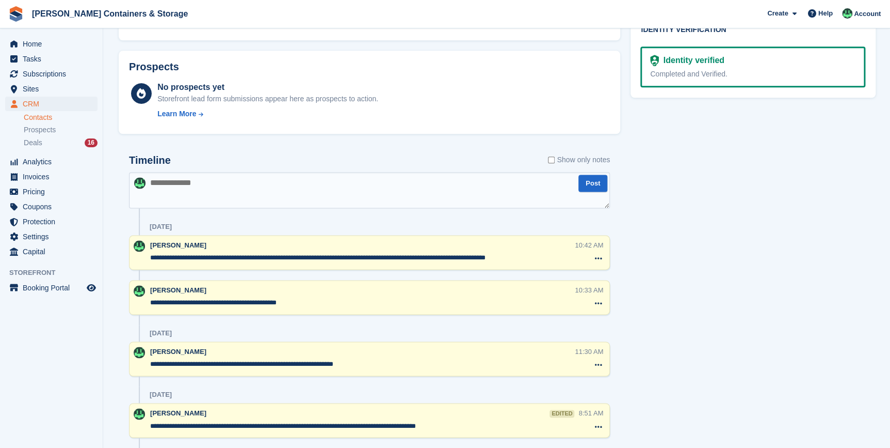
drag, startPoint x: 19, startPoint y: 1, endPoint x: 305, endPoint y: 316, distance: 425.7
click at [305, 316] on div at bounding box center [369, 319] width 481 height 10
drag, startPoint x: 298, startPoint y: 303, endPoint x: 150, endPoint y: 285, distance: 149.1
click at [150, 285] on div "**********" at bounding box center [369, 297] width 481 height 35
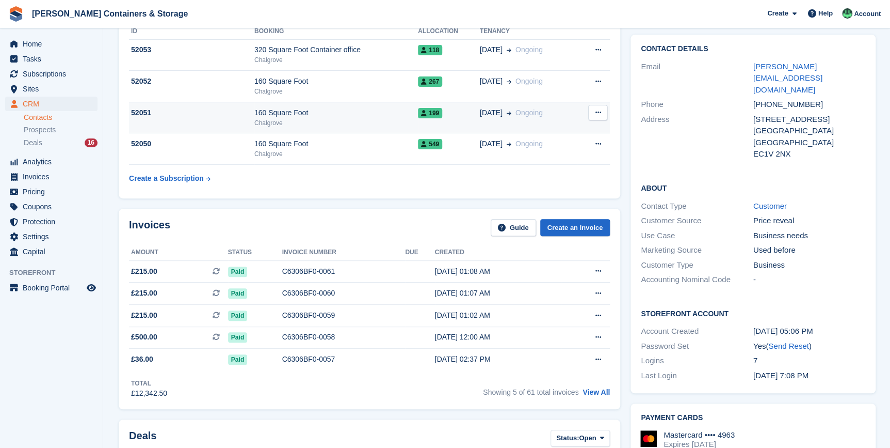
scroll to position [0, 0]
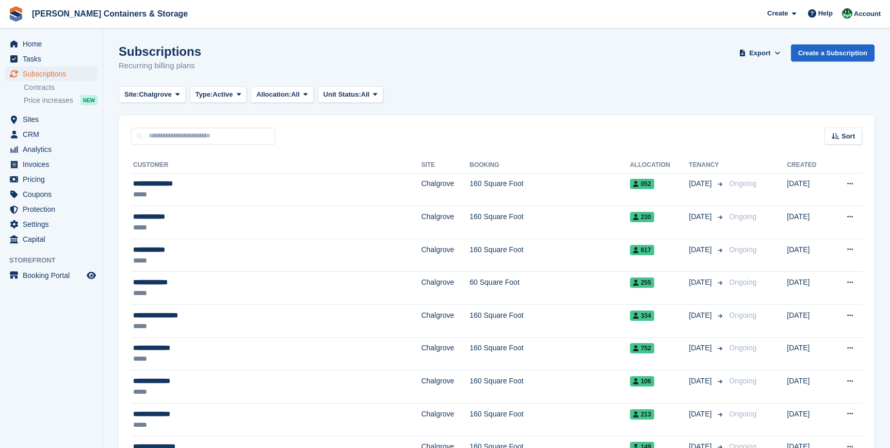
scroll to position [1415, 0]
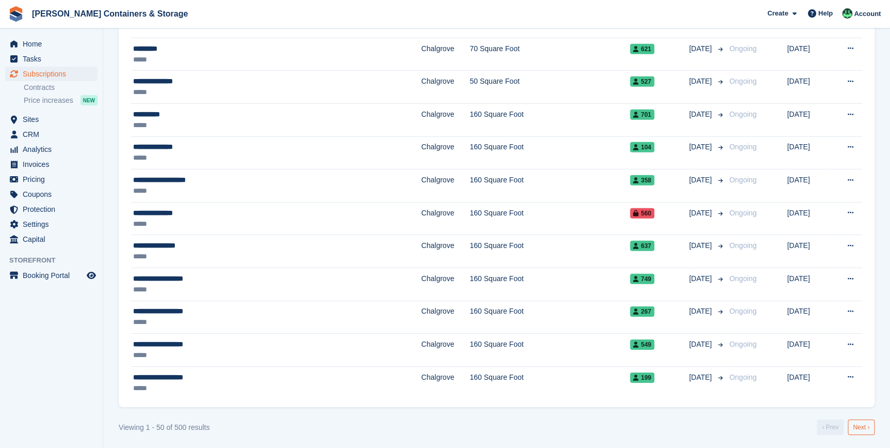
click at [858, 423] on link "Next ›" at bounding box center [861, 426] width 27 height 15
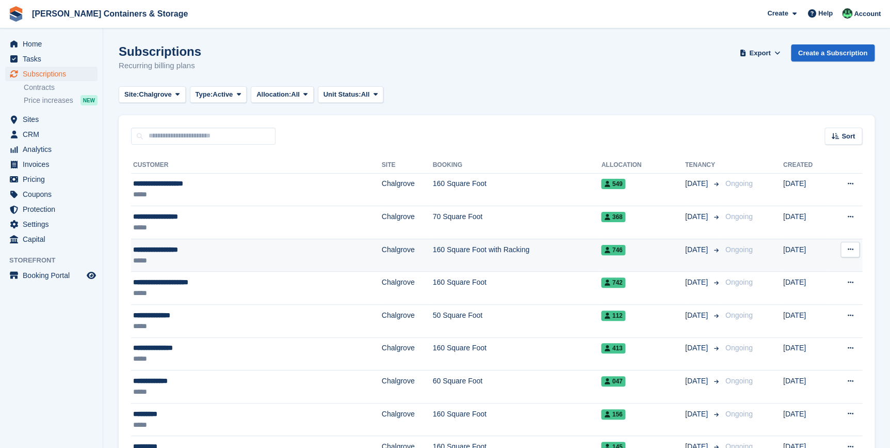
click at [205, 253] on div "**********" at bounding box center [213, 249] width 160 height 11
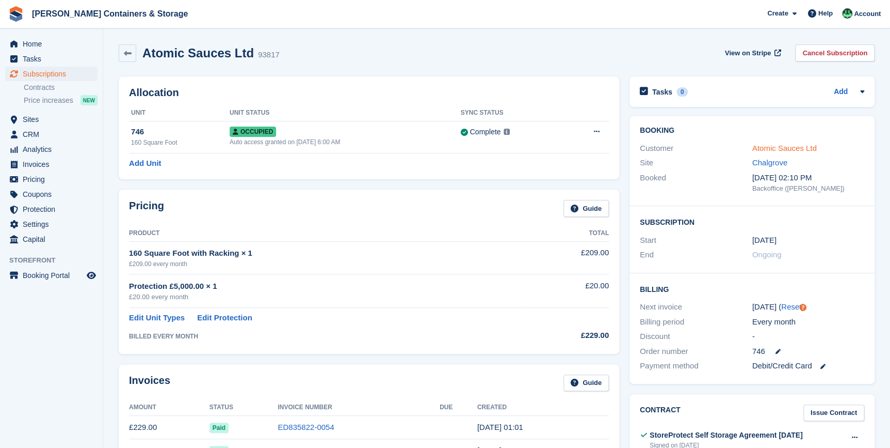
click at [767, 151] on link "Atomic Sauces Ltd" at bounding box center [785, 148] width 65 height 9
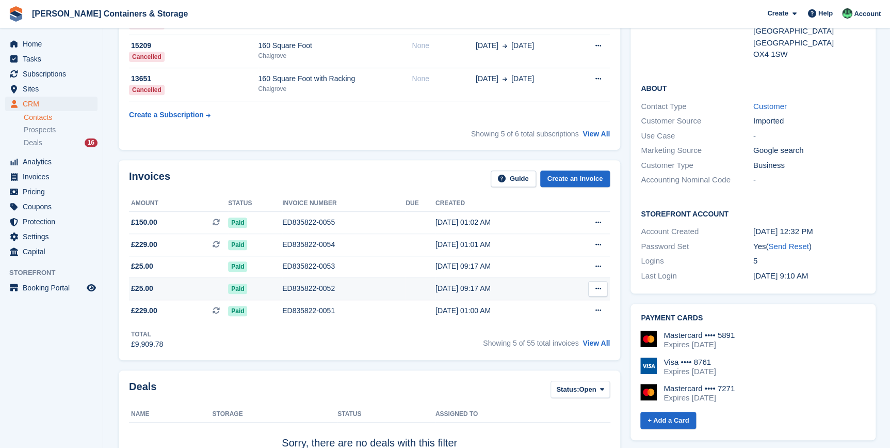
scroll to position [187, 0]
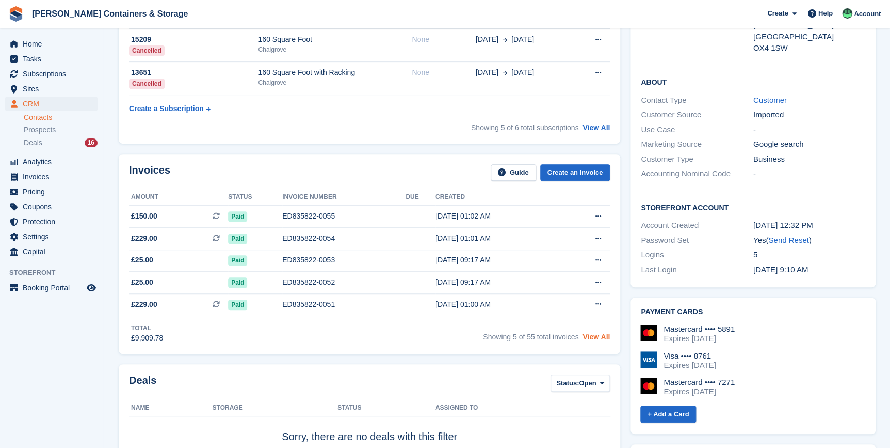
click at [598, 341] on link "View All" at bounding box center [596, 336] width 27 height 8
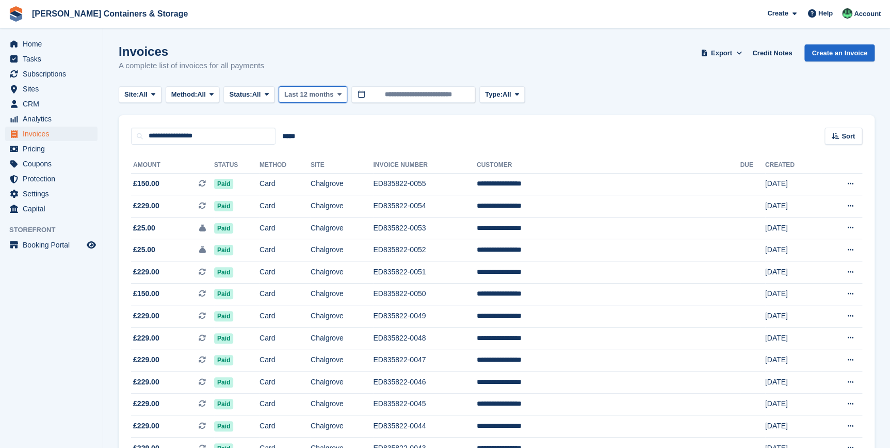
click at [326, 91] on span "Last 12 months" at bounding box center [308, 94] width 49 height 10
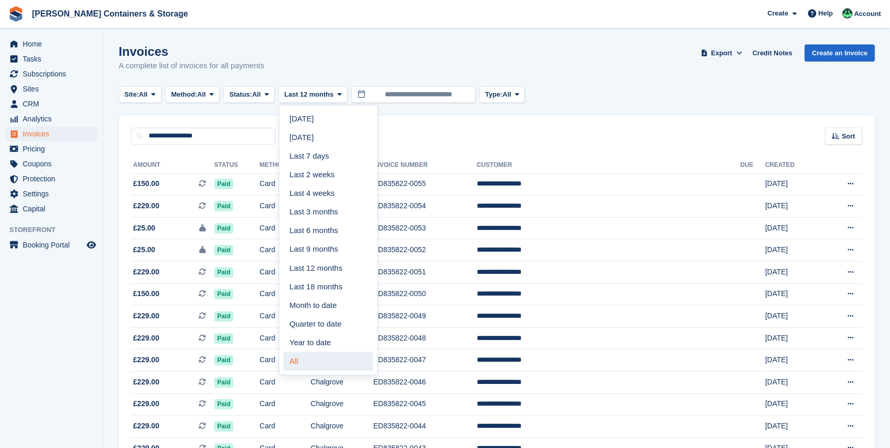
click at [316, 361] on link "All" at bounding box center [328, 361] width 90 height 19
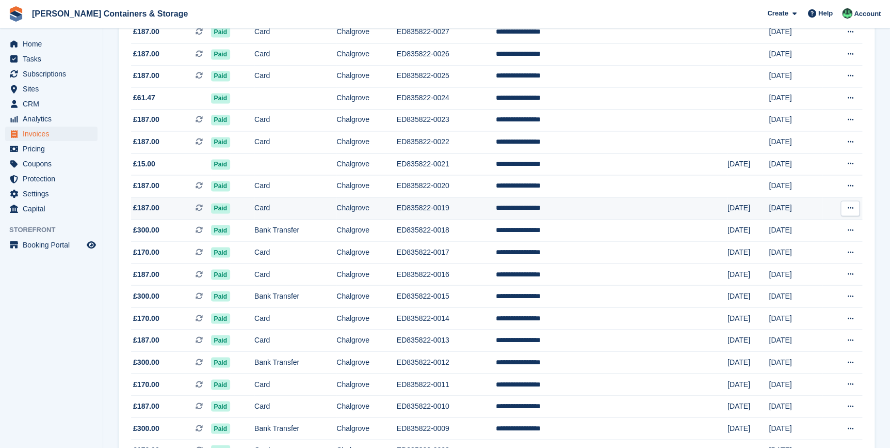
scroll to position [751, 0]
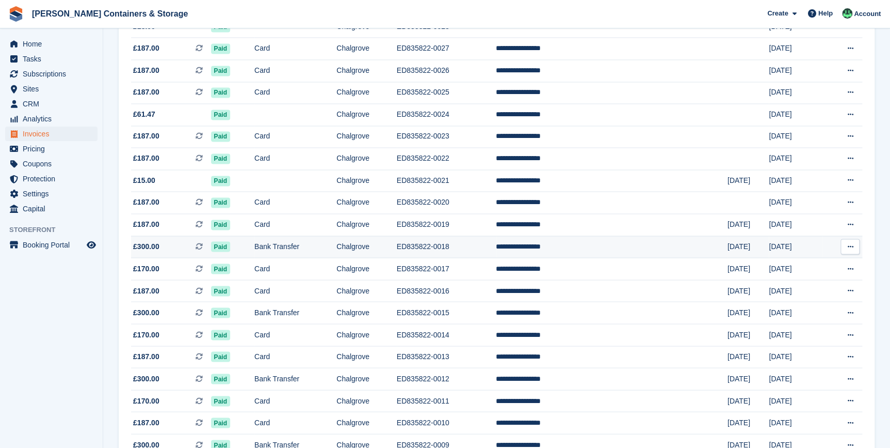
click at [152, 250] on td "£300.00 This is a recurring subscription invoice." at bounding box center [171, 246] width 80 height 22
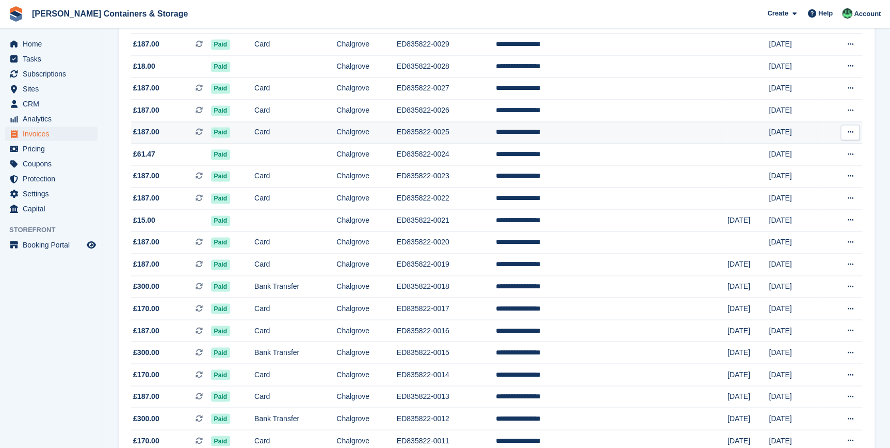
scroll to position [704, 0]
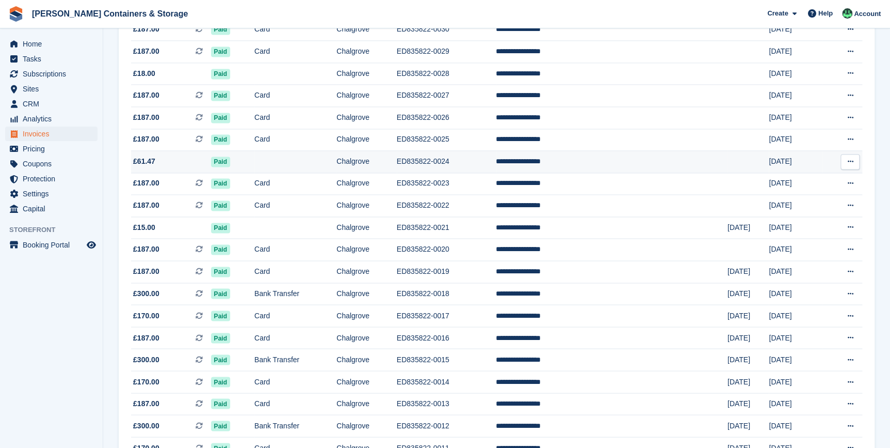
click at [272, 173] on td at bounding box center [295, 162] width 82 height 22
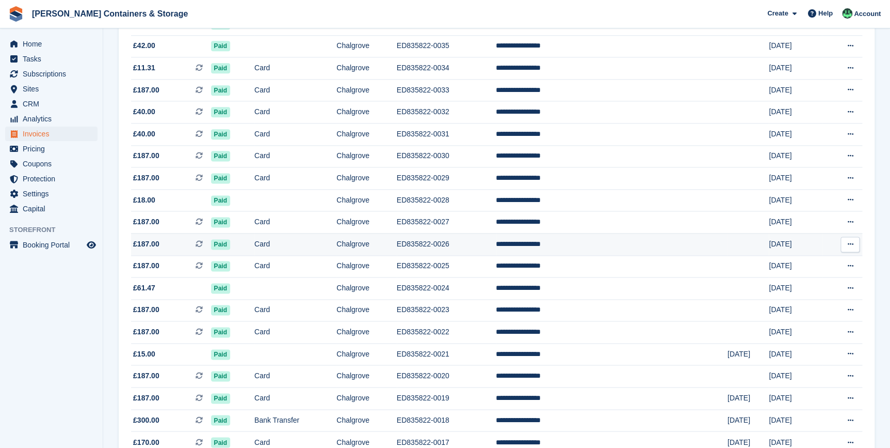
scroll to position [563, 0]
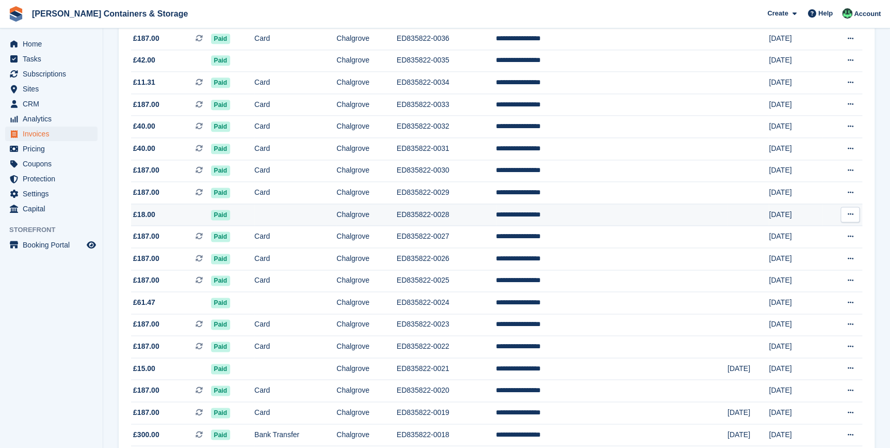
click at [290, 224] on td at bounding box center [295, 214] width 82 height 22
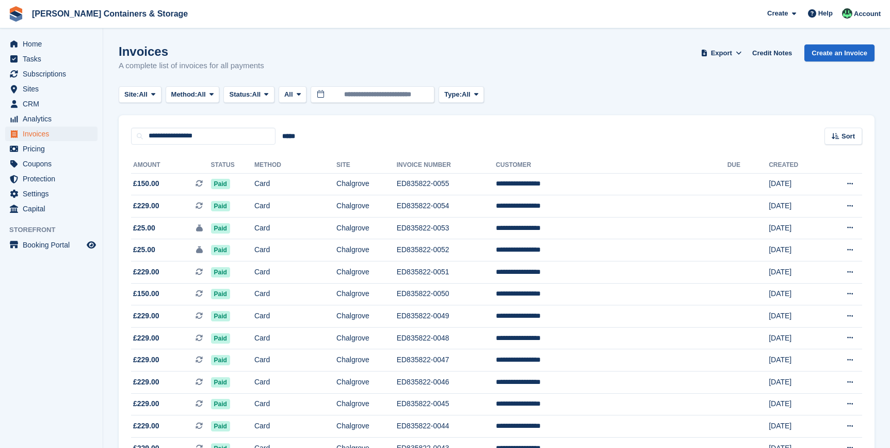
scroll to position [563, 0]
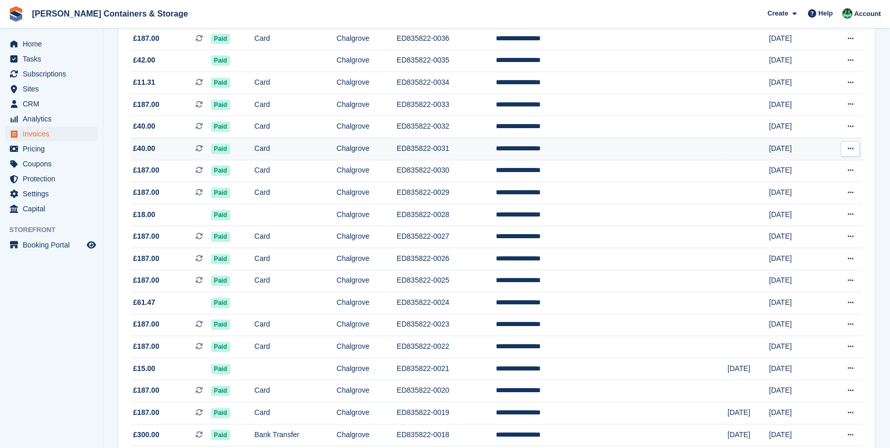
click at [274, 153] on td "Card" at bounding box center [295, 148] width 82 height 22
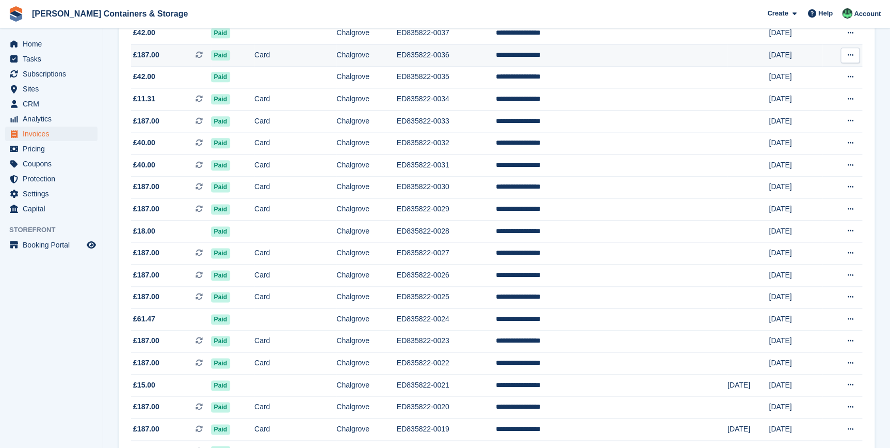
scroll to position [516, 0]
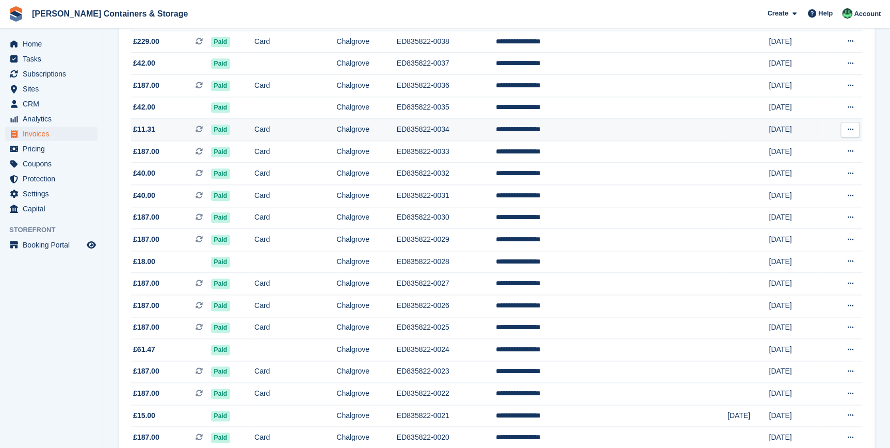
click at [274, 134] on td "Card" at bounding box center [295, 130] width 82 height 22
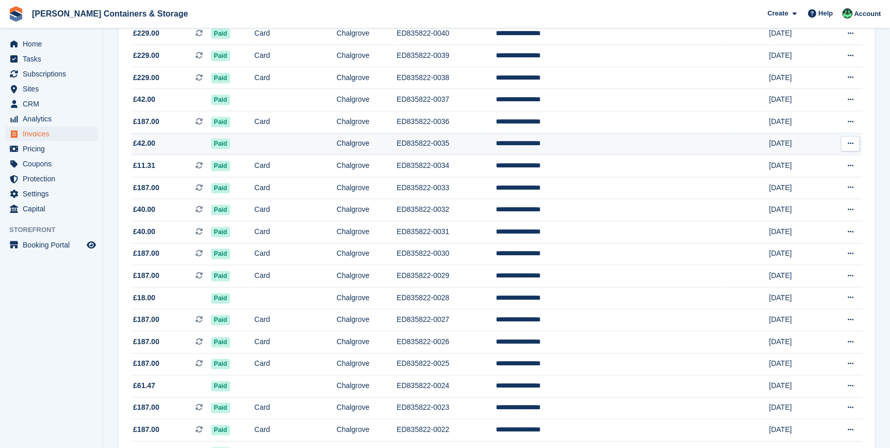
scroll to position [470, 0]
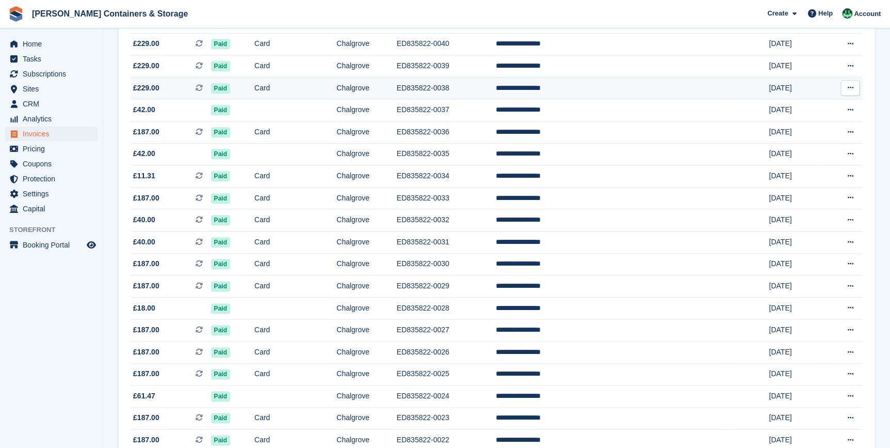
click at [277, 93] on td "Card" at bounding box center [295, 88] width 82 height 22
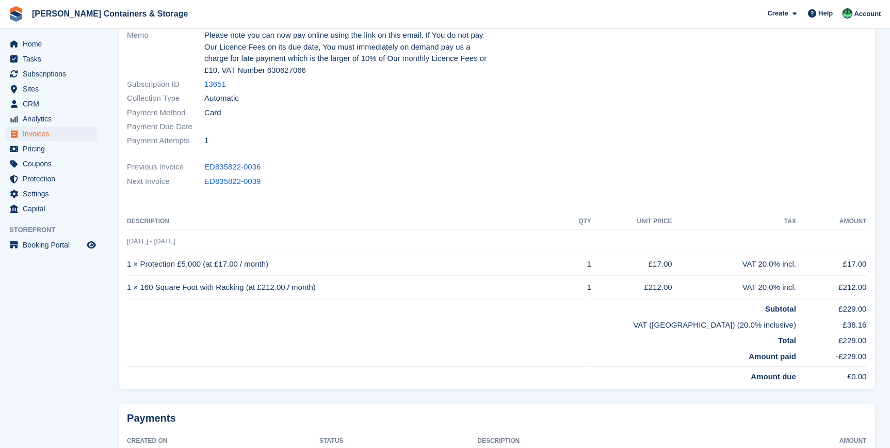
scroll to position [187, 0]
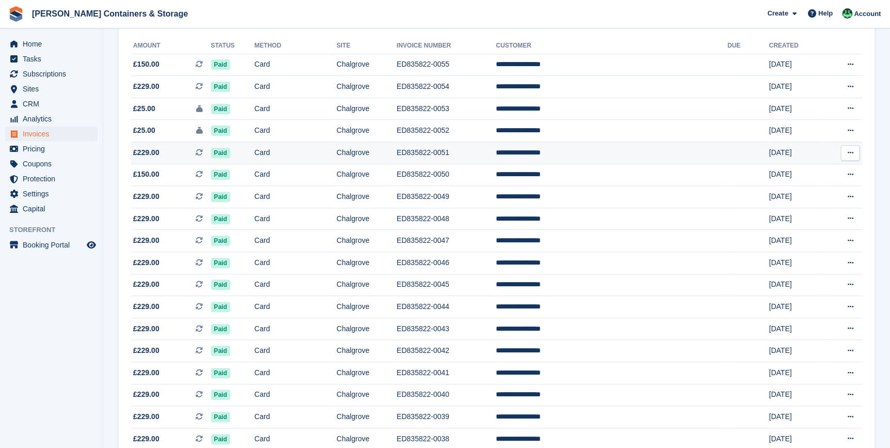
scroll to position [94, 0]
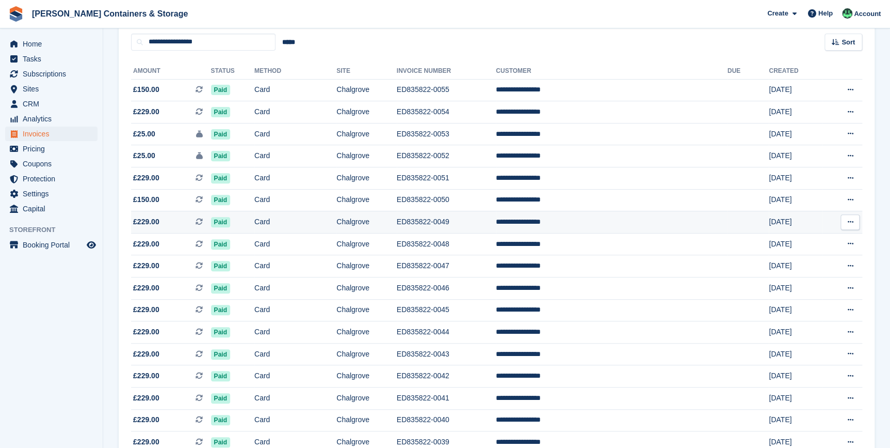
click at [152, 222] on span "£229.00" at bounding box center [146, 221] width 26 height 11
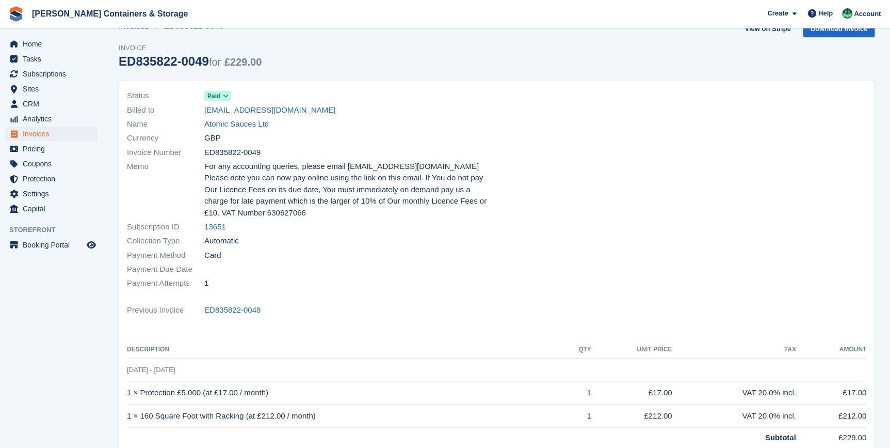
scroll to position [3, 0]
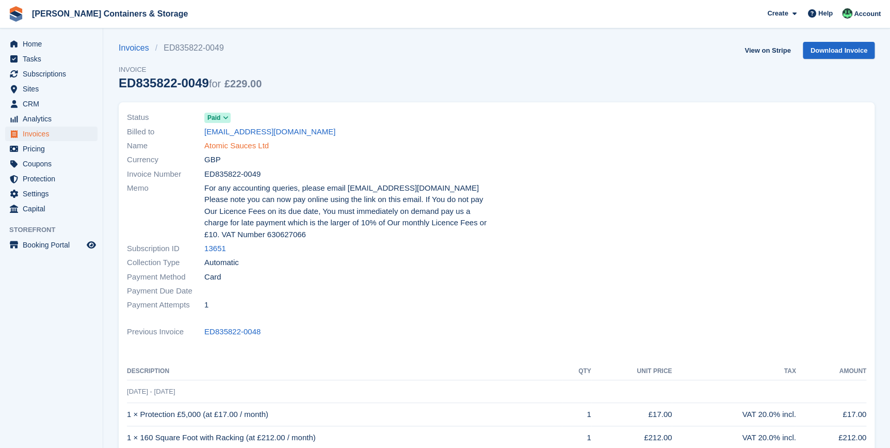
click at [238, 144] on link "Atomic Sauces Ltd" at bounding box center [236, 146] width 65 height 12
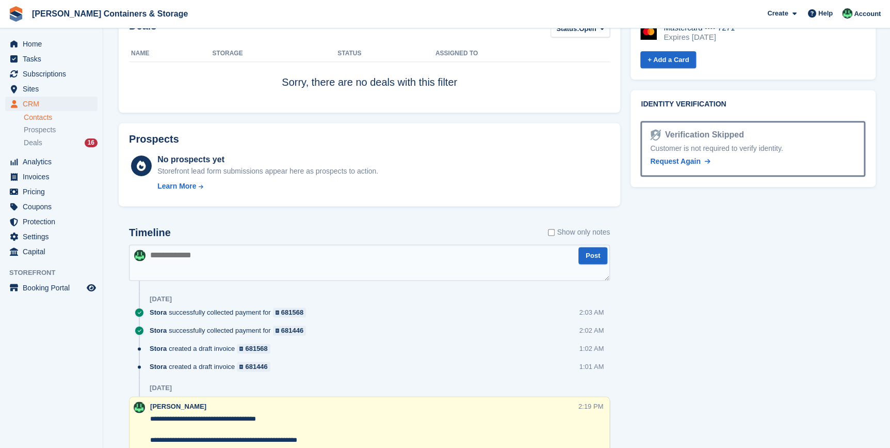
scroll to position [310, 0]
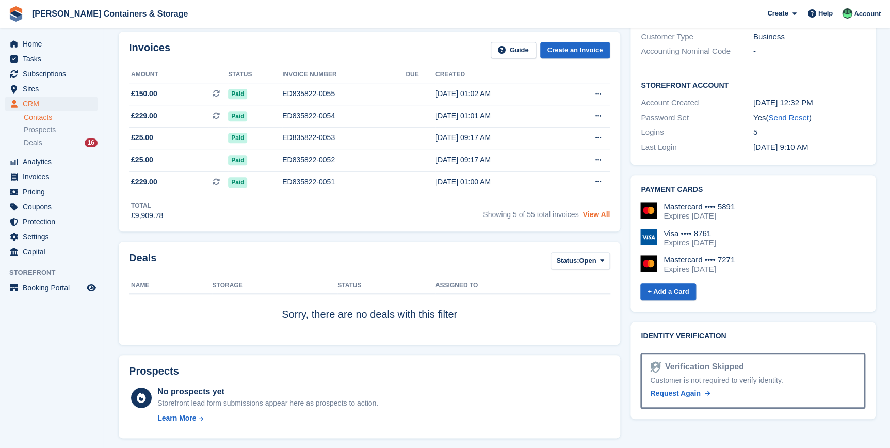
click at [603, 218] on link "View All" at bounding box center [596, 214] width 27 height 8
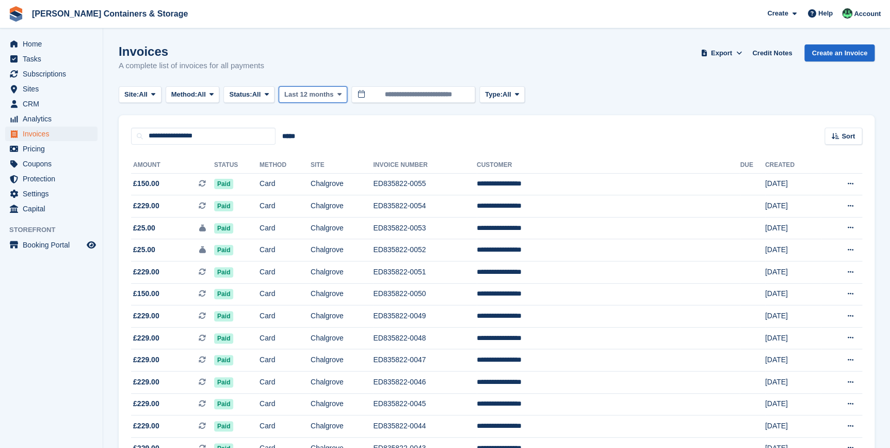
click at [332, 92] on span "Last 12 months" at bounding box center [308, 94] width 49 height 10
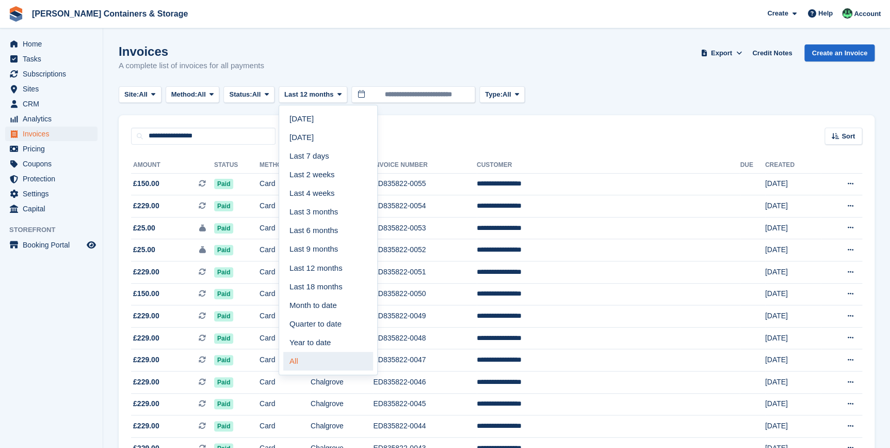
click at [320, 364] on link "All" at bounding box center [328, 361] width 90 height 19
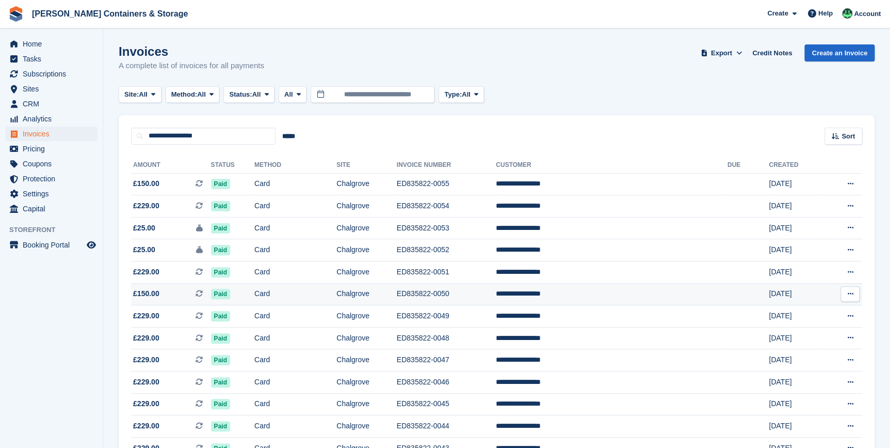
click at [152, 295] on span "£150.00" at bounding box center [146, 293] width 26 height 11
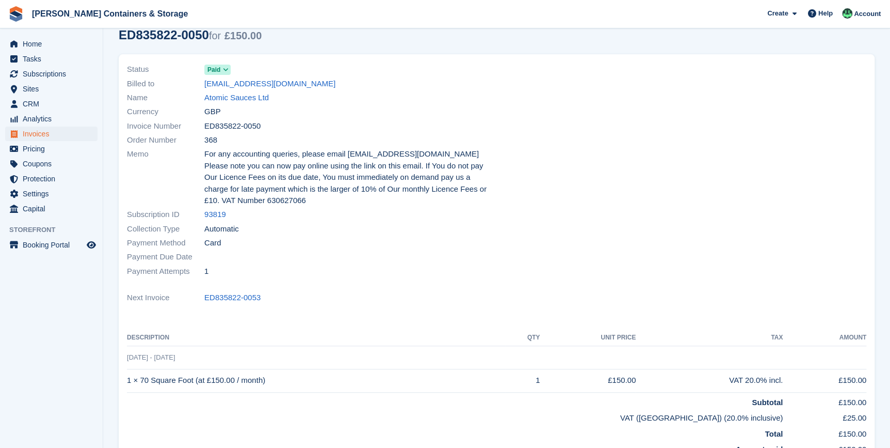
scroll to position [140, 0]
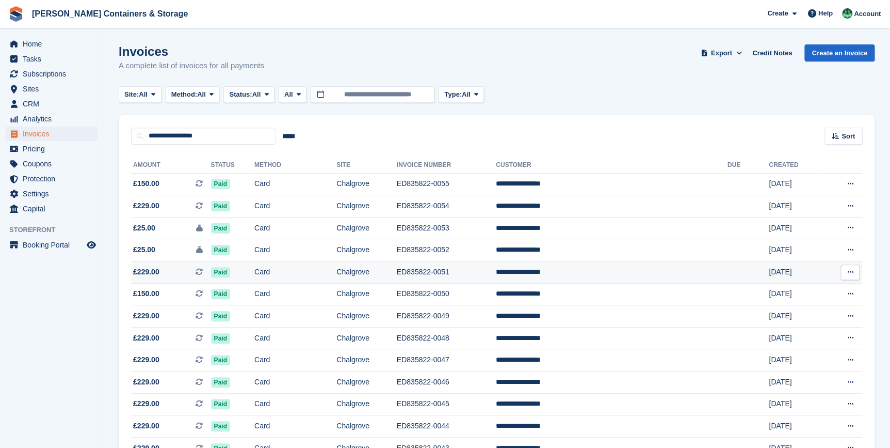
click at [174, 274] on span "£229.00 This is a recurring subscription invoice." at bounding box center [171, 271] width 80 height 11
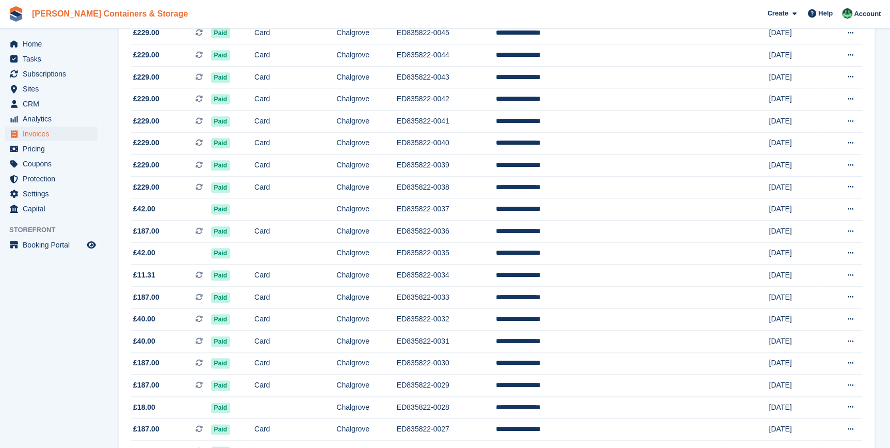
scroll to position [329, 0]
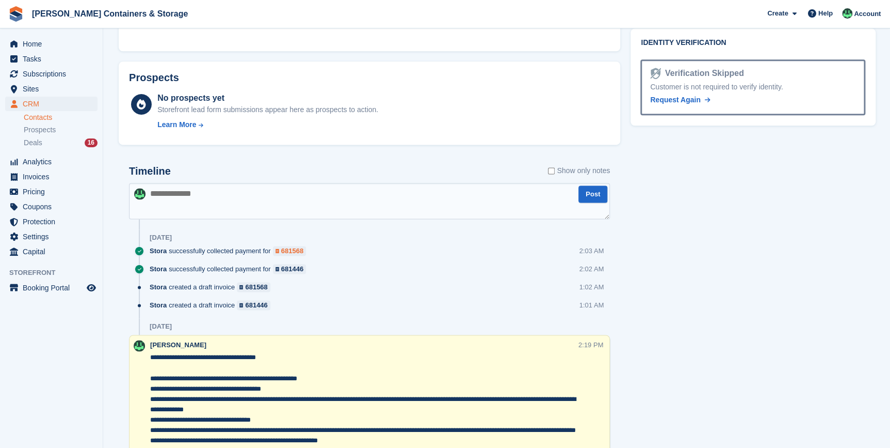
scroll to position [610, 0]
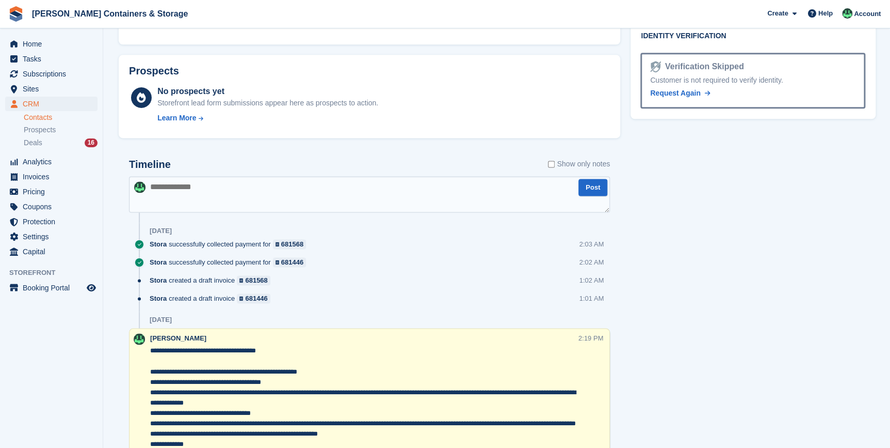
click at [150, 196] on textarea at bounding box center [369, 194] width 481 height 36
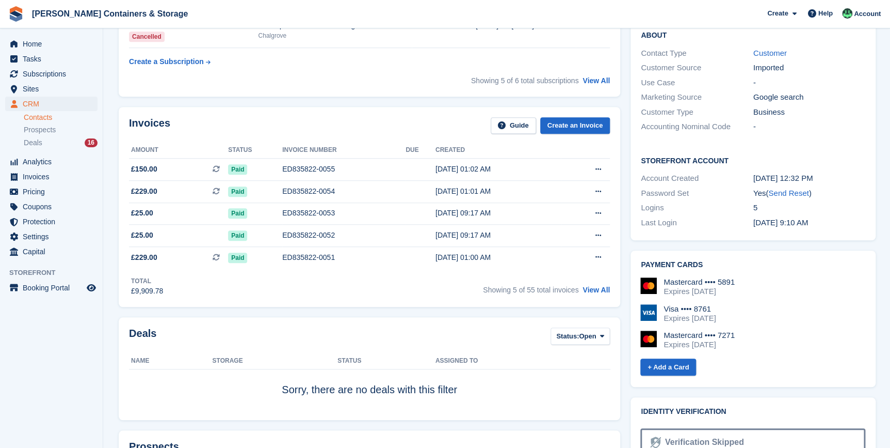
scroll to position [563, 0]
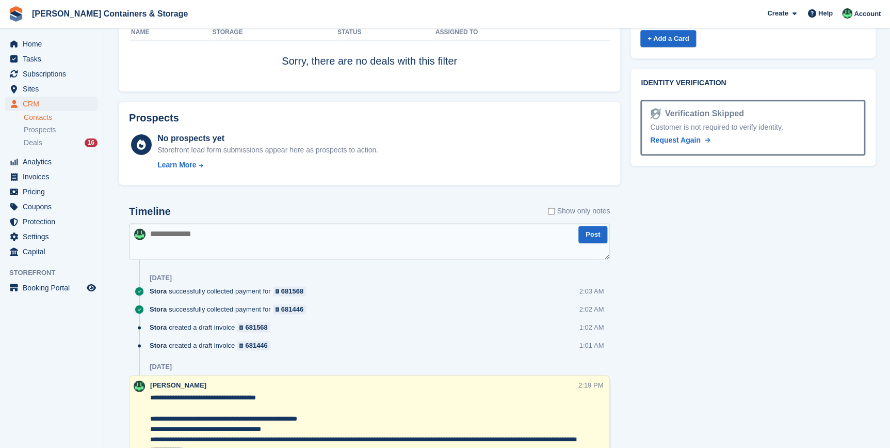
click at [204, 231] on textarea at bounding box center [369, 241] width 481 height 36
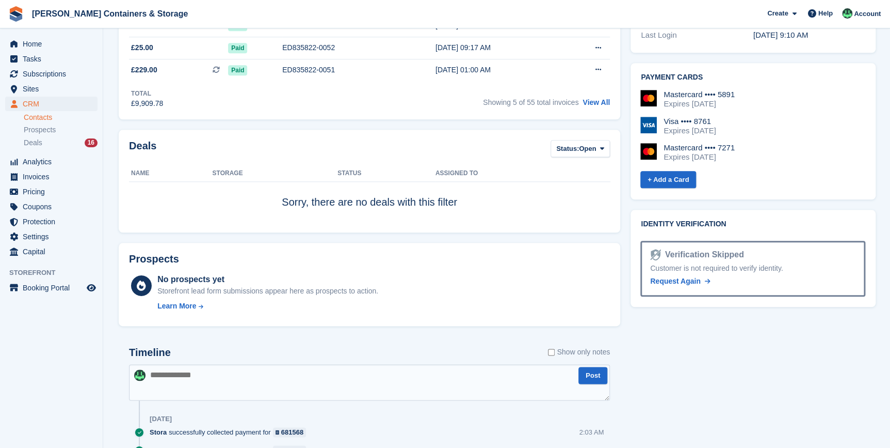
scroll to position [610, 0]
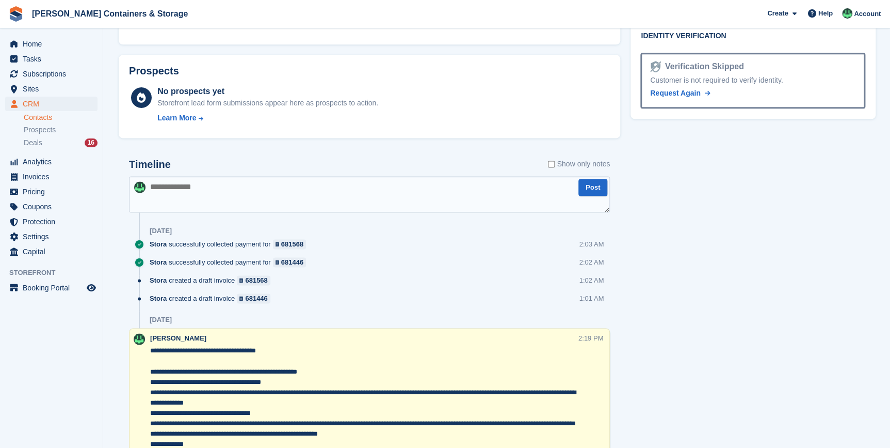
drag, startPoint x: 308, startPoint y: 130, endPoint x: 542, endPoint y: 183, distance: 239.3
click at [542, 183] on textarea at bounding box center [369, 194] width 481 height 36
paste textarea "**********"
type textarea "**********"
click at [588, 196] on button "Post" at bounding box center [593, 187] width 29 height 17
